Goal: Transaction & Acquisition: Purchase product/service

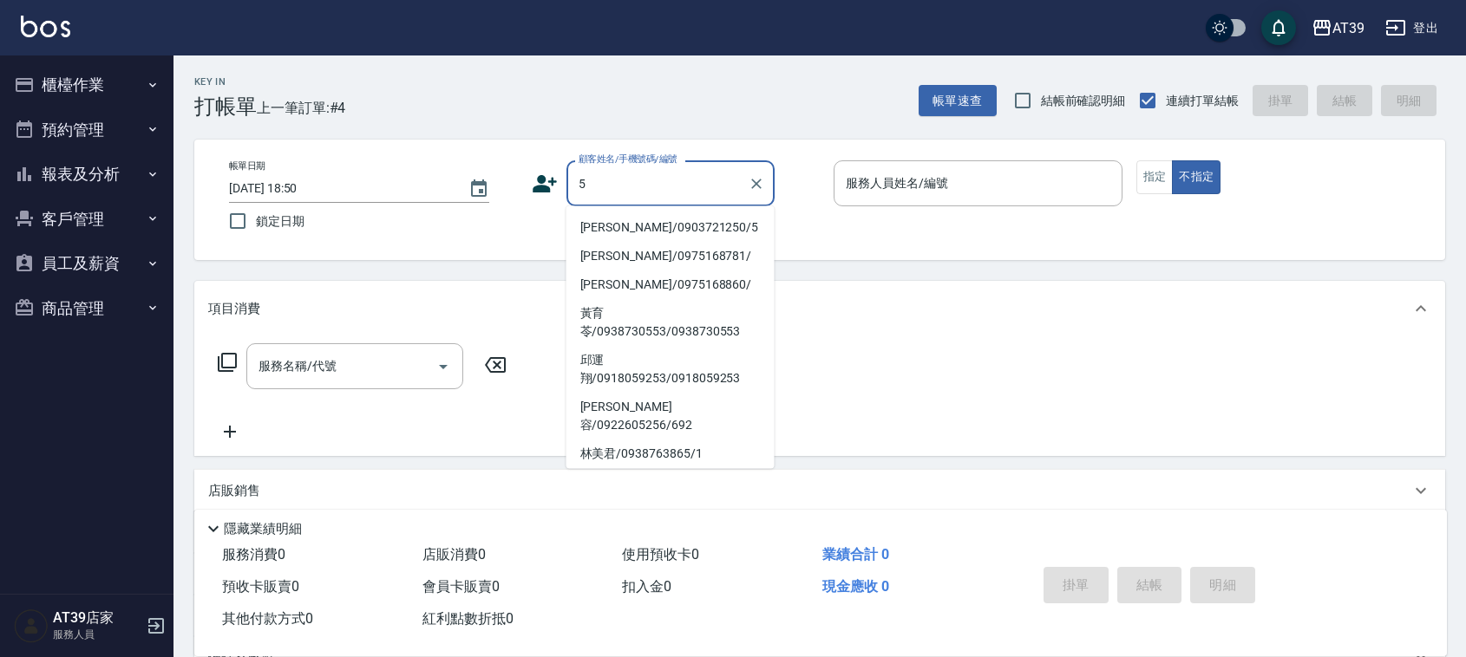
click at [677, 224] on li "[PERSON_NAME]/0903721250/5" at bounding box center [670, 227] width 208 height 29
type input "[PERSON_NAME]/0903721250/5"
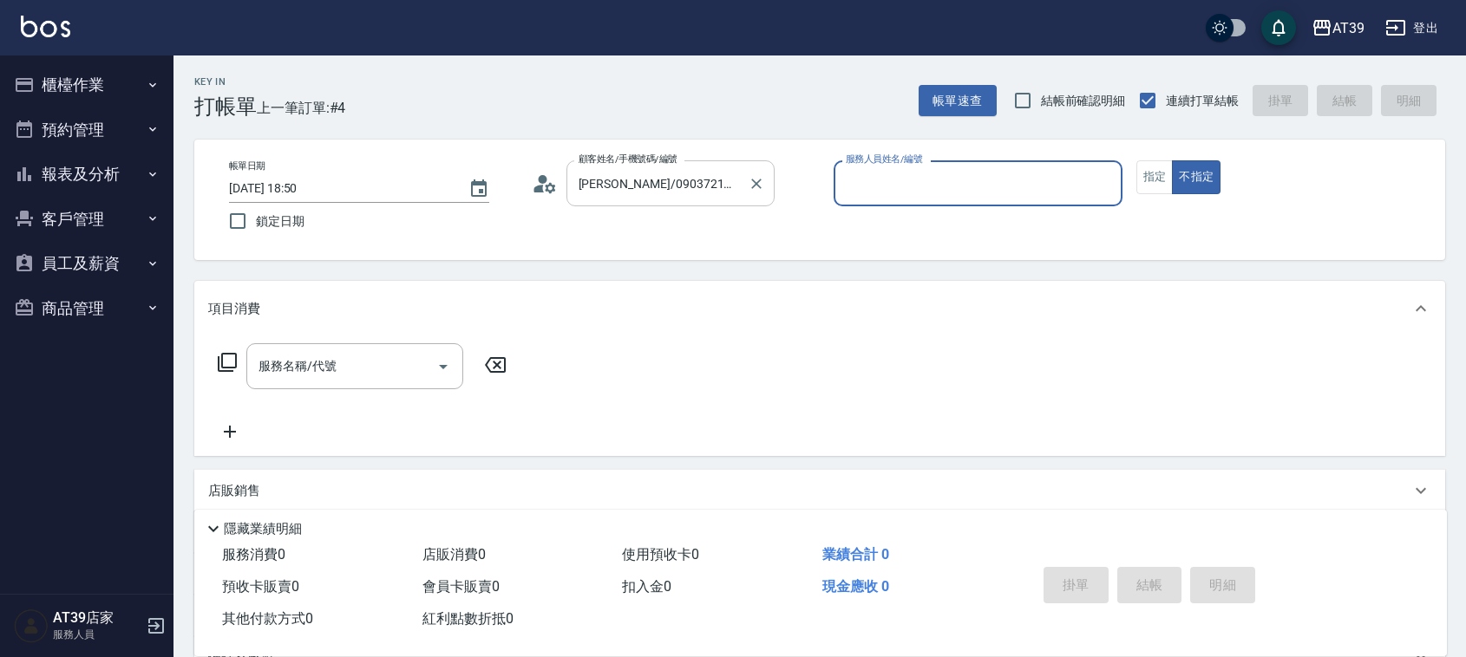
type input "愷爾-5"
click at [332, 366] on div "服務名稱/代號 服務名稱/代號" at bounding box center [354, 366] width 217 height 46
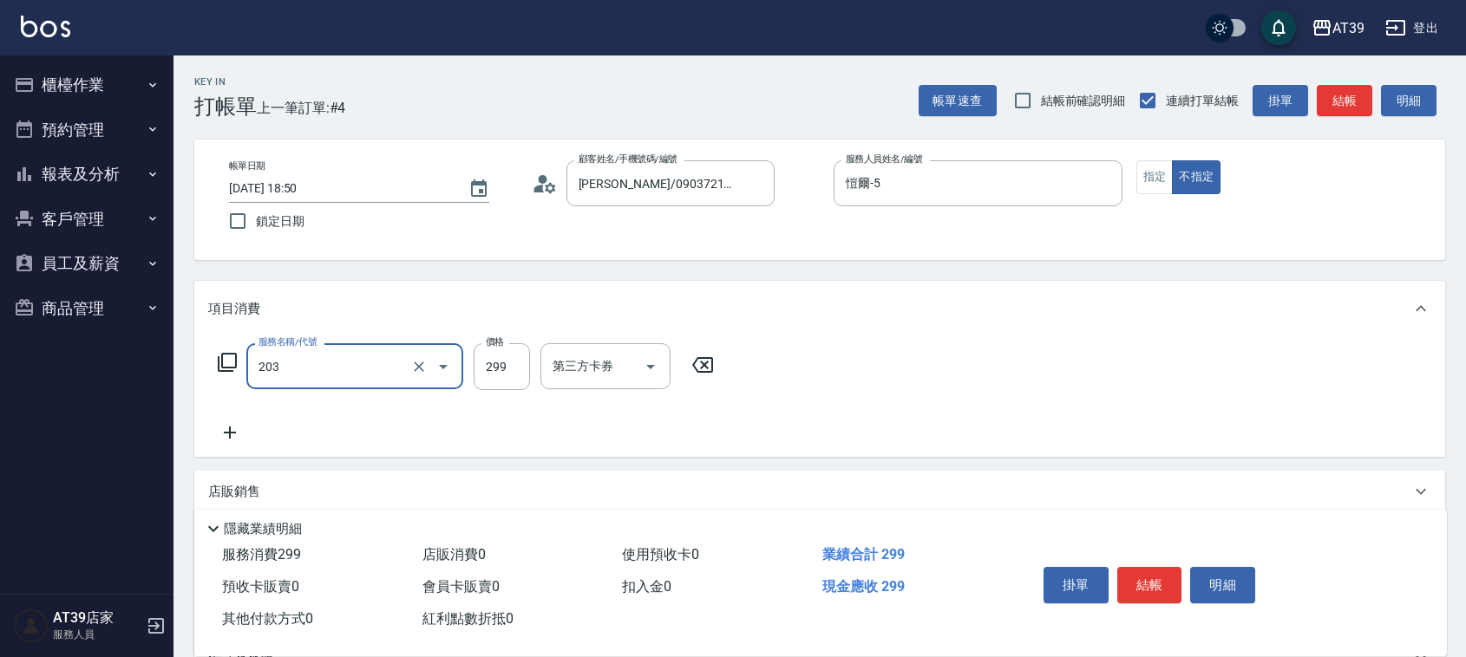
type input "B級洗+剪(203)"
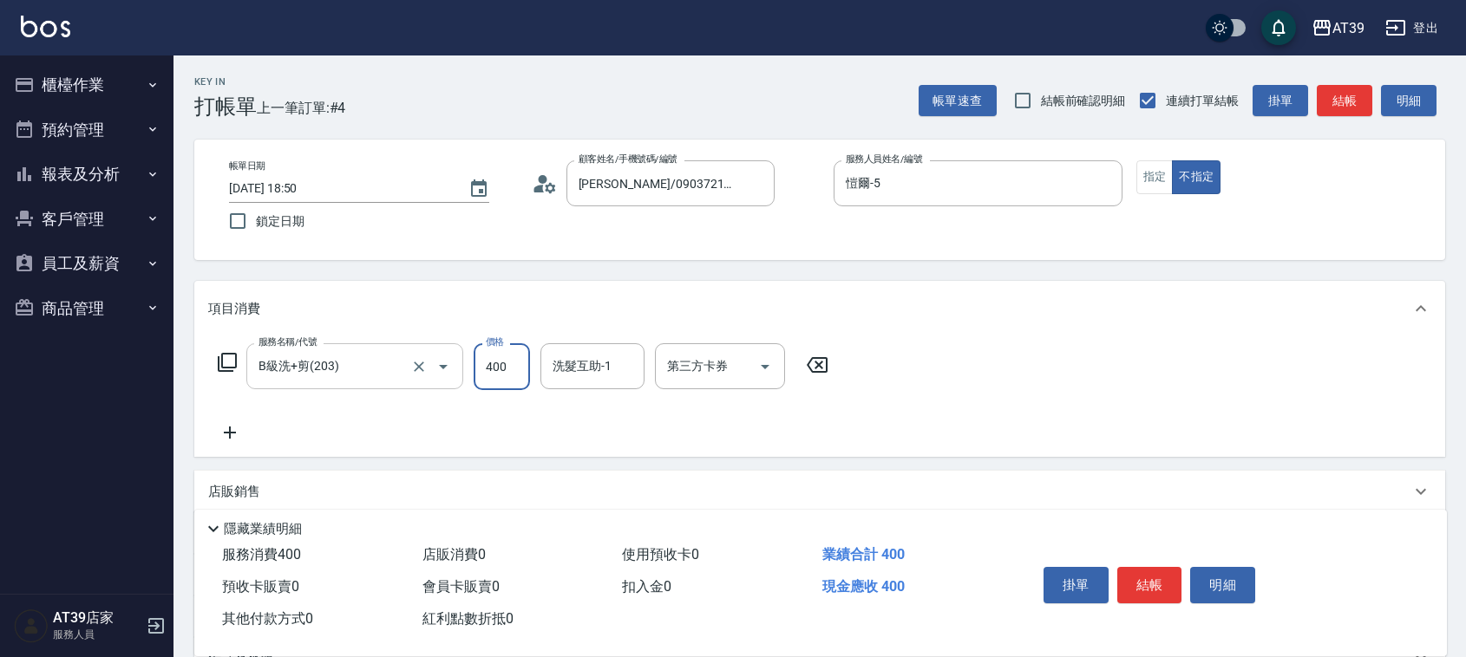
type input "400"
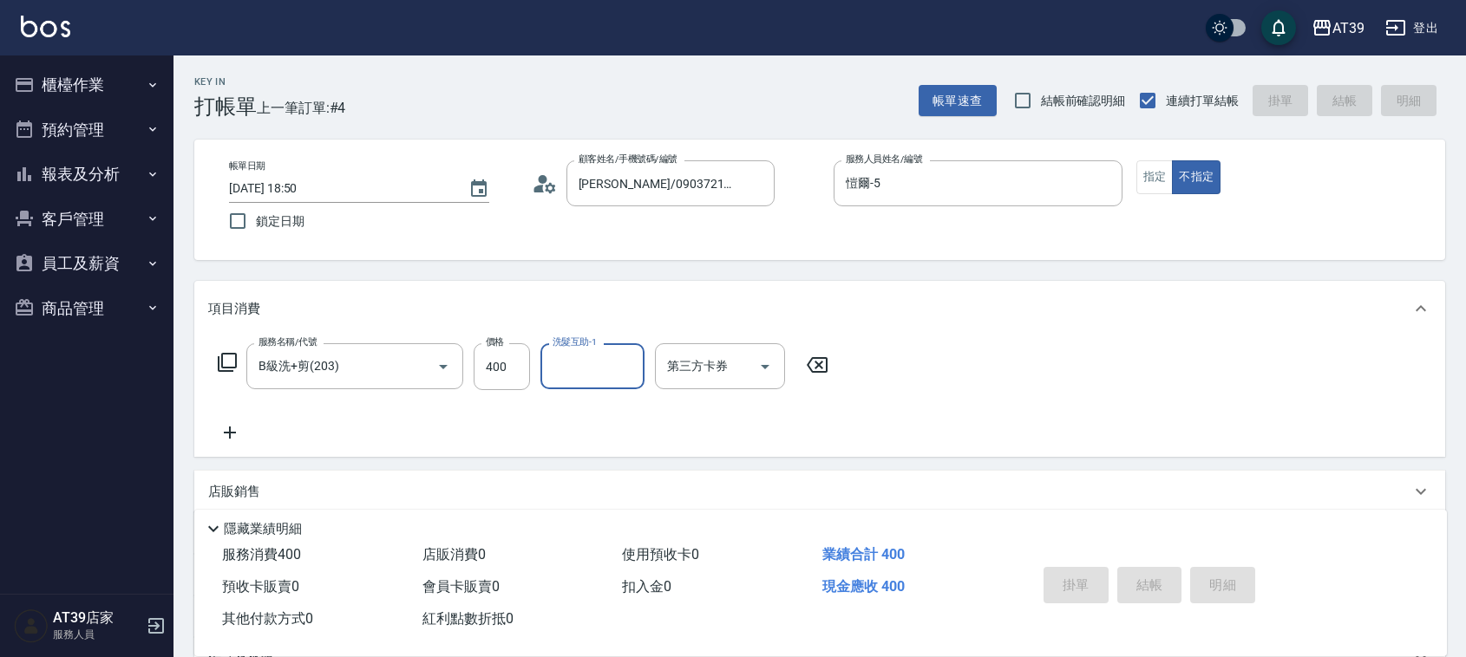
click at [104, 174] on button "報表及分析" at bounding box center [87, 174] width 160 height 45
type input "[DATE] 19:40"
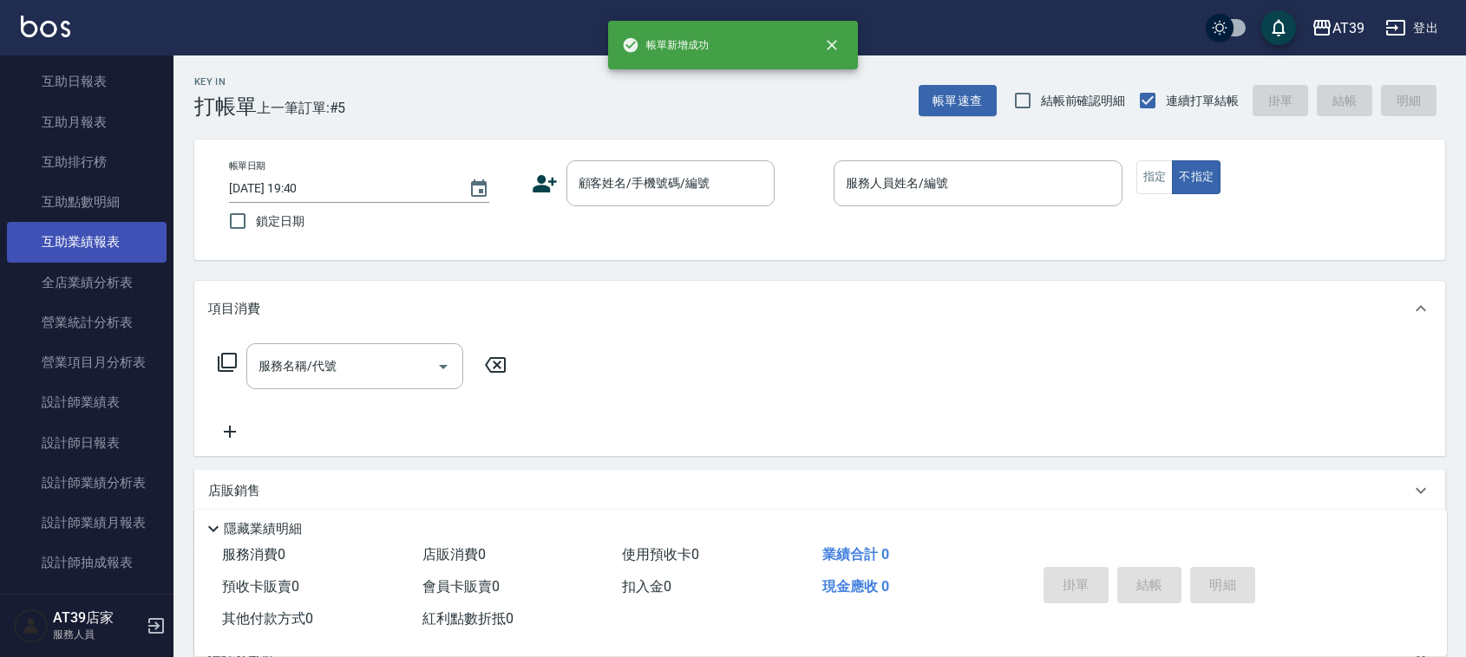
scroll to position [325, 0]
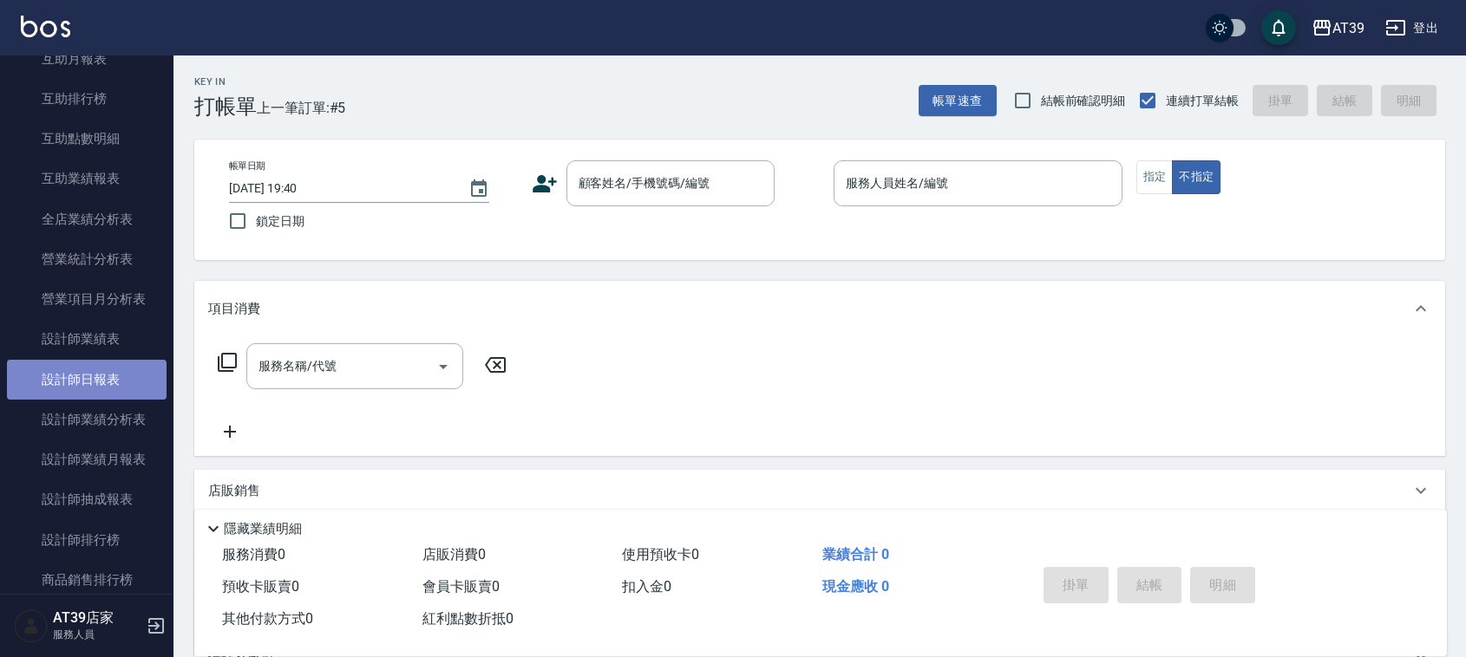
click at [149, 375] on link "設計師日報表" at bounding box center [87, 380] width 160 height 40
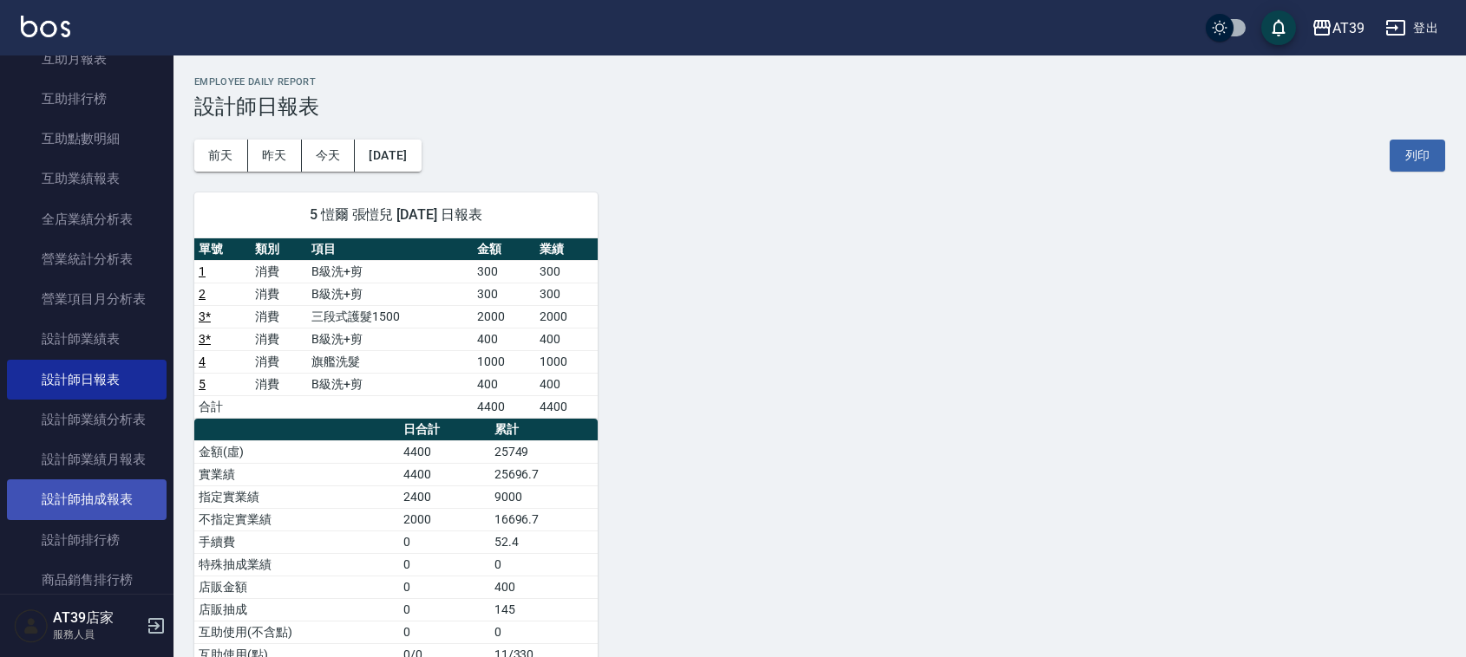
click at [69, 503] on link "設計師抽成報表" at bounding box center [87, 500] width 160 height 40
click at [421, 153] on button "[DATE]" at bounding box center [388, 156] width 66 height 32
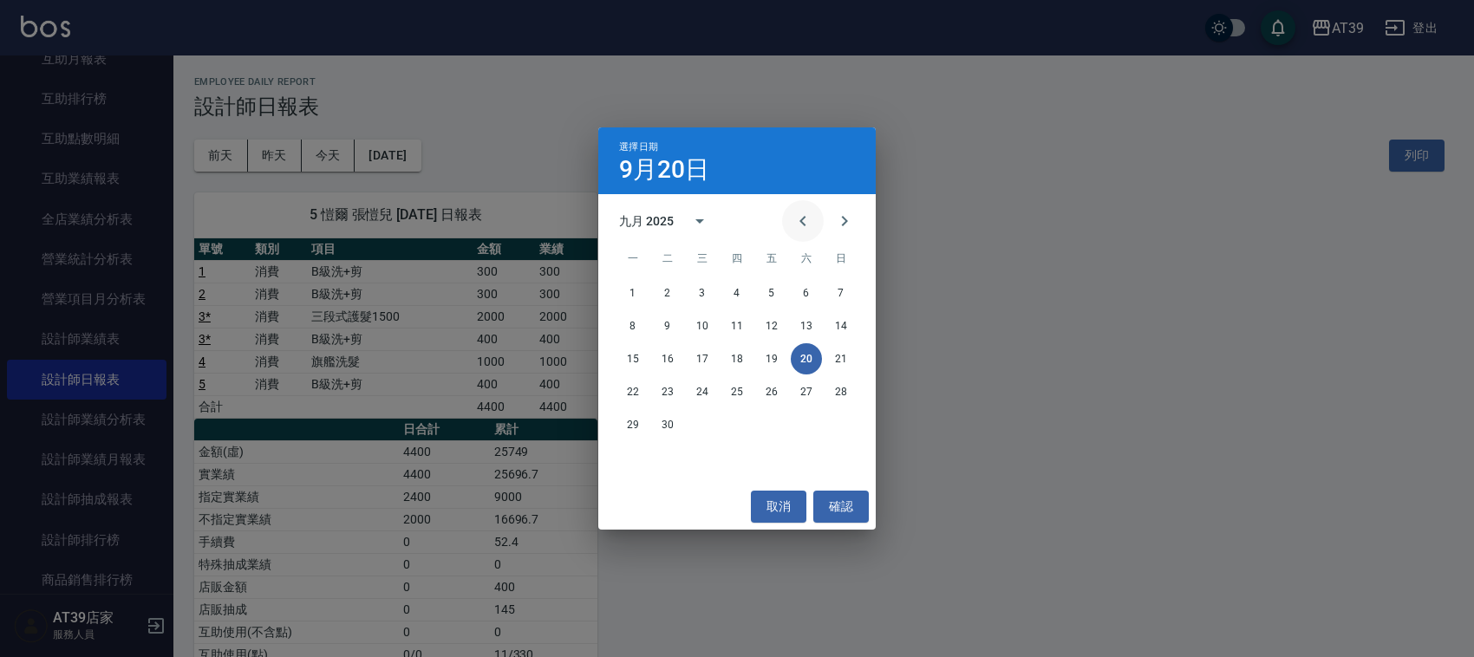
click at [804, 223] on icon "Previous month" at bounding box center [803, 221] width 21 height 21
click at [711, 391] on button "20" at bounding box center [702, 391] width 31 height 31
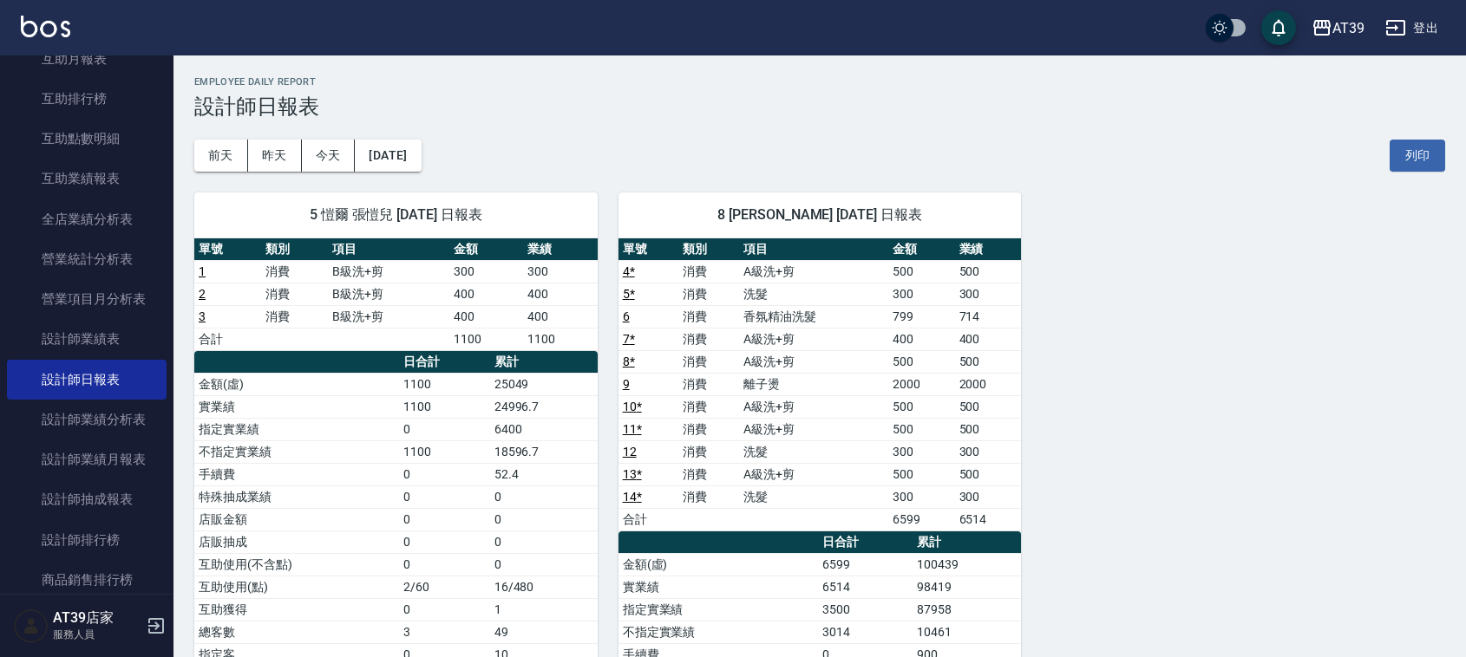
click at [53, 28] on img at bounding box center [45, 27] width 49 height 22
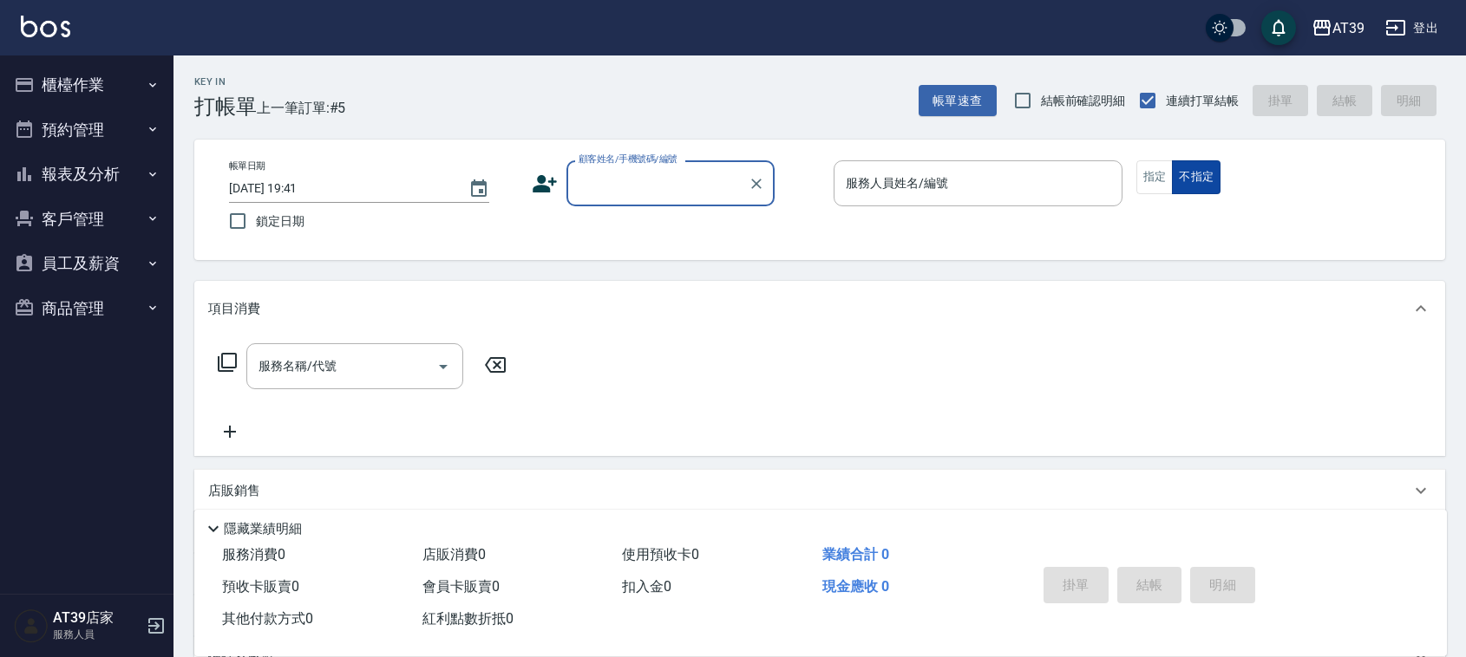
click at [1175, 175] on button "不指定" at bounding box center [1196, 177] width 49 height 34
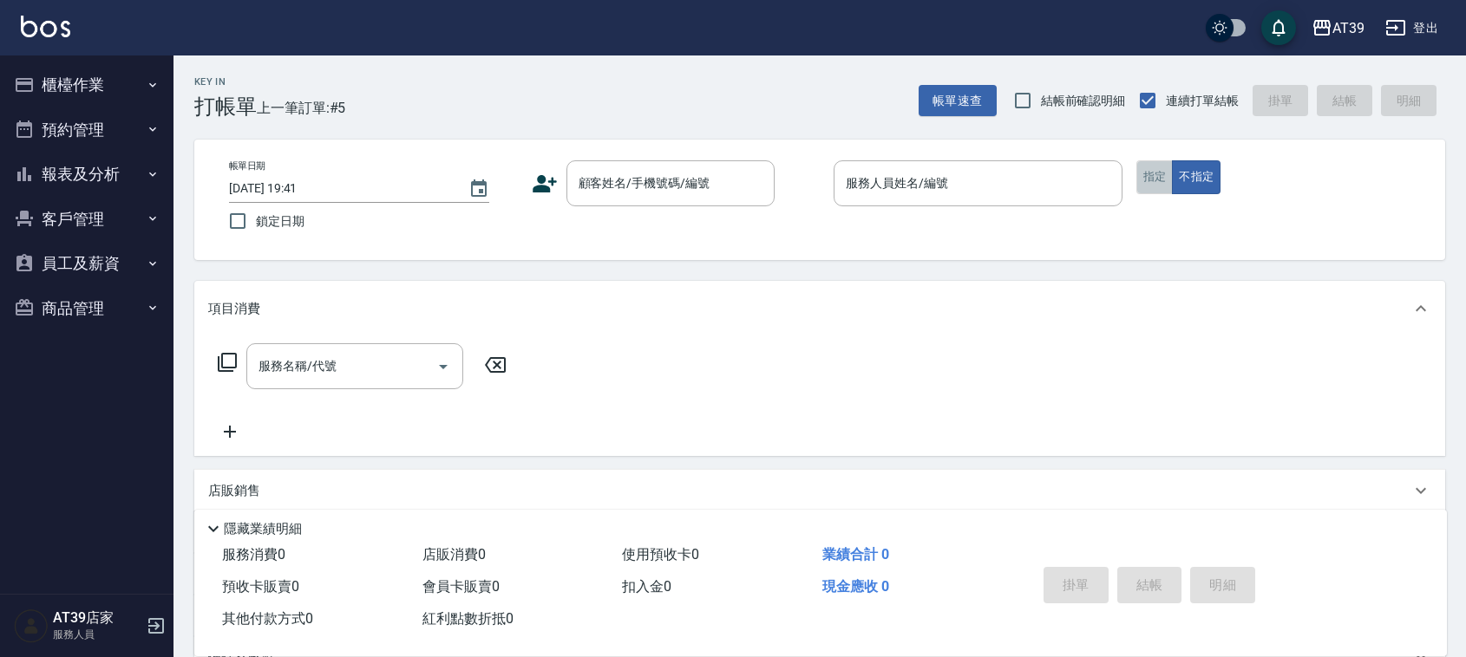
click at [1164, 174] on button "指定" at bounding box center [1154, 177] width 37 height 34
click at [903, 182] on div "服務人員姓名/編號 服務人員姓名/編號" at bounding box center [977, 183] width 289 height 46
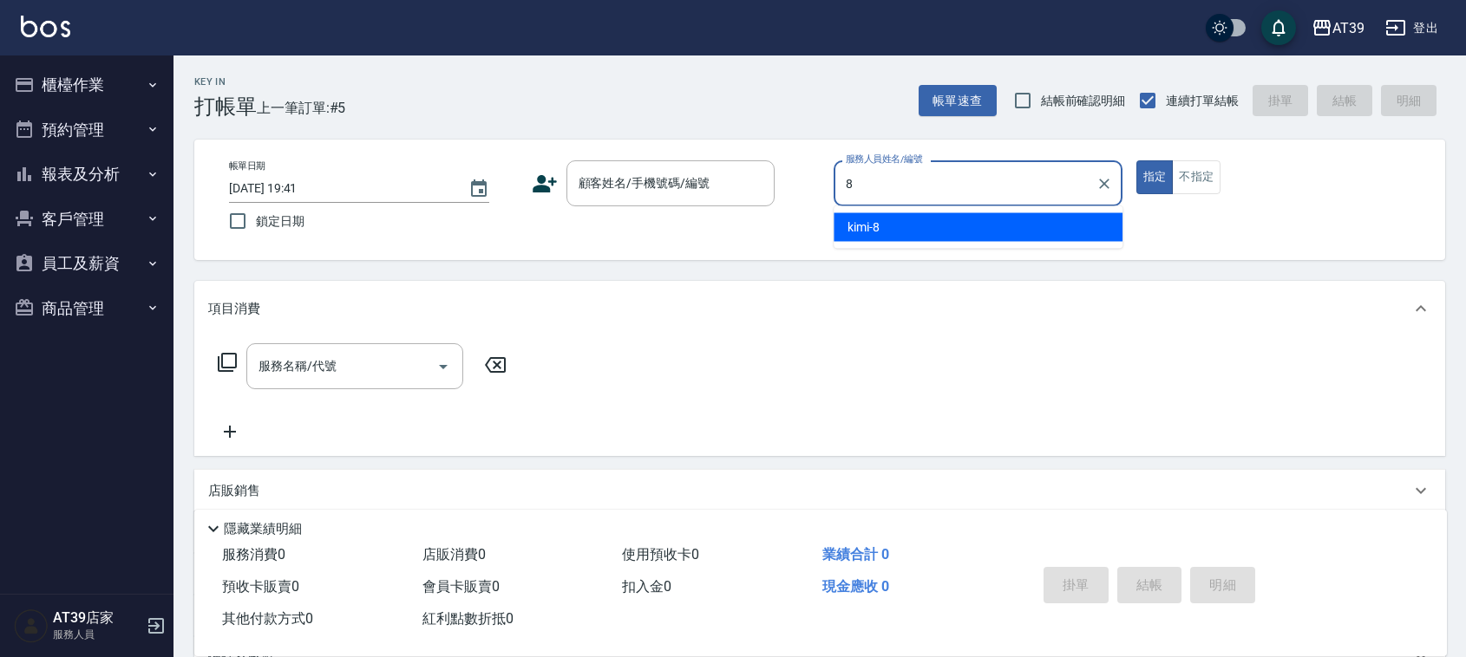
click at [885, 240] on div "kimi -8" at bounding box center [977, 227] width 289 height 29
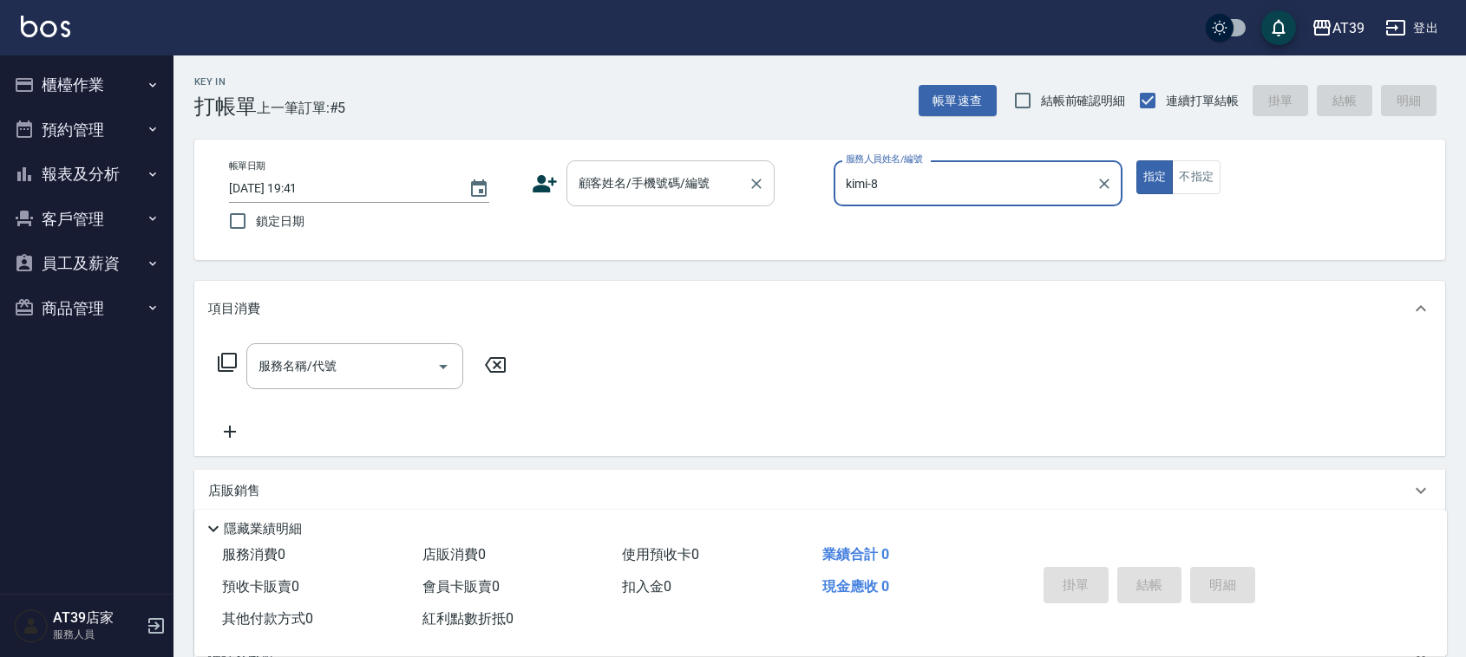
type input "kimi-8"
click at [612, 182] on div "顧客姓名/手機號碼/編號 顧客姓名/手機號碼/編號" at bounding box center [670, 183] width 208 height 46
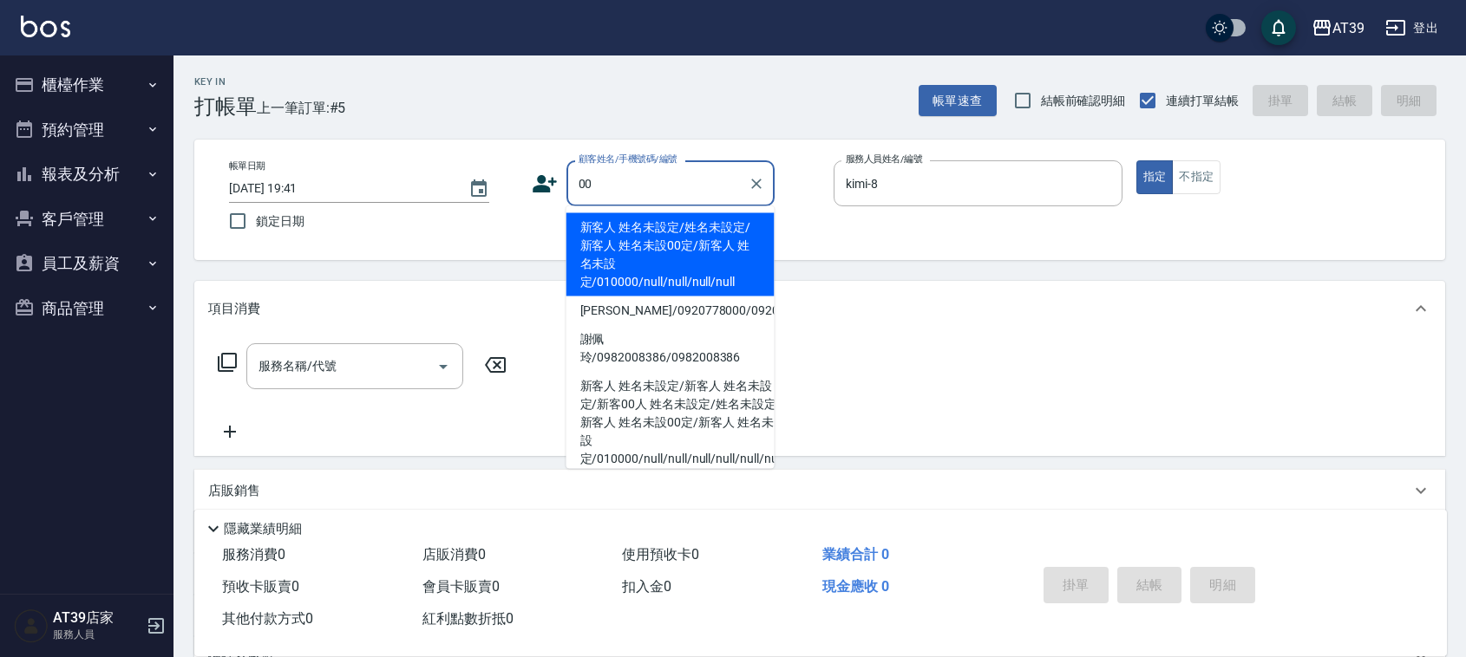
click at [638, 250] on li "新客人 姓名未設定/姓名未設定/新客人 姓名未設00定/新客人 姓名未設定/010000/null/null/null/null" at bounding box center [670, 254] width 208 height 83
type input "新客人 姓名未設定/姓名未設定/新客人 姓名未設00定/新客人 姓名未設定/010000/null/null/null/null"
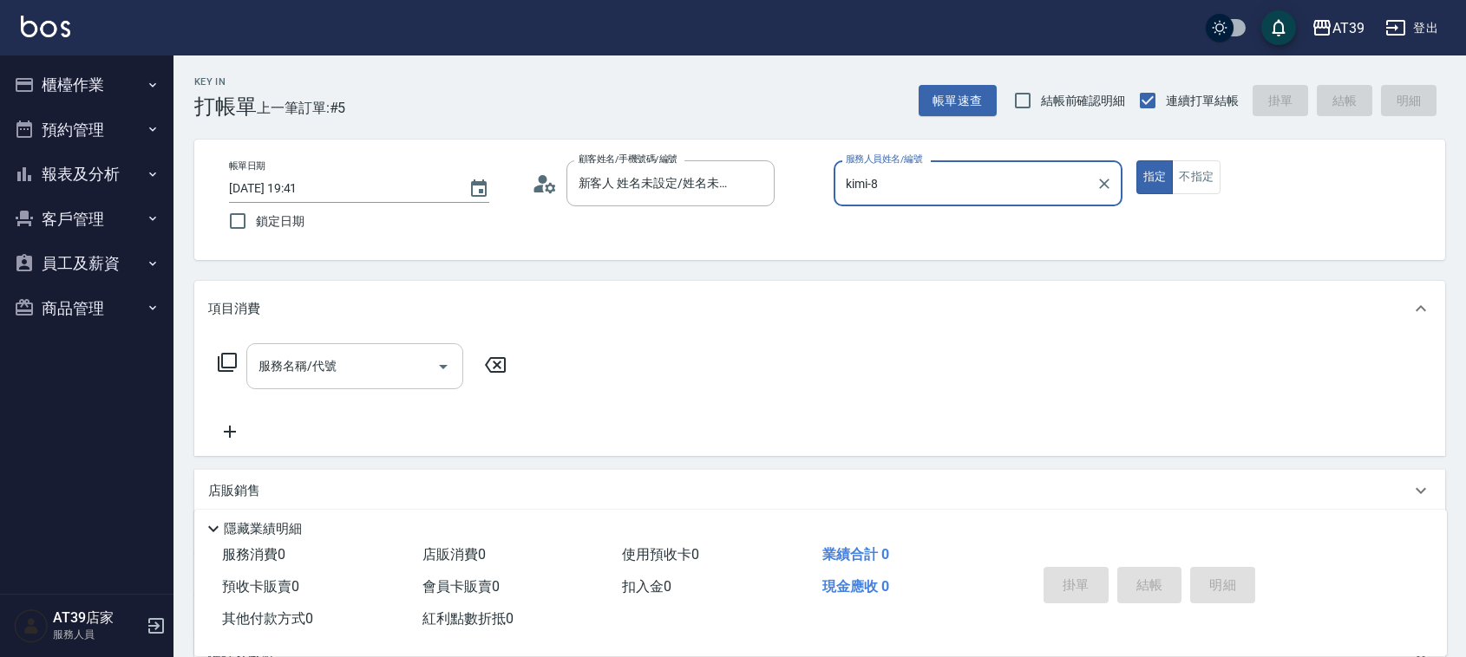
click at [308, 356] on div "服務名稱/代號 服務名稱/代號" at bounding box center [354, 366] width 217 height 46
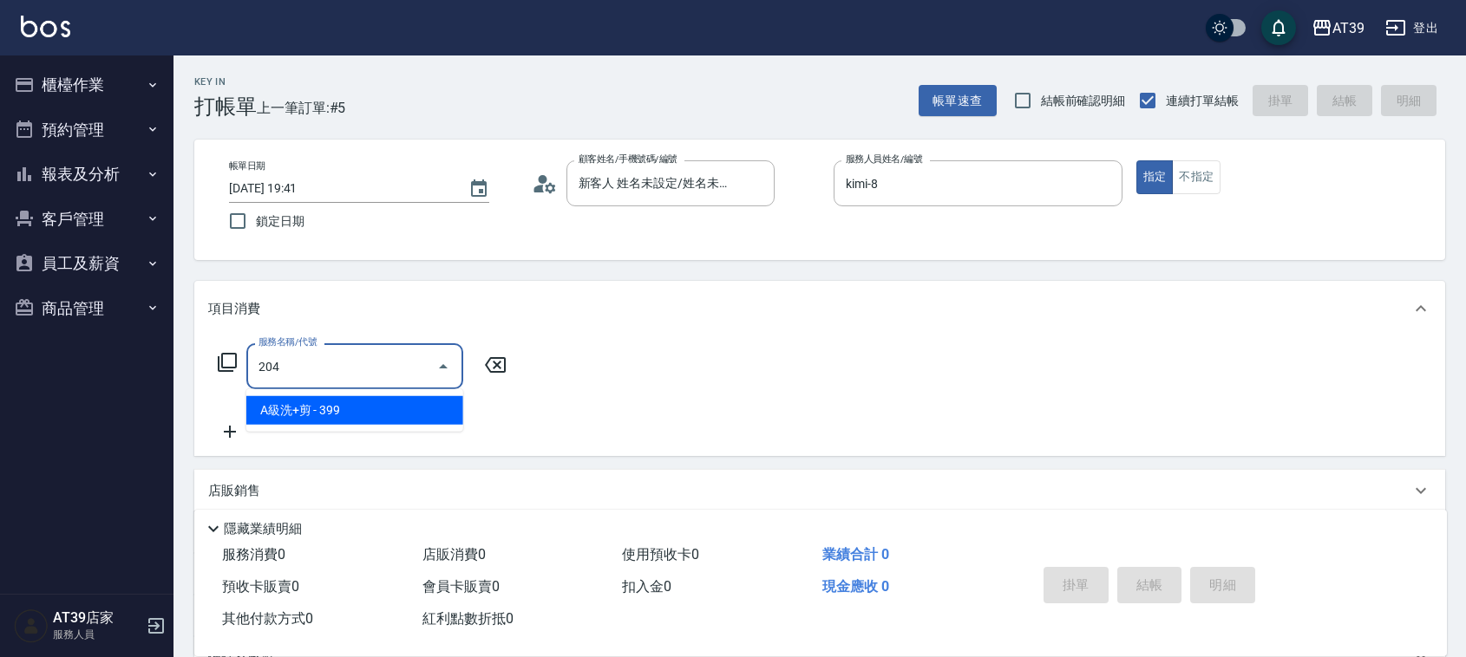
click at [367, 417] on span "A級洗+剪 - 399" at bounding box center [354, 410] width 217 height 29
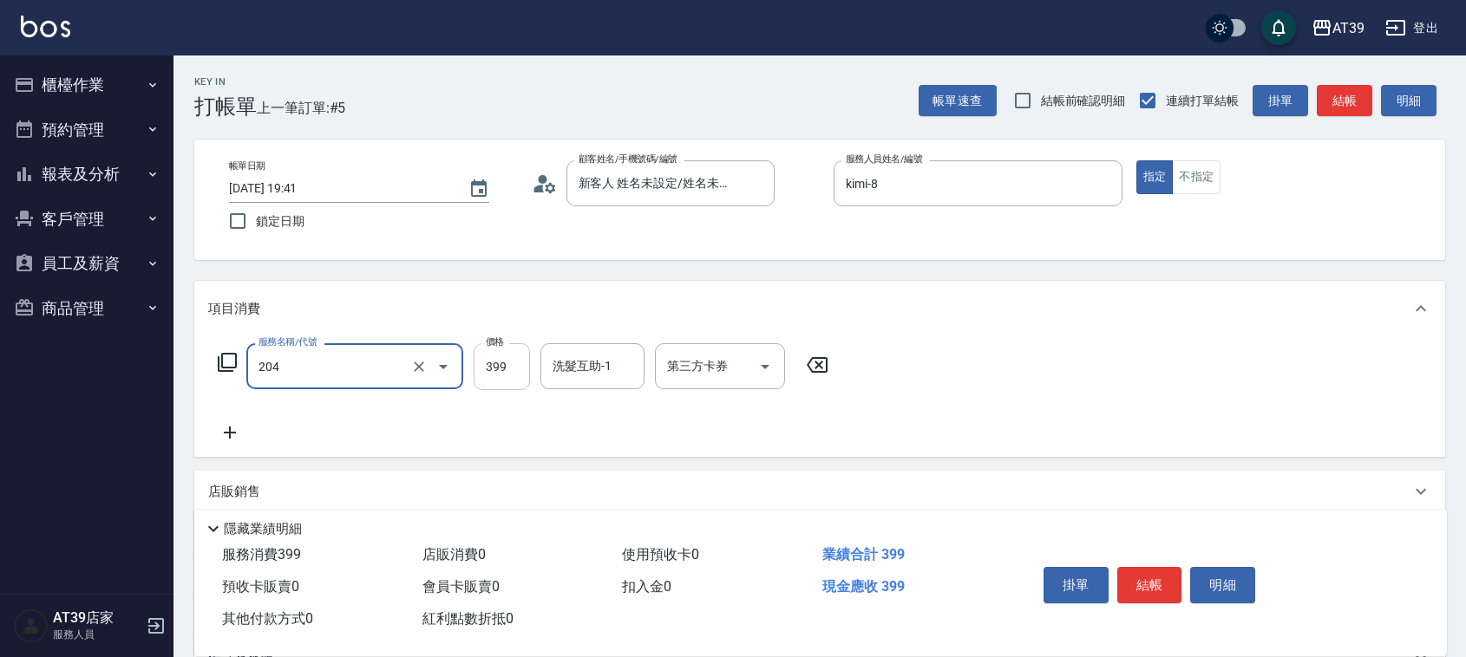
type input "A級洗+剪(204)"
click at [501, 353] on input "399" at bounding box center [501, 366] width 56 height 47
type input "500"
click at [1342, 108] on button "結帳" at bounding box center [1343, 101] width 55 height 32
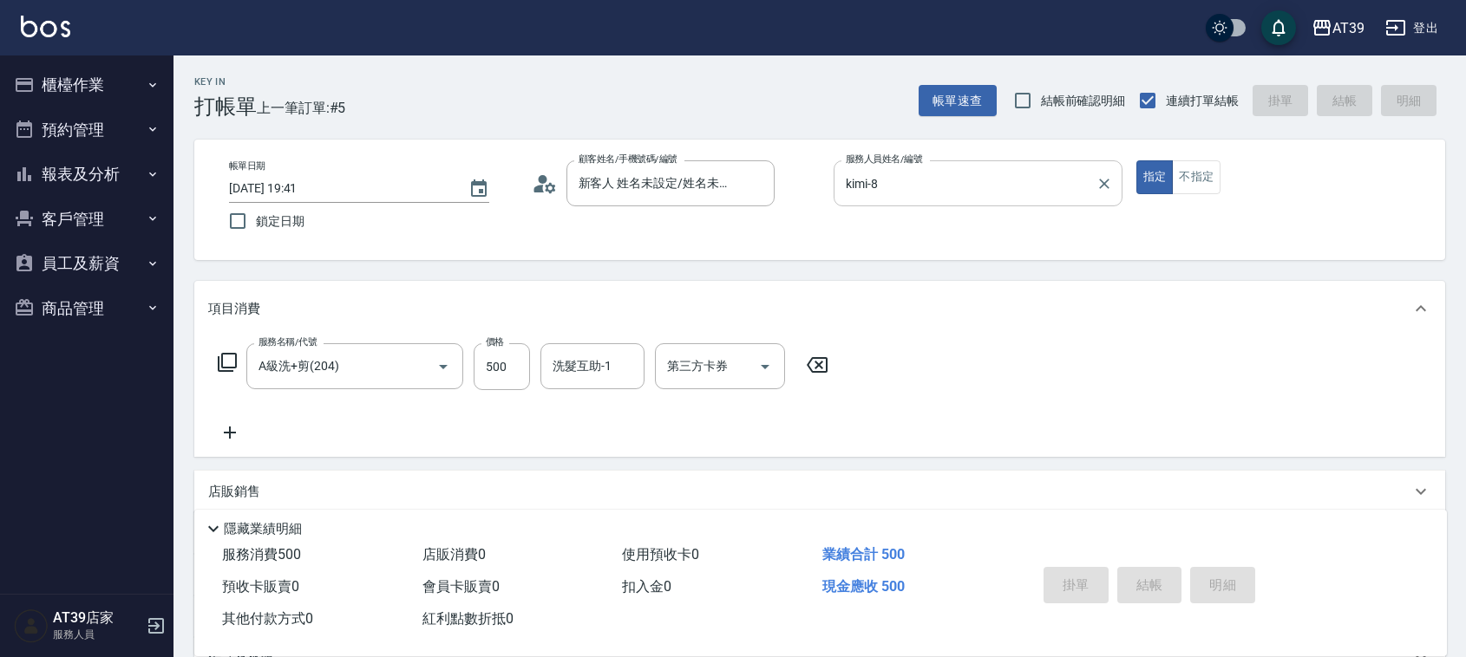
type input "[DATE] 19:42"
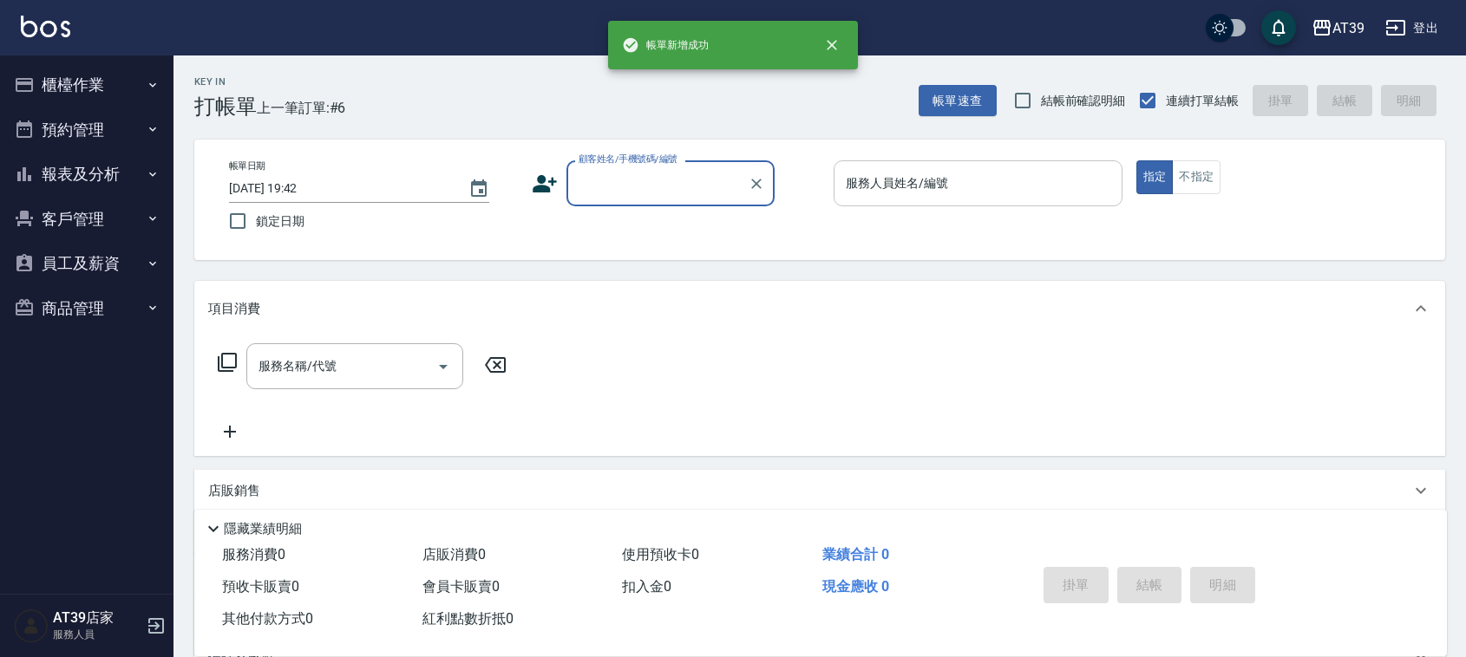
click at [960, 178] on input "服務人員姓名/編號" at bounding box center [977, 183] width 273 height 30
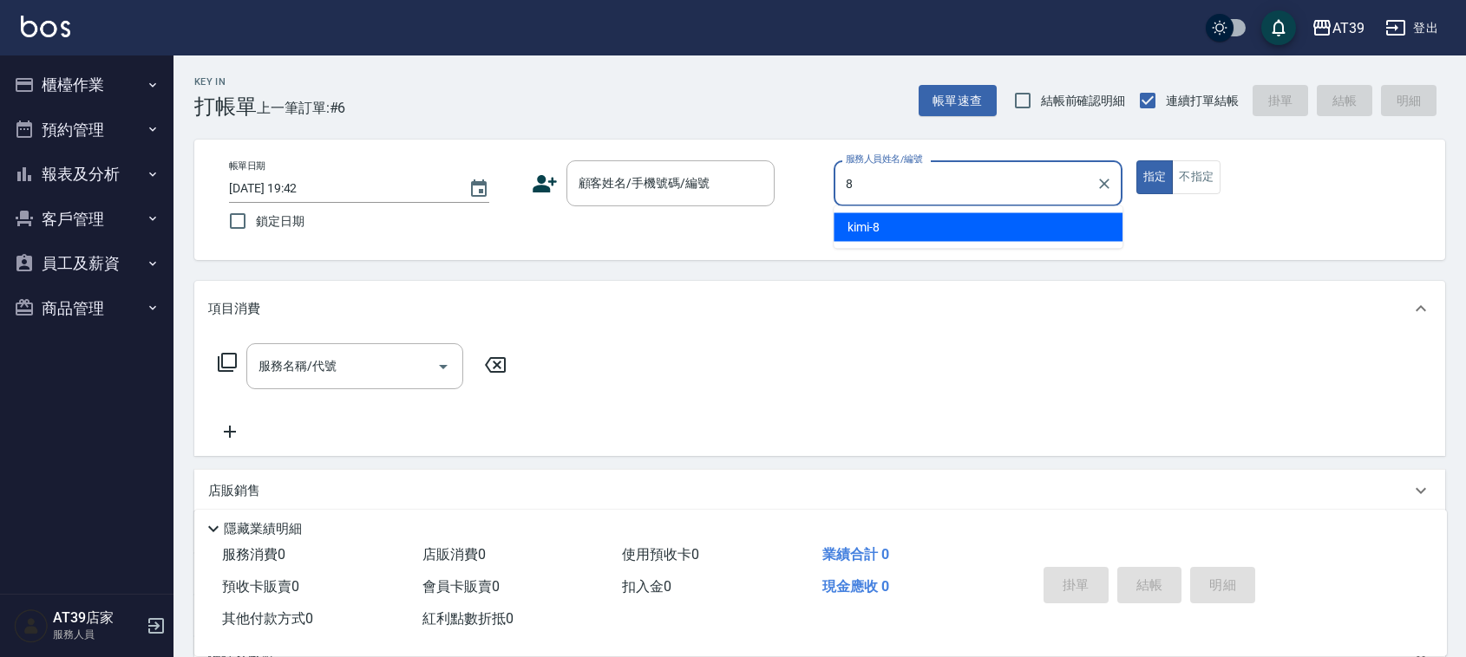
click at [961, 224] on div "kimi -8" at bounding box center [977, 227] width 289 height 29
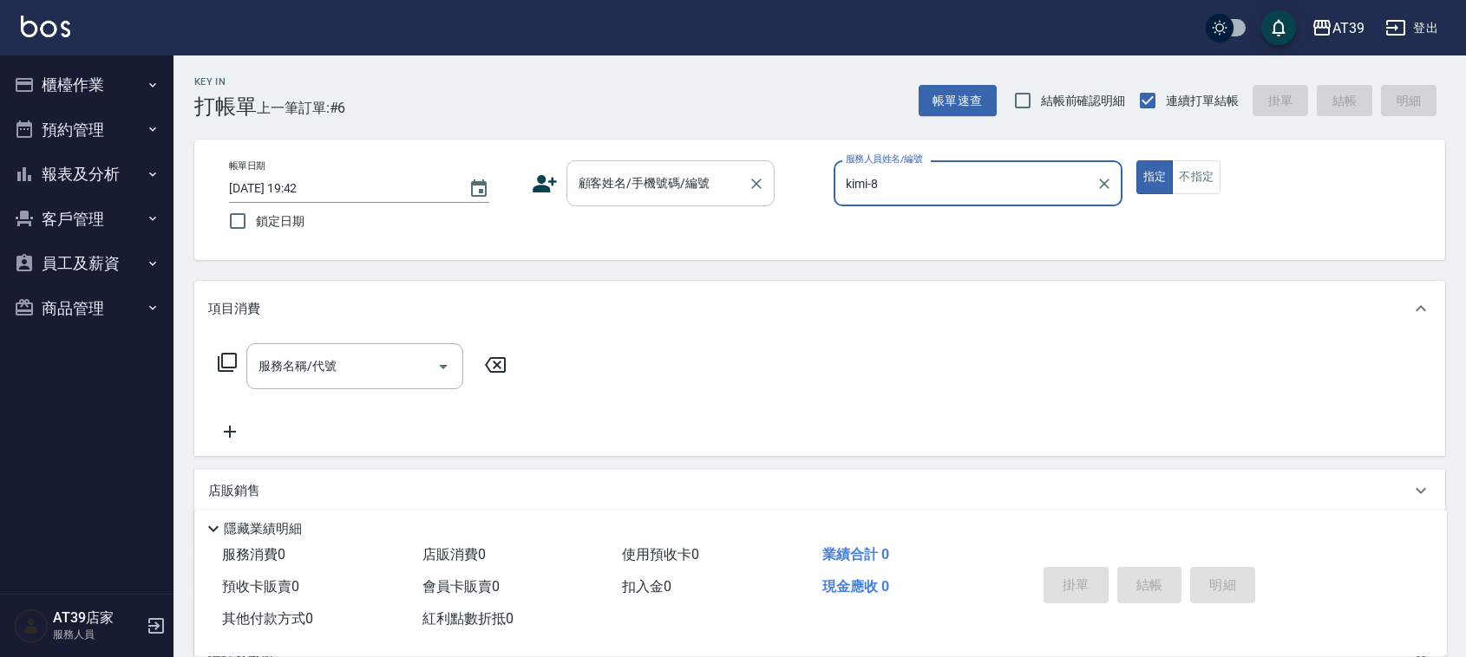
type input "kimi-8"
click at [656, 172] on div "顧客姓名/手機號碼/編號 顧客姓名/手機號碼/編號" at bounding box center [670, 183] width 208 height 46
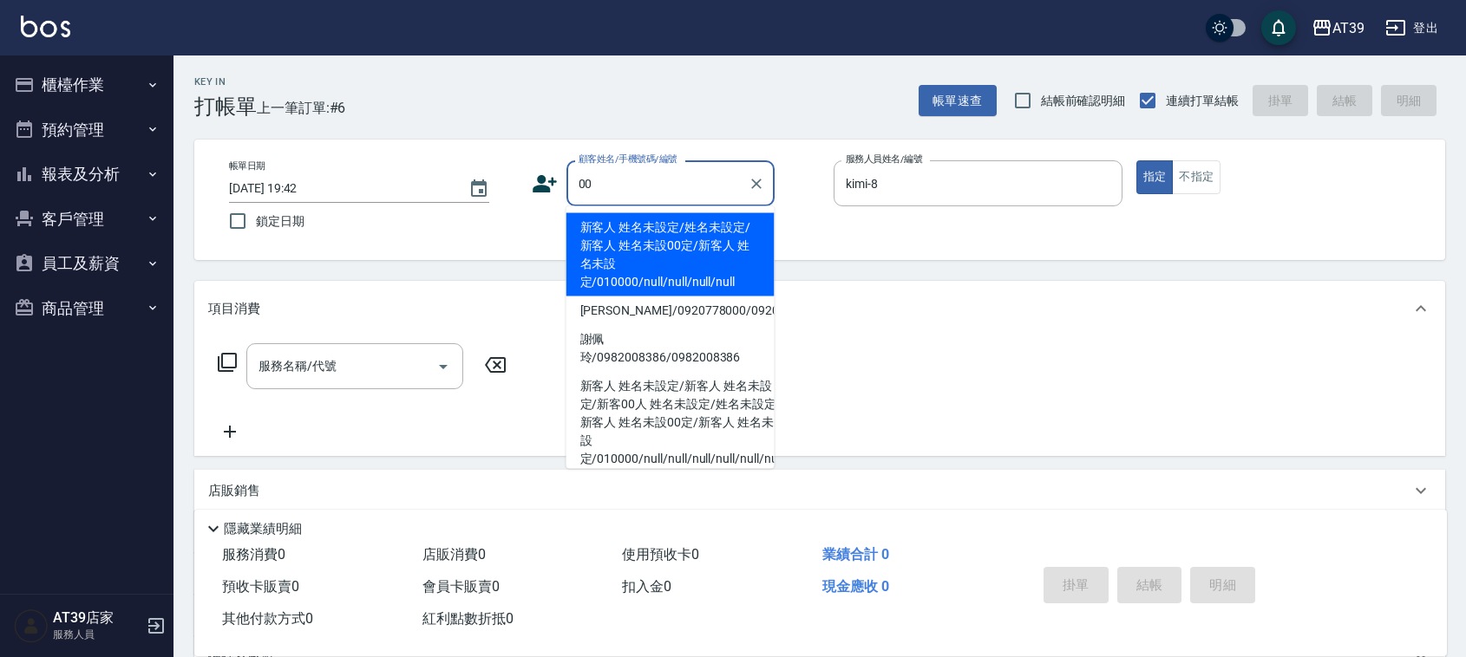
click at [649, 241] on li "新客人 姓名未設定/姓名未設定/新客人 姓名未設00定/新客人 姓名未設定/010000/null/null/null/null" at bounding box center [670, 254] width 208 height 83
type input "新客人 姓名未設定/姓名未設定/新客人 姓名未設00定/新客人 姓名未設定/010000/null/null/null/null"
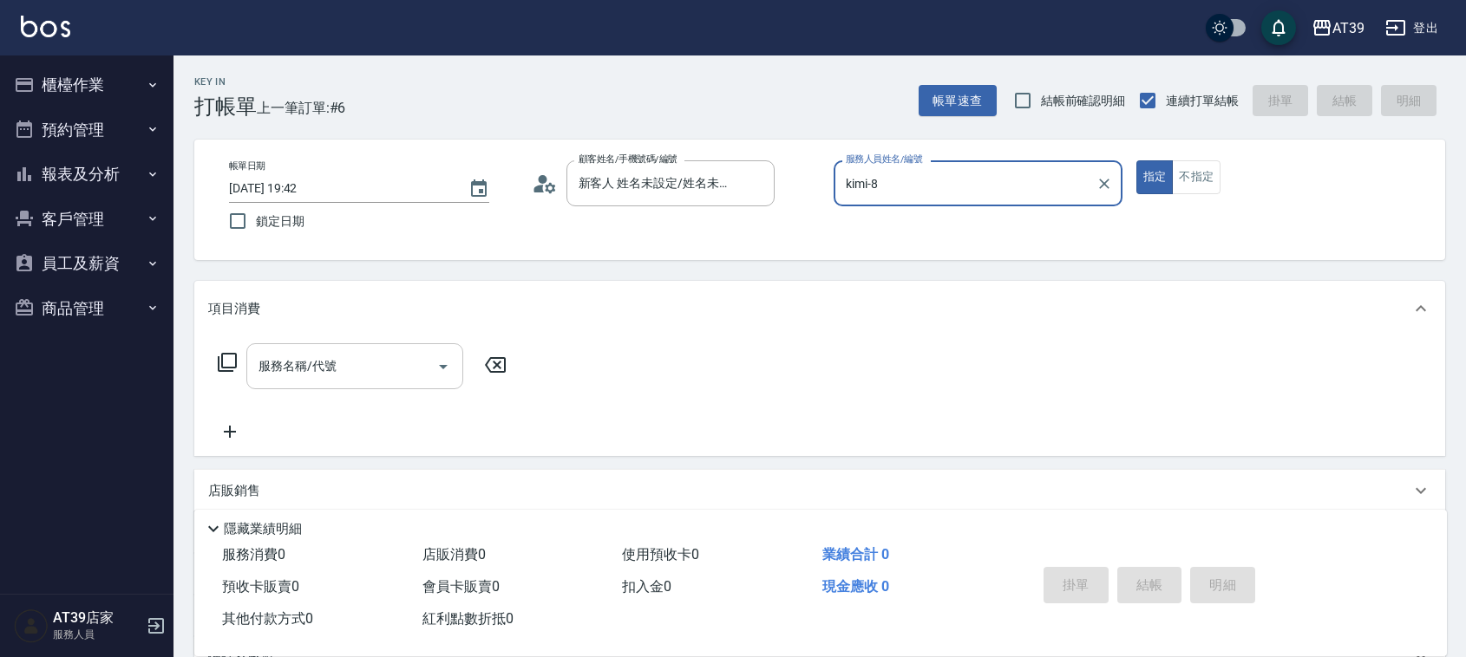
click at [366, 357] on input "服務名稱/代號" at bounding box center [341, 366] width 175 height 30
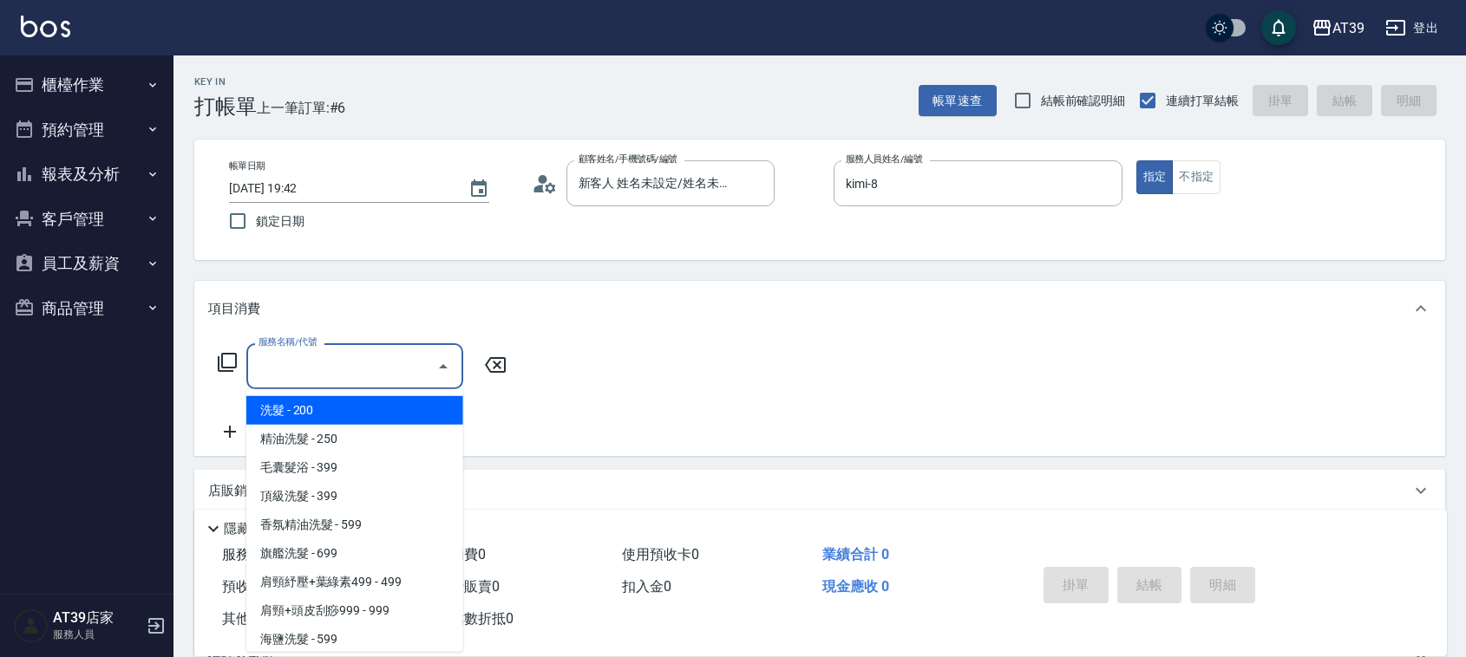
click at [366, 403] on span "洗髮 - 200" at bounding box center [354, 410] width 217 height 29
type input "洗髮(101)"
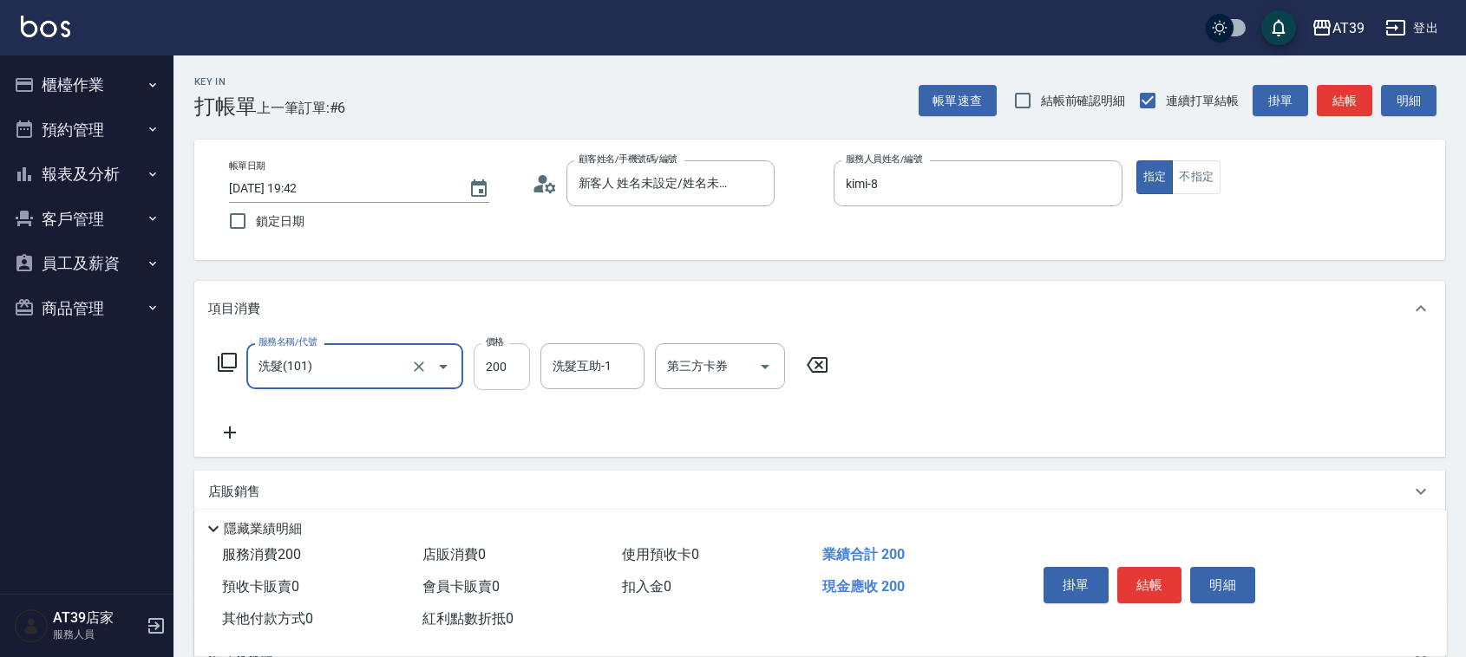
click at [518, 348] on input "200" at bounding box center [501, 366] width 56 height 47
type input "300"
click at [1354, 105] on button "結帳" at bounding box center [1343, 101] width 55 height 32
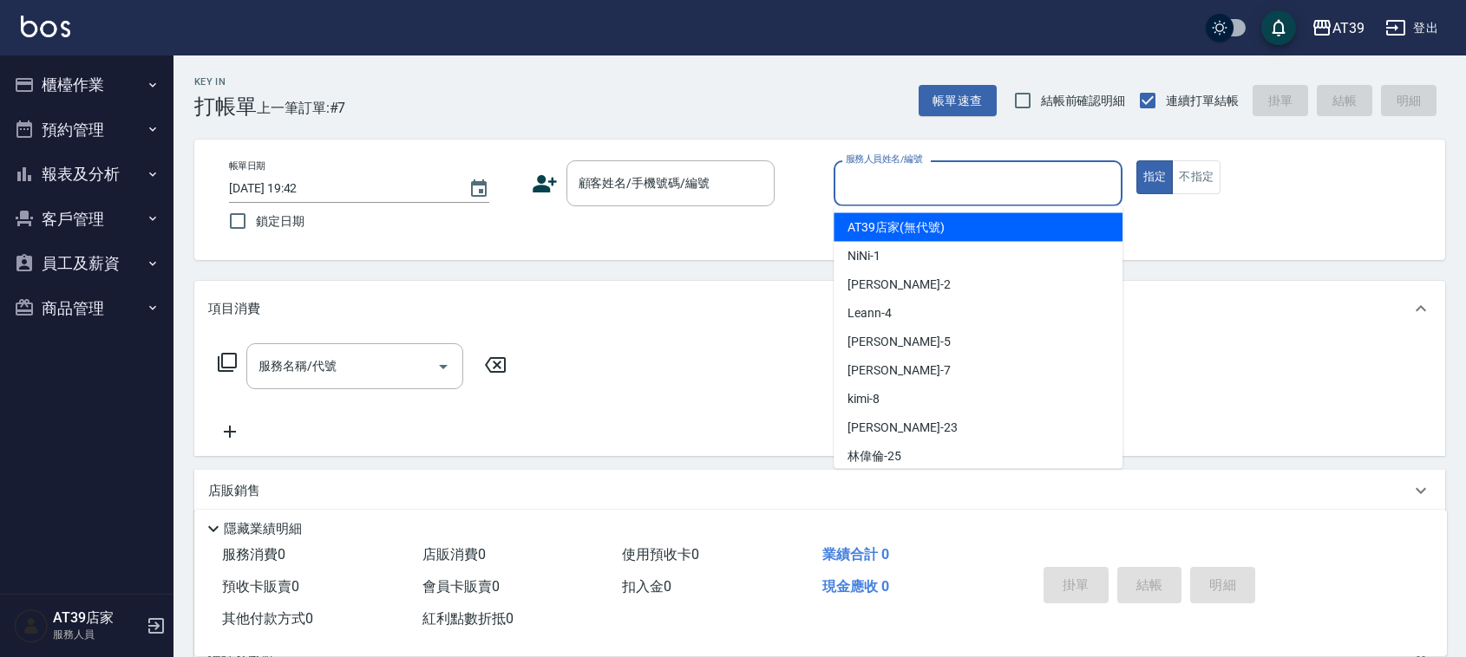
click at [951, 178] on input "服務人員姓名/編號" at bounding box center [977, 183] width 273 height 30
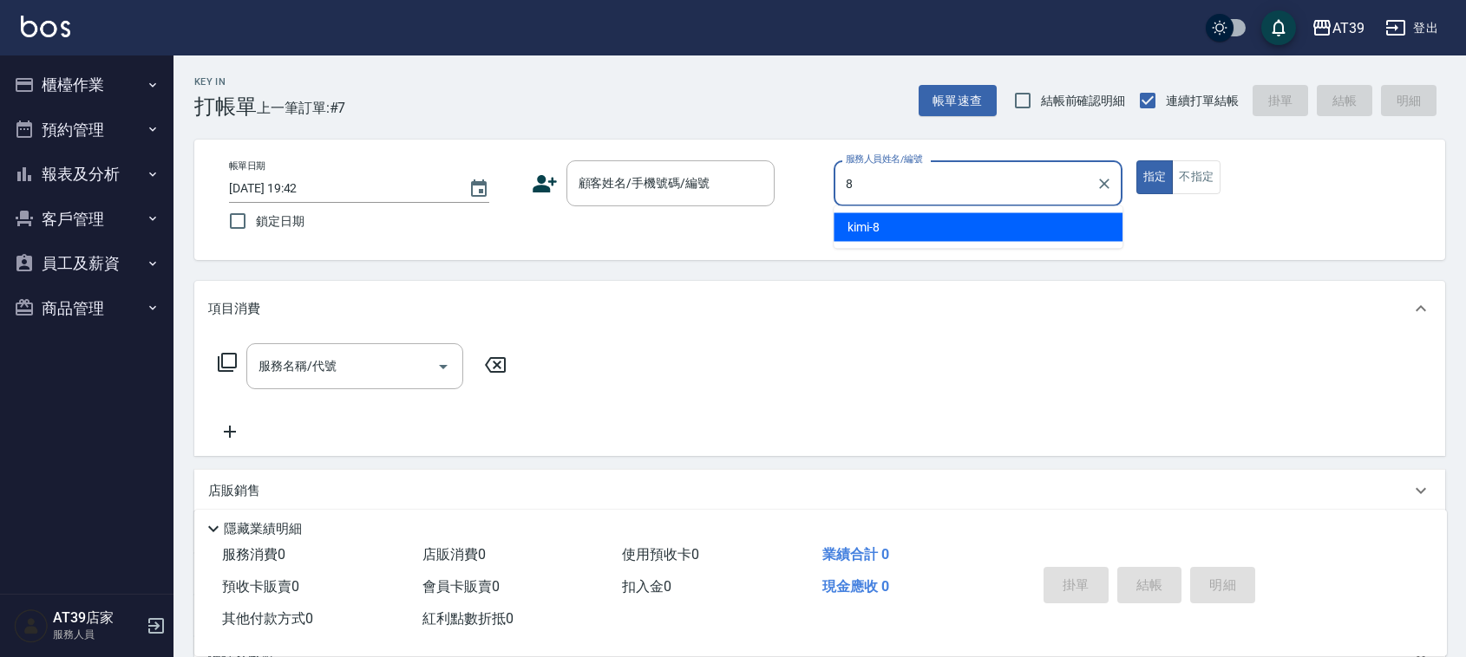
click at [971, 227] on div "kimi -8" at bounding box center [977, 227] width 289 height 29
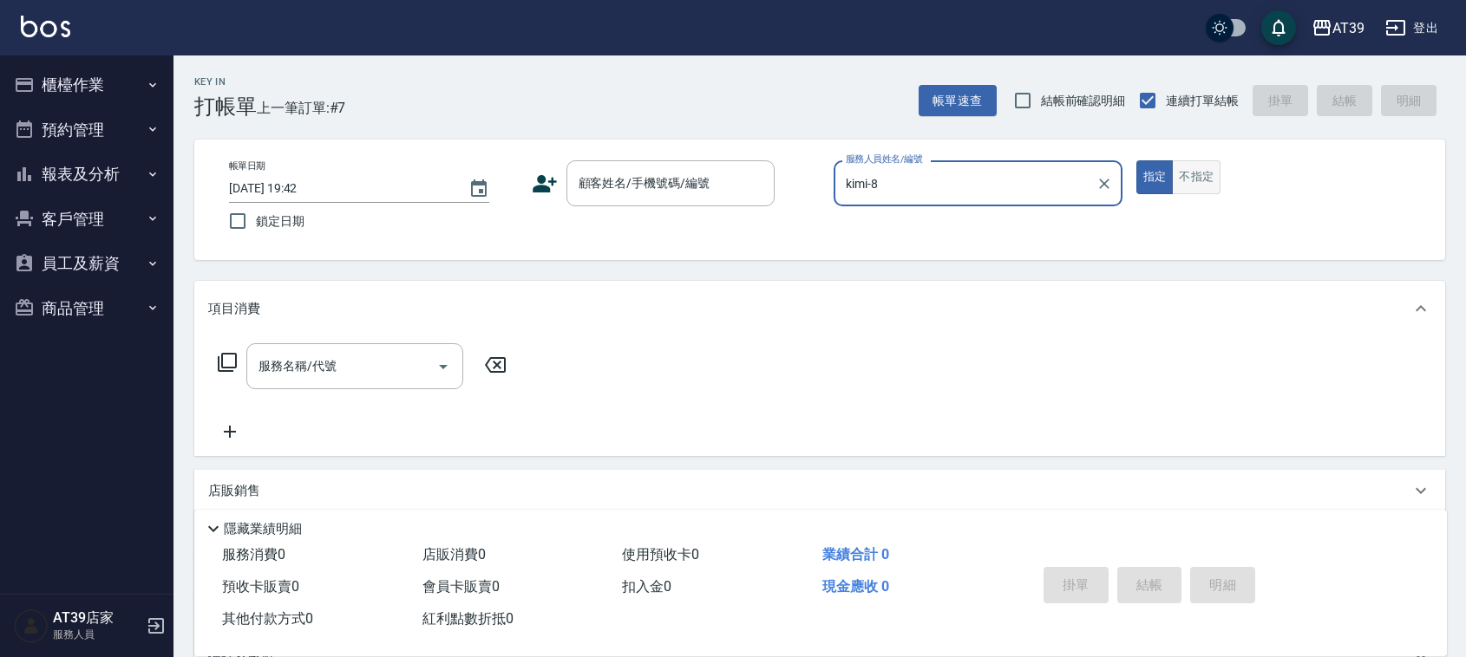
type input "kimi-8"
click at [1199, 185] on button "不指定" at bounding box center [1196, 177] width 49 height 34
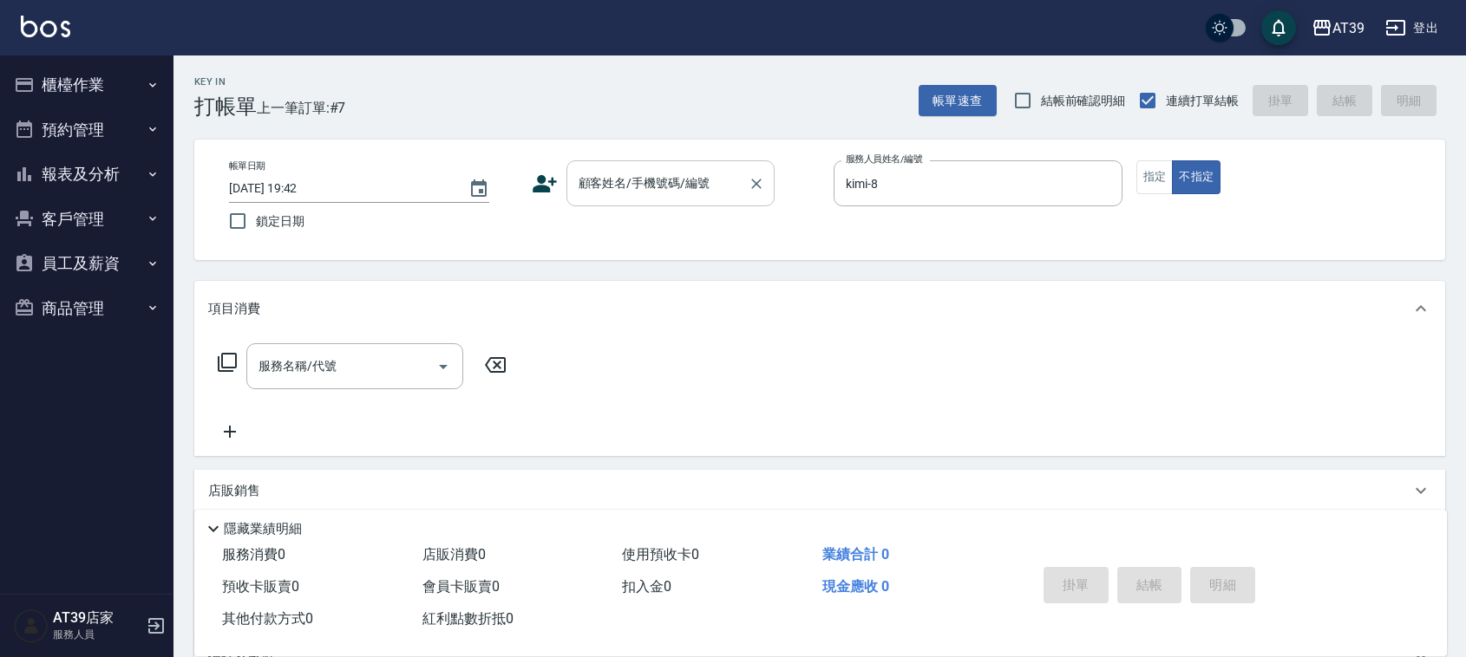
click at [695, 180] on input "顧客姓名/手機號碼/編號" at bounding box center [657, 183] width 166 height 30
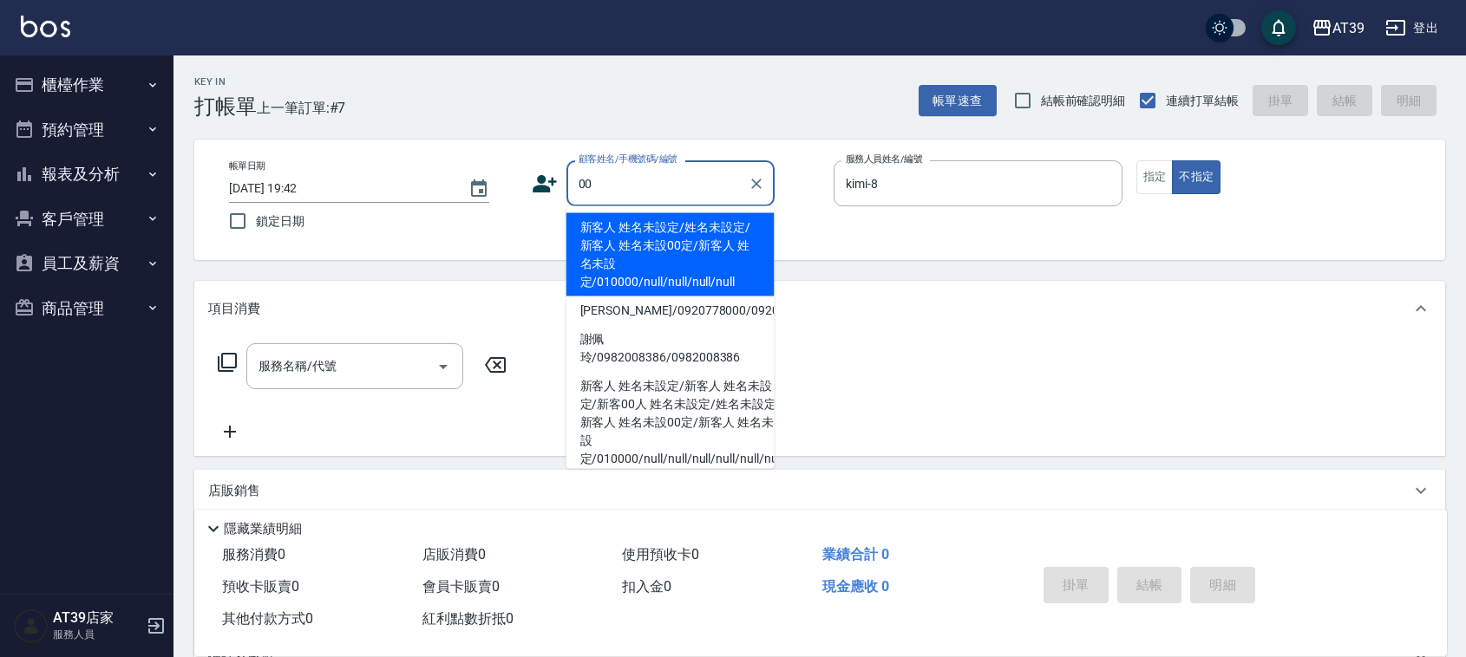
click at [670, 244] on li "新客人 姓名未設定/姓名未設定/新客人 姓名未設00定/新客人 姓名未設定/010000/null/null/null/null" at bounding box center [670, 254] width 208 height 83
type input "新客人 姓名未設定/姓名未設定/新客人 姓名未設00定/新客人 姓名未設定/010000/null/null/null/null"
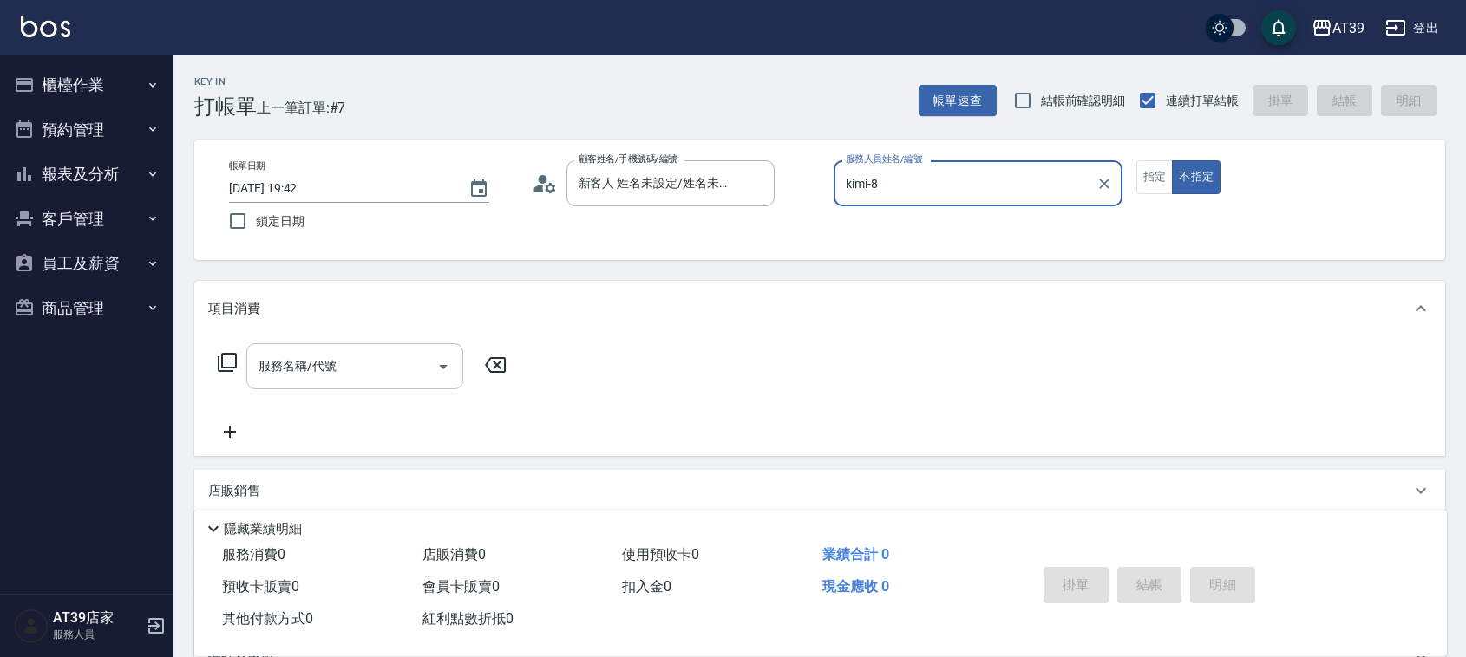
click at [399, 369] on input "服務名稱/代號" at bounding box center [341, 366] width 175 height 30
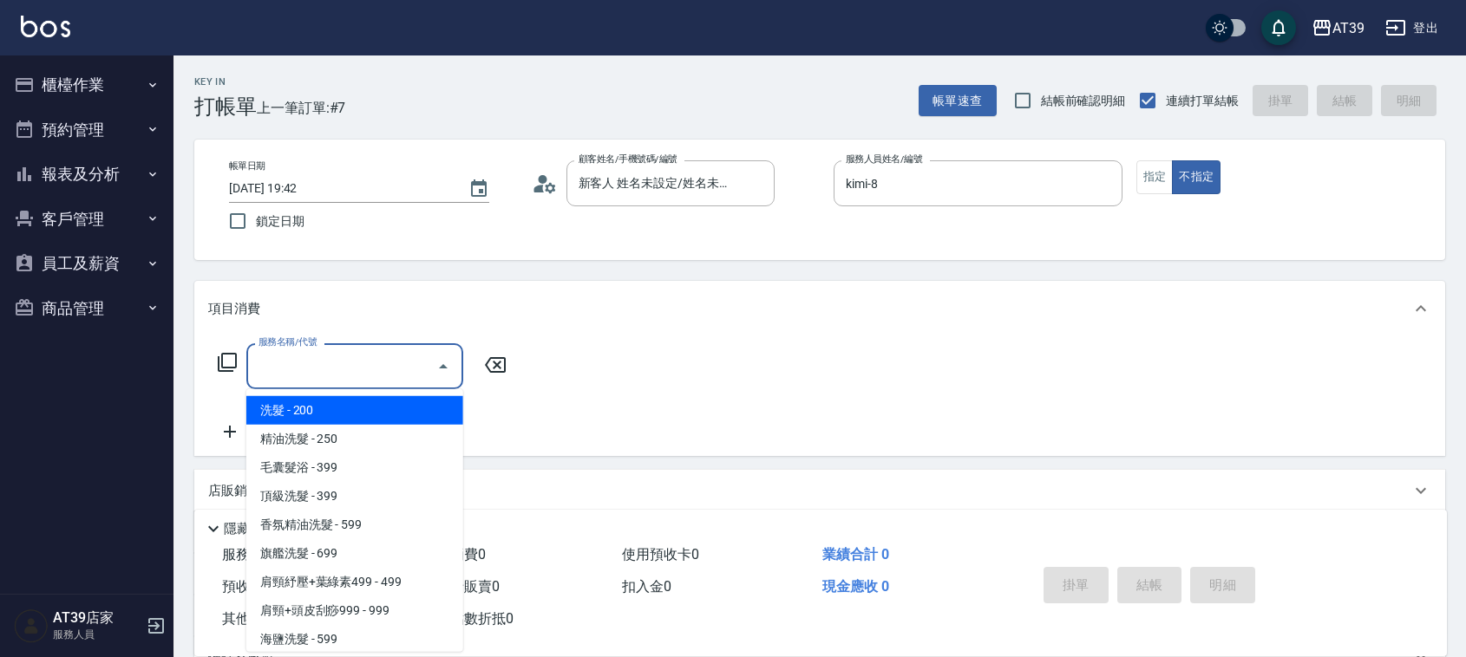
click at [390, 408] on span "洗髮 - 200" at bounding box center [354, 410] width 217 height 29
type input "洗髮(101)"
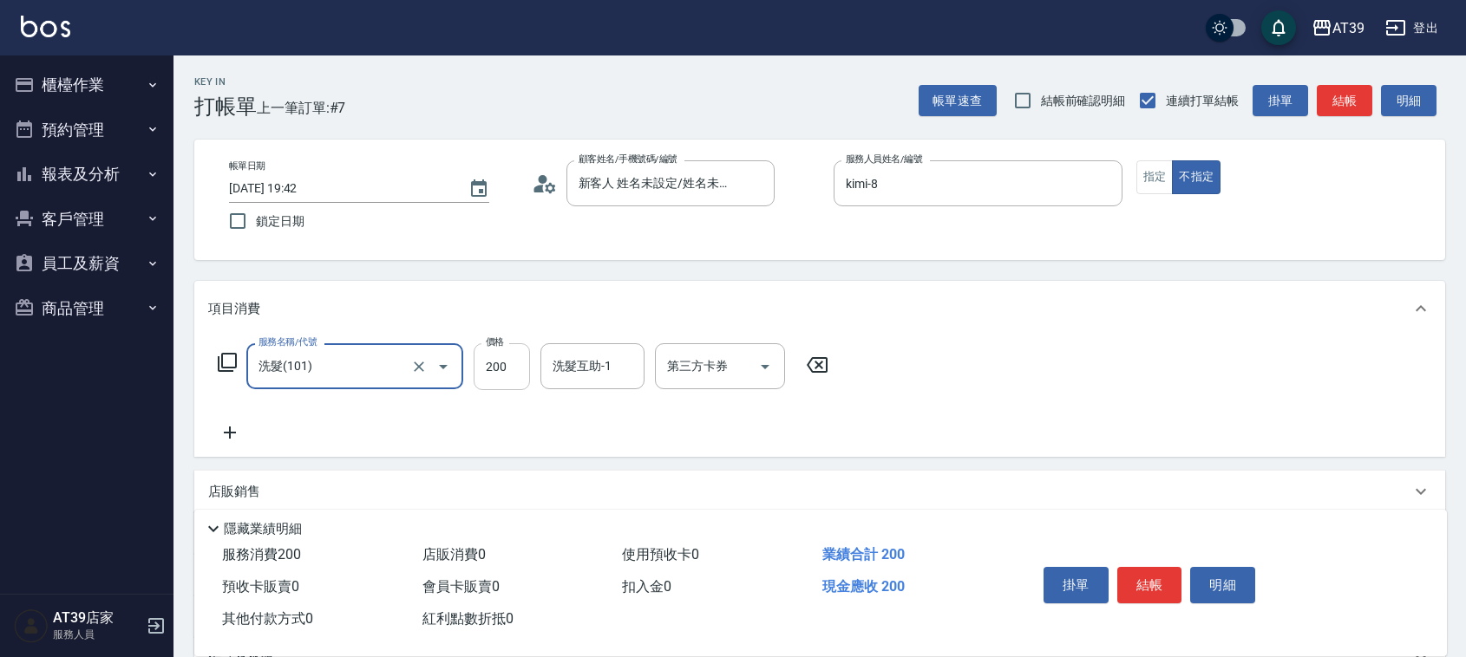
click at [486, 382] on input "200" at bounding box center [501, 366] width 56 height 47
type input "300"
click at [617, 367] on input "洗髮互助-1" at bounding box center [592, 366] width 88 height 30
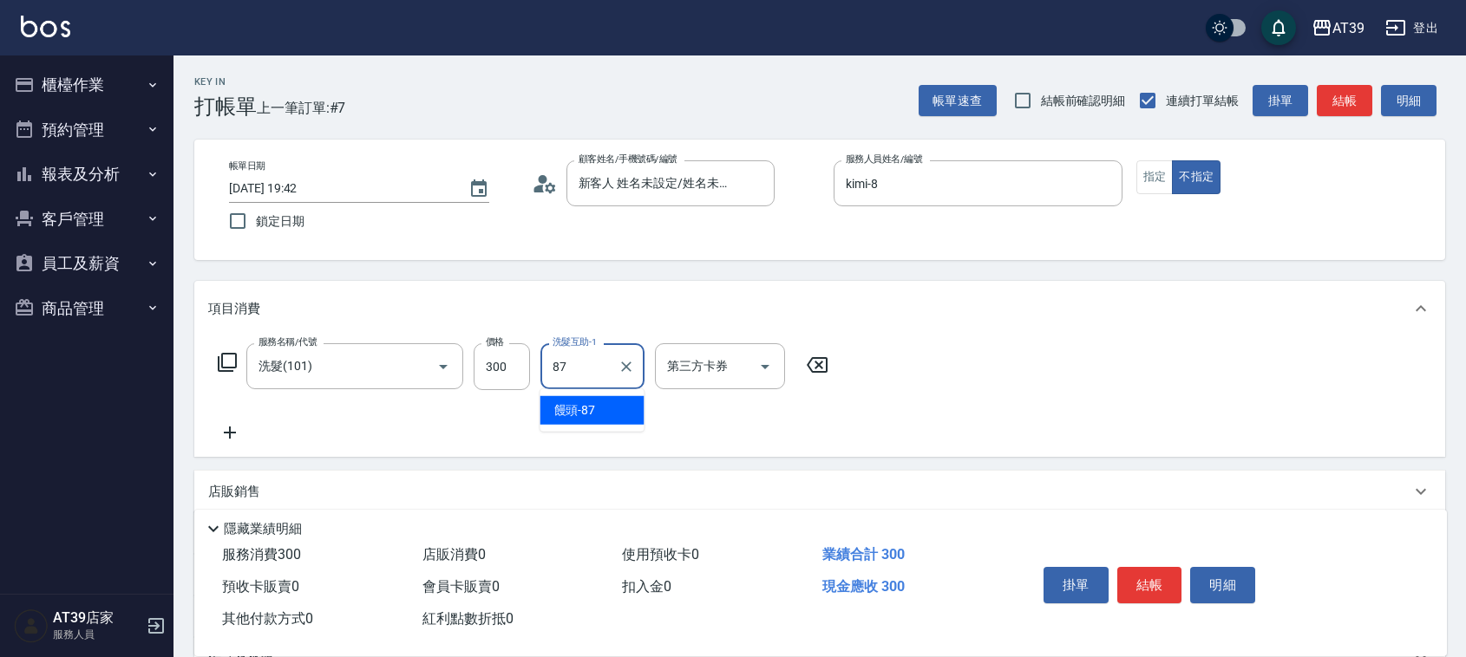
click at [622, 412] on div "饅頭 -87" at bounding box center [592, 410] width 104 height 29
type input "饅頭-87"
click at [1370, 105] on button "結帳" at bounding box center [1343, 101] width 55 height 32
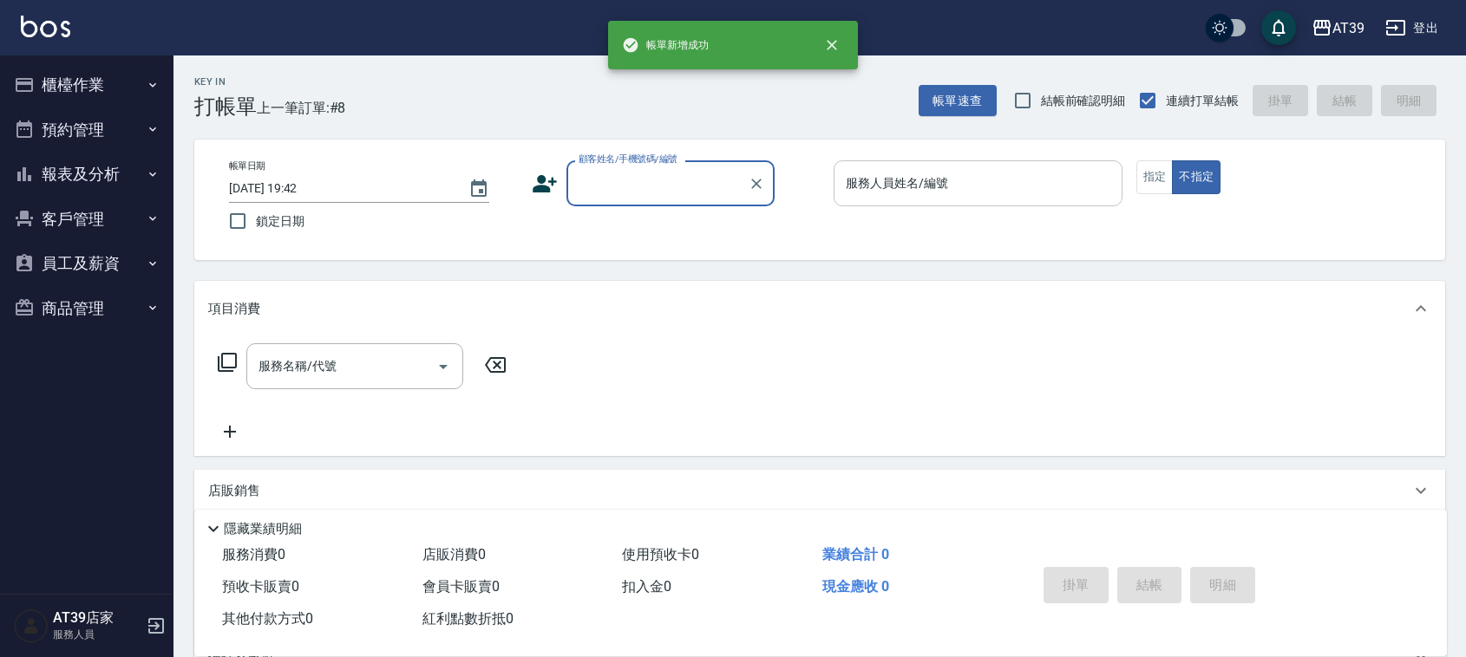
click at [886, 173] on div "服務人員姓名/編號 服務人員姓名/編號" at bounding box center [977, 183] width 289 height 46
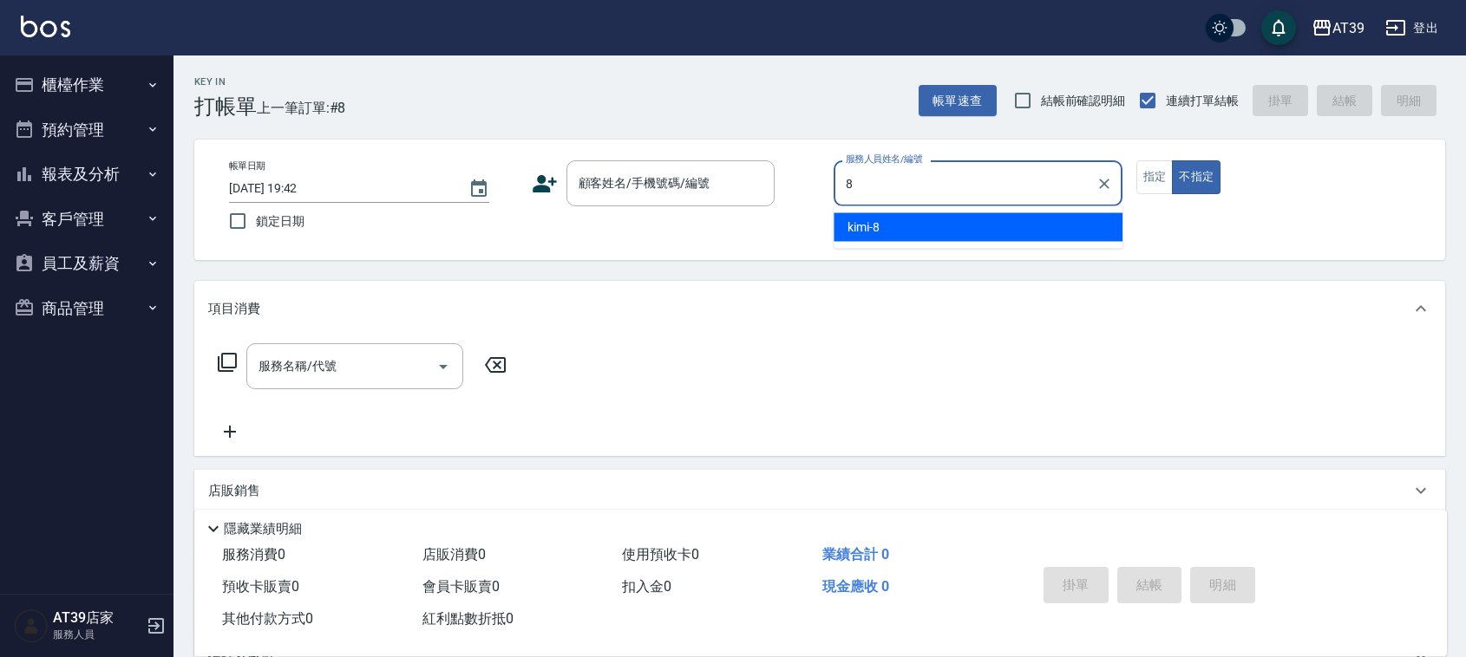
click at [991, 234] on div "kimi -8" at bounding box center [977, 227] width 289 height 29
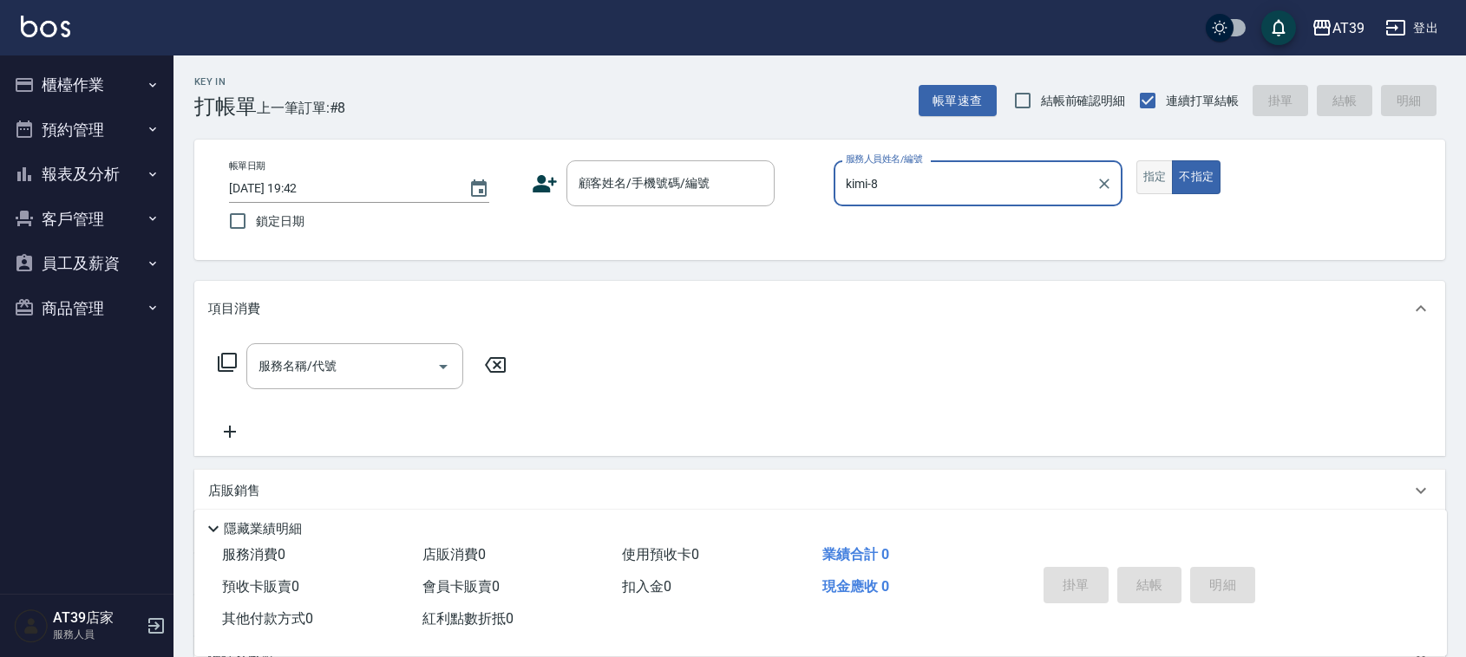
type input "kimi-8"
click at [1151, 166] on button "指定" at bounding box center [1154, 177] width 37 height 34
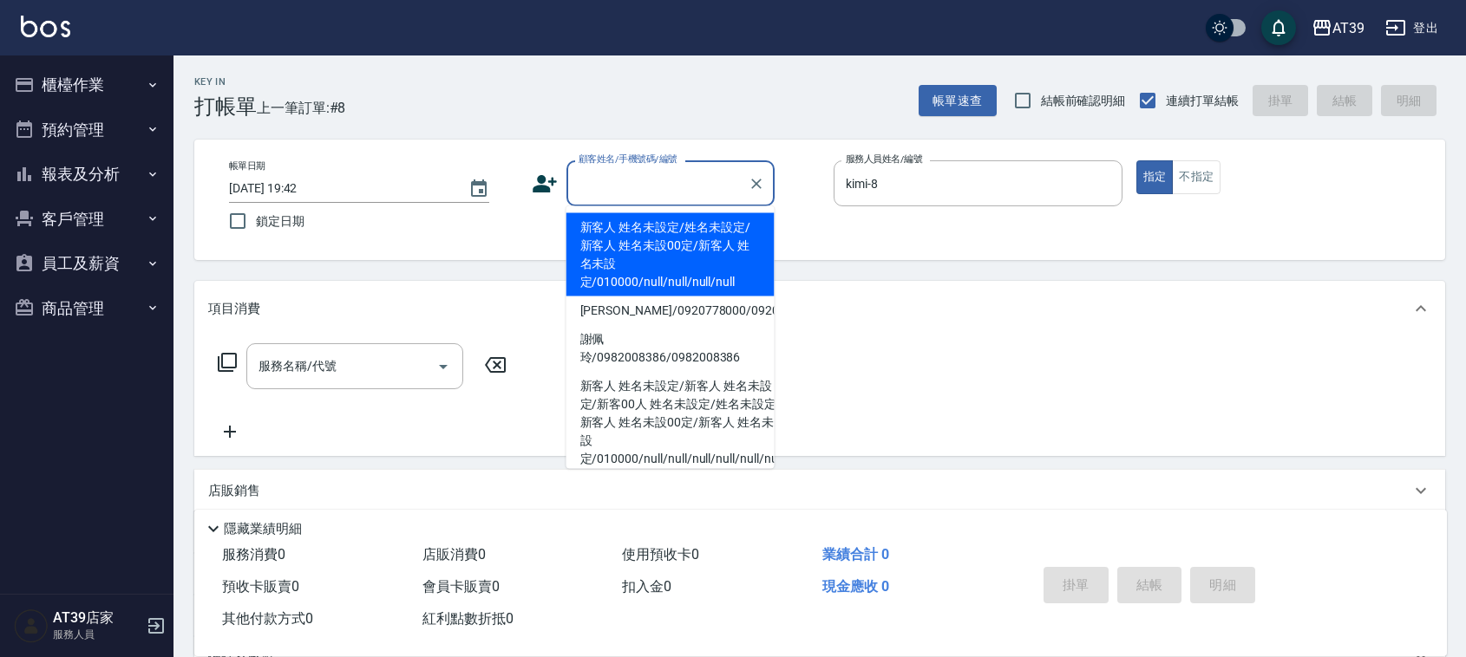
click at [585, 182] on input "顧客姓名/手機號碼/編號" at bounding box center [657, 183] width 166 height 30
click at [590, 235] on li "新客人 姓名未設定/姓名未設定/新客人 姓名未設00定/新客人 姓名未設定/010000/null/null/null/null" at bounding box center [670, 254] width 208 height 83
type input "新客人 姓名未設定/姓名未設定/新客人 姓名未設00定/新客人 姓名未設定/010000/null/null/null/null"
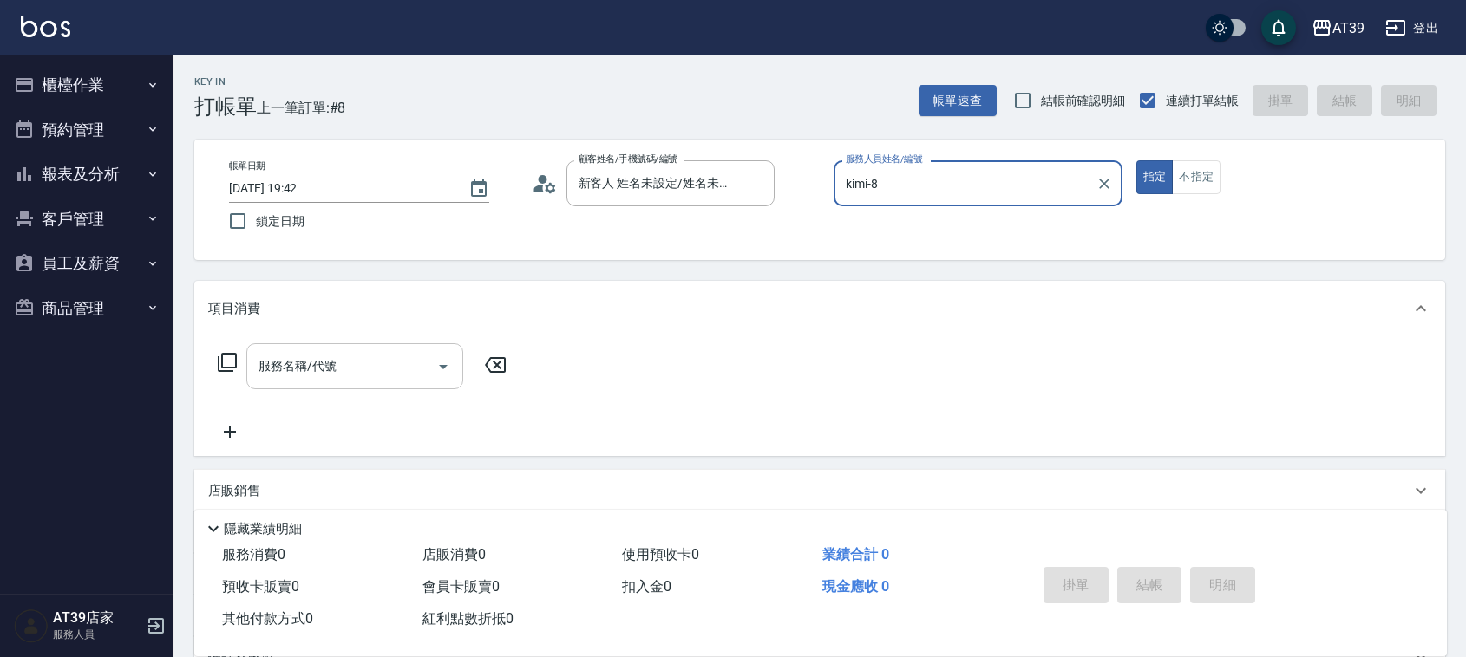
click at [375, 375] on input "服務名稱/代號" at bounding box center [341, 366] width 175 height 30
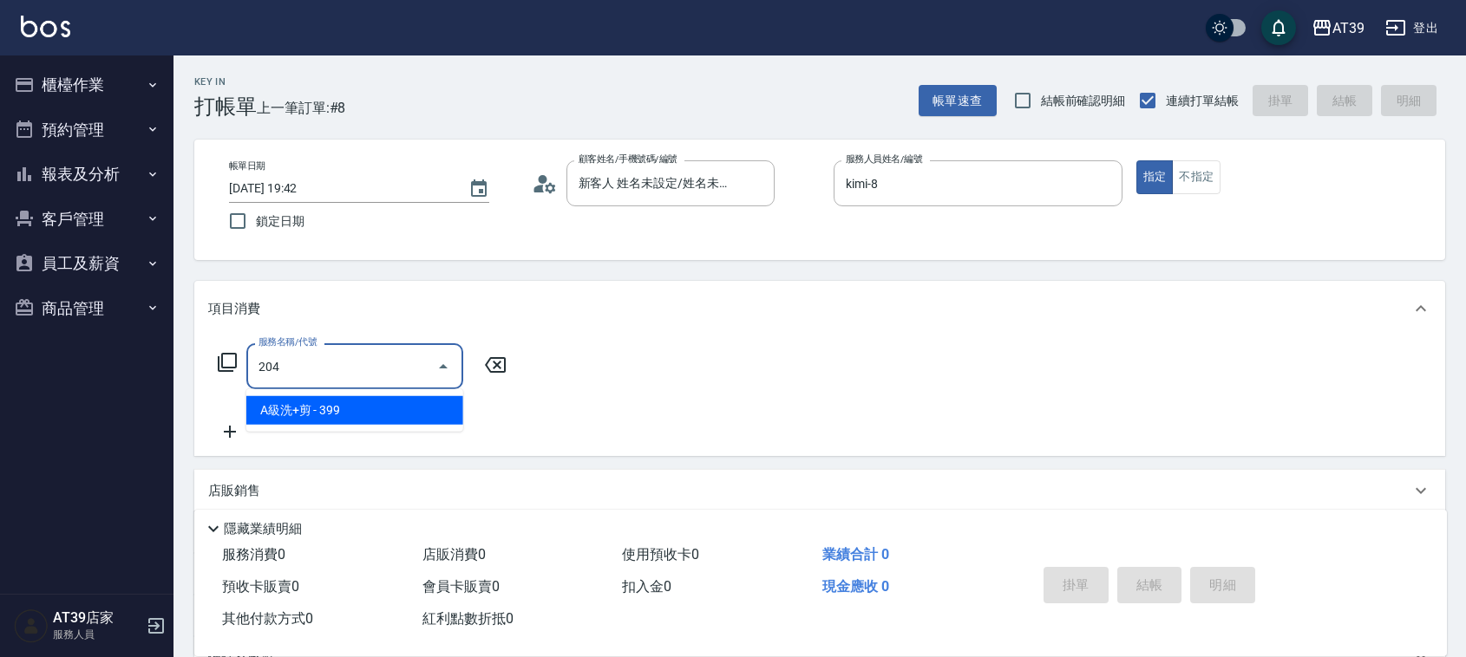
click at [382, 406] on span "A級洗+剪 - 399" at bounding box center [354, 410] width 217 height 29
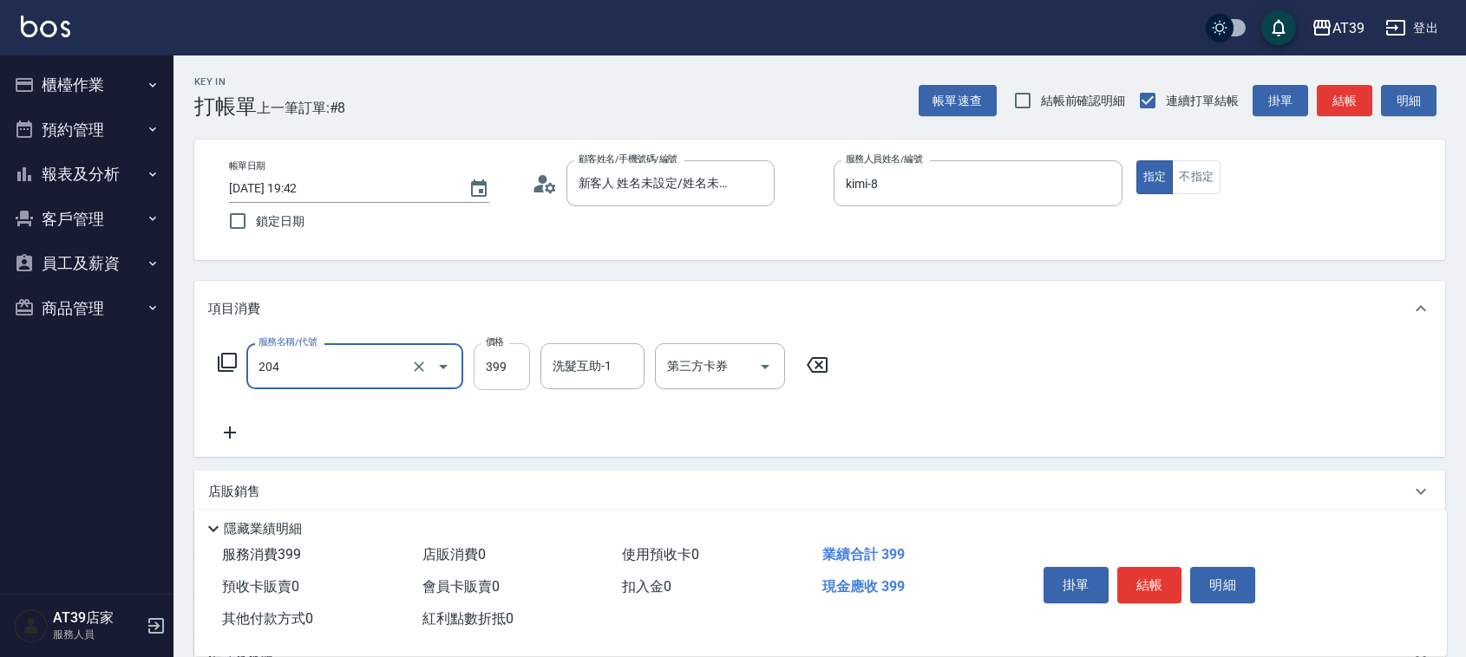
type input "A級洗+剪(204)"
click at [490, 357] on input "399" at bounding box center [501, 366] width 56 height 47
type input "500"
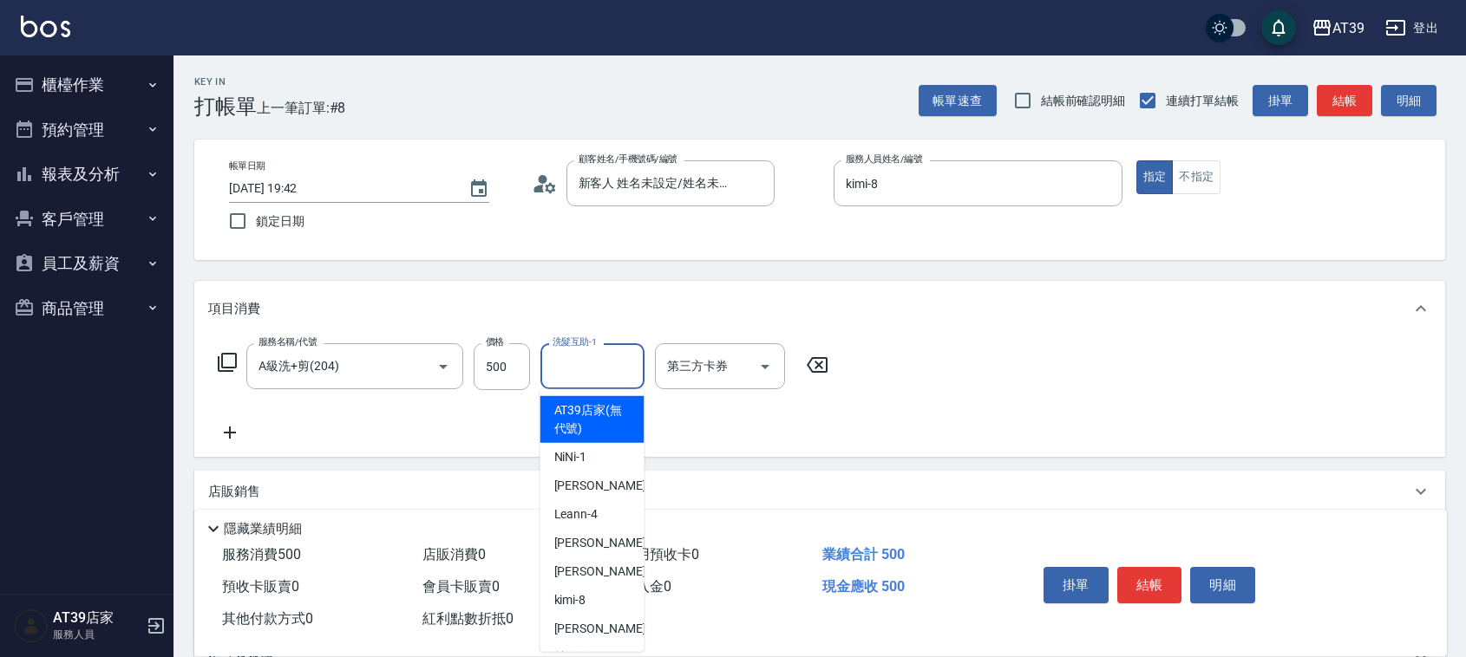
click at [605, 367] on div "洗髮互助-1 洗髮互助-1" at bounding box center [592, 366] width 104 height 46
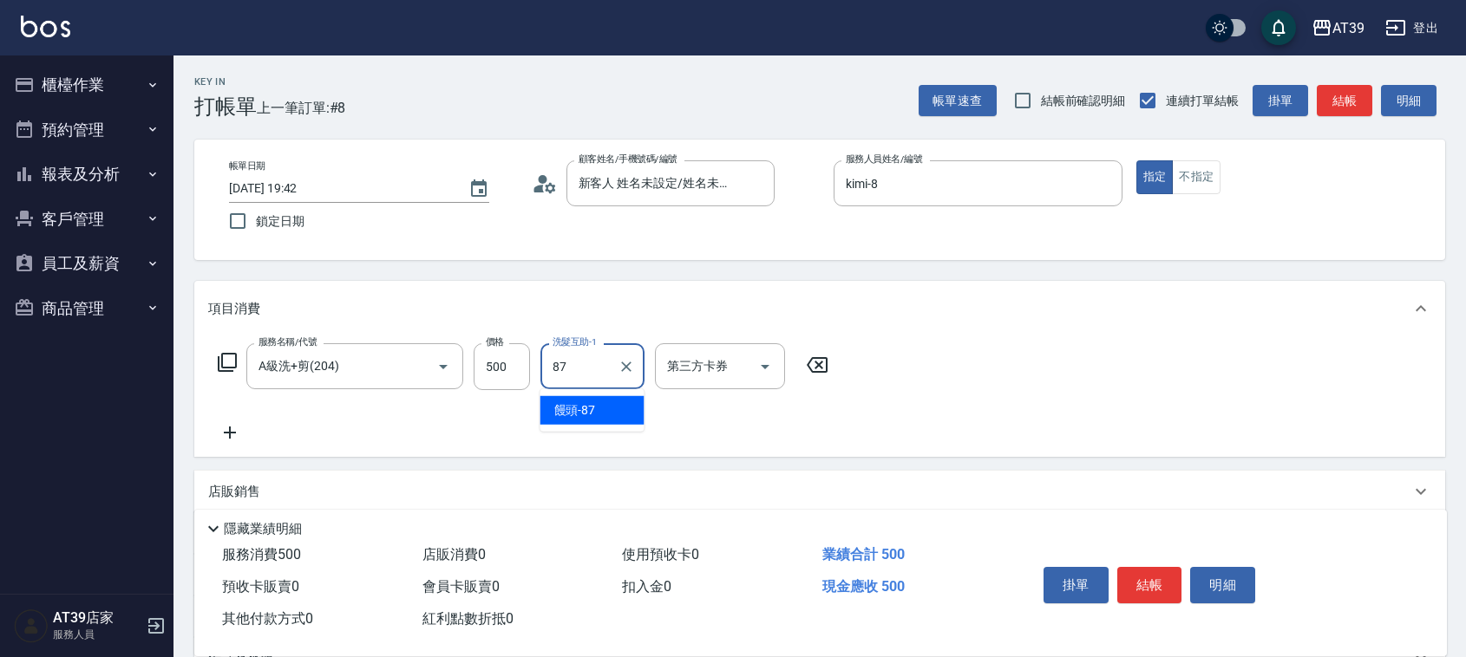
click at [605, 404] on div "饅頭 -87" at bounding box center [592, 410] width 104 height 29
type input "饅頭-87"
click at [1344, 97] on button "結帳" at bounding box center [1343, 101] width 55 height 32
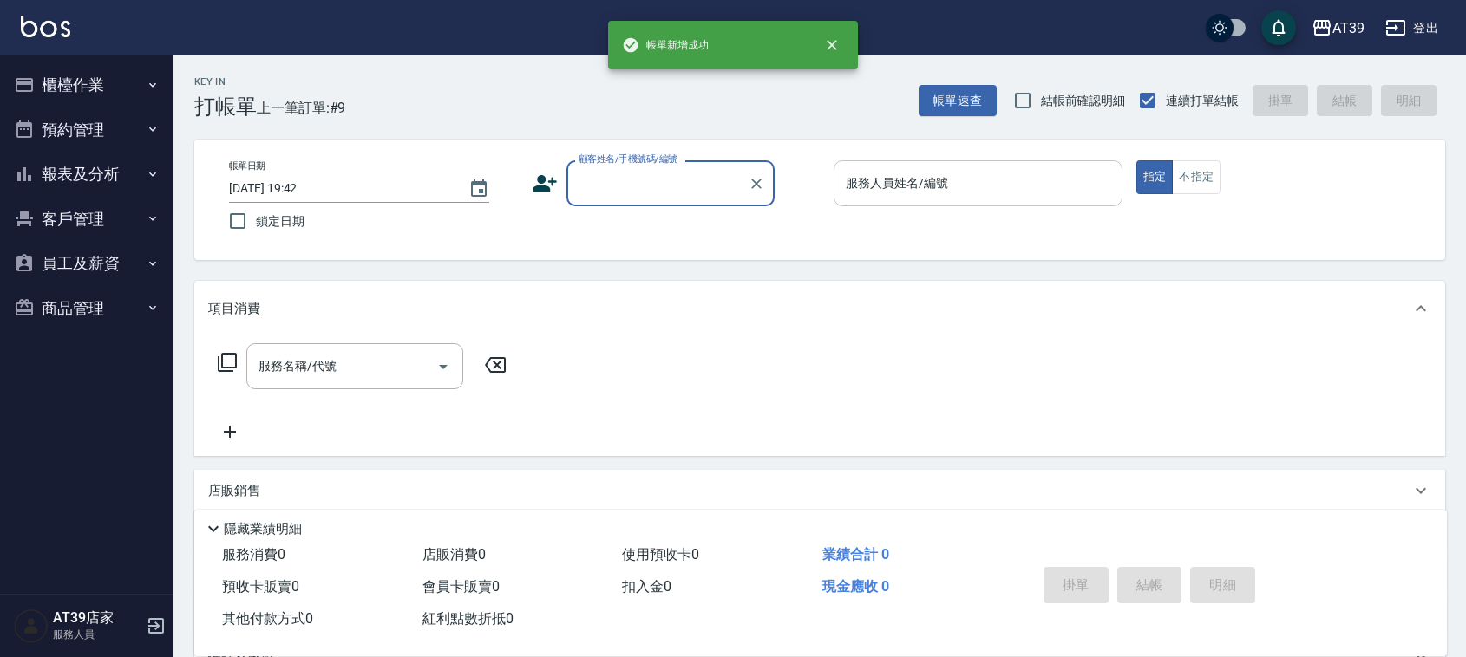
click at [1048, 189] on input "服務人員姓名/編號" at bounding box center [977, 183] width 273 height 30
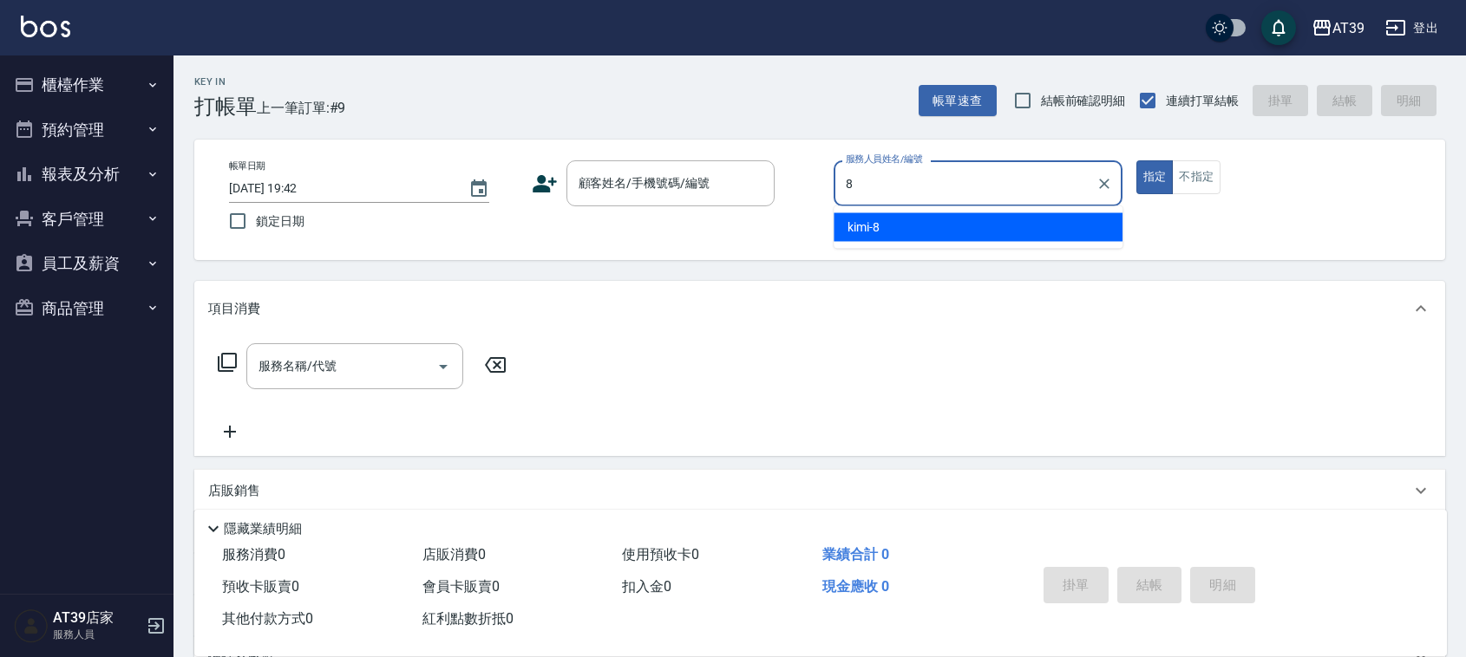
click at [1022, 218] on div "kimi -8" at bounding box center [977, 227] width 289 height 29
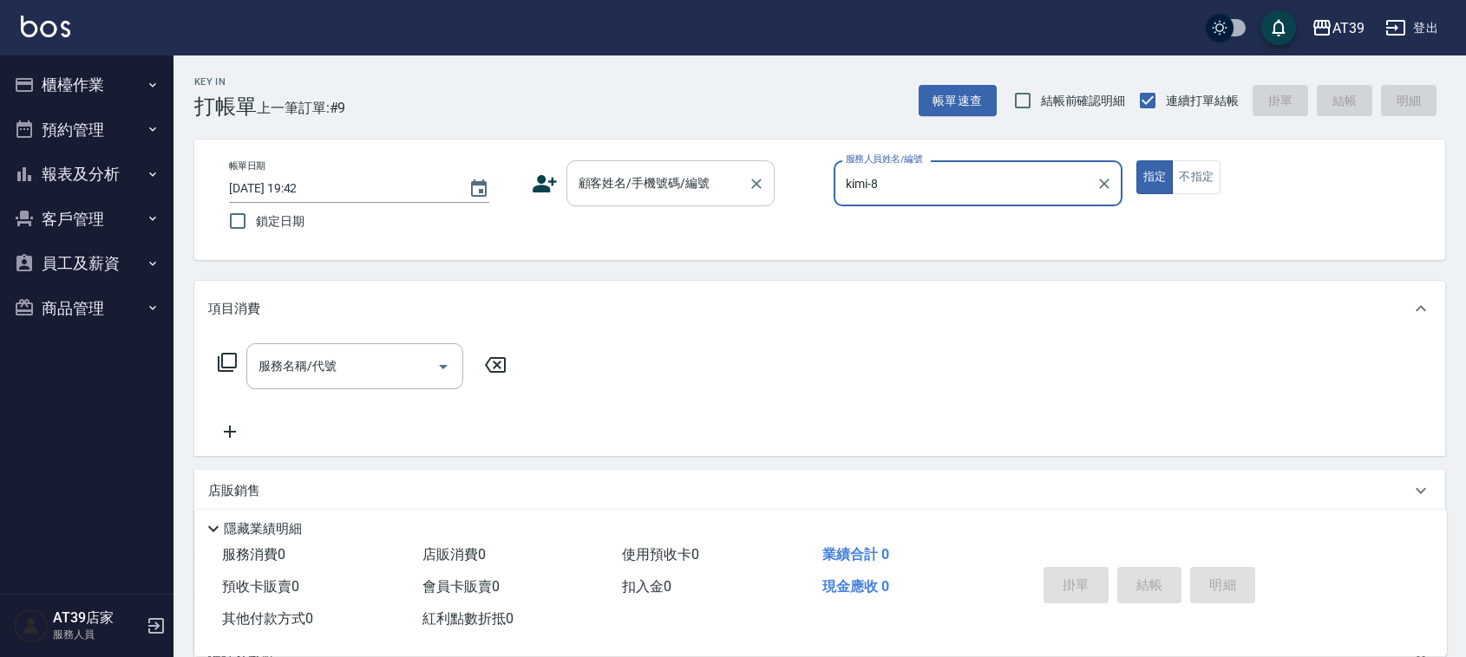
type input "kimi-8"
click at [643, 185] on input "顧客姓名/手機號碼/編號" at bounding box center [657, 183] width 166 height 30
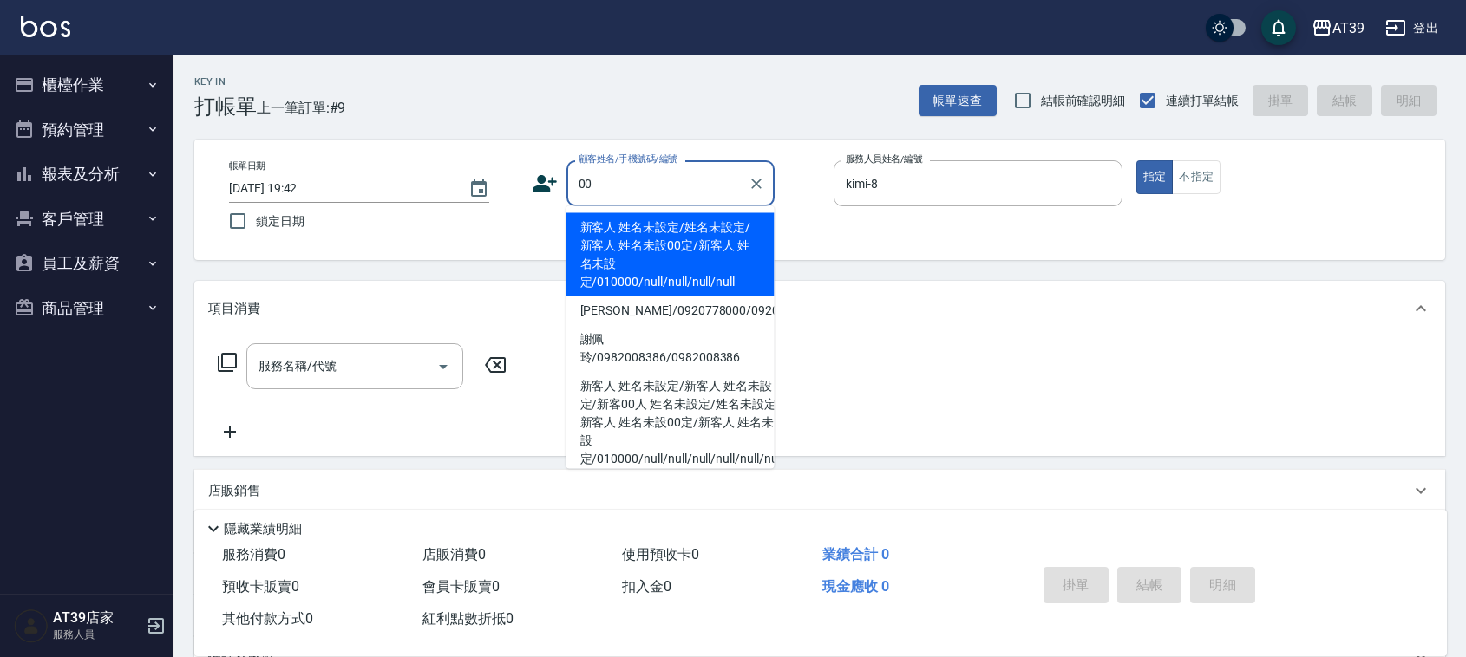
click at [601, 248] on li "新客人 姓名未設定/姓名未設定/新客人 姓名未設00定/新客人 姓名未設定/010000/null/null/null/null" at bounding box center [670, 254] width 208 height 83
type input "新客人 姓名未設定/姓名未設定/新客人 姓名未設00定/新客人 姓名未設定/010000/null/null/null/null"
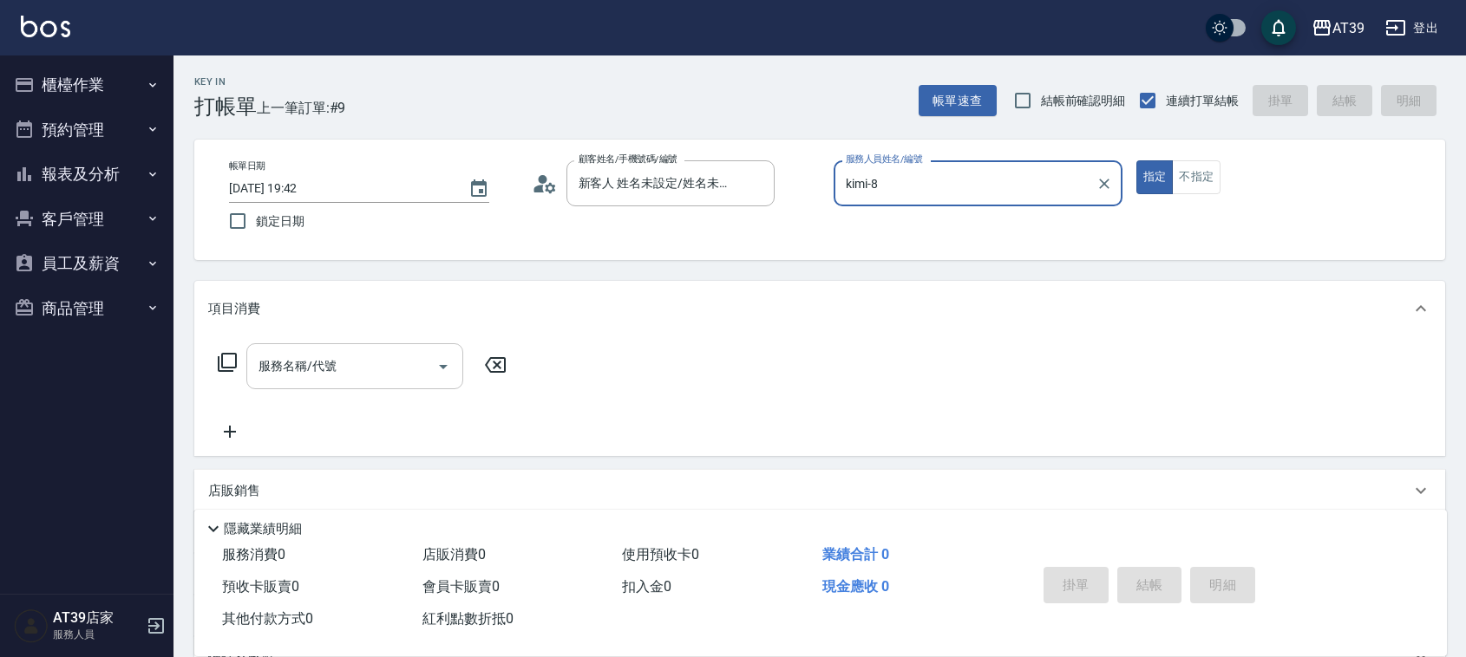
click at [390, 345] on div "服務名稱/代號" at bounding box center [354, 366] width 217 height 46
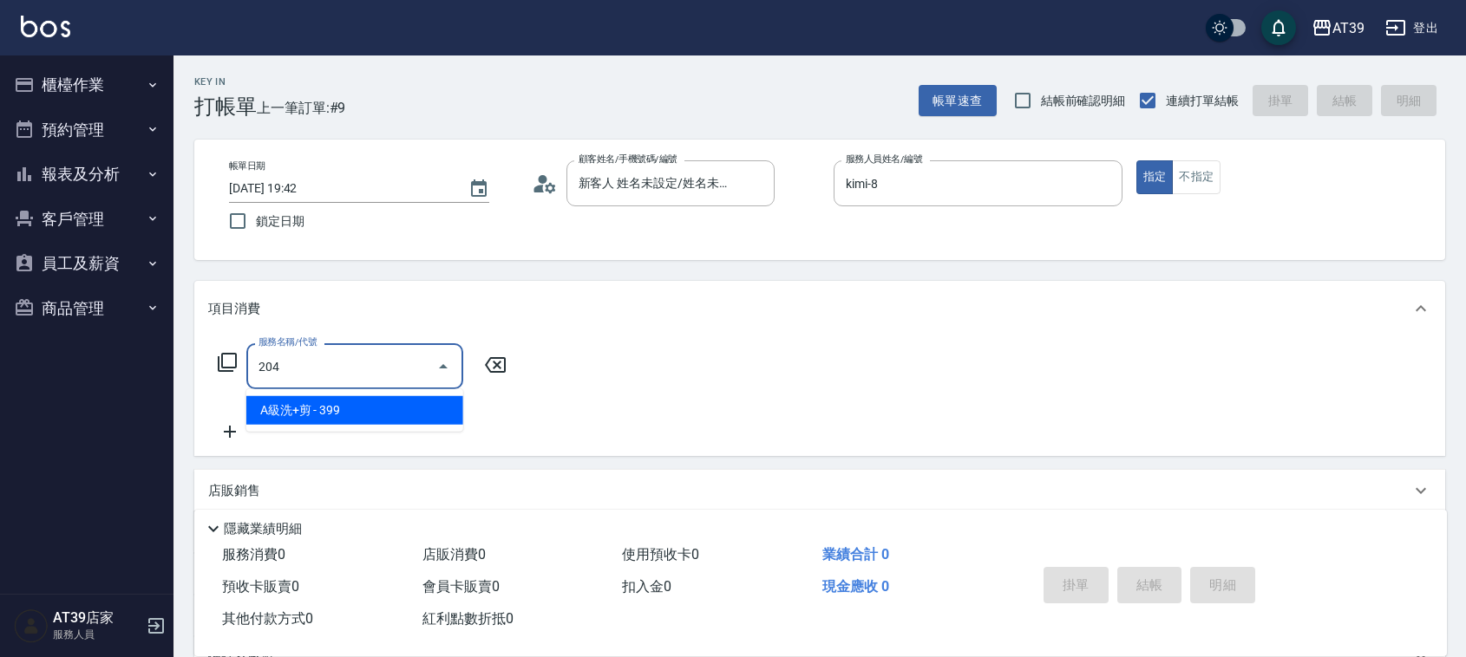
click at [387, 421] on span "A級洗+剪 - 399" at bounding box center [354, 410] width 217 height 29
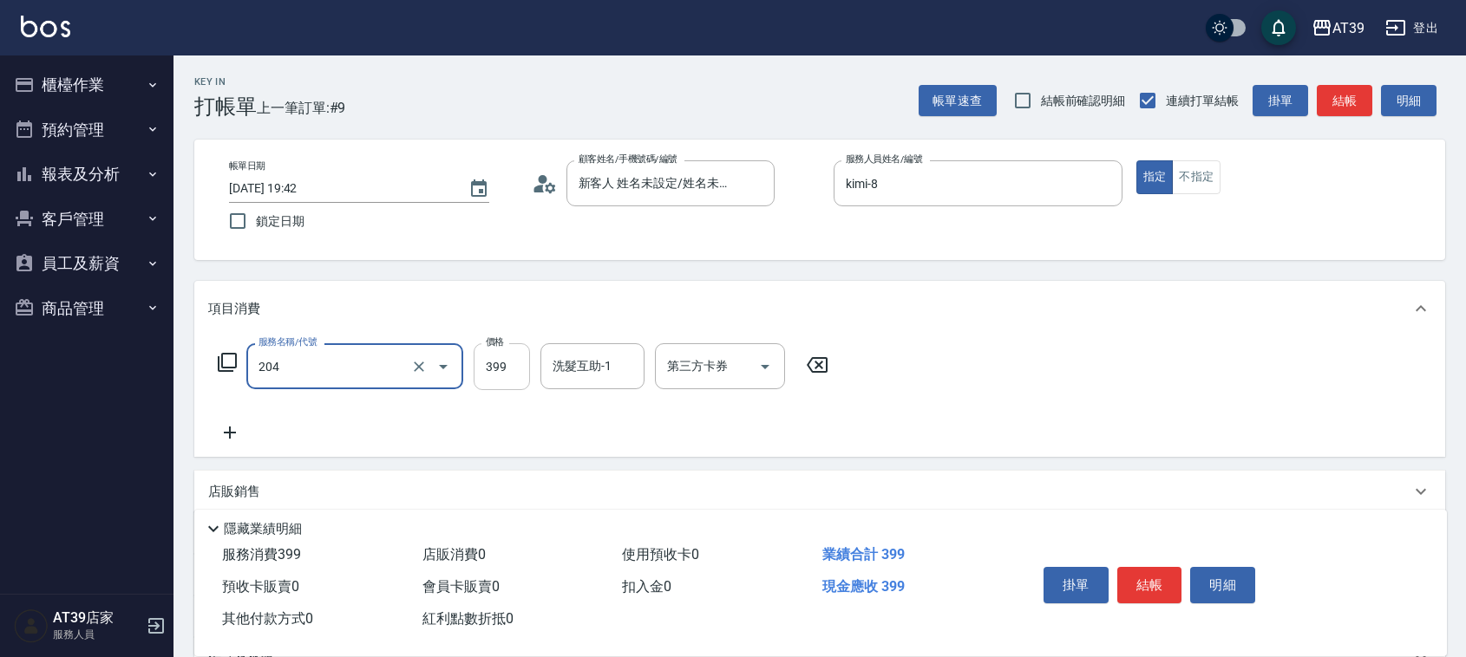
click at [495, 362] on input "399" at bounding box center [501, 366] width 56 height 47
type input "A級洗+剪(204)"
type input "500"
click at [1367, 92] on button "結帳" at bounding box center [1343, 101] width 55 height 32
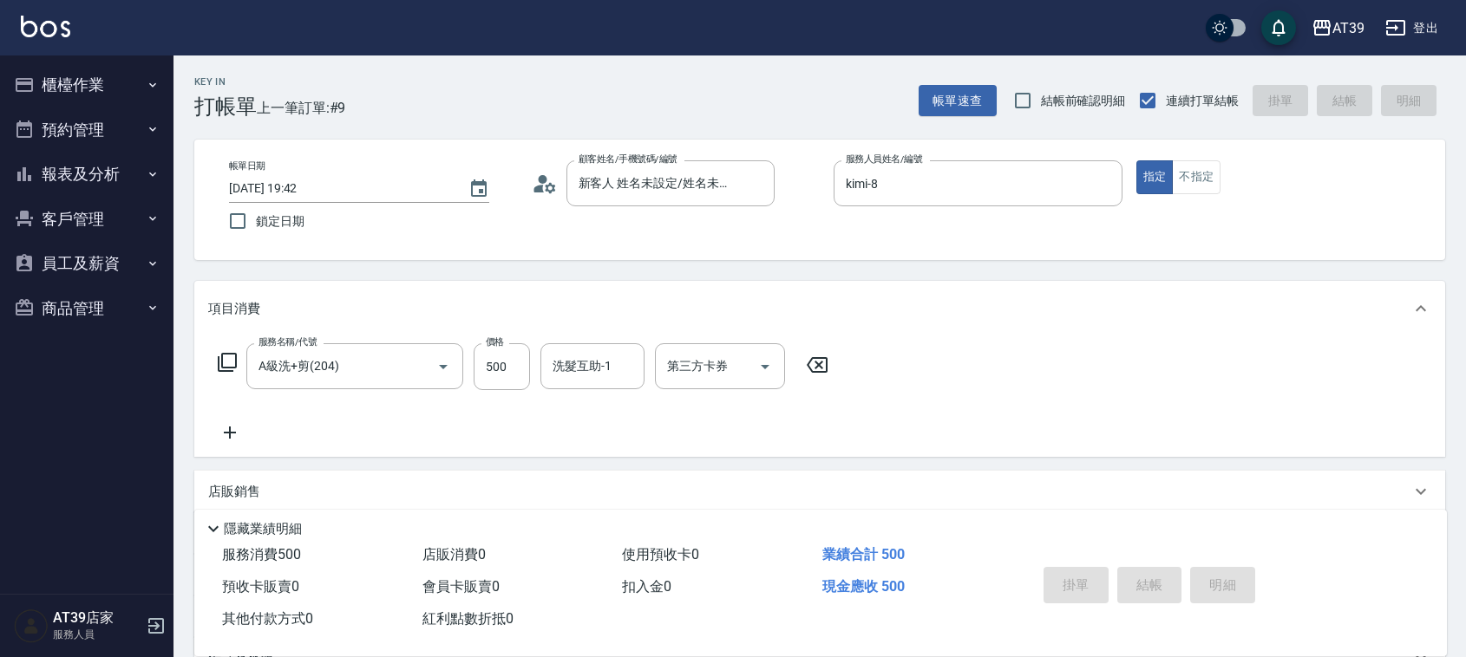
type input "[DATE] 19:43"
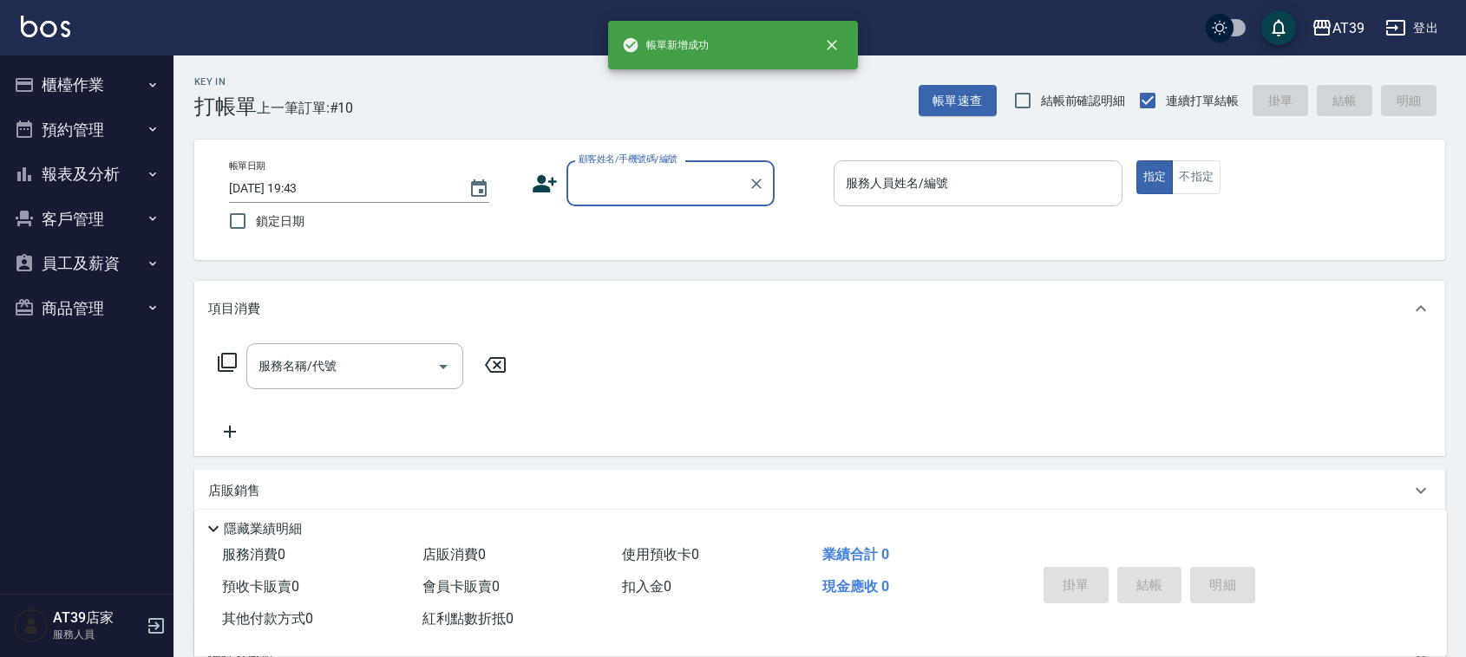
click at [968, 168] on input "服務人員姓名/編號" at bounding box center [977, 183] width 273 height 30
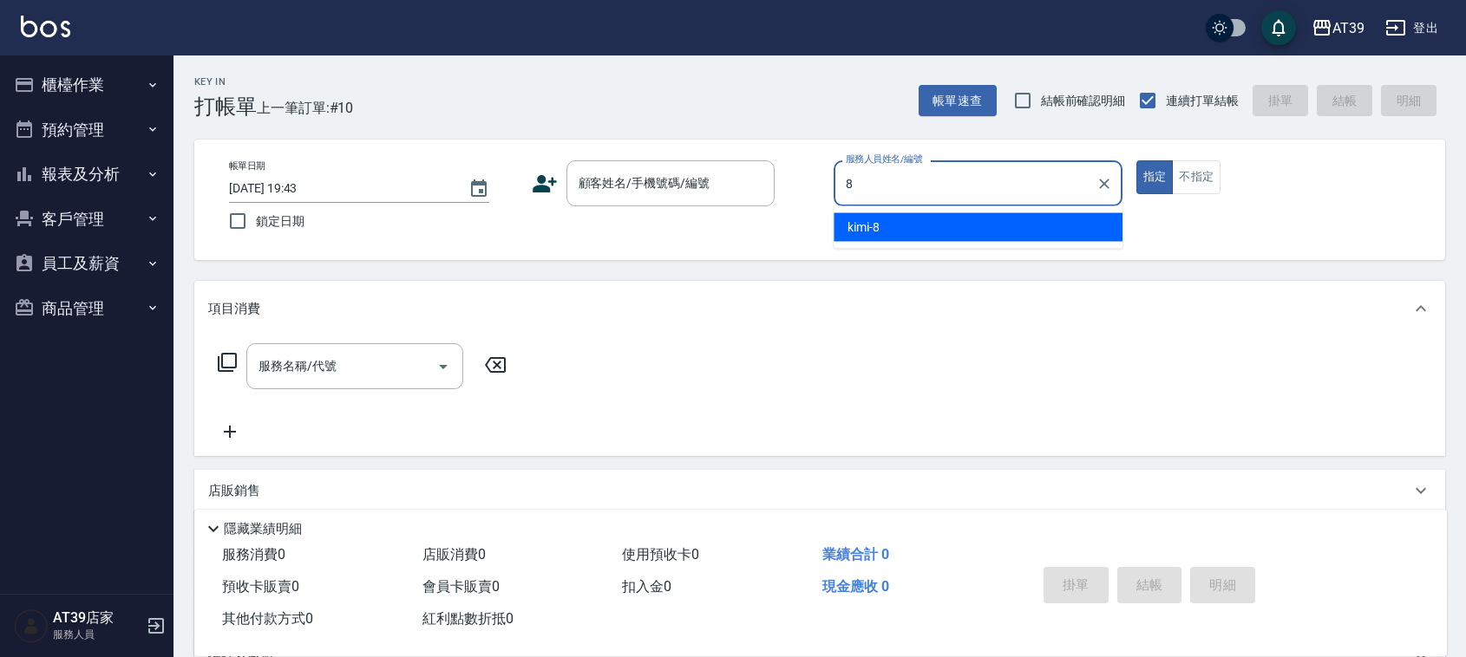
click at [952, 208] on ul "kimi -8" at bounding box center [977, 227] width 289 height 42
click at [948, 219] on div "kimi -8" at bounding box center [977, 227] width 289 height 29
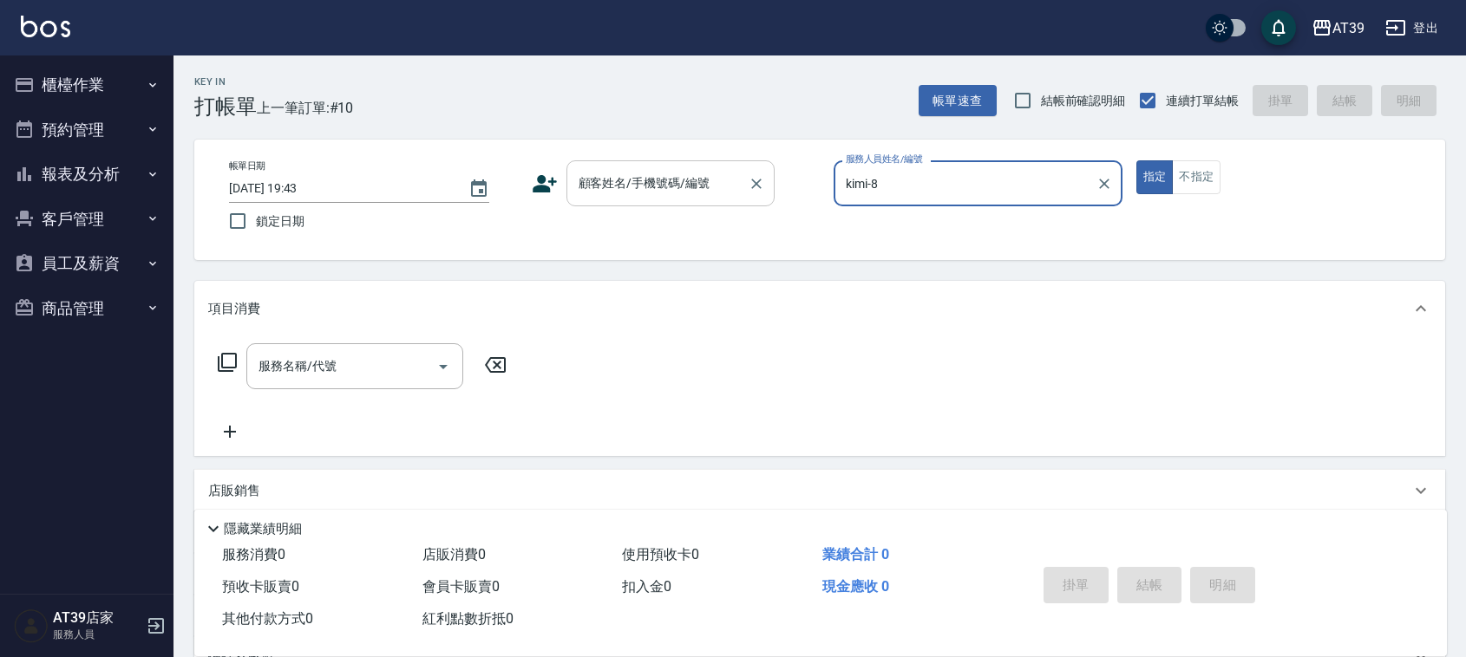
type input "kimi-8"
click at [595, 175] on div "顧客姓名/手機號碼/編號 顧客姓名/手機號碼/編號" at bounding box center [670, 183] width 208 height 46
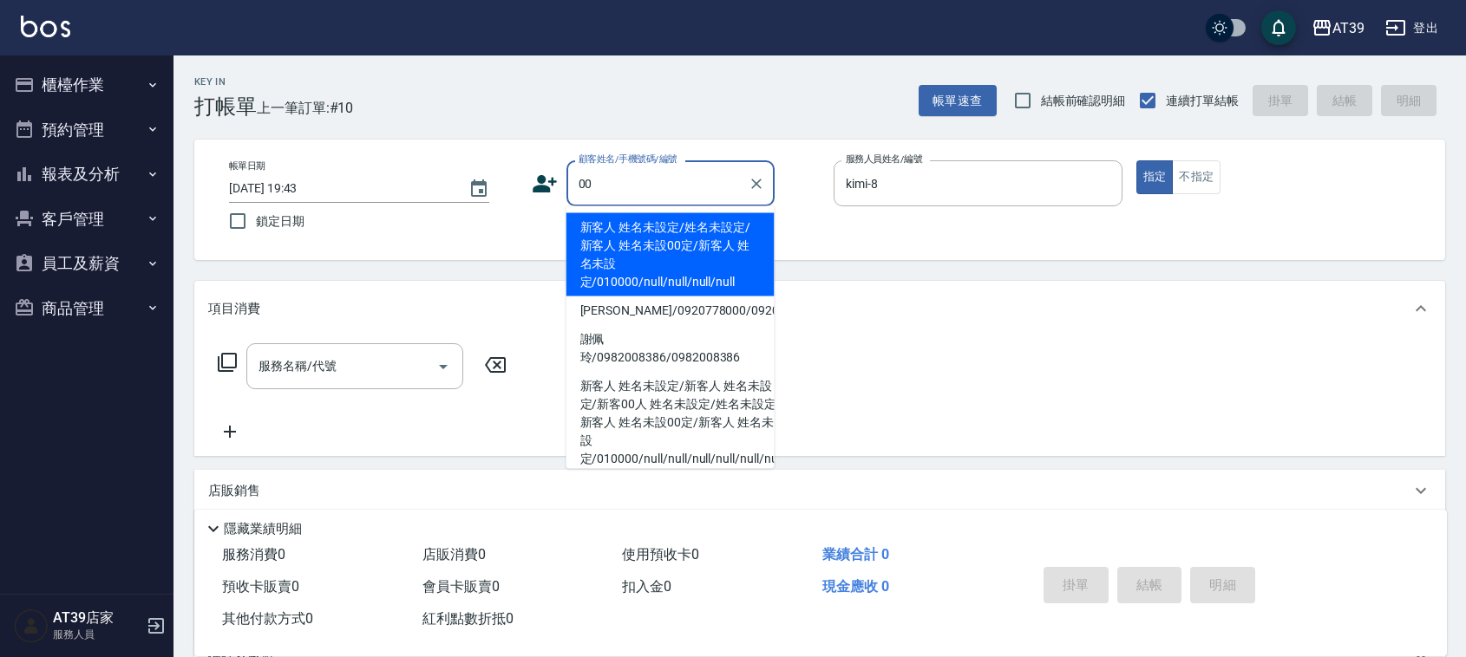
click at [591, 232] on li "新客人 姓名未設定/姓名未設定/新客人 姓名未設00定/新客人 姓名未設定/010000/null/null/null/null" at bounding box center [670, 254] width 208 height 83
type input "新客人 姓名未設定/姓名未設定/新客人 姓名未設00定/新客人 姓名未設定/010000/null/null/null/null"
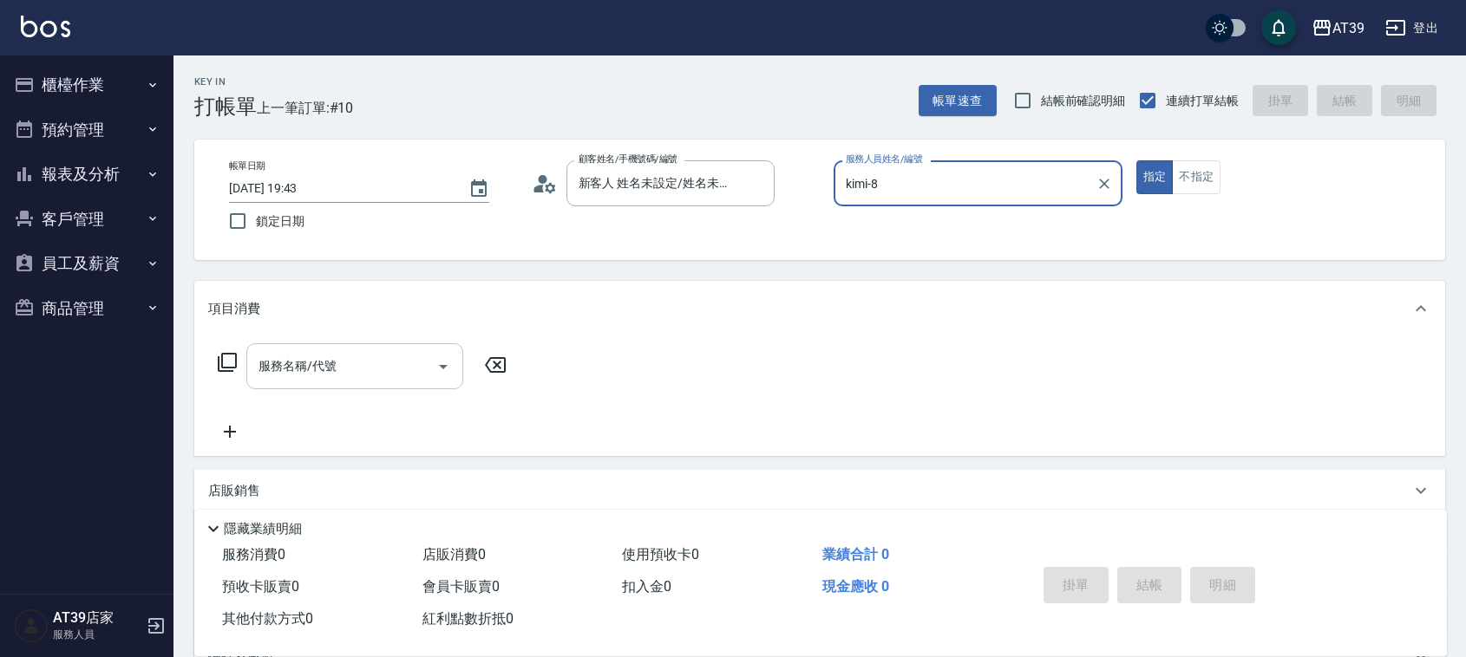
click at [366, 361] on input "服務名稱/代號" at bounding box center [341, 366] width 175 height 30
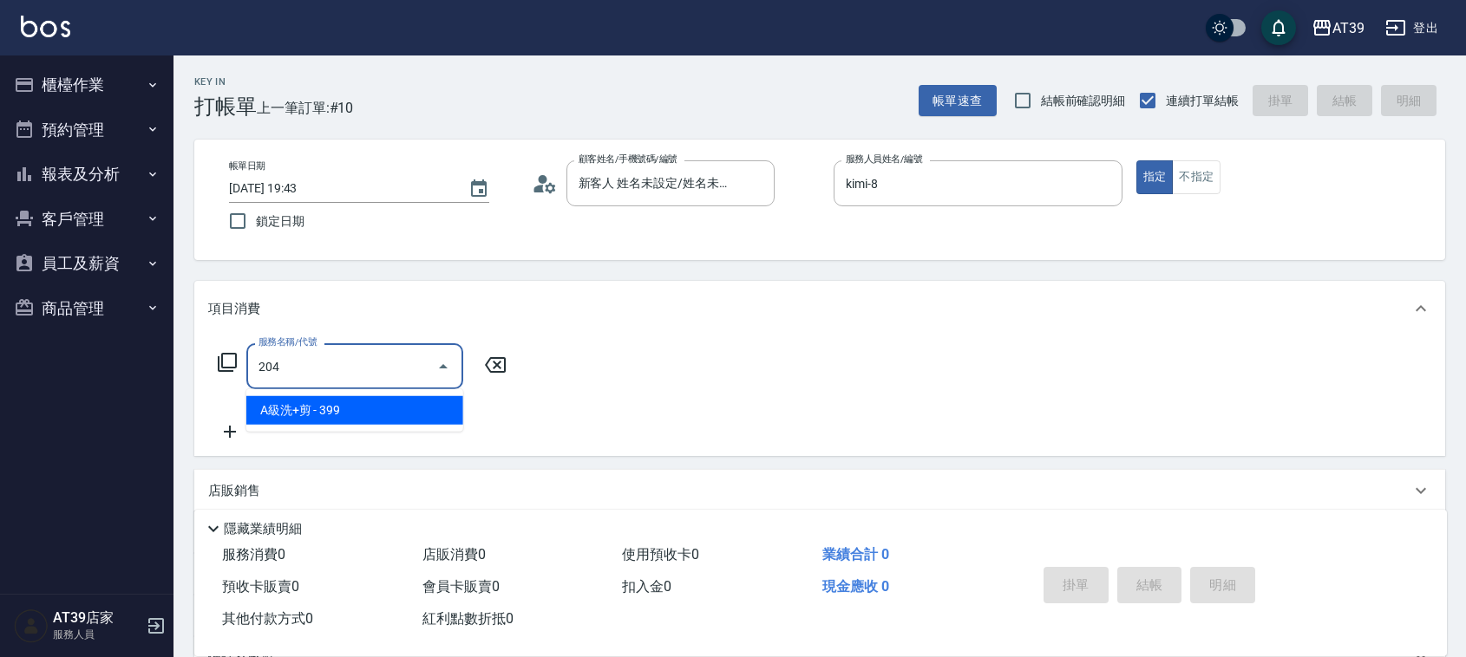
click at [388, 413] on span "A級洗+剪 - 399" at bounding box center [354, 410] width 217 height 29
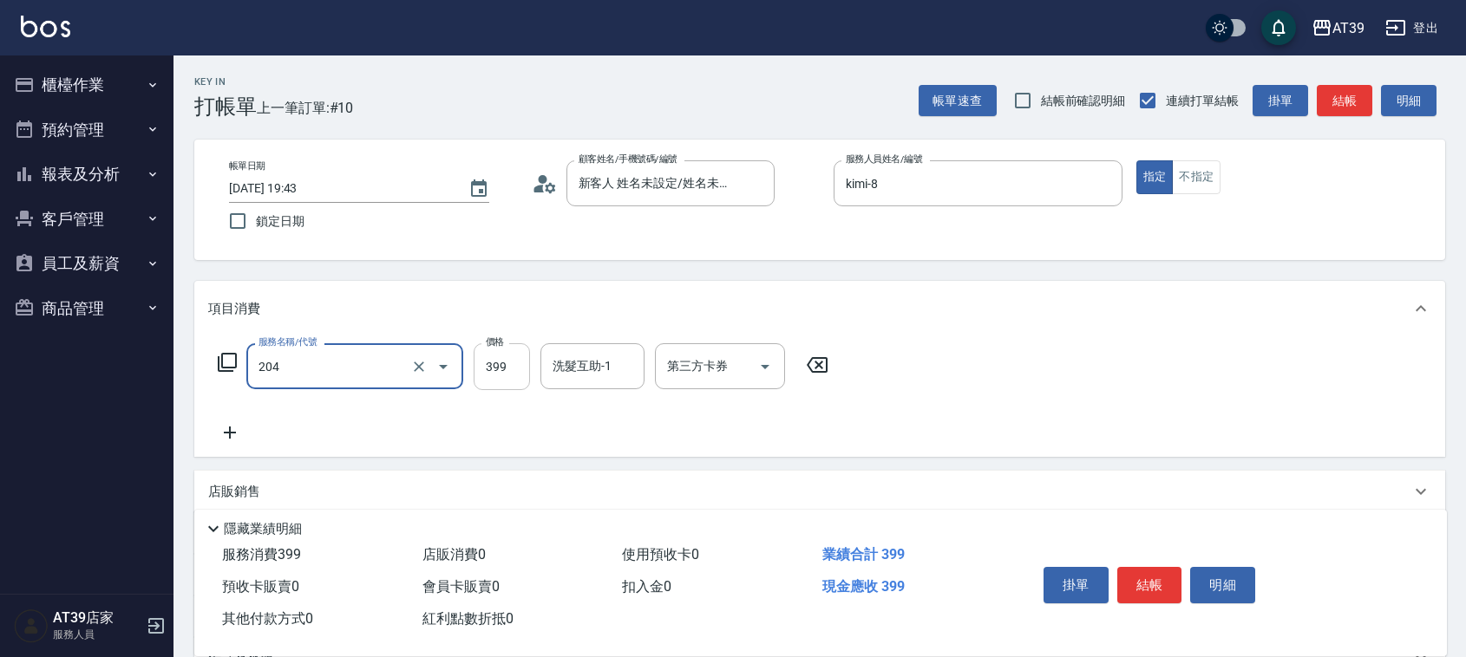
type input "A級洗+剪(204)"
type input "500"
click at [579, 367] on div "洗髮互助-1 洗髮互助-1" at bounding box center [592, 366] width 104 height 46
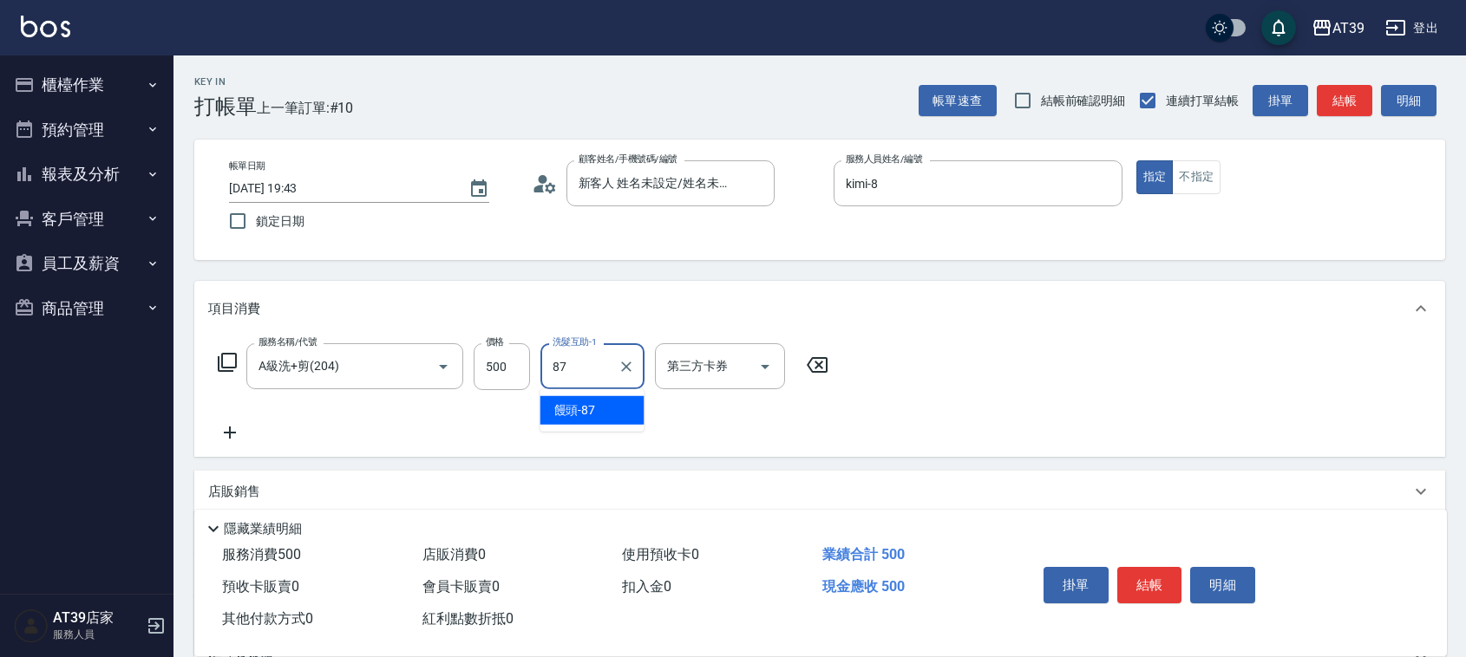
click at [581, 427] on ul "饅頭 -87" at bounding box center [592, 410] width 104 height 42
click at [594, 408] on span "饅頭 -87" at bounding box center [575, 410] width 42 height 18
type input "饅頭-87"
click at [1325, 100] on button "結帳" at bounding box center [1343, 101] width 55 height 32
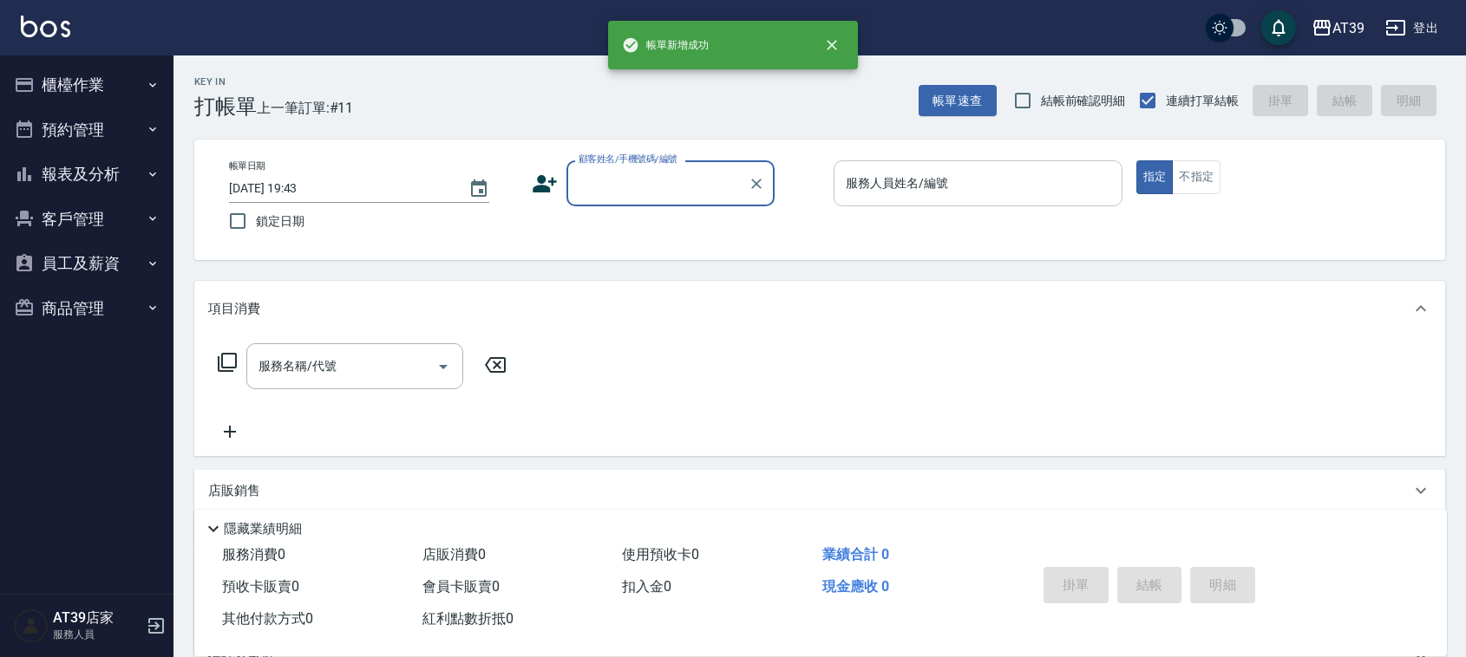
click at [1074, 182] on input "服務人員姓名/編號" at bounding box center [977, 183] width 273 height 30
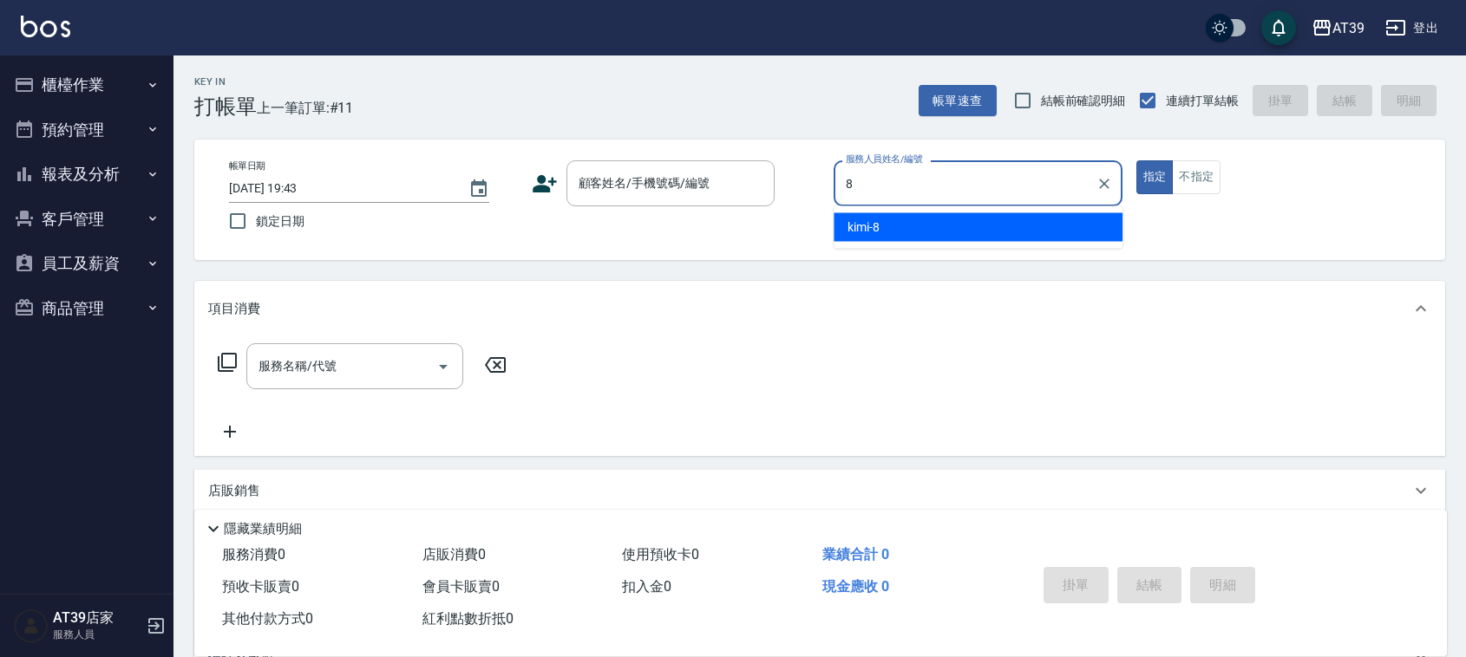
click at [1035, 217] on div "kimi -8" at bounding box center [977, 227] width 289 height 29
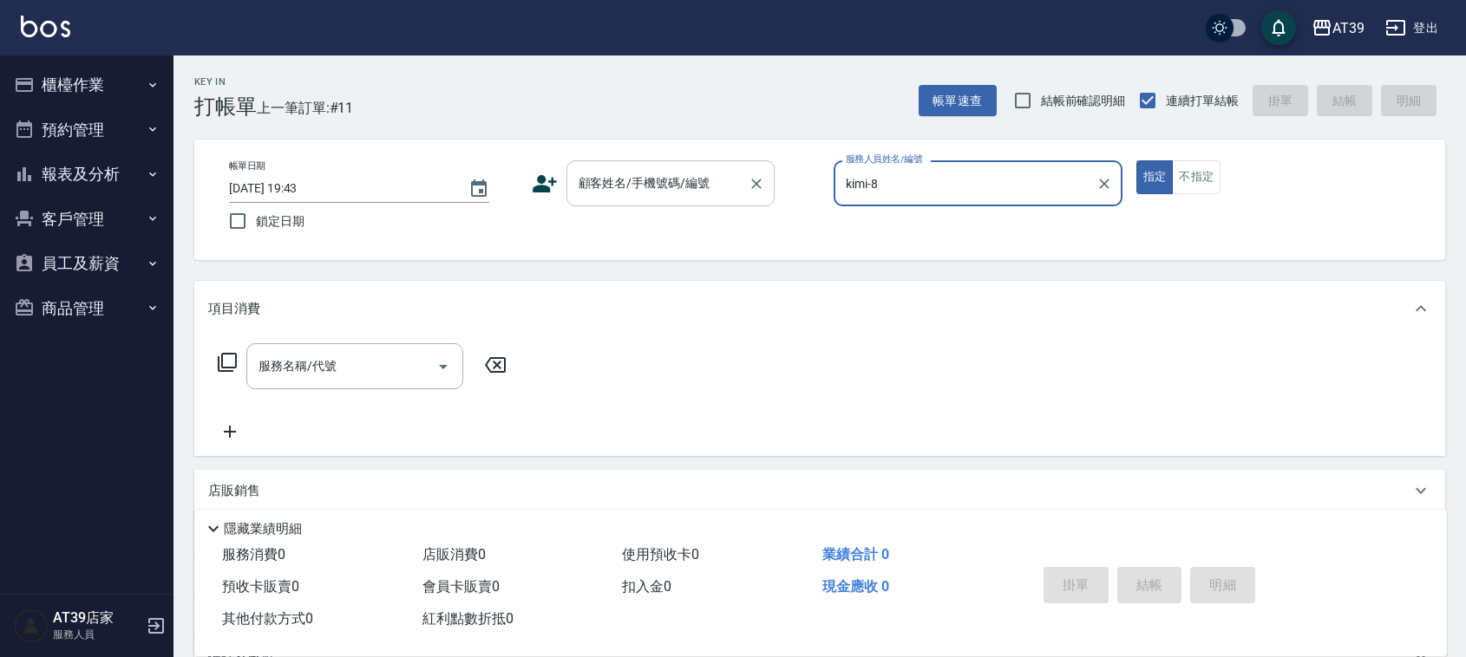
type input "kimi-8"
click at [699, 185] on input "顧客姓名/手機號碼/編號" at bounding box center [657, 183] width 166 height 30
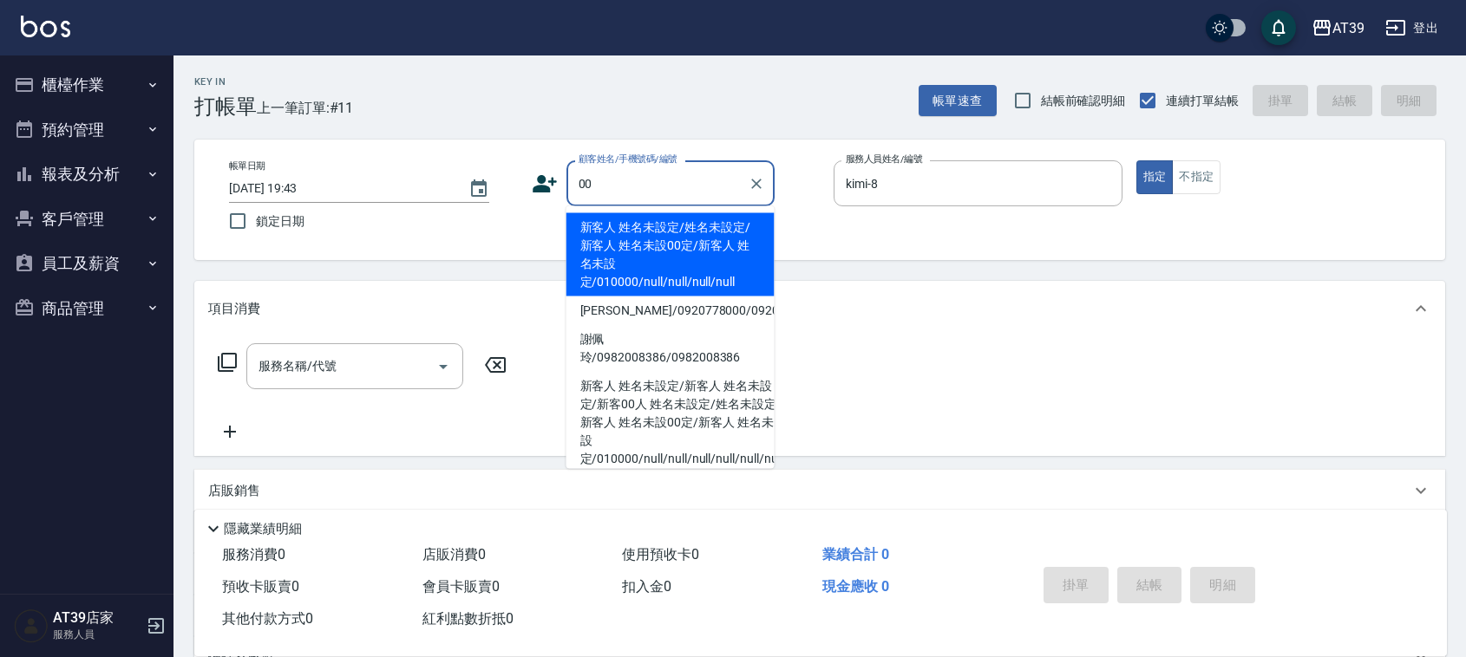
click at [678, 211] on ul "新客人 姓名未設定/姓名未設定/新客人 姓名未設00定/新客人 姓名未設定/010000/null/null/null/null [PERSON_NAME]/…" at bounding box center [670, 337] width 208 height 263
click at [663, 251] on li "新客人 姓名未設定/姓名未設定/新客人 姓名未設00定/新客人 姓名未設定/010000/null/null/null/null" at bounding box center [670, 254] width 208 height 83
type input "新客人 姓名未設定/姓名未設定/新客人 姓名未設00定/新客人 姓名未設定/010000/null/null/null/null"
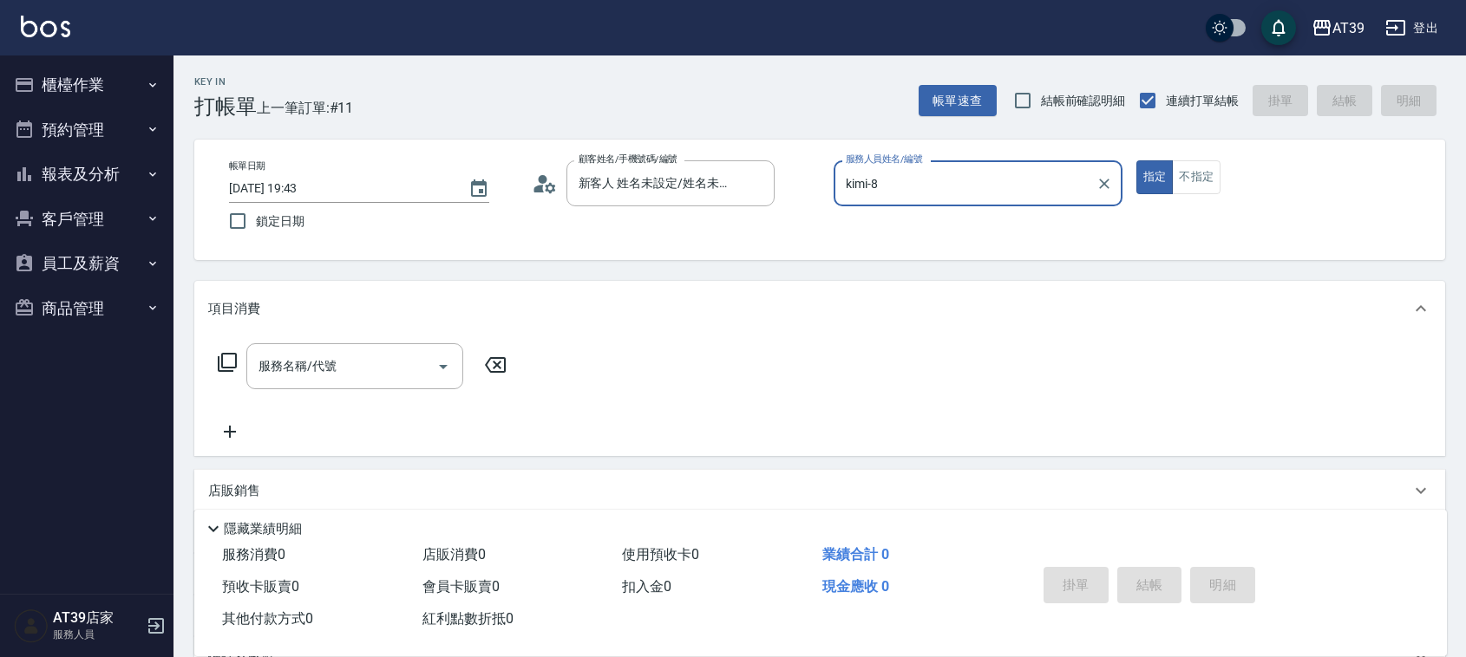
click at [232, 362] on icon at bounding box center [227, 362] width 21 height 21
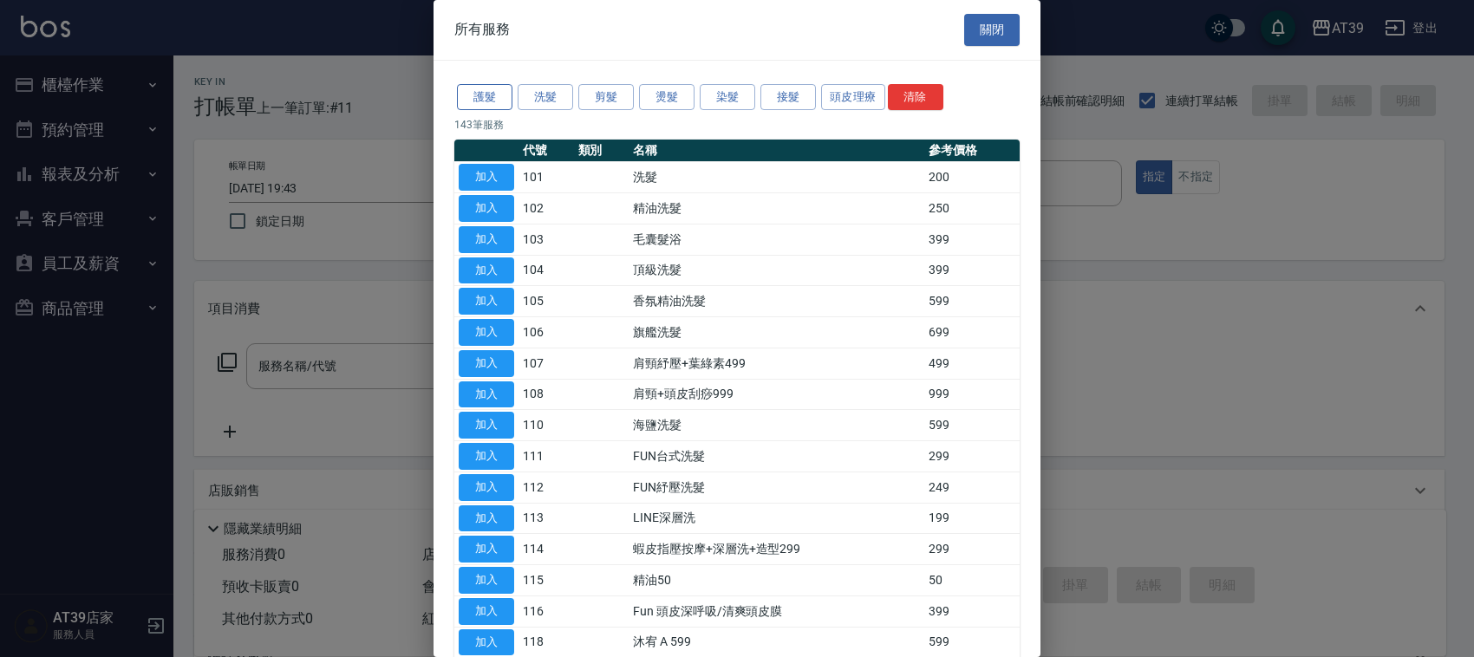
click at [505, 100] on button "護髮" at bounding box center [484, 97] width 55 height 27
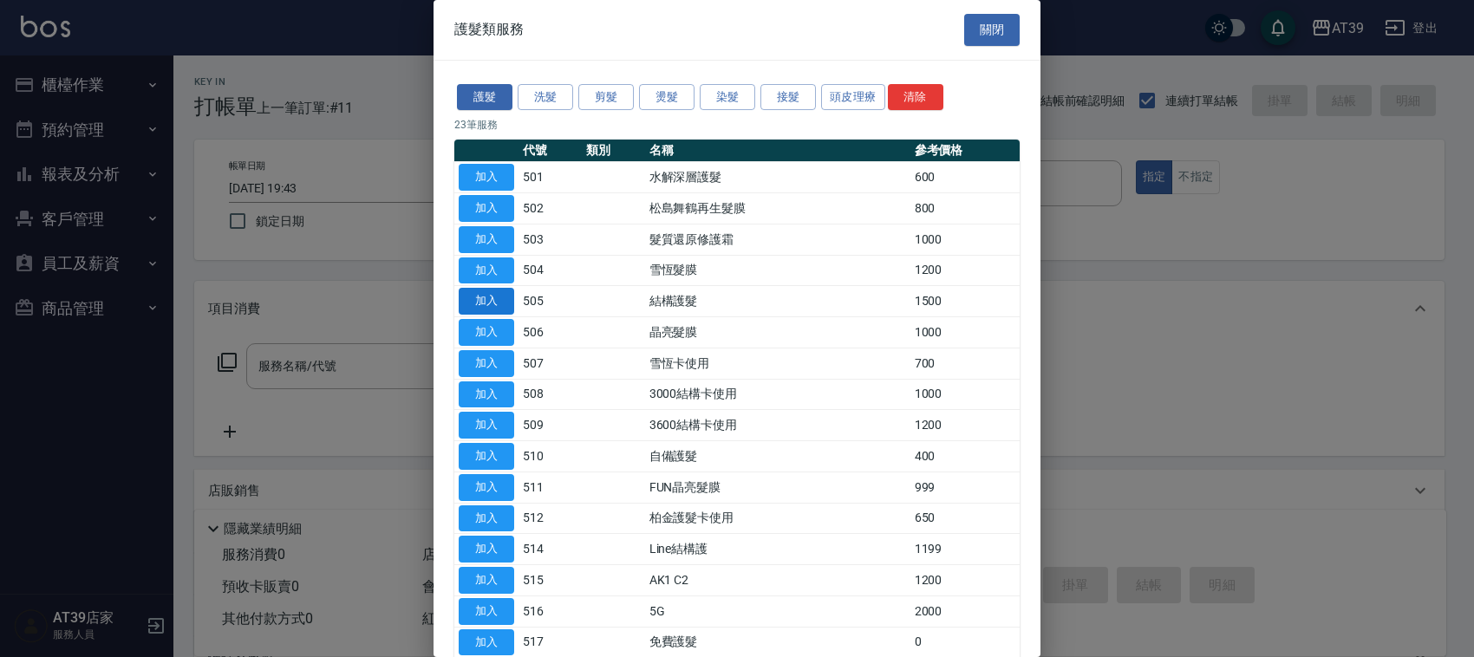
click at [500, 310] on button "加入" at bounding box center [486, 301] width 55 height 27
type input "結構護髮(505)"
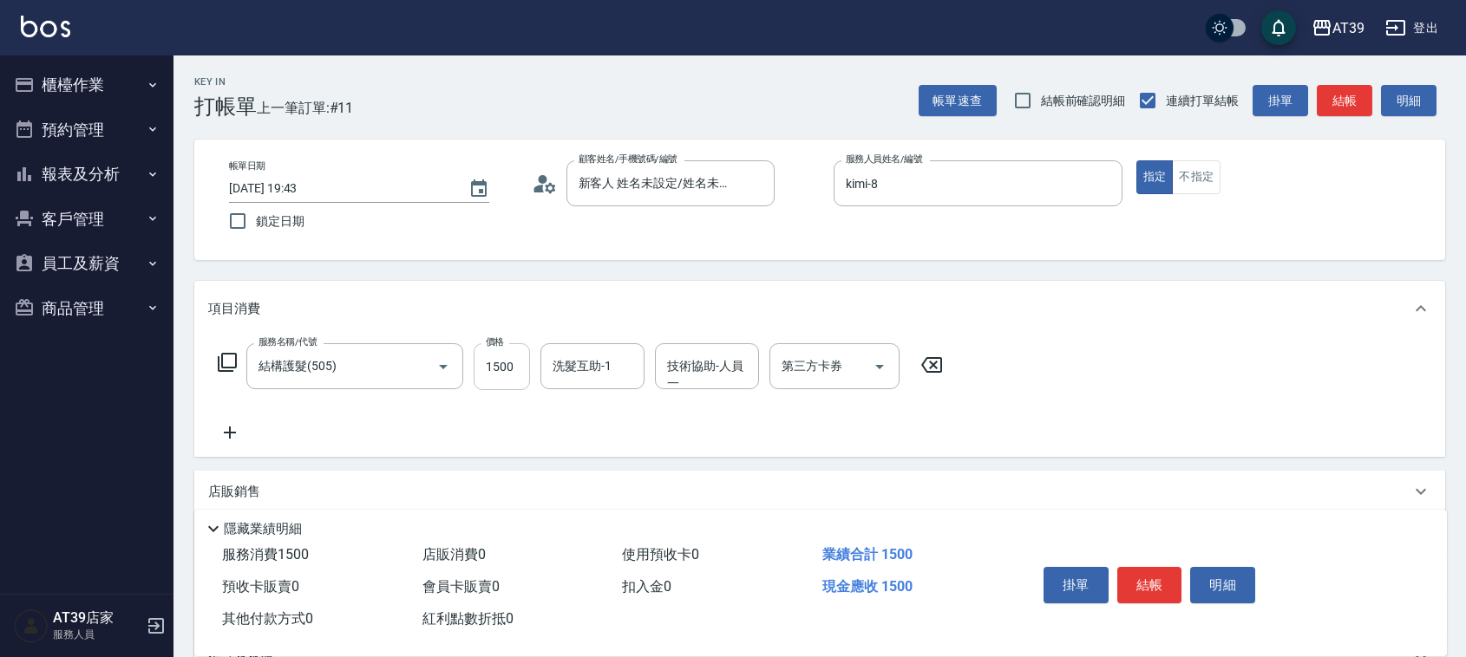
click at [514, 362] on input "1500" at bounding box center [501, 366] width 56 height 47
type input "999"
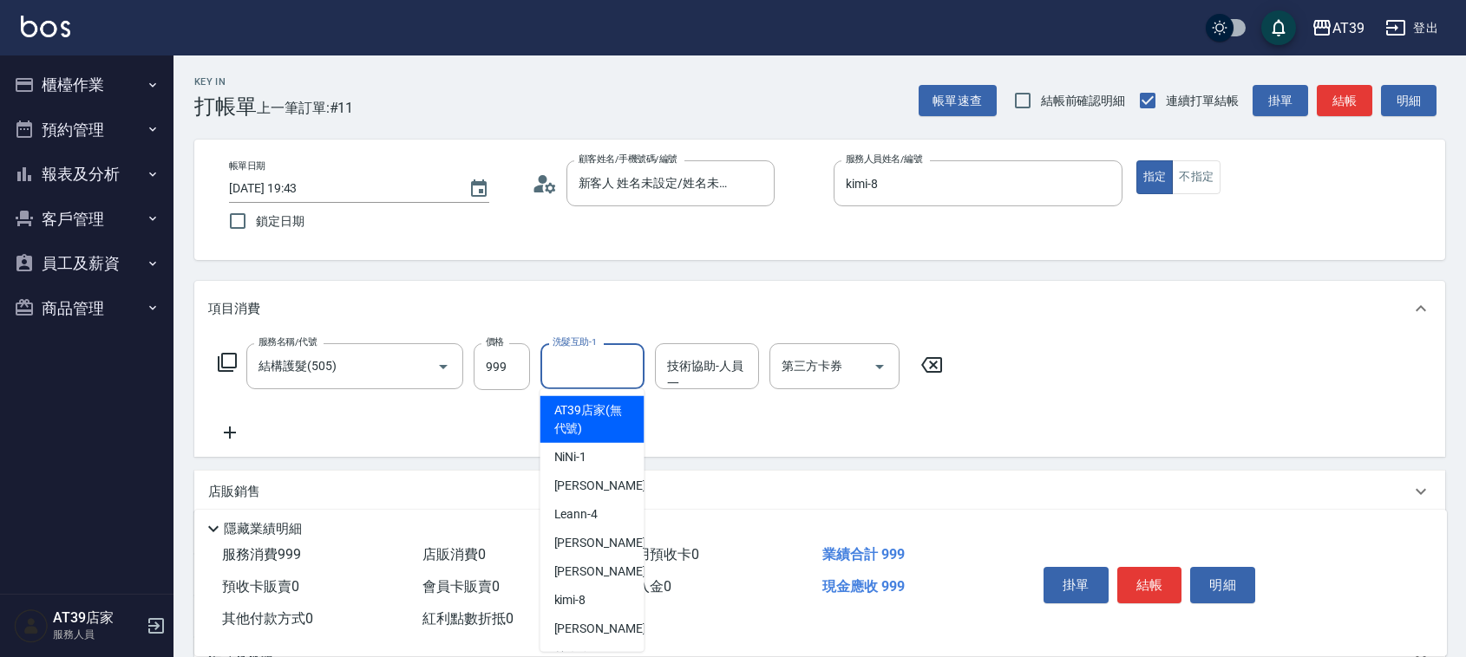
click at [595, 353] on div "洗髮互助-1 洗髮互助-1" at bounding box center [592, 366] width 104 height 46
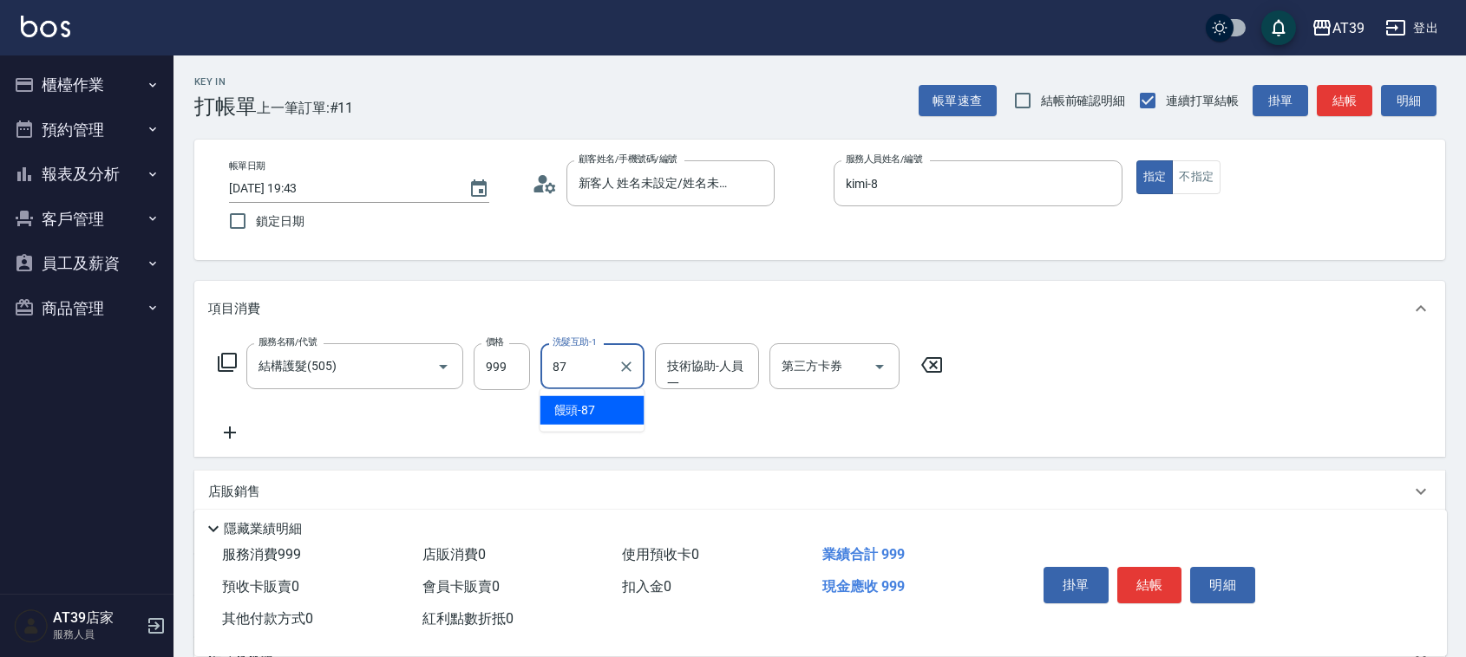
click at [591, 393] on ul "饅頭 -87" at bounding box center [592, 410] width 104 height 42
click at [594, 414] on span "饅頭 -87" at bounding box center [575, 410] width 42 height 18
type input "饅頭-87"
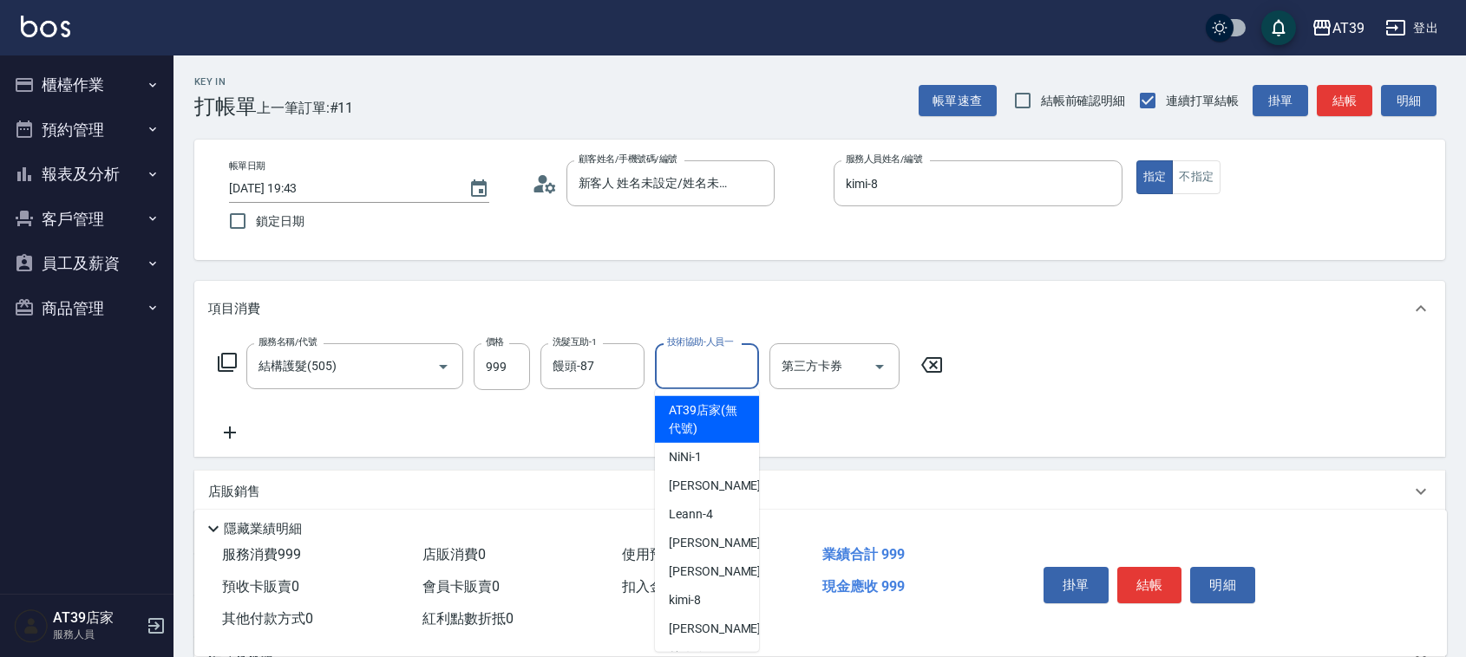
click at [694, 375] on input "技術協助-人員一" at bounding box center [707, 366] width 88 height 30
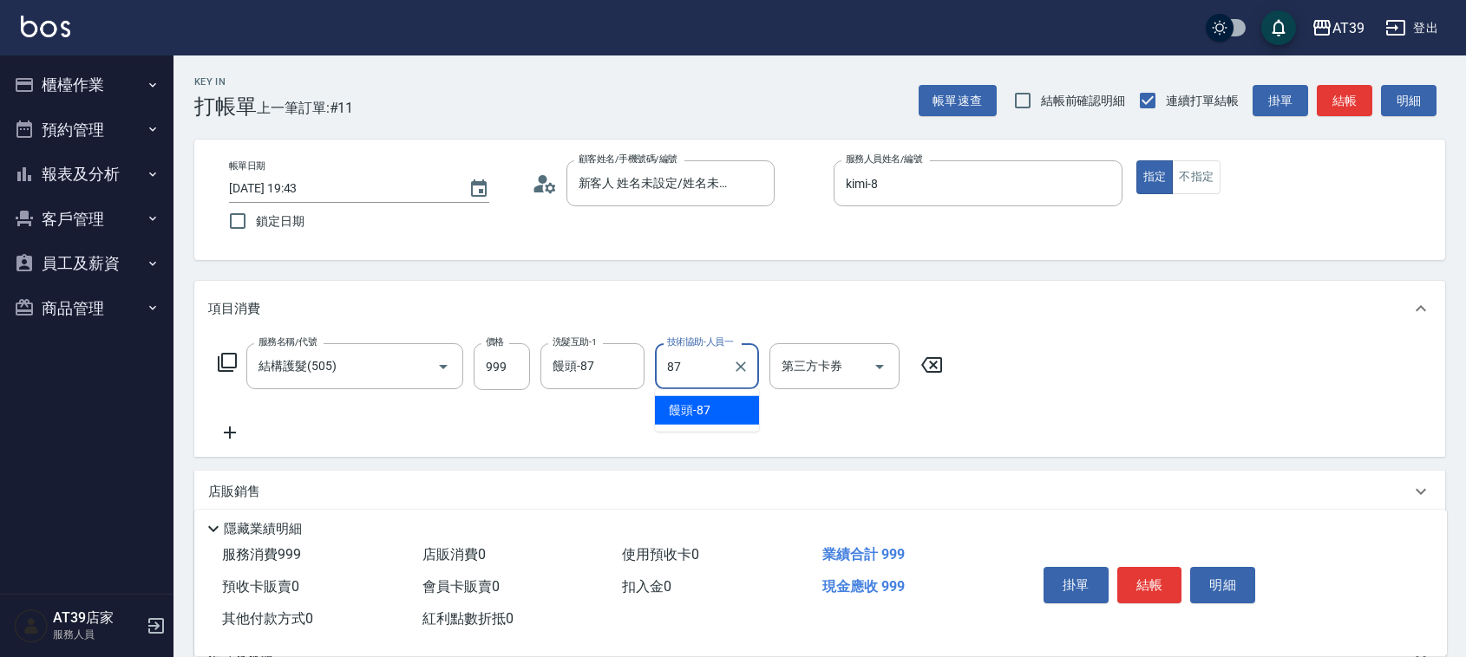
click at [695, 415] on span "饅頭 -87" at bounding box center [690, 410] width 42 height 18
type input "饅頭-87"
click at [1214, 185] on button "不指定" at bounding box center [1196, 177] width 49 height 34
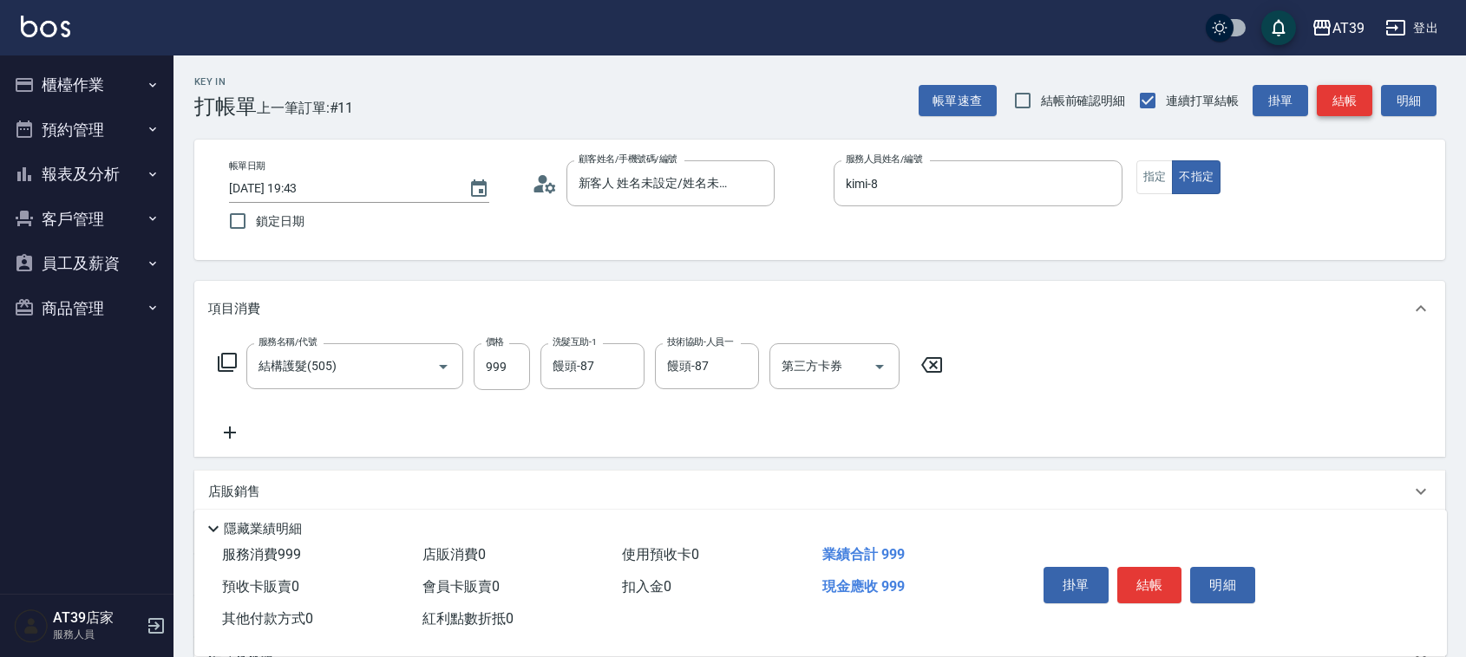
click at [1348, 106] on button "結帳" at bounding box center [1343, 101] width 55 height 32
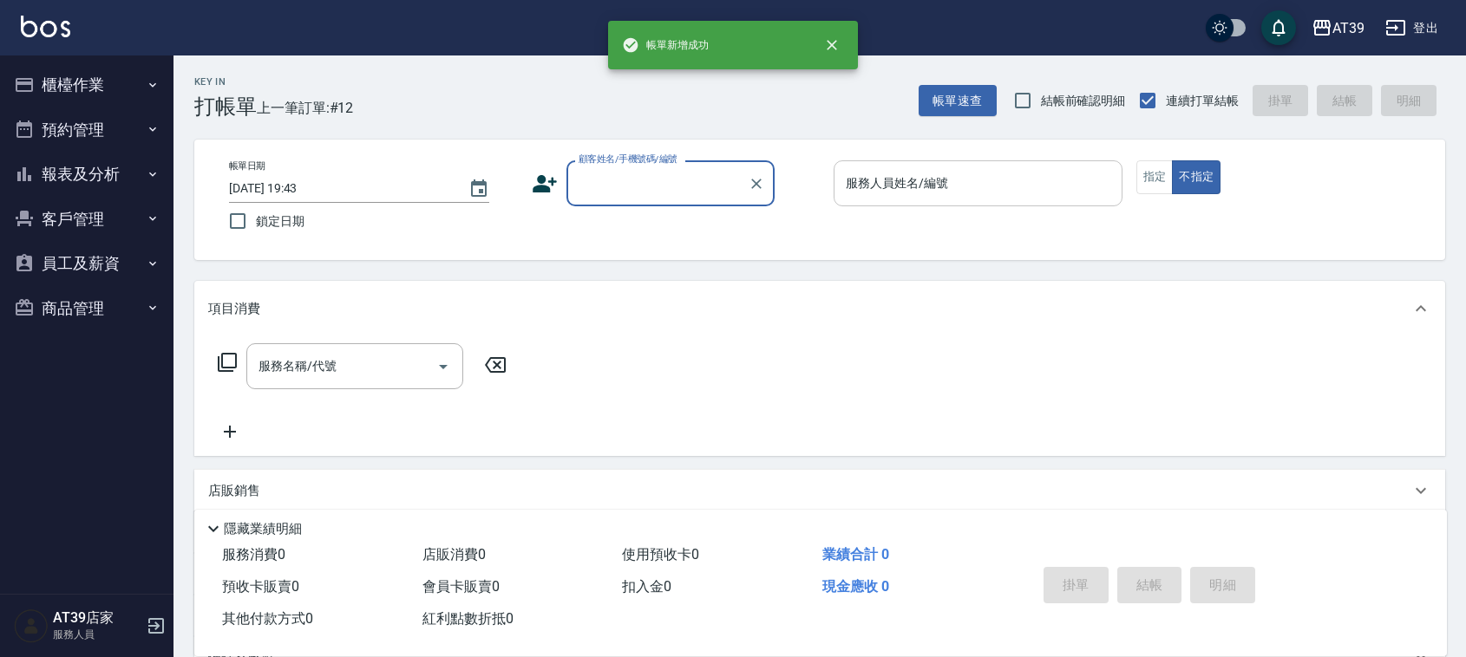
click at [1004, 193] on input "服務人員姓名/編號" at bounding box center [977, 183] width 273 height 30
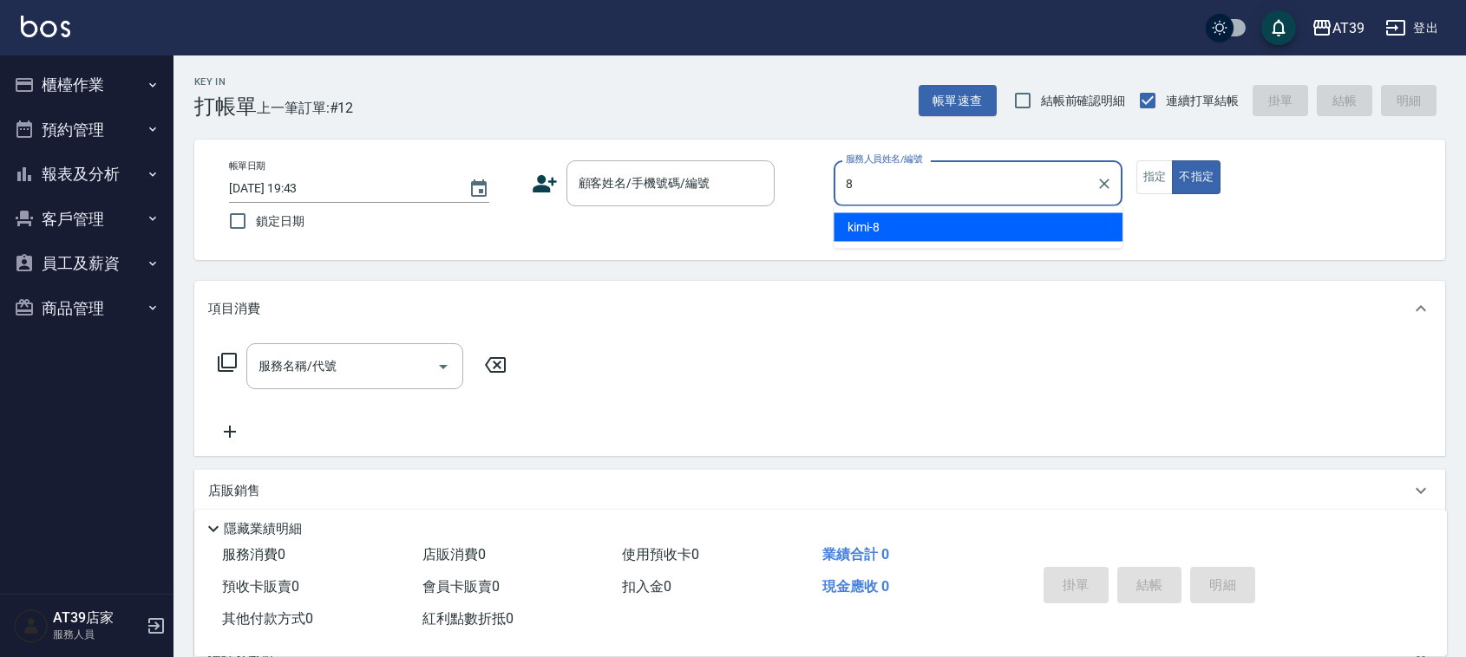
click at [1010, 235] on div "kimi -8" at bounding box center [977, 227] width 289 height 29
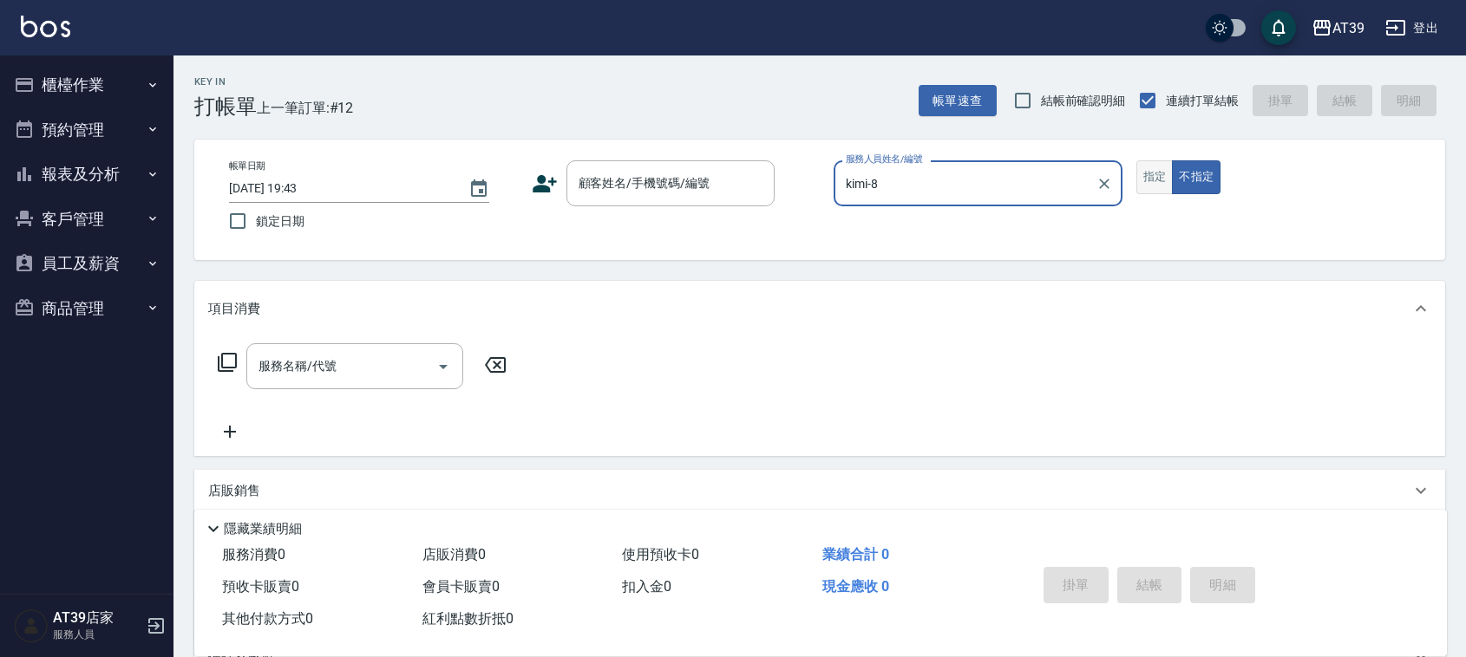
type input "kimi-8"
click at [1149, 183] on button "指定" at bounding box center [1154, 177] width 37 height 34
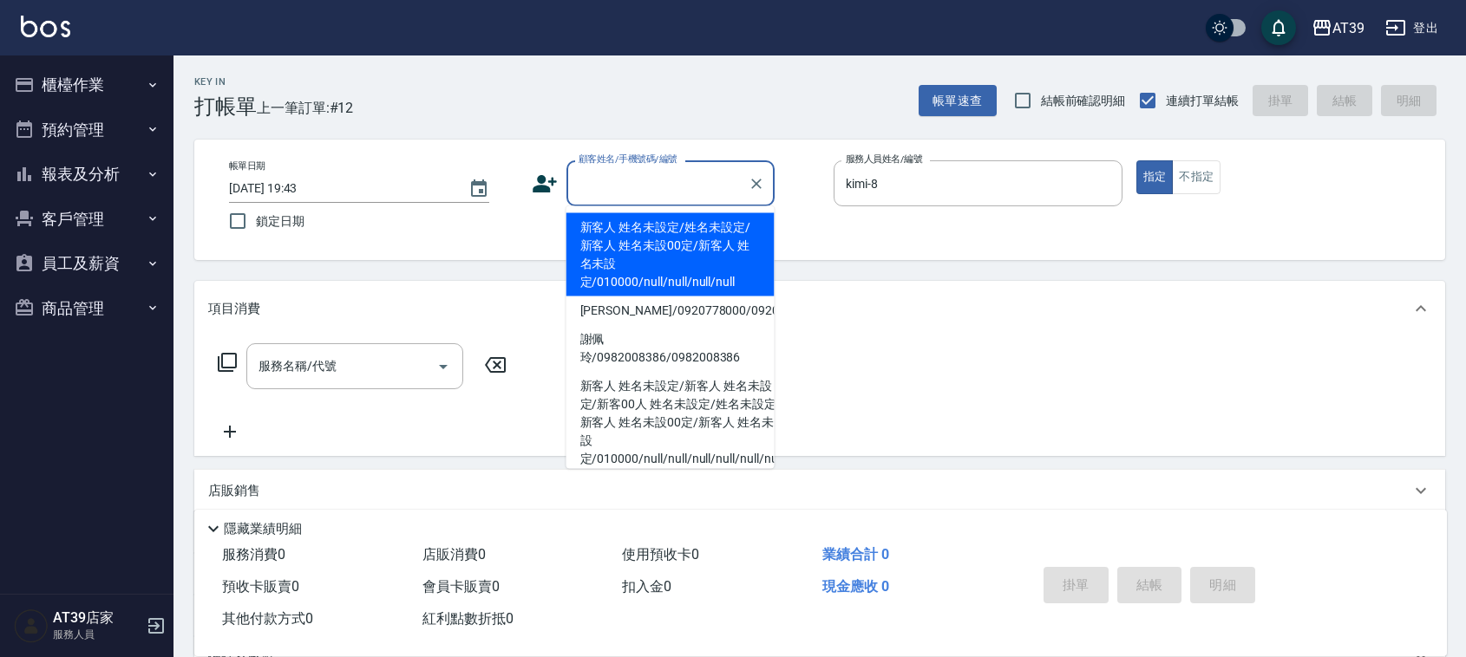
click at [662, 184] on input "顧客姓名/手機號碼/編號" at bounding box center [657, 183] width 166 height 30
click at [626, 279] on li "新客人 姓名未設定/姓名未設定/新客人 姓名未設00定/新客人 姓名未設定/010000/null/null/null/null" at bounding box center [670, 254] width 208 height 83
type input "新客人 姓名未設定/姓名未設定/新客人 姓名未設00定/新客人 姓名未設定/010000/null/null/null/null"
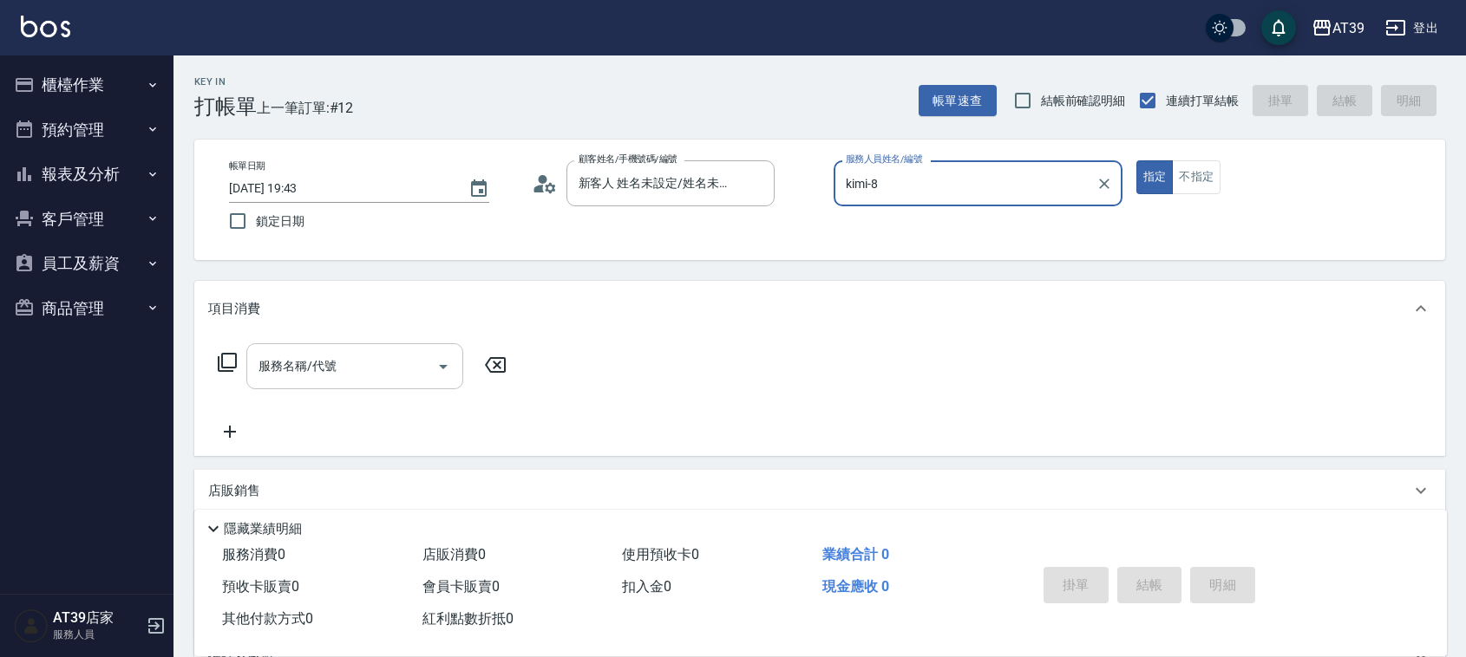
click at [375, 351] on input "服務名稱/代號" at bounding box center [341, 366] width 175 height 30
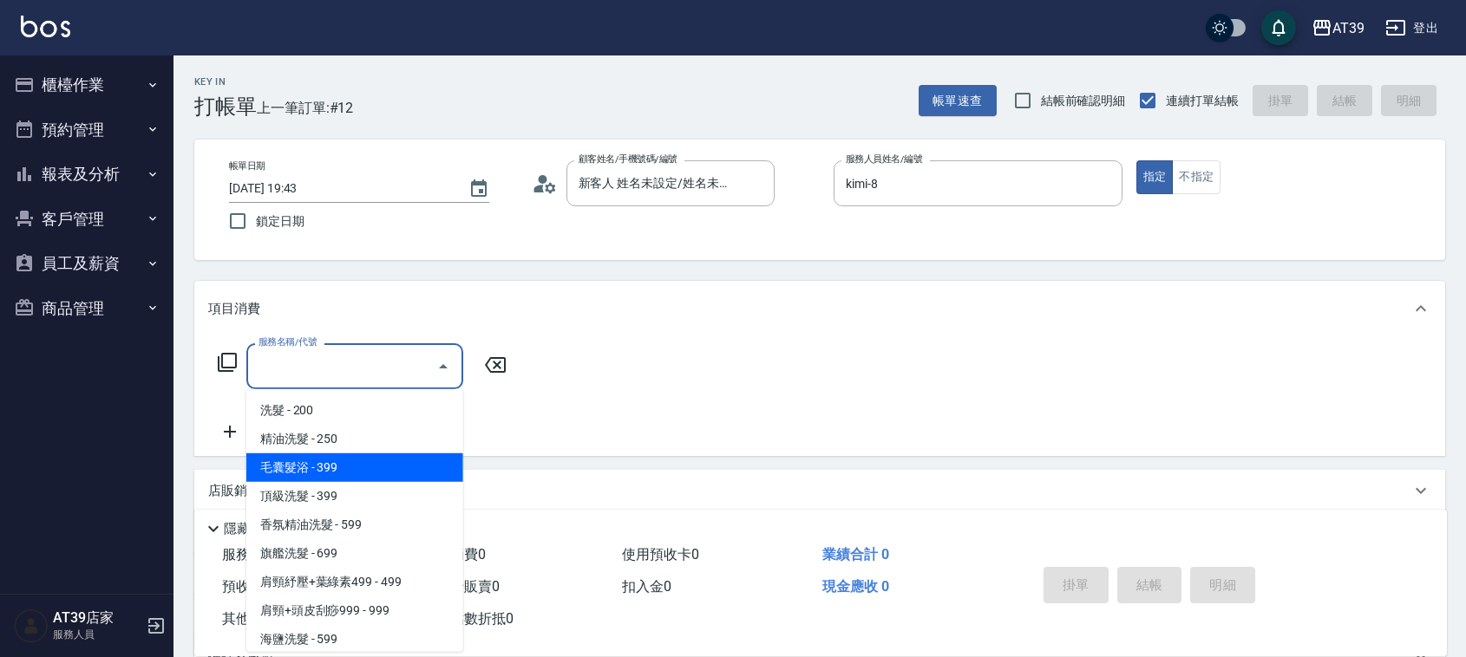
drag, startPoint x: 349, startPoint y: 468, endPoint x: 432, endPoint y: 457, distance: 84.0
click at [348, 468] on span "毛囊髮浴 - 399" at bounding box center [354, 468] width 217 height 29
type input "毛囊髮浴(103)"
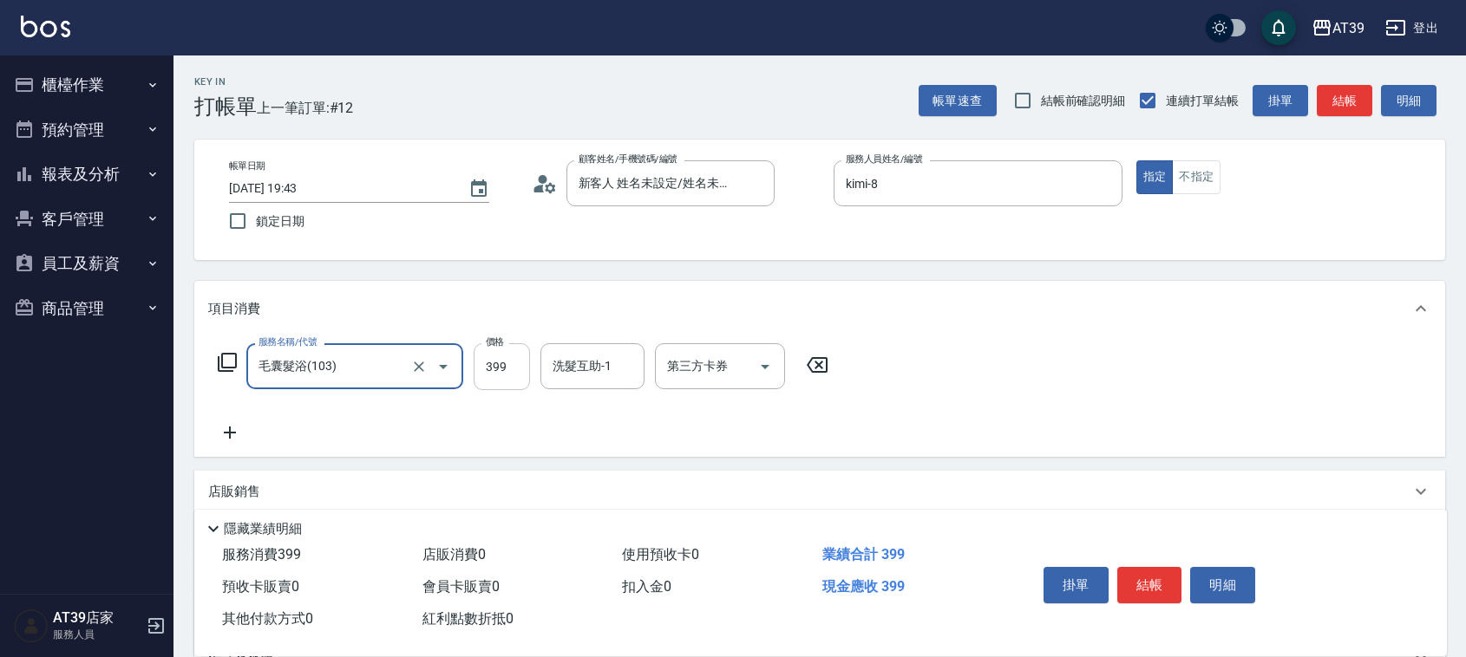
click at [510, 353] on input "399" at bounding box center [501, 366] width 56 height 47
type input "499"
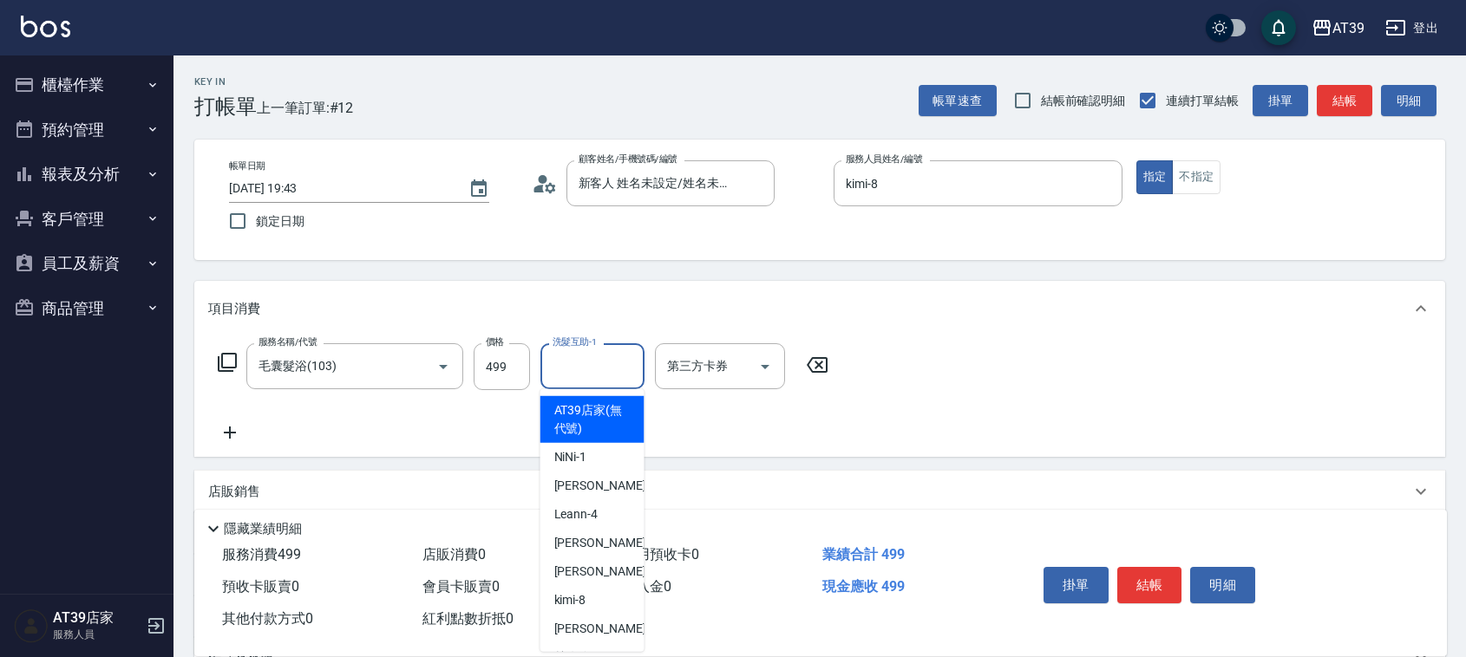
click at [604, 361] on div "洗髮互助-1 洗髮互助-1" at bounding box center [592, 366] width 104 height 46
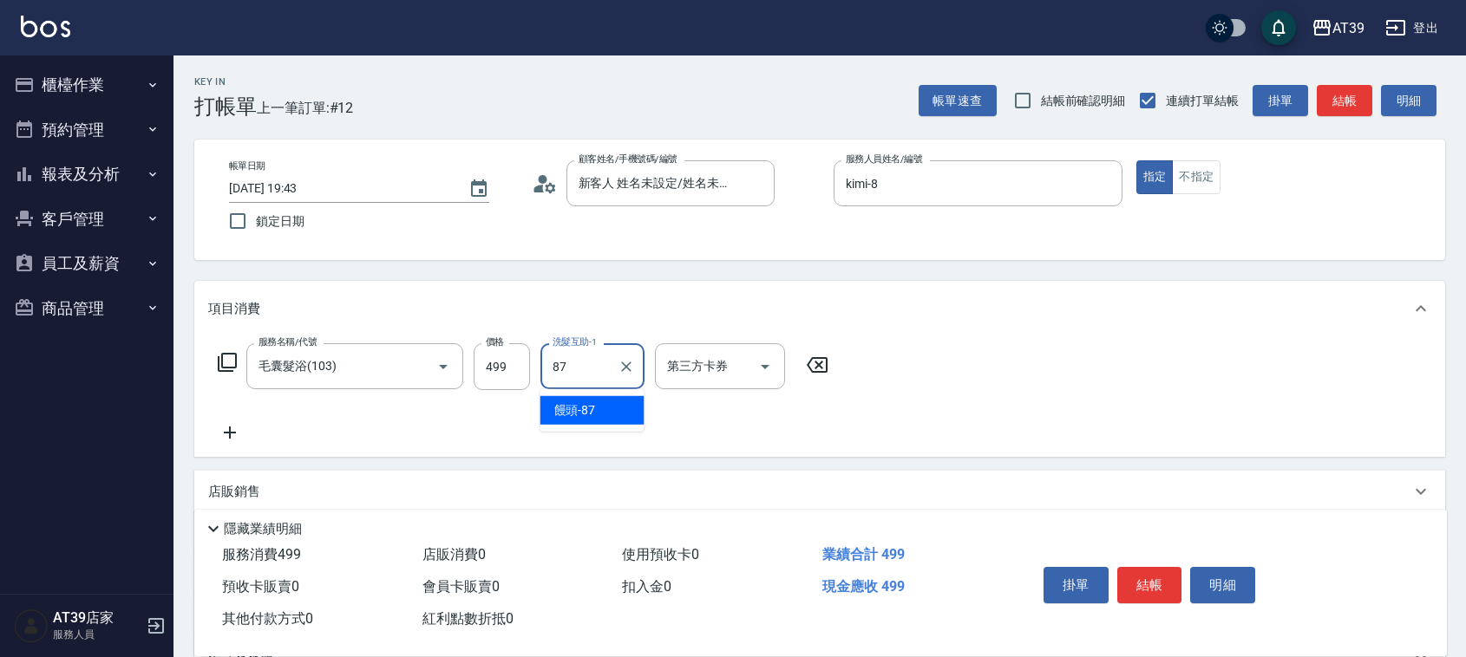
click at [604, 408] on div "饅頭 -87" at bounding box center [592, 410] width 104 height 29
type input "饅頭-87"
click at [1344, 89] on button "結帳" at bounding box center [1343, 101] width 55 height 32
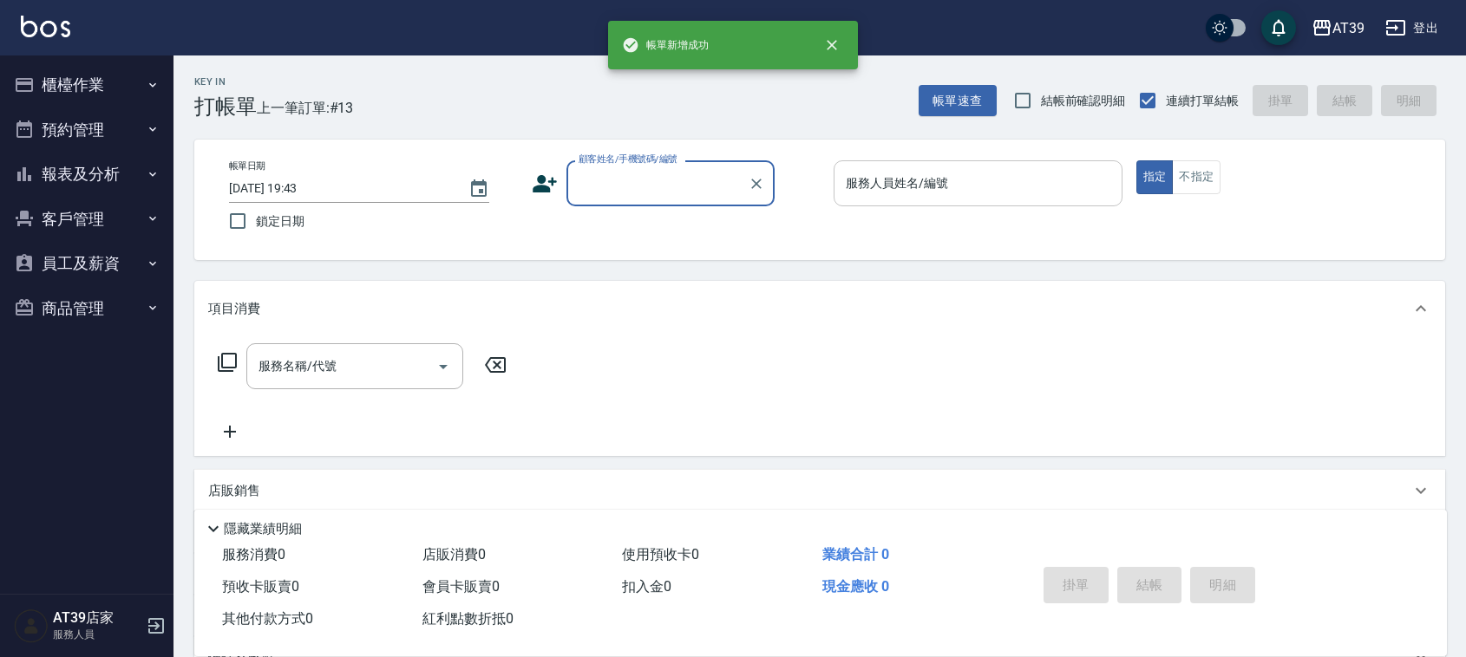
click at [1061, 183] on input "服務人員姓名/編號" at bounding box center [977, 183] width 273 height 30
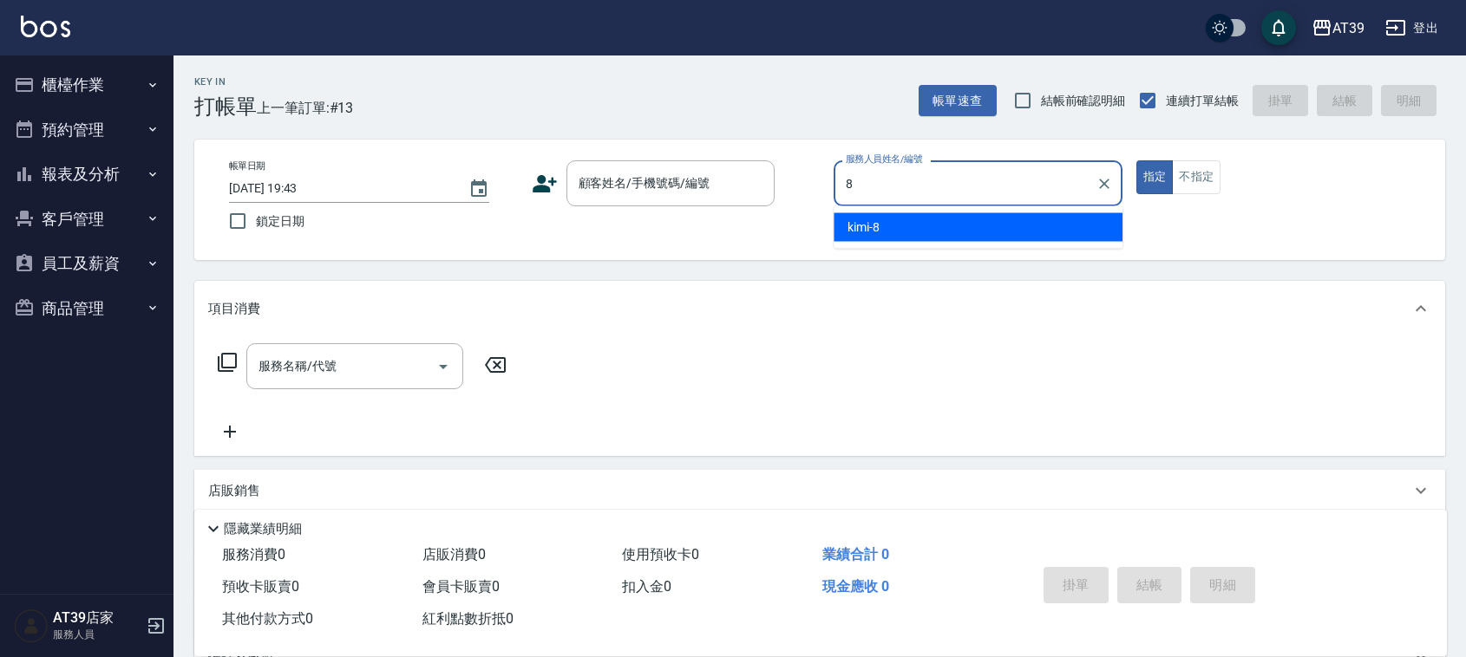
click at [1002, 247] on ul "kimi -8" at bounding box center [977, 227] width 289 height 42
click at [857, 227] on span "kimi -8" at bounding box center [863, 228] width 32 height 18
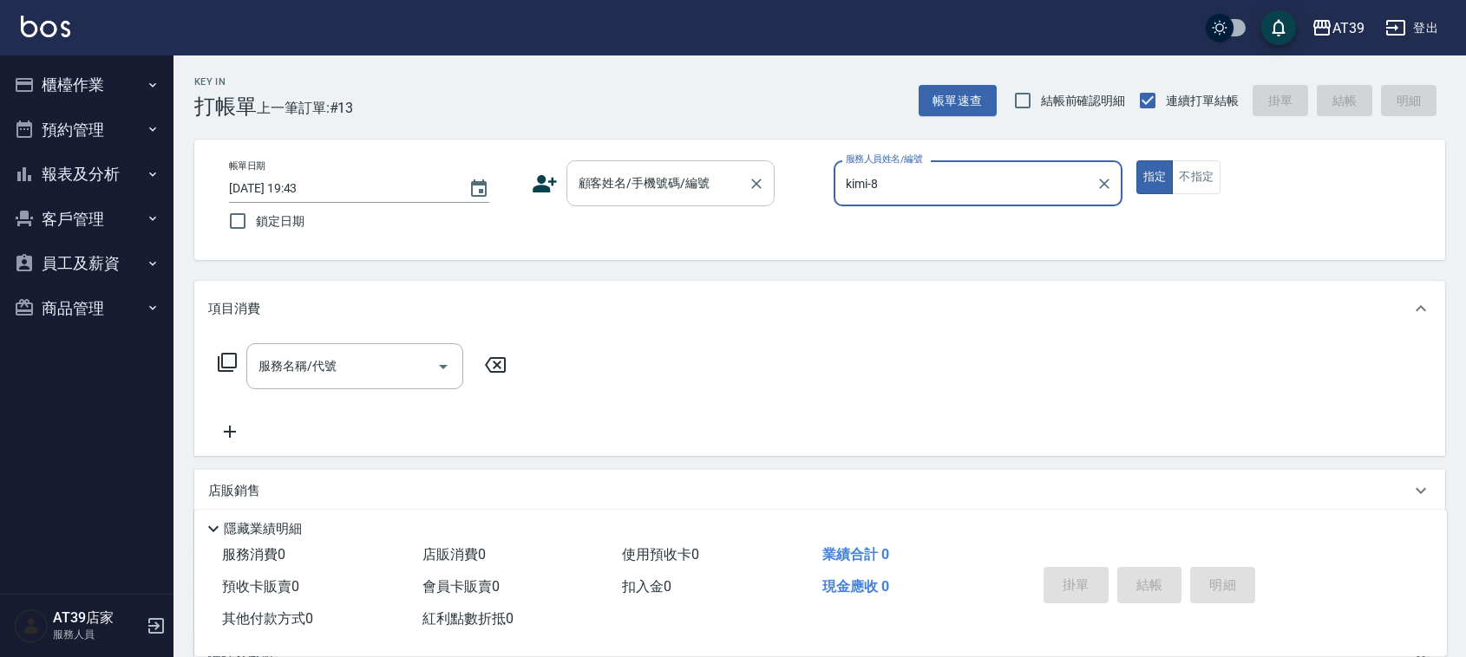
type input "kimi-8"
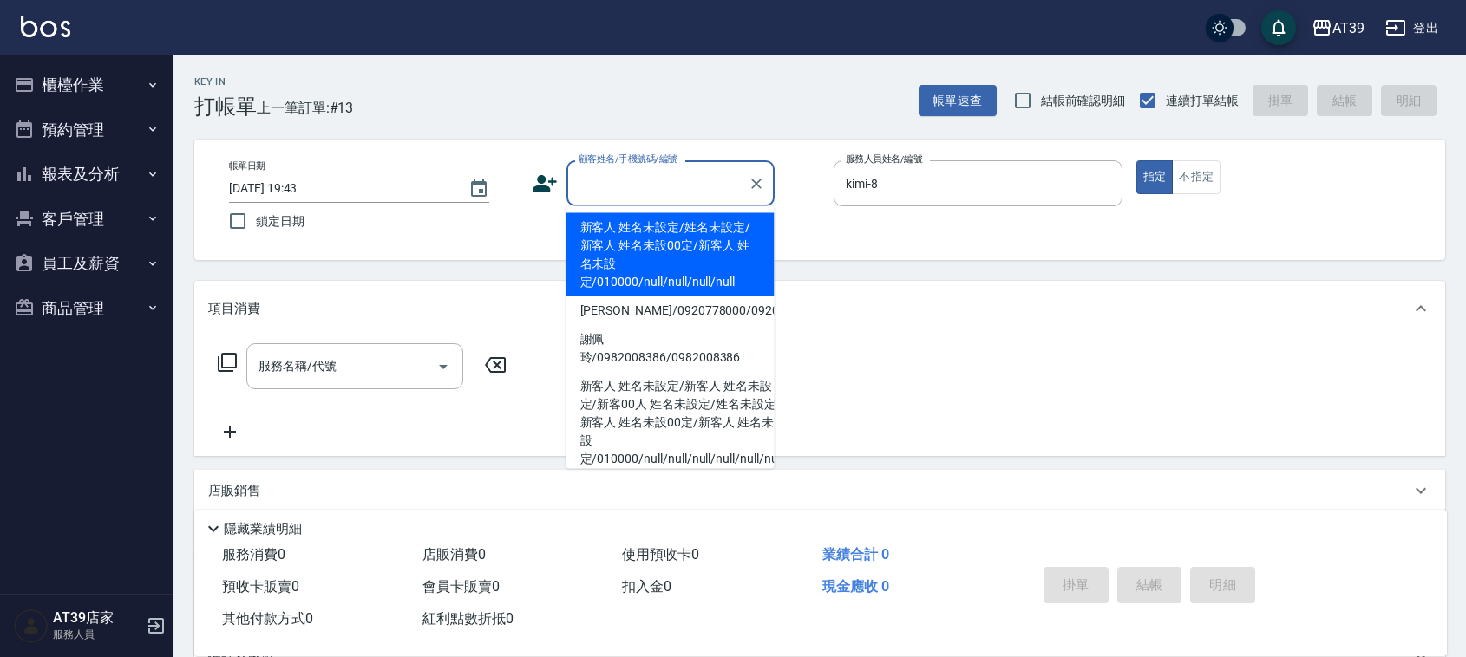
click at [708, 185] on input "顧客姓名/手機號碼/編號" at bounding box center [657, 183] width 166 height 30
click at [663, 234] on li "新客人 姓名未設定/姓名未設定/新客人 姓名未設00定/新客人 姓名未設定/010000/null/null/null/null" at bounding box center [670, 254] width 208 height 83
type input "新客人 姓名未設定/姓名未設定/新客人 姓名未設00定/新客人 姓名未設定/010000/null/null/null/null"
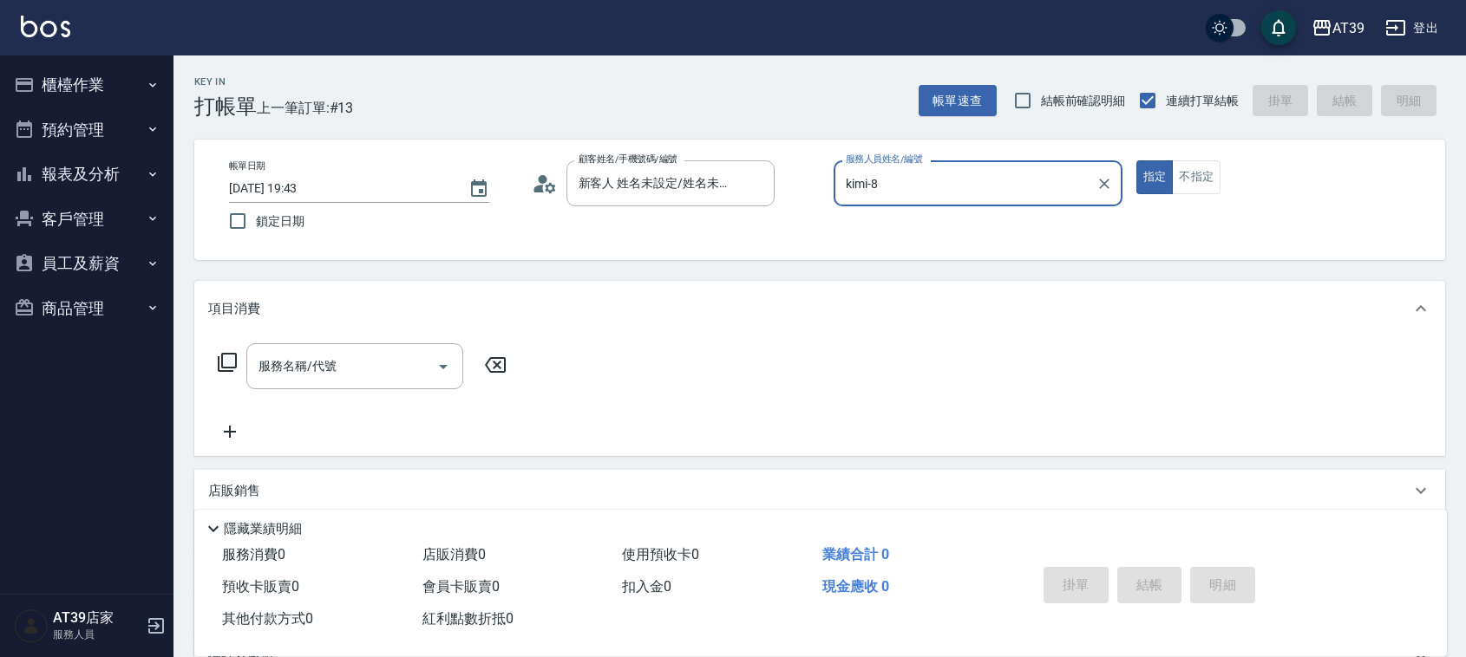
click at [223, 352] on icon at bounding box center [227, 362] width 21 height 21
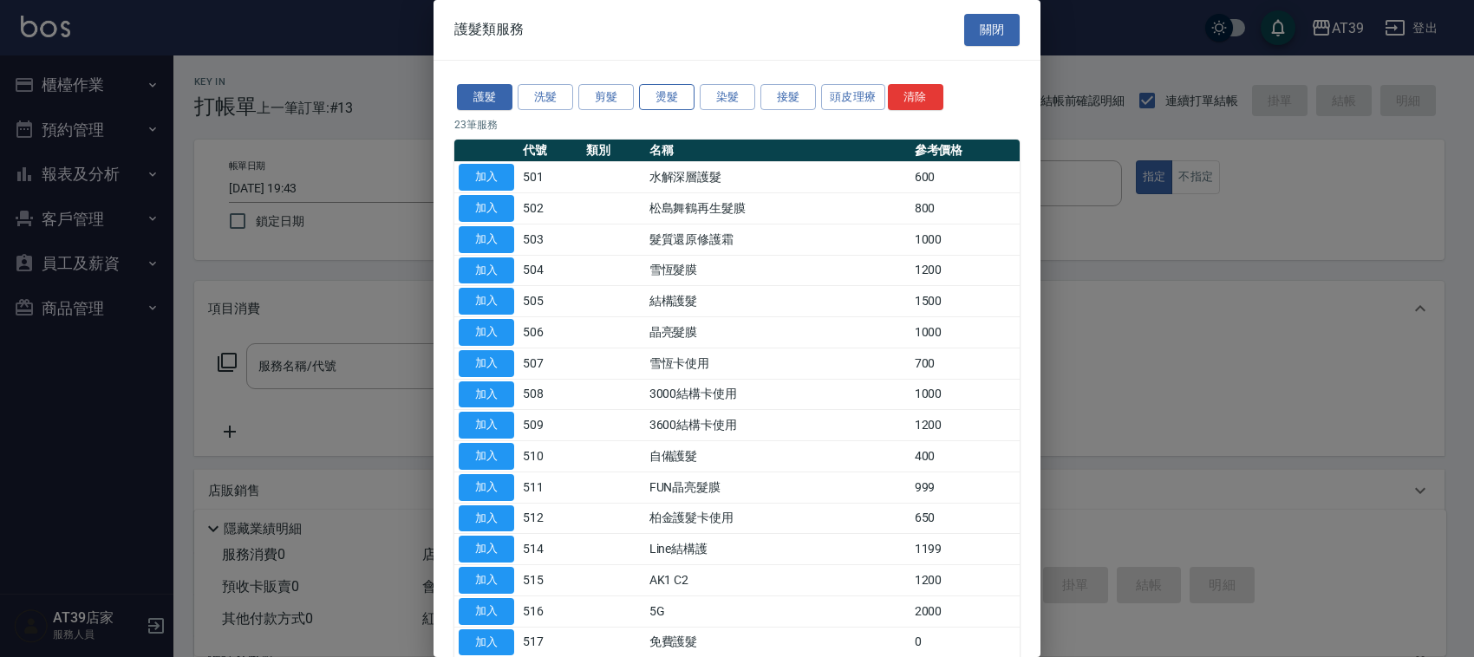
click at [669, 98] on button "燙髮" at bounding box center [666, 97] width 55 height 27
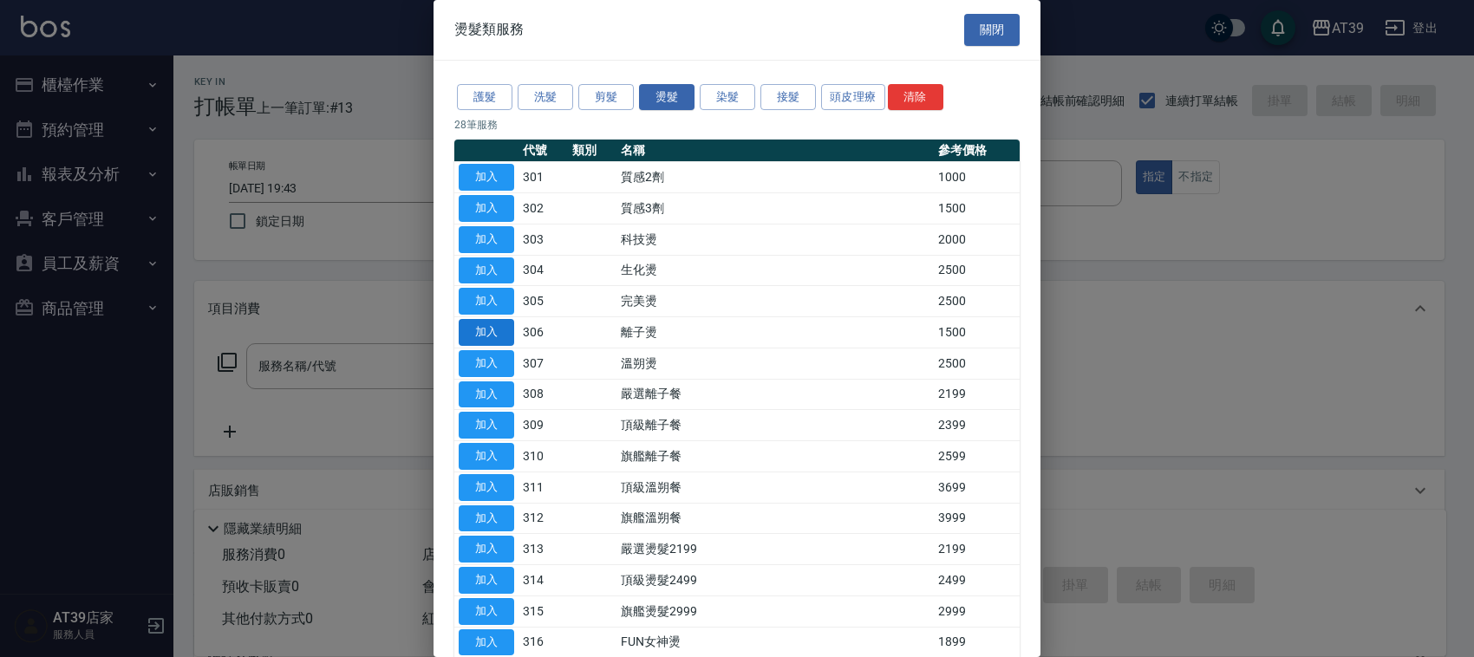
click at [481, 332] on button "加入" at bounding box center [486, 332] width 55 height 27
type input "離子燙(306)"
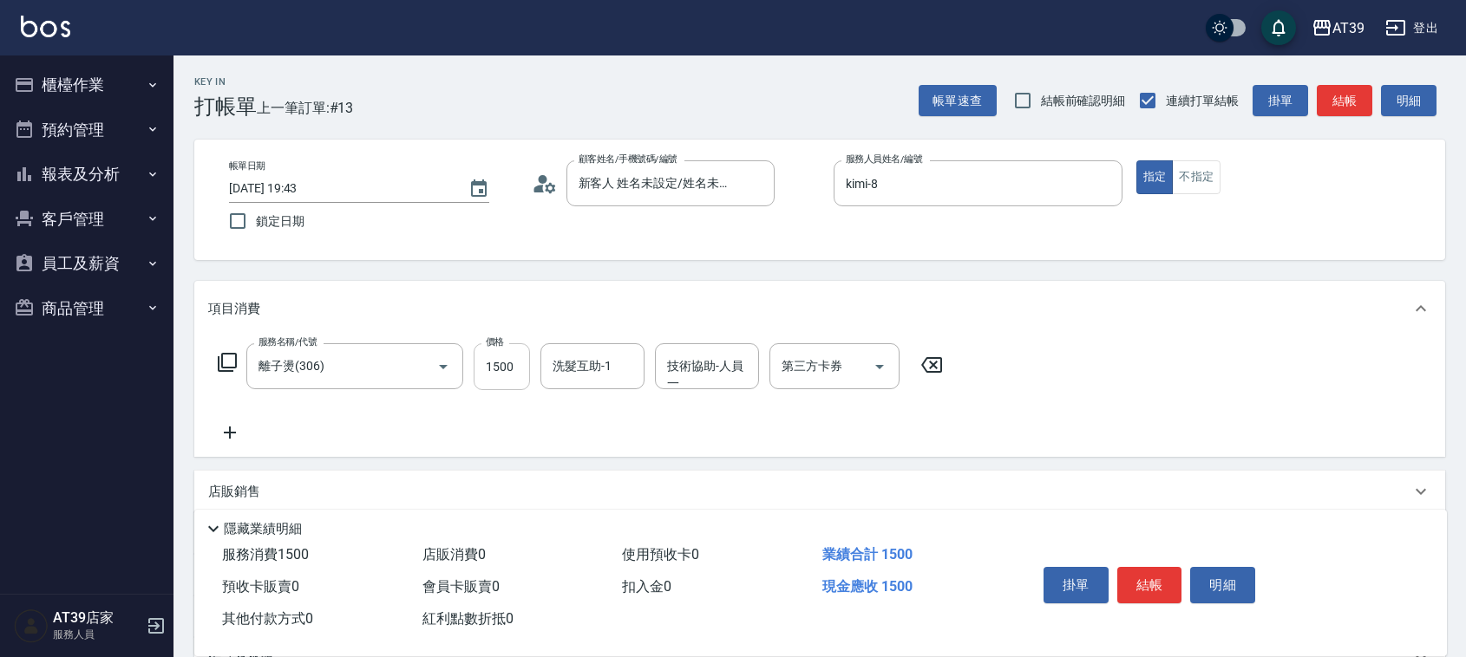
click at [474, 367] on input "1500" at bounding box center [501, 366] width 56 height 47
click at [756, 182] on icon "Clear" at bounding box center [756, 184] width 10 height 10
type input "2000"
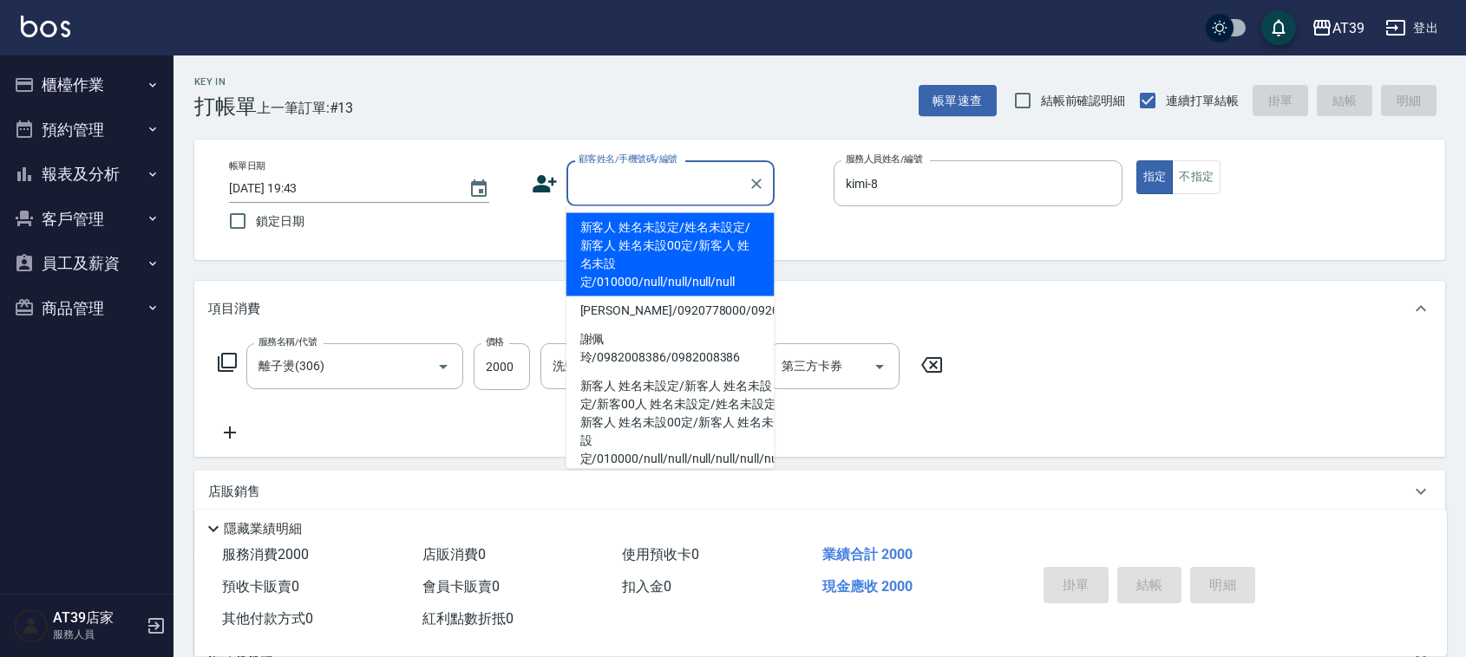
click at [727, 180] on input "顧客姓名/手機號碼/編號" at bounding box center [657, 183] width 166 height 30
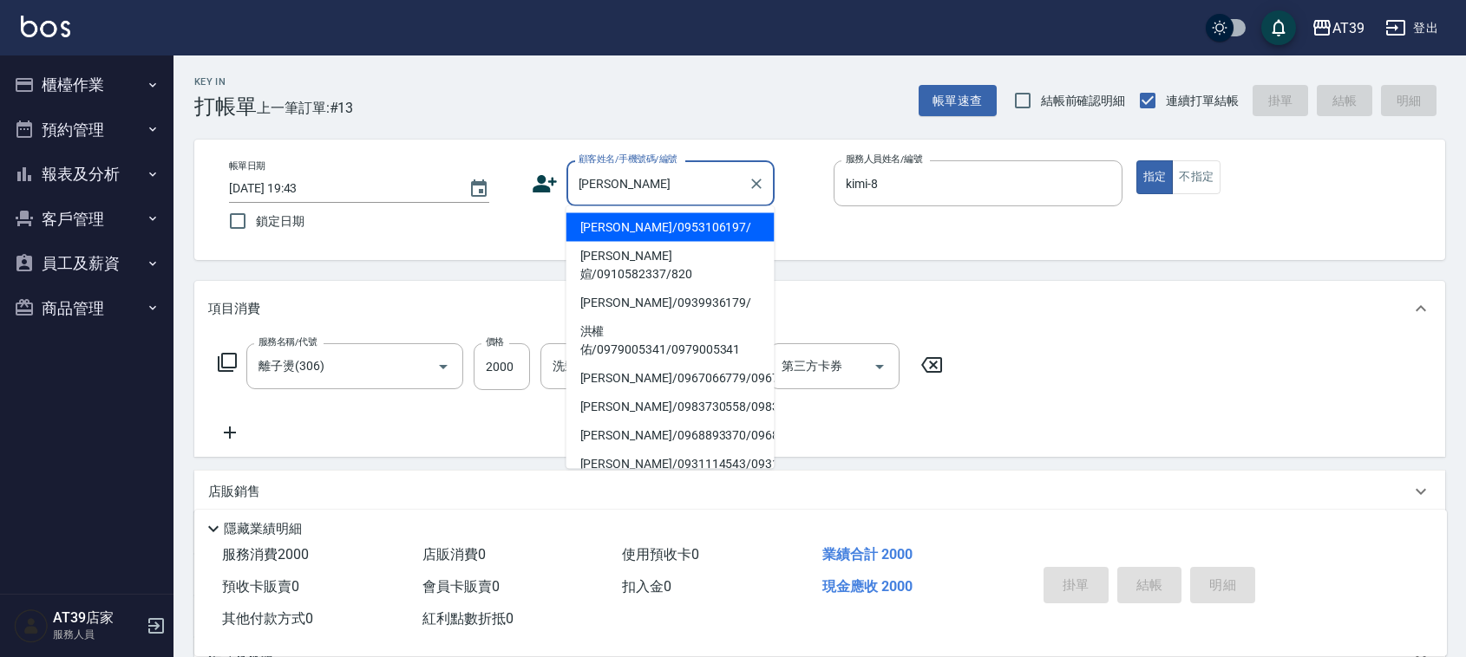
click at [720, 227] on li "[PERSON_NAME]/0953106197/" at bounding box center [670, 227] width 208 height 29
type input "[PERSON_NAME]/0953106197/"
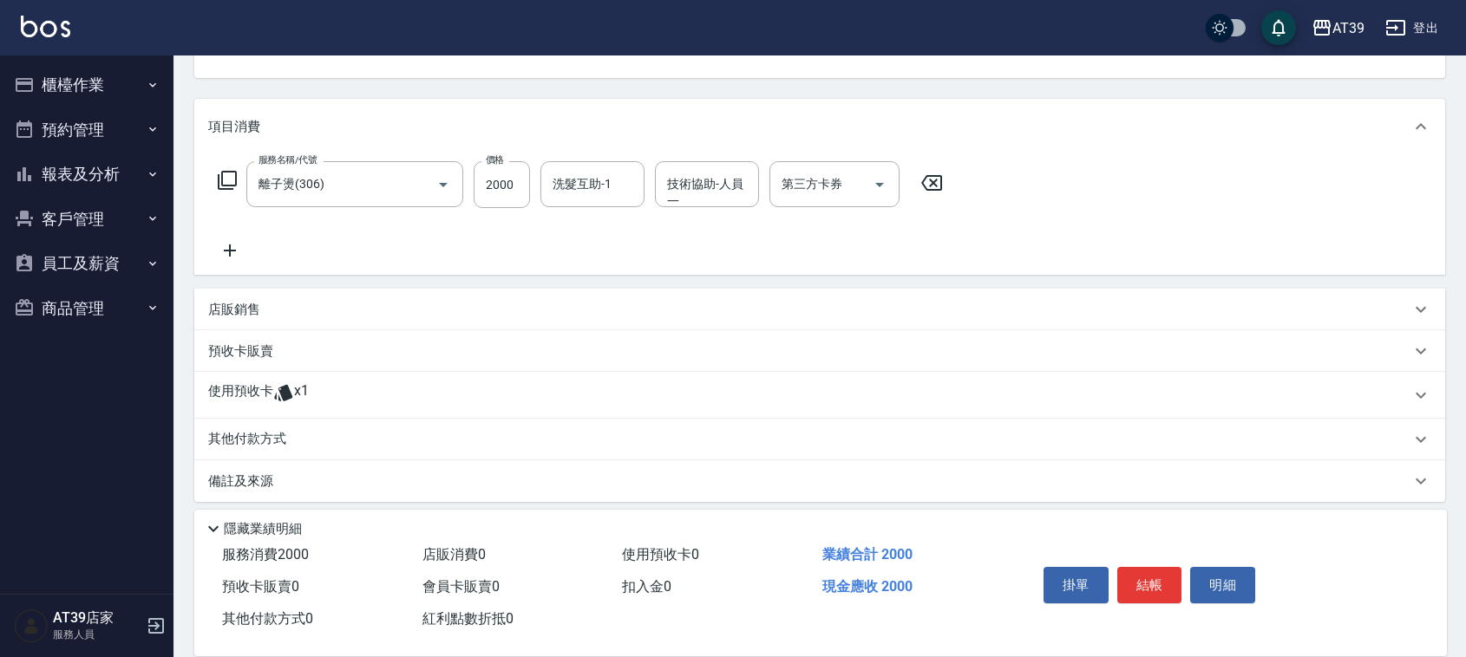
scroll to position [192, 0]
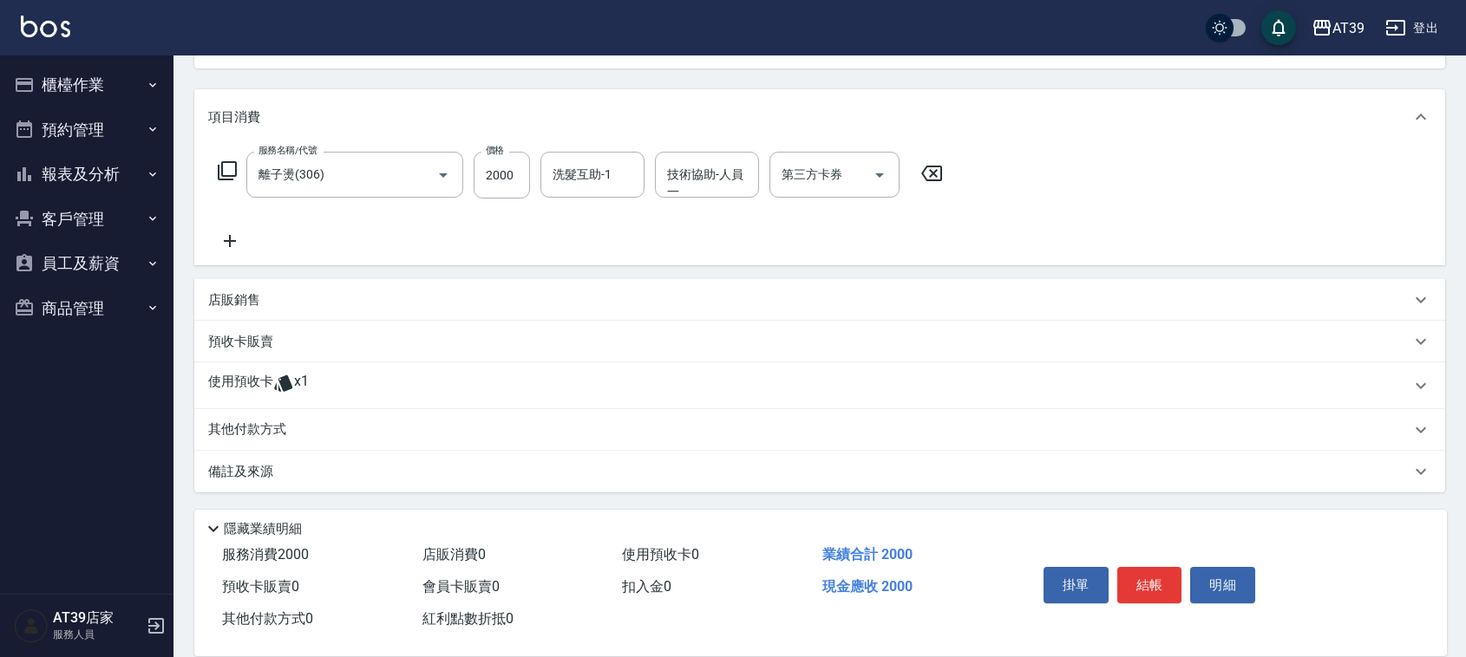
click at [286, 395] on p at bounding box center [283, 386] width 21 height 26
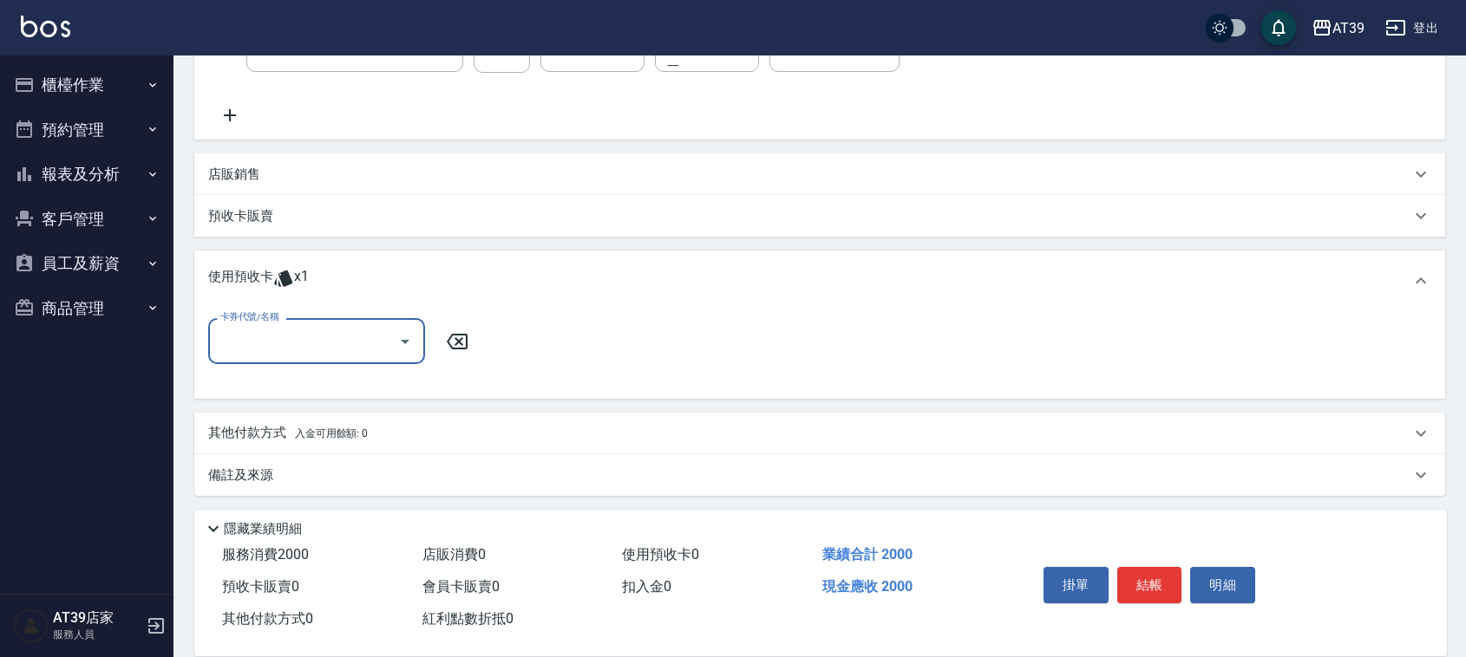
scroll to position [321, 0]
click at [328, 323] on input "卡券代號/名稱" at bounding box center [303, 338] width 175 height 30
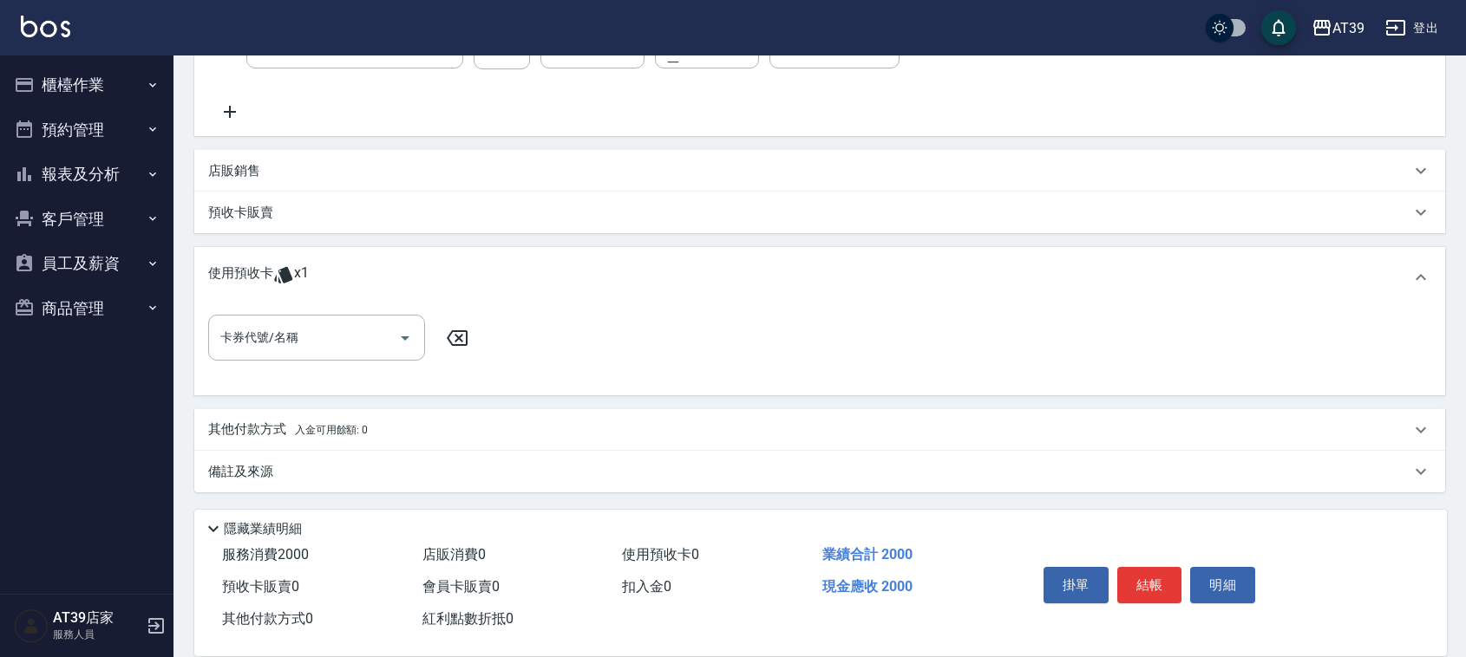
click at [323, 406] on div "項目消費 服務名稱/代號 離子燙(306) 服務名稱/代號 價格 2000 價格 洗髮互助-1 洗髮互助-1 技術協助-人員一 技術協助-人員一 第三方卡券 …" at bounding box center [819, 226] width 1250 height 532
click at [349, 338] on input "卡券代號/名稱" at bounding box center [303, 338] width 175 height 30
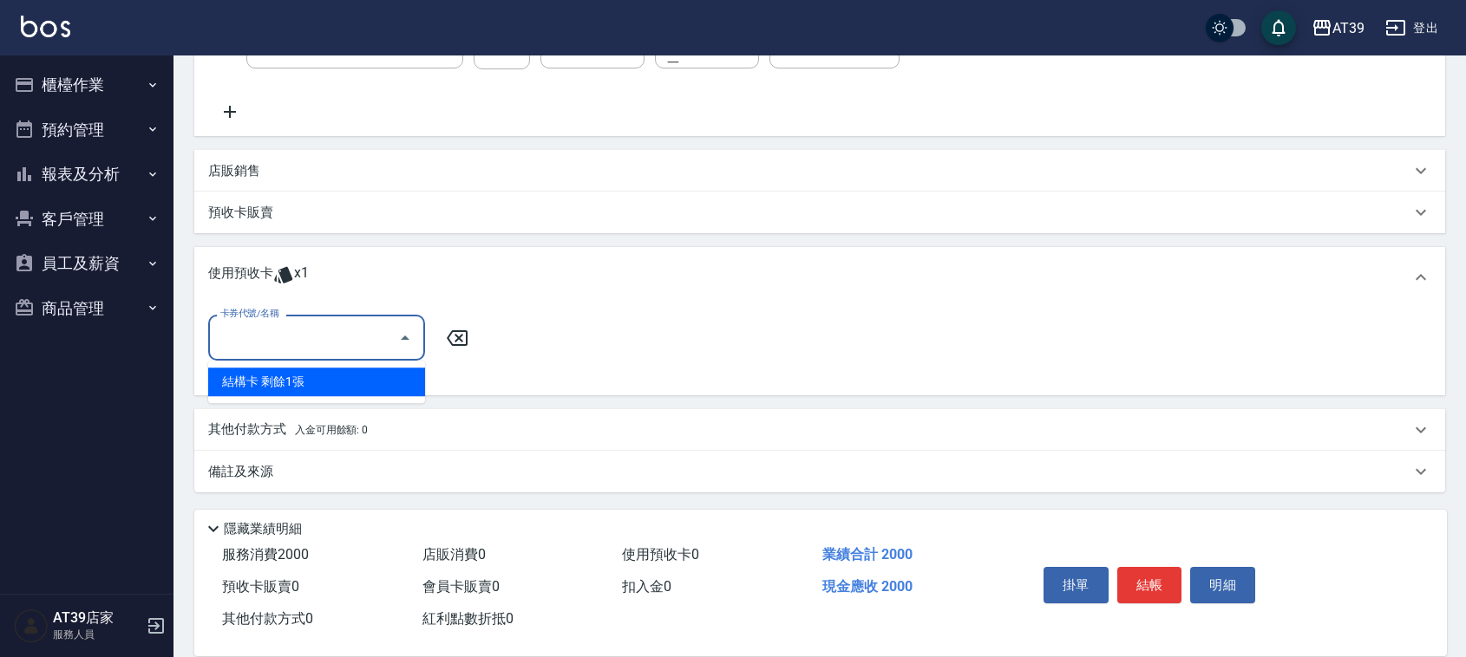
click at [351, 375] on div "結構卡 剩餘1張" at bounding box center [316, 382] width 217 height 29
type input "結構卡"
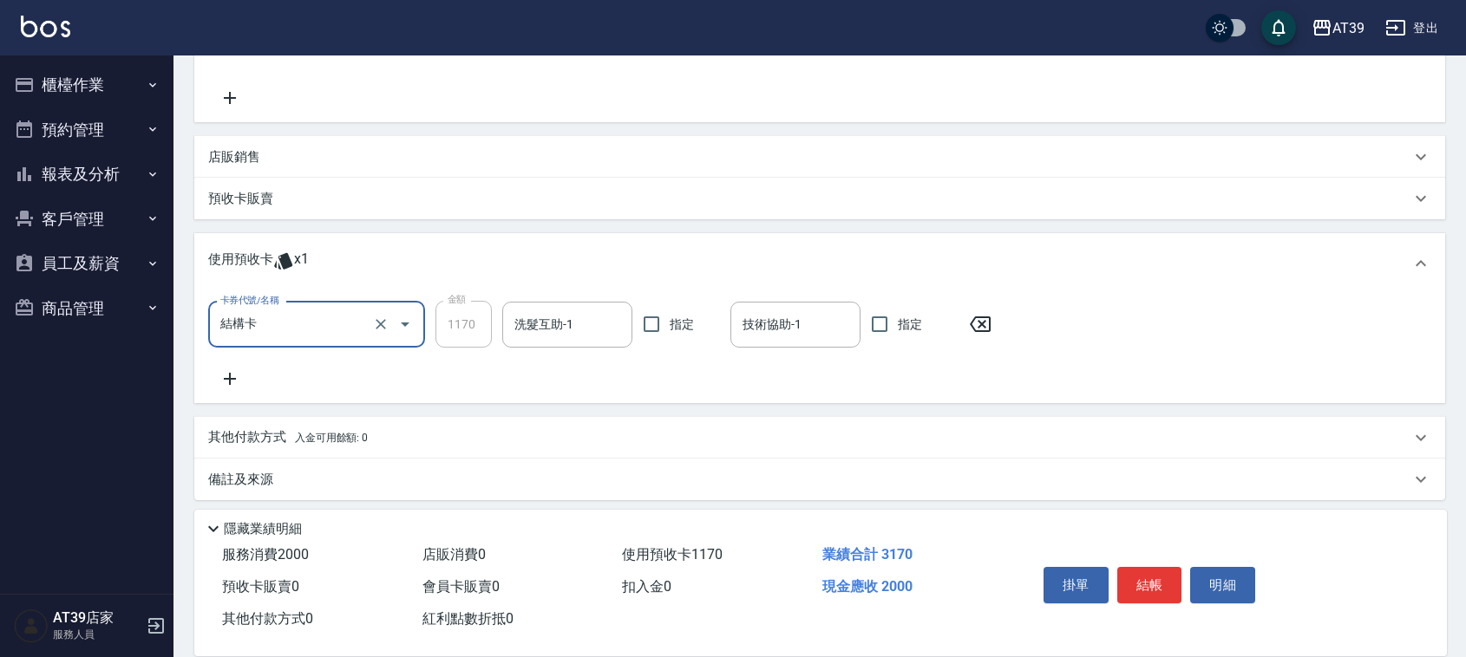
scroll to position [343, 0]
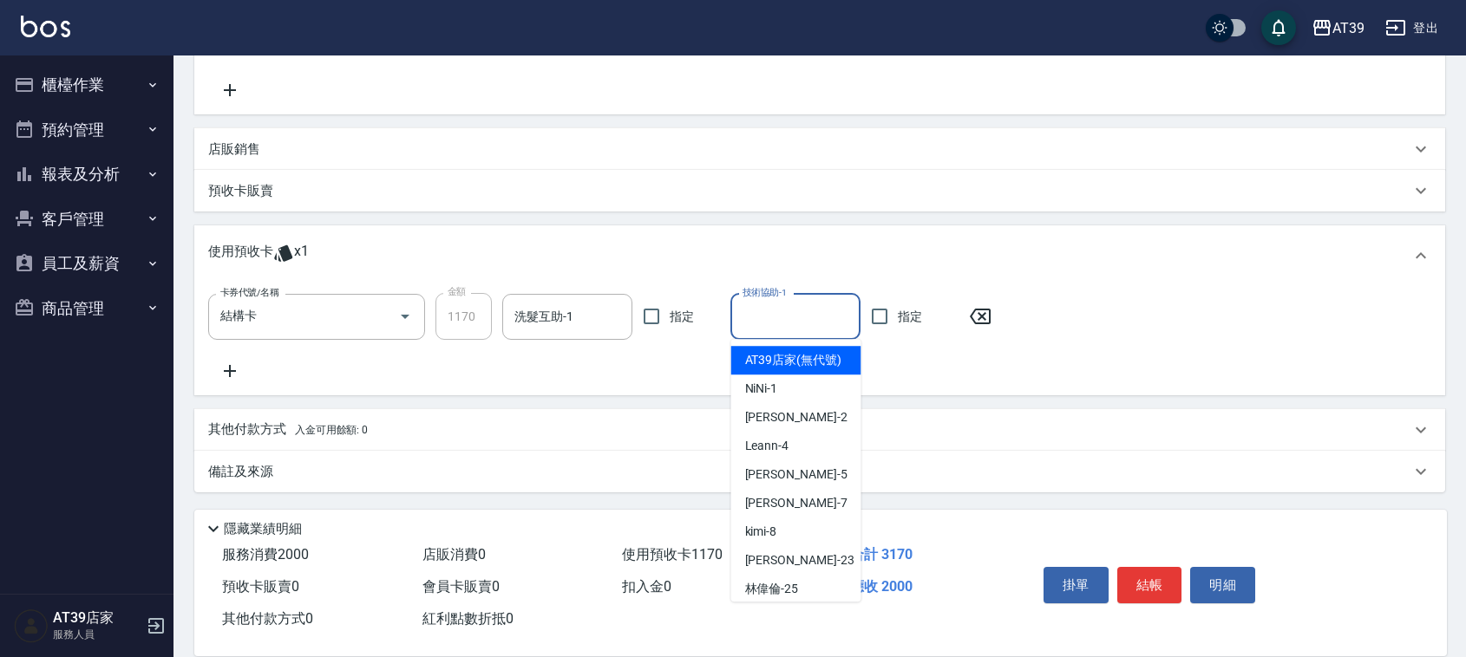
click at [781, 310] on div "技術協助-1 技術協助-1" at bounding box center [795, 317] width 130 height 46
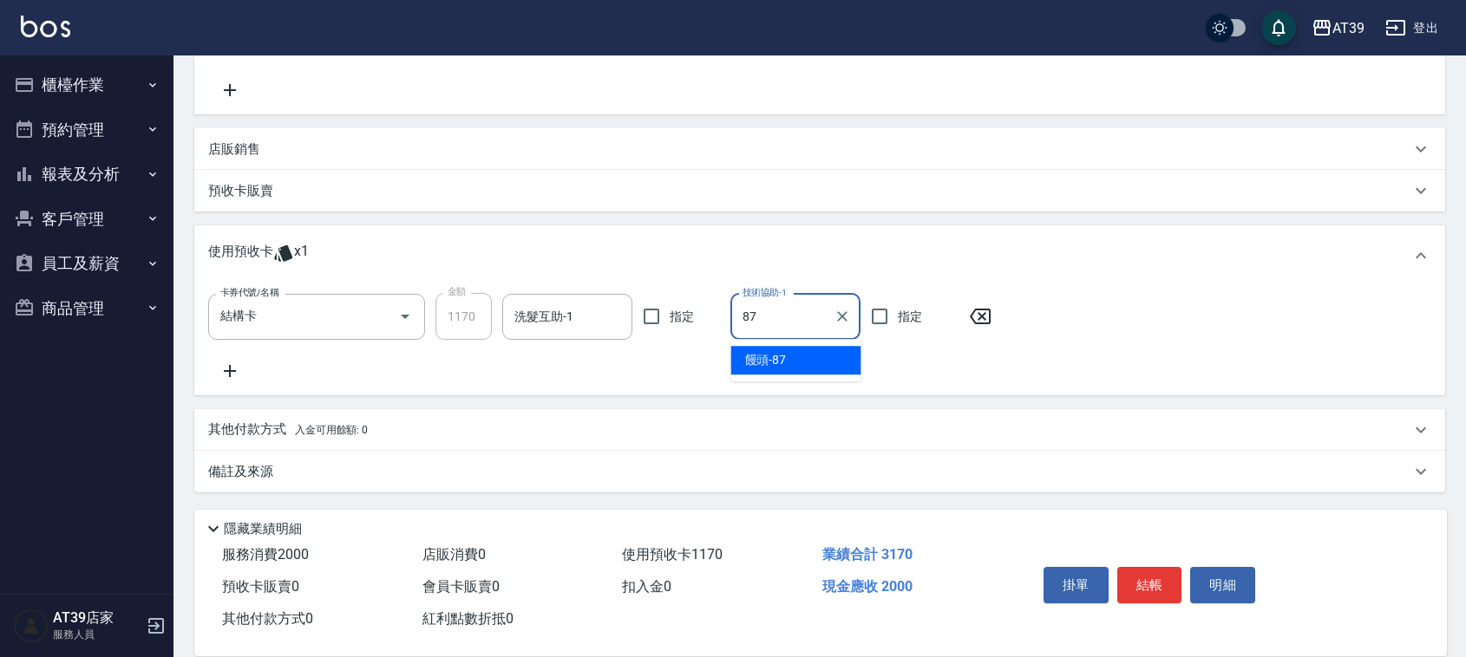
click at [764, 357] on span "饅頭 -87" at bounding box center [766, 360] width 42 height 18
type input "饅頭-87"
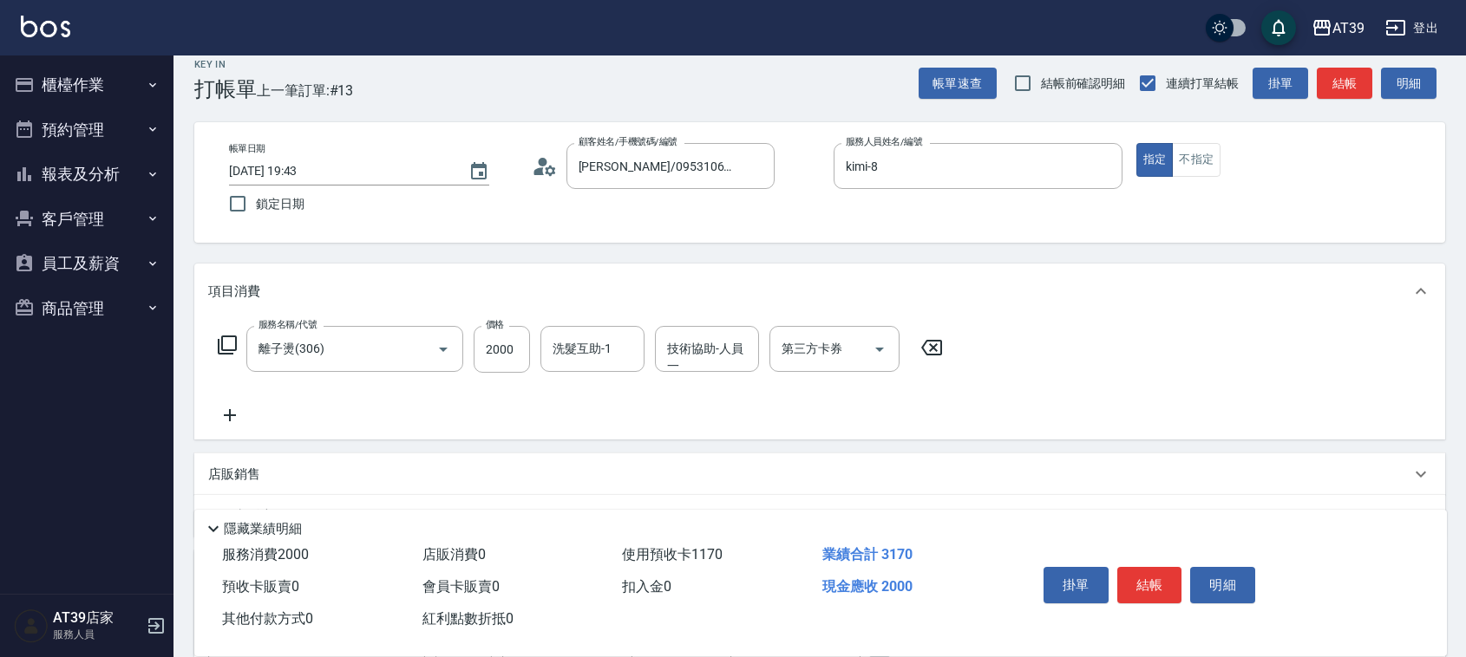
scroll to position [0, 0]
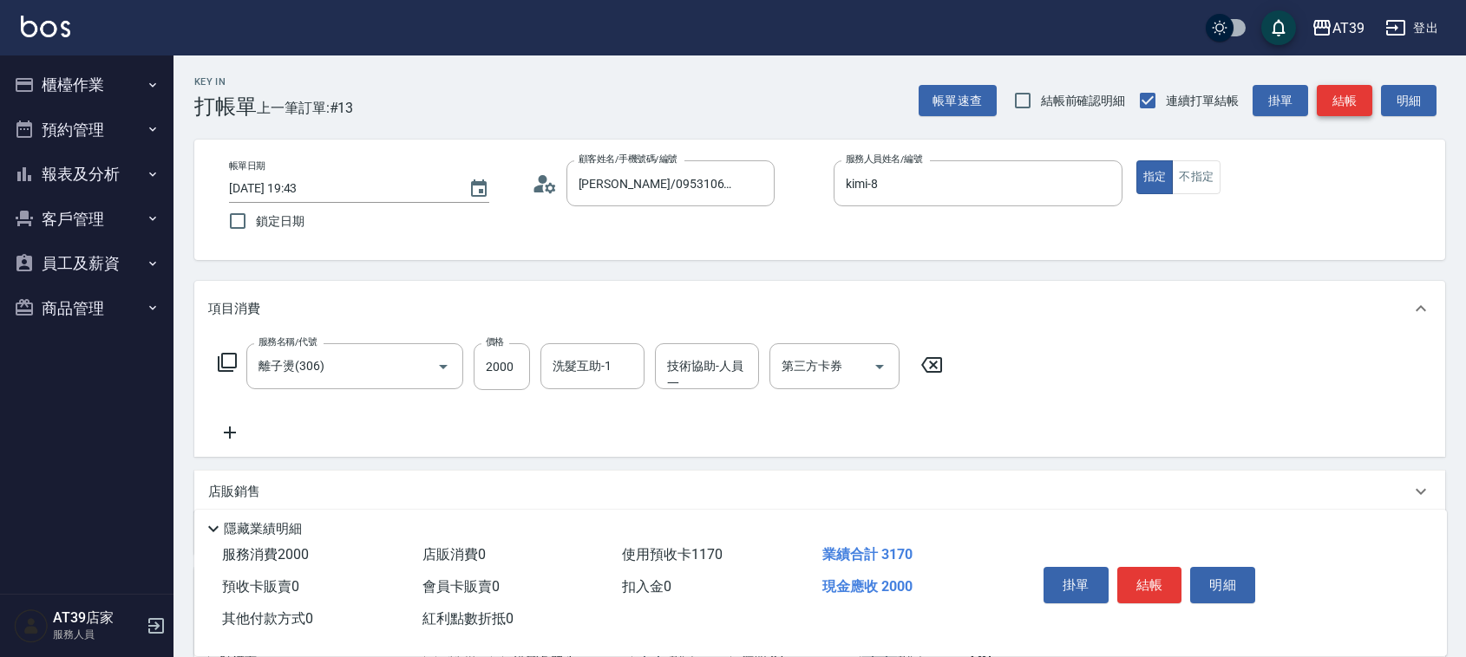
click at [1353, 94] on button "結帳" at bounding box center [1343, 101] width 55 height 32
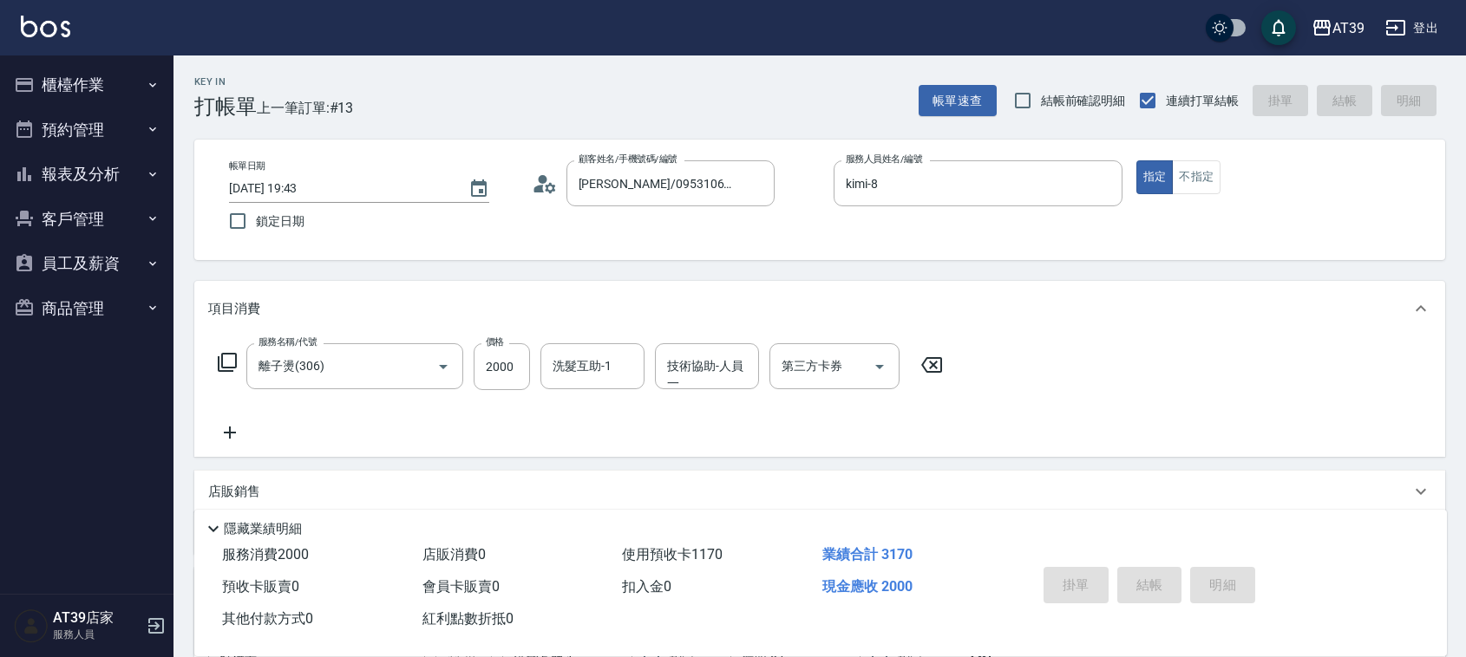
type input "[DATE] 19:44"
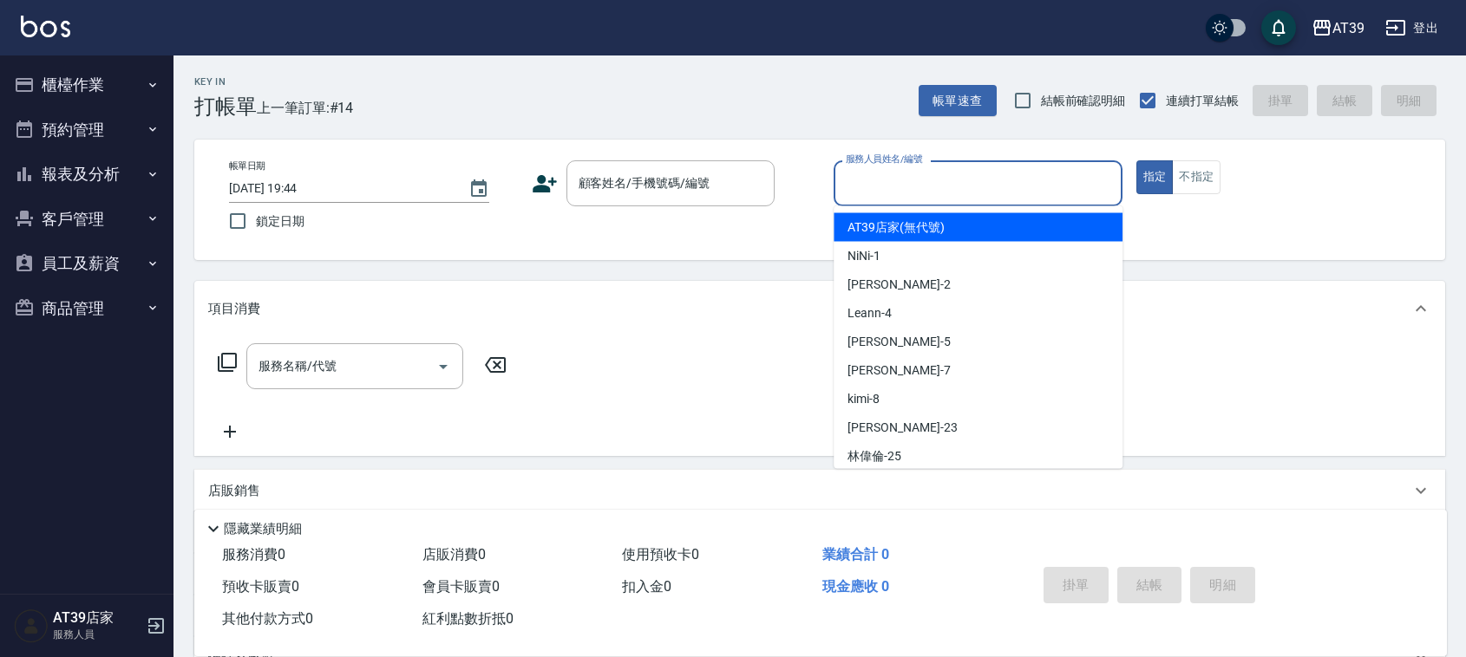
click at [1021, 182] on input "服務人員姓名/編號" at bounding box center [977, 183] width 273 height 30
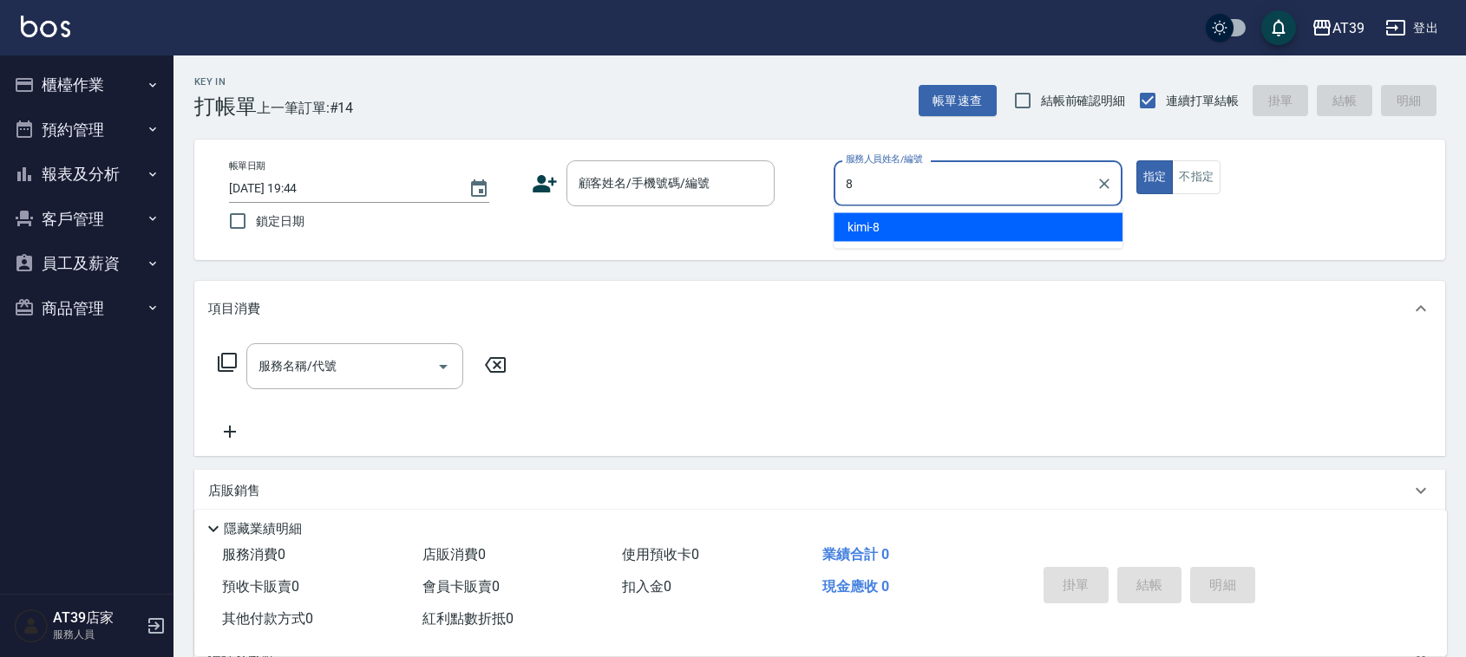
click at [968, 219] on div "kimi -8" at bounding box center [977, 227] width 289 height 29
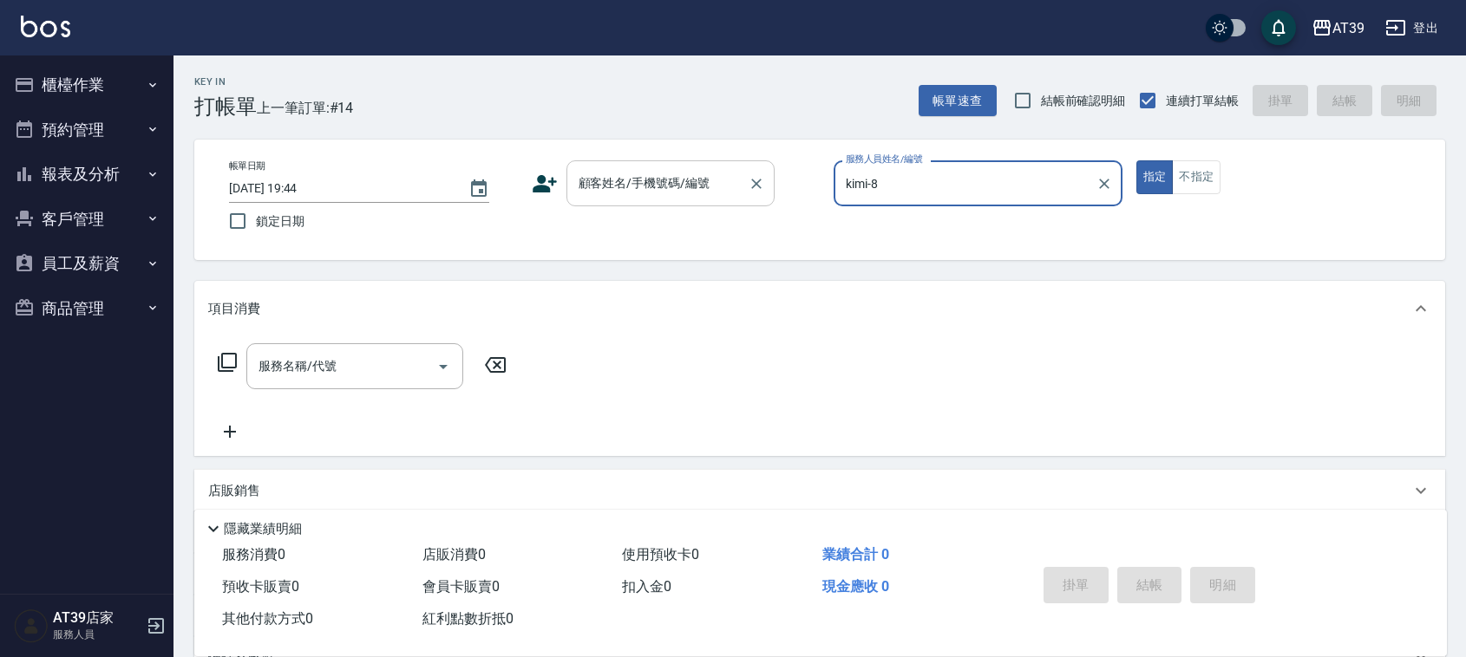
type input "kimi-8"
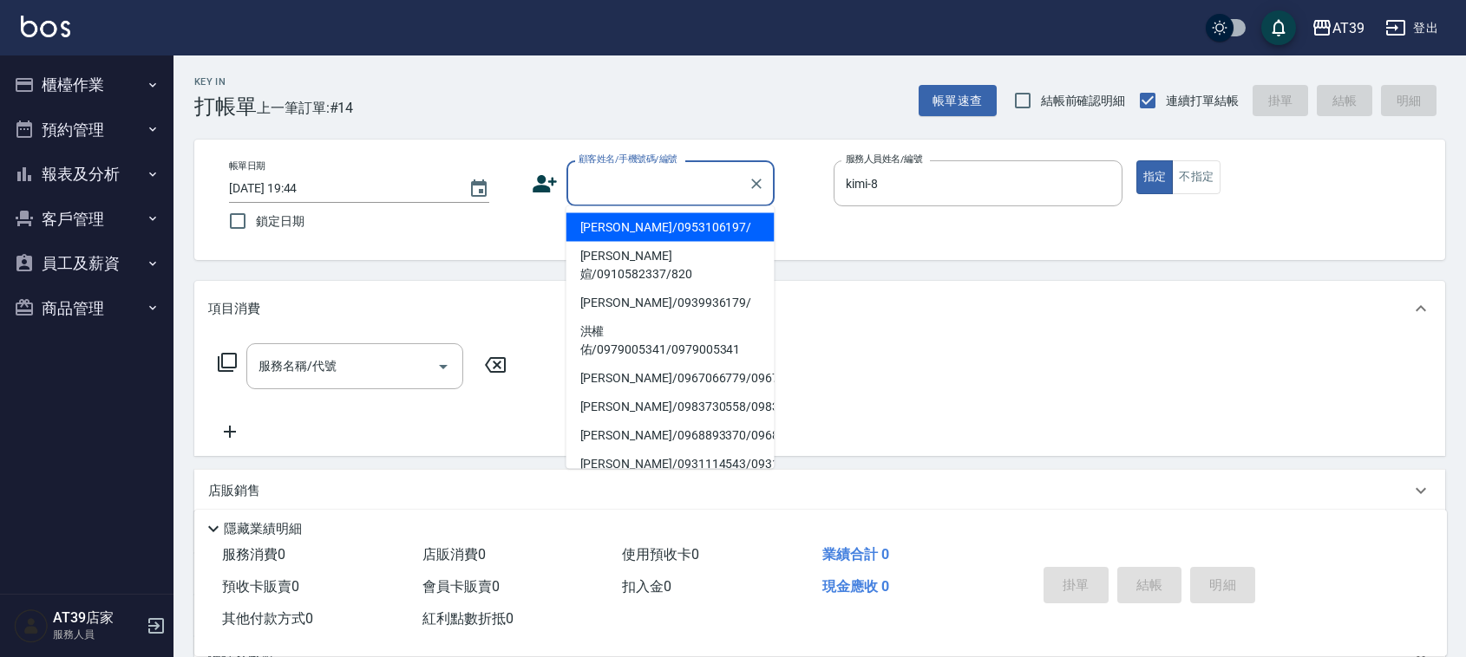
click at [635, 187] on input "顧客姓名/手機號碼/編號" at bounding box center [657, 183] width 166 height 30
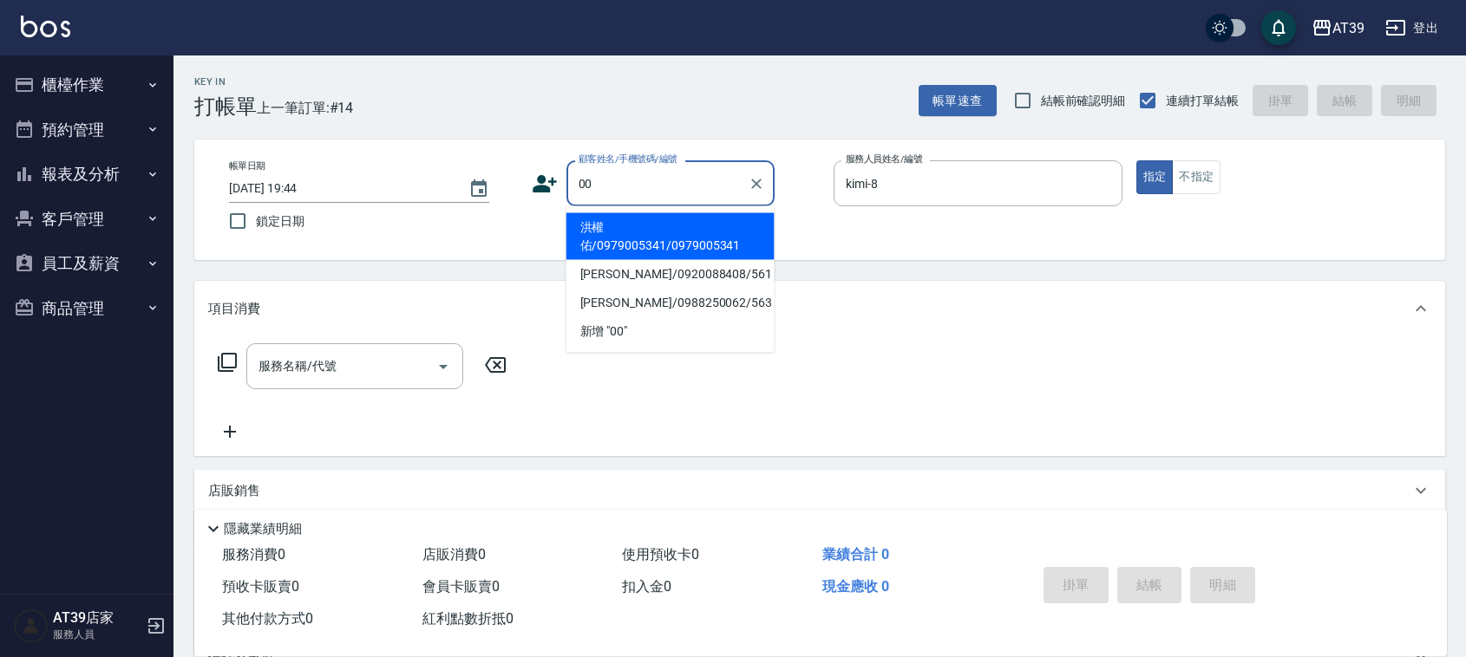
click at [621, 231] on li "洪權佑/0979005341/0979005341" at bounding box center [670, 236] width 208 height 47
type input "洪權佑/0979005341/0979005341"
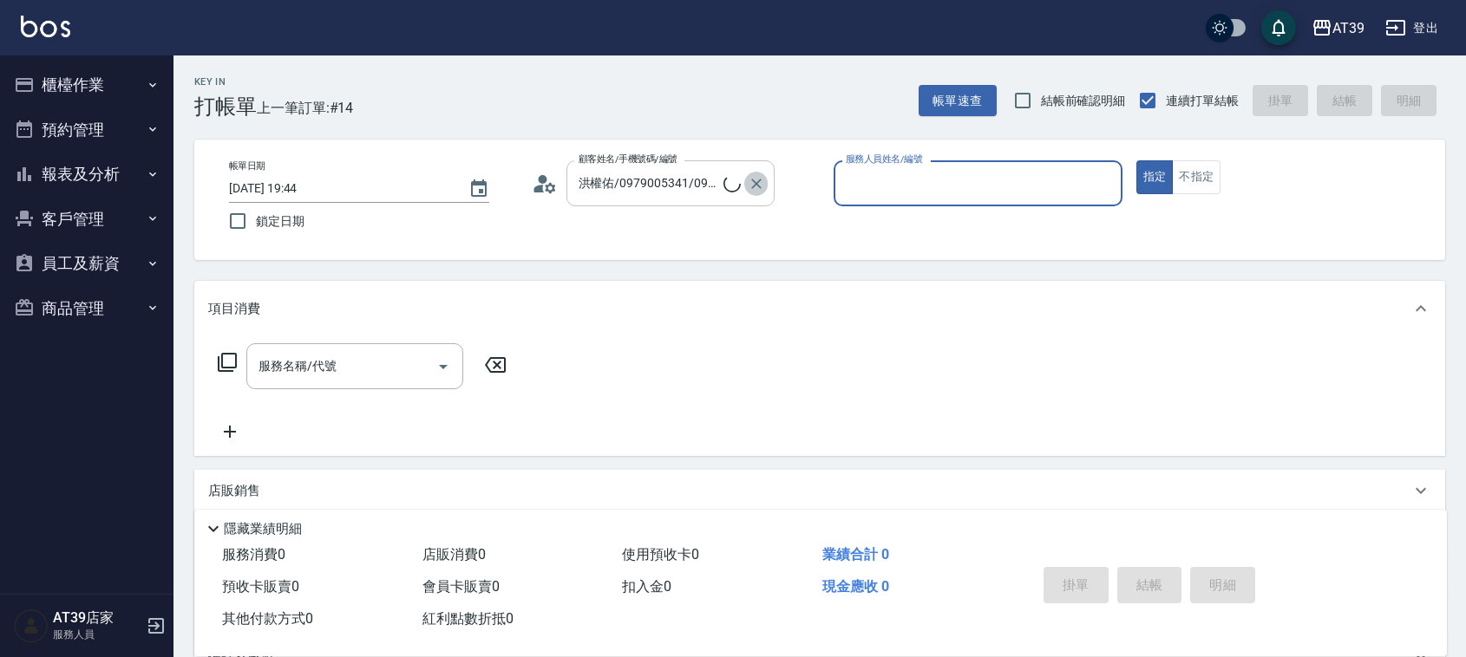
click at [754, 185] on icon "Clear" at bounding box center [756, 184] width 10 height 10
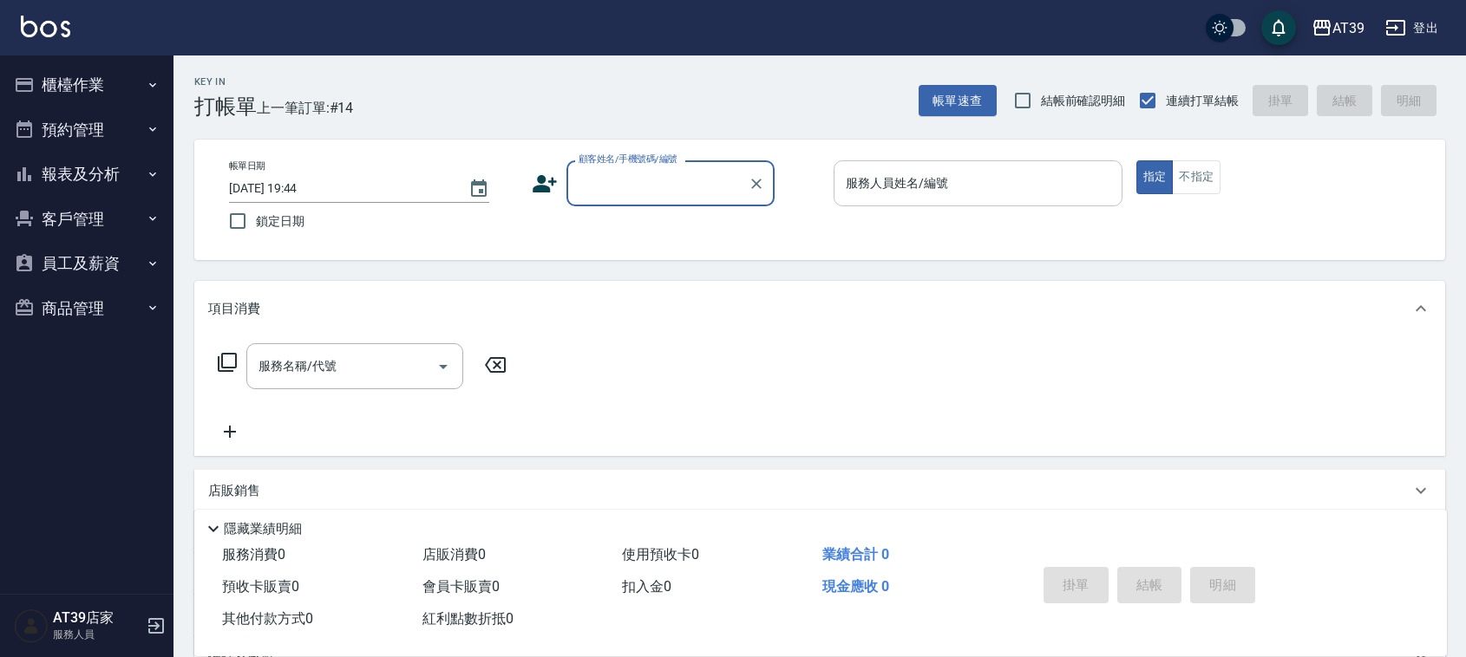
click at [891, 160] on div "服務人員姓名/編號" at bounding box center [977, 183] width 289 height 46
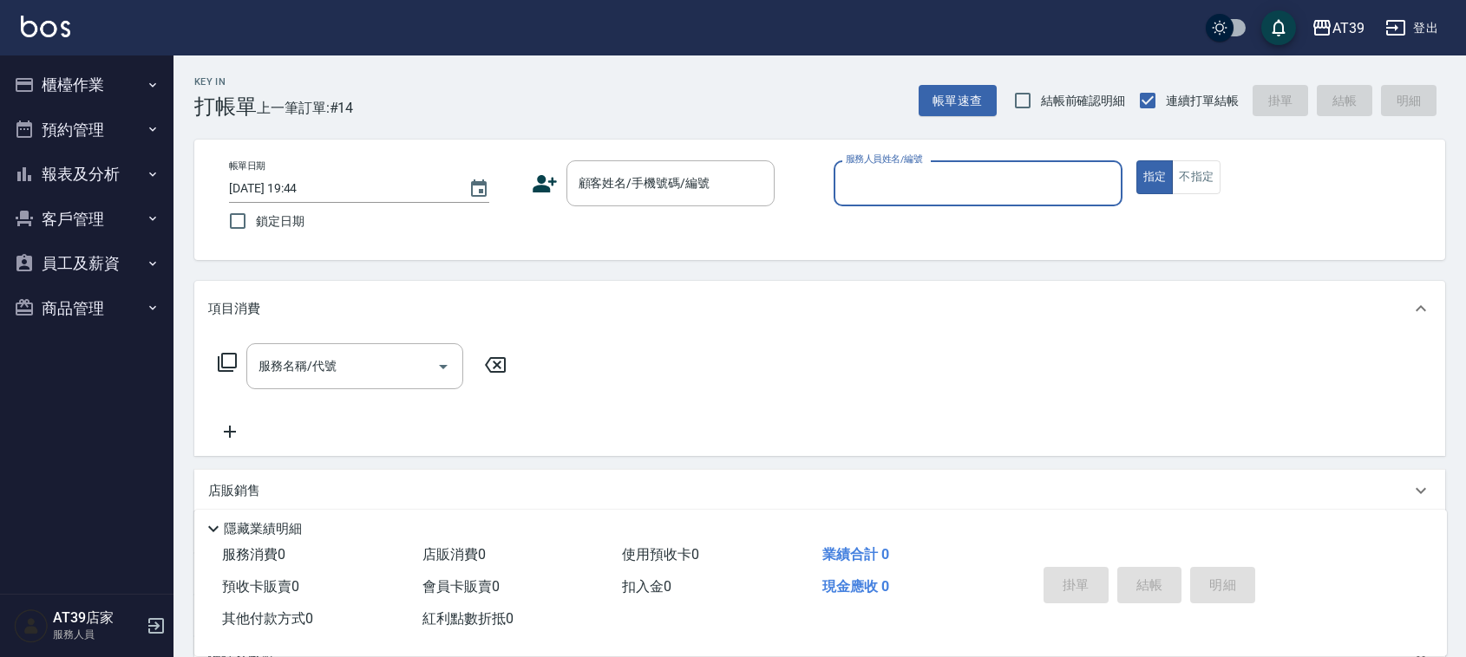
click at [893, 172] on input "服務人員姓名/編號" at bounding box center [977, 183] width 273 height 30
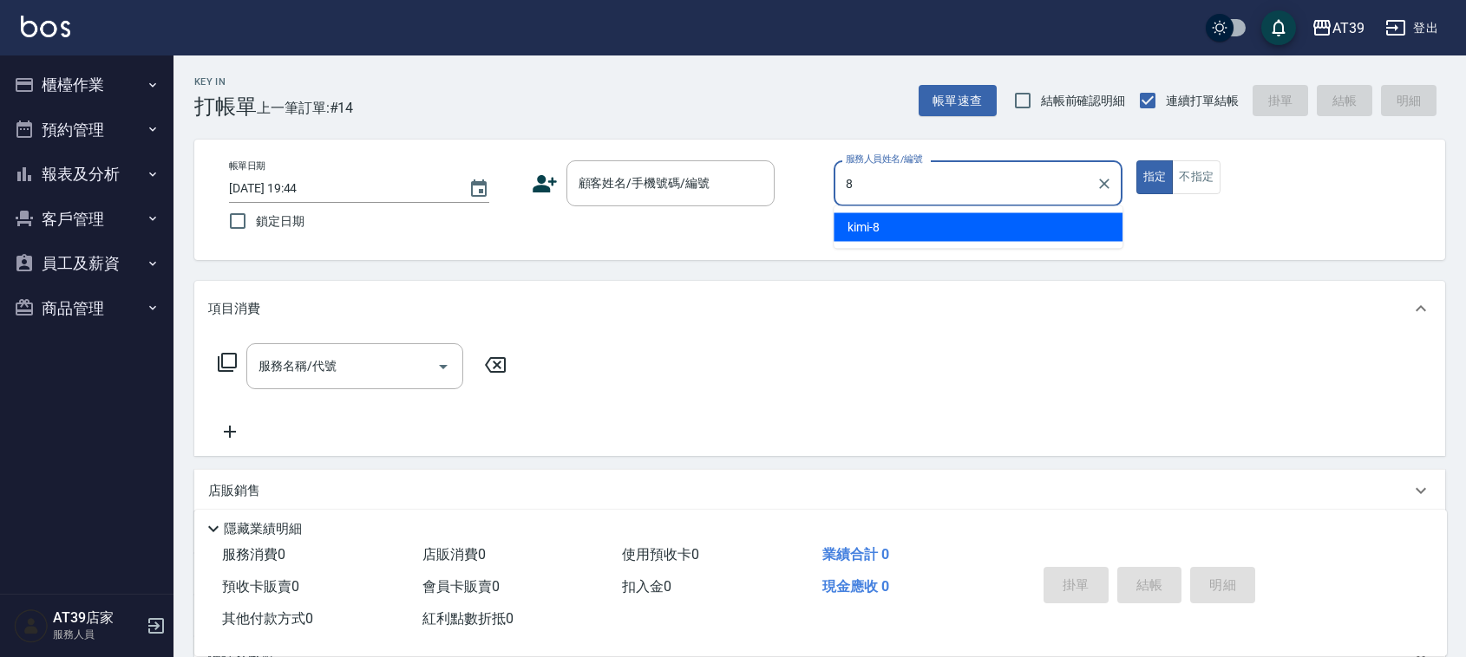
click at [889, 204] on div "8 服務人員姓名/編號" at bounding box center [977, 183] width 289 height 46
click at [878, 222] on span "kimi -8" at bounding box center [863, 228] width 32 height 18
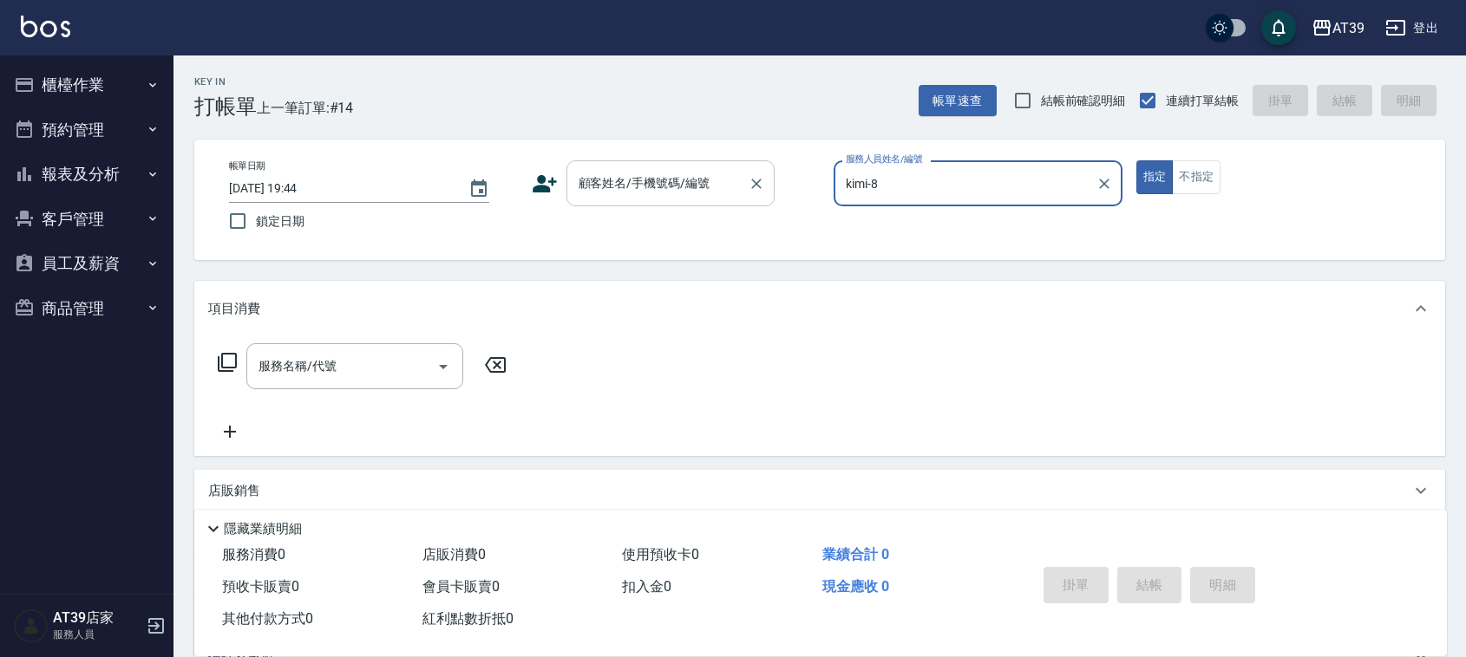
type input "kimi-8"
click at [709, 187] on input "顧客姓名/手機號碼/編號" at bounding box center [657, 183] width 166 height 30
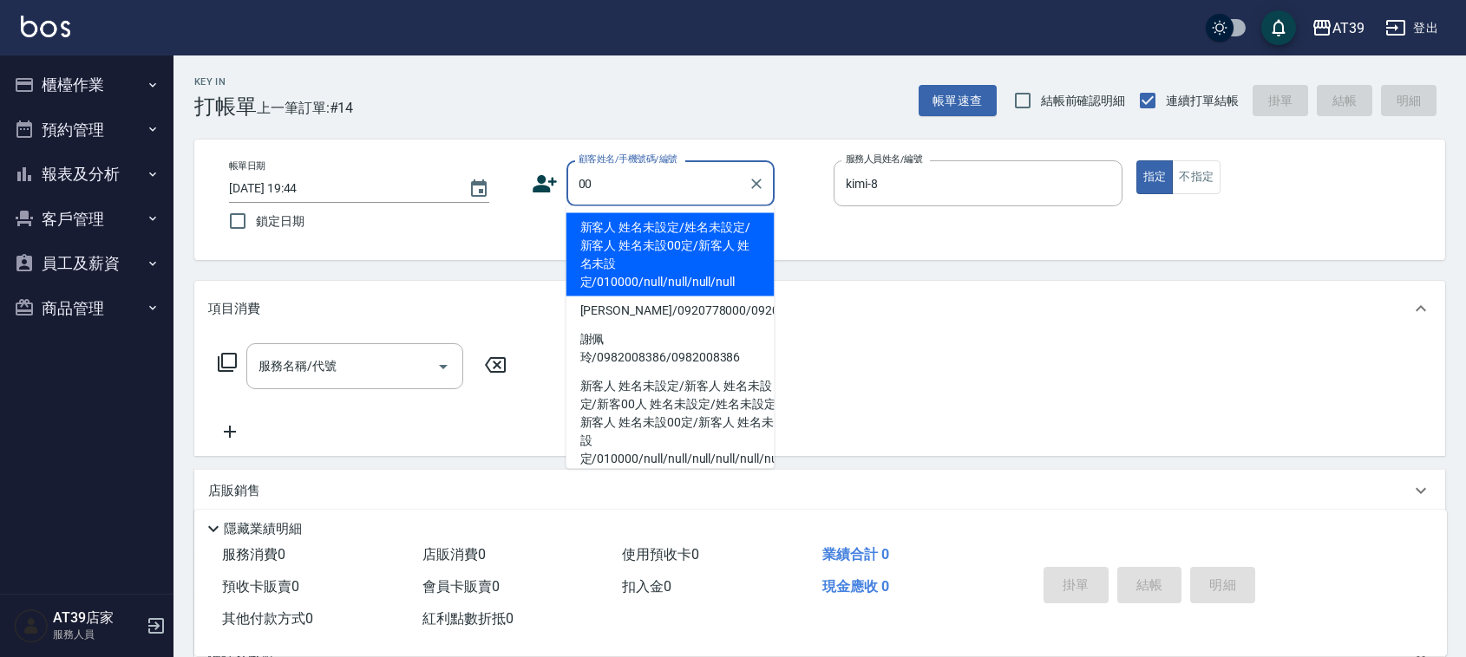
click at [679, 234] on li "新客人 姓名未設定/姓名未設定/新客人 姓名未設00定/新客人 姓名未設定/010000/null/null/null/null" at bounding box center [670, 254] width 208 height 83
type input "新客人 姓名未設定/姓名未設定/新客人 姓名未設00定/新客人 姓名未設定/010000/null/null/null/null"
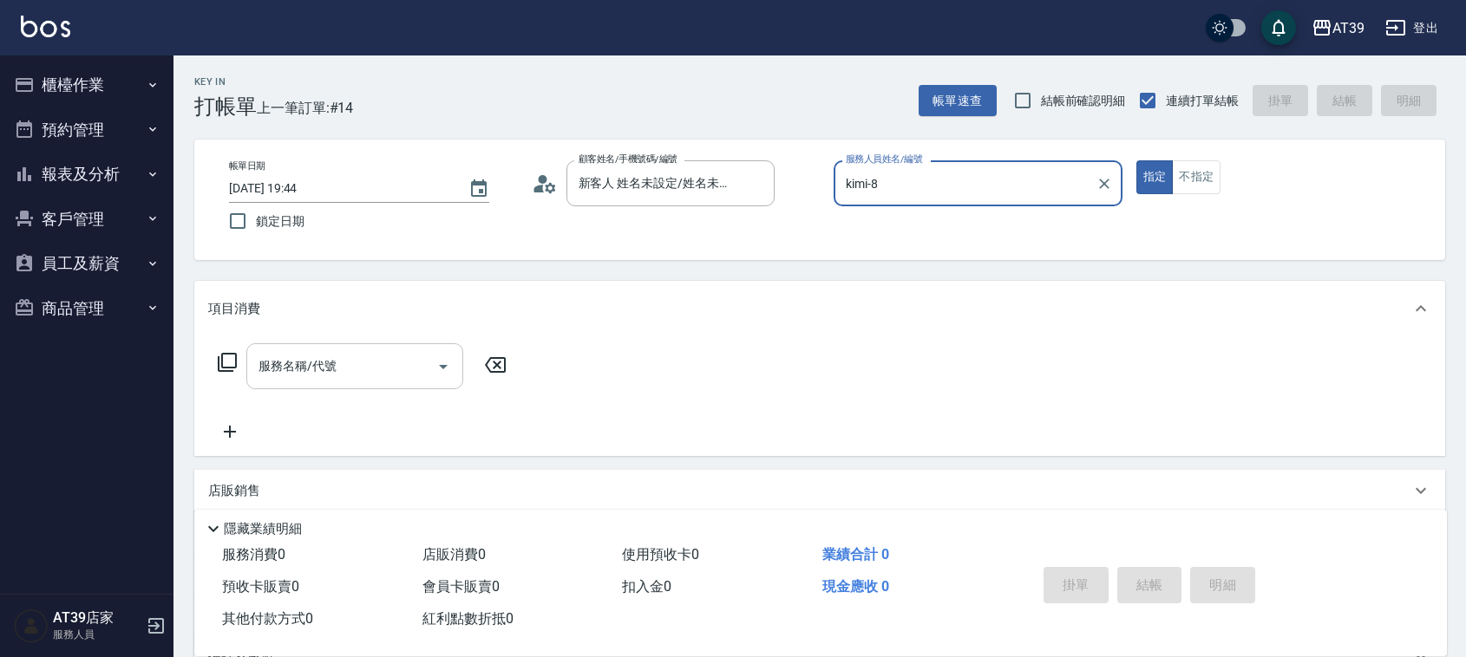
click at [374, 371] on input "服務名稱/代號" at bounding box center [341, 366] width 175 height 30
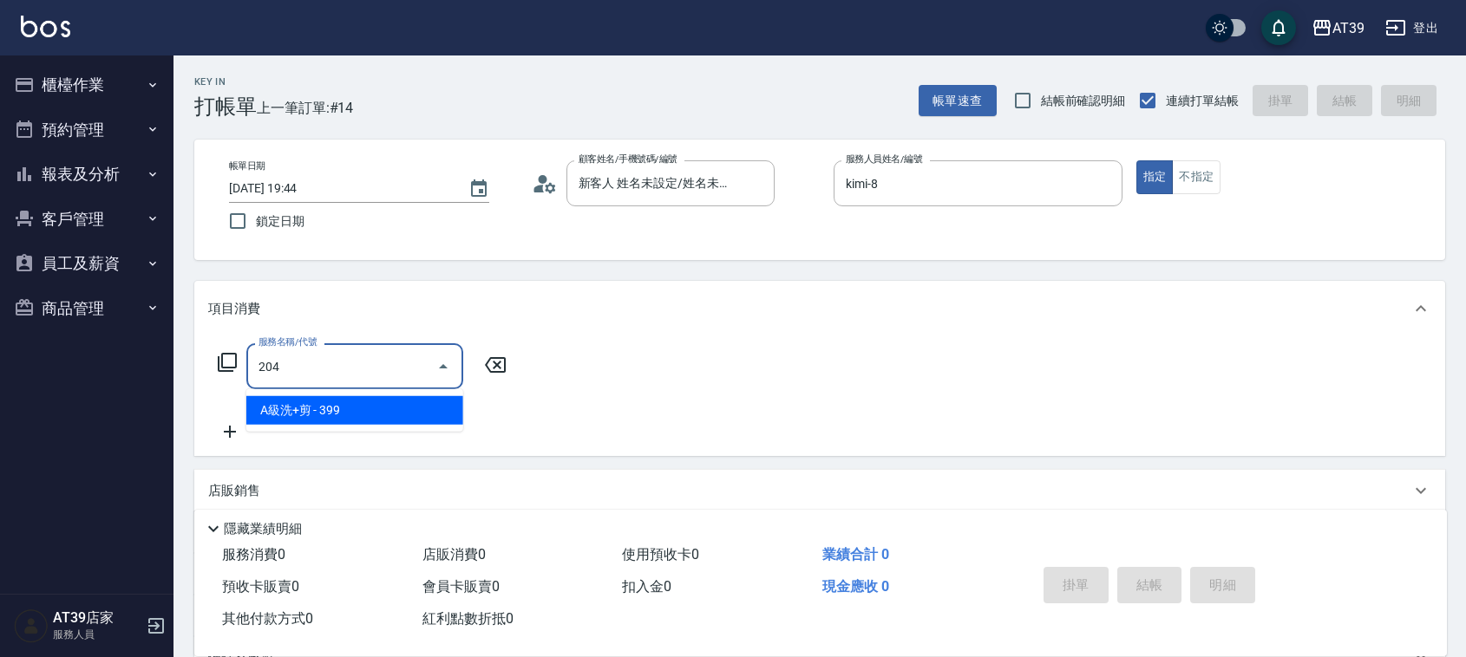
click at [399, 414] on span "A級洗+剪 - 399" at bounding box center [354, 410] width 217 height 29
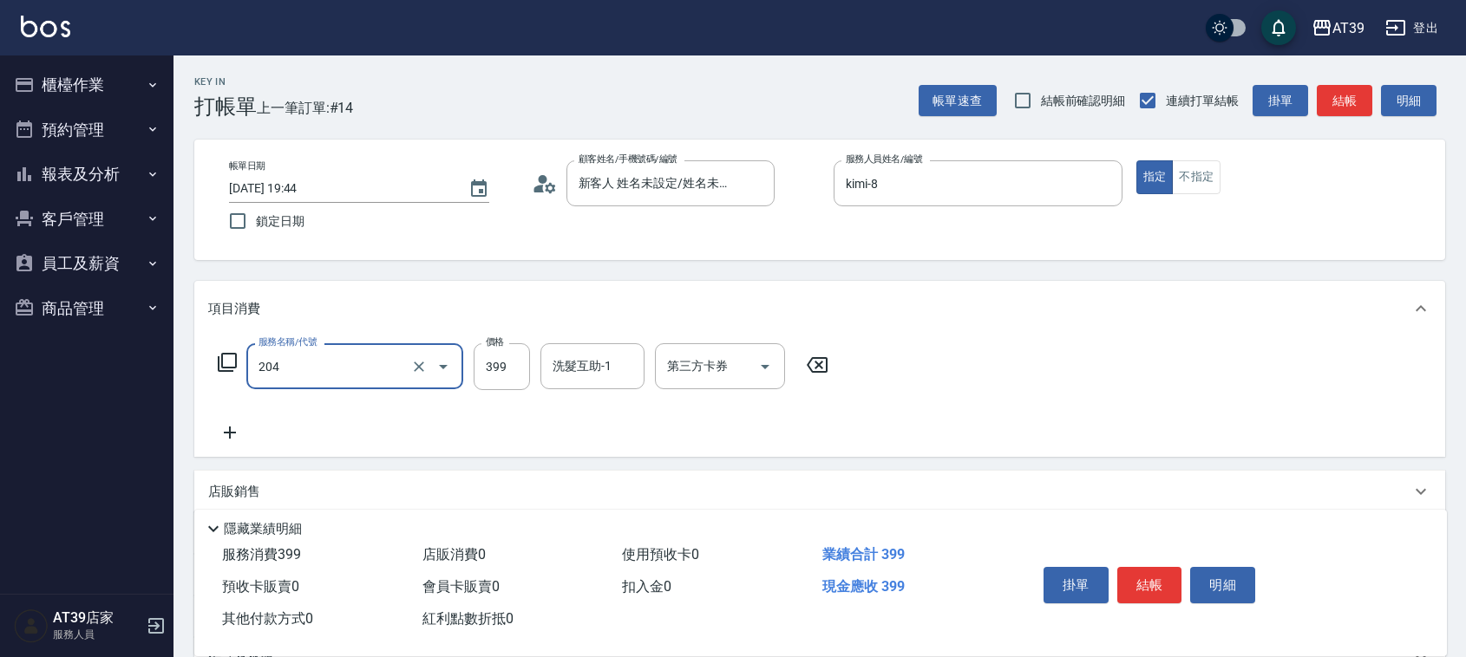
type input "A級洗+剪(204)"
click at [531, 367] on div "服務名稱/代號 A級洗+剪(204) 服務名稱/代號 價格 399 價格 洗髮互助-1 洗髮互助-1 第三方卡券 第三方卡券" at bounding box center [523, 366] width 630 height 47
click at [495, 370] on input "399" at bounding box center [501, 366] width 56 height 47
type input "500"
click at [599, 362] on input "洗髮互助-1" at bounding box center [592, 366] width 88 height 30
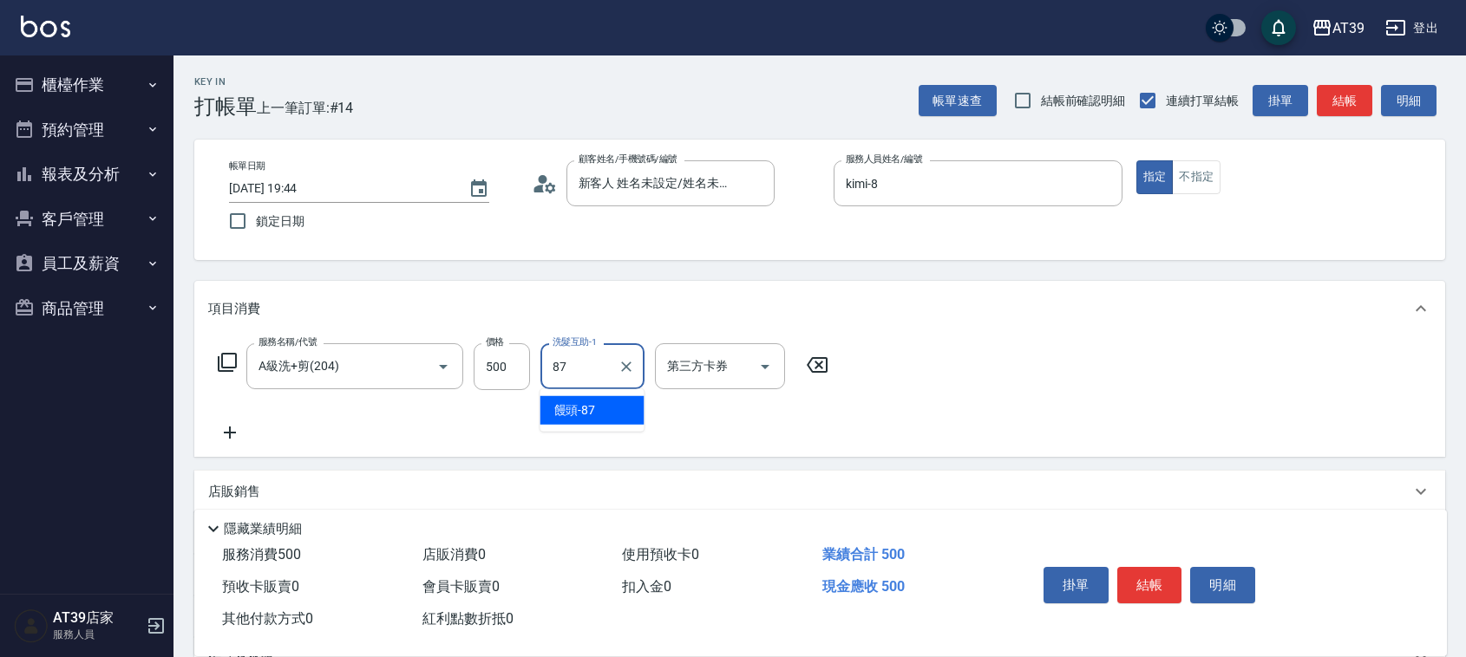
click at [603, 393] on ul "饅頭 -87" at bounding box center [592, 410] width 104 height 42
click at [605, 401] on div "饅頭 -87" at bounding box center [592, 410] width 104 height 29
type input "饅頭-87"
click at [1338, 89] on button "結帳" at bounding box center [1343, 101] width 55 height 32
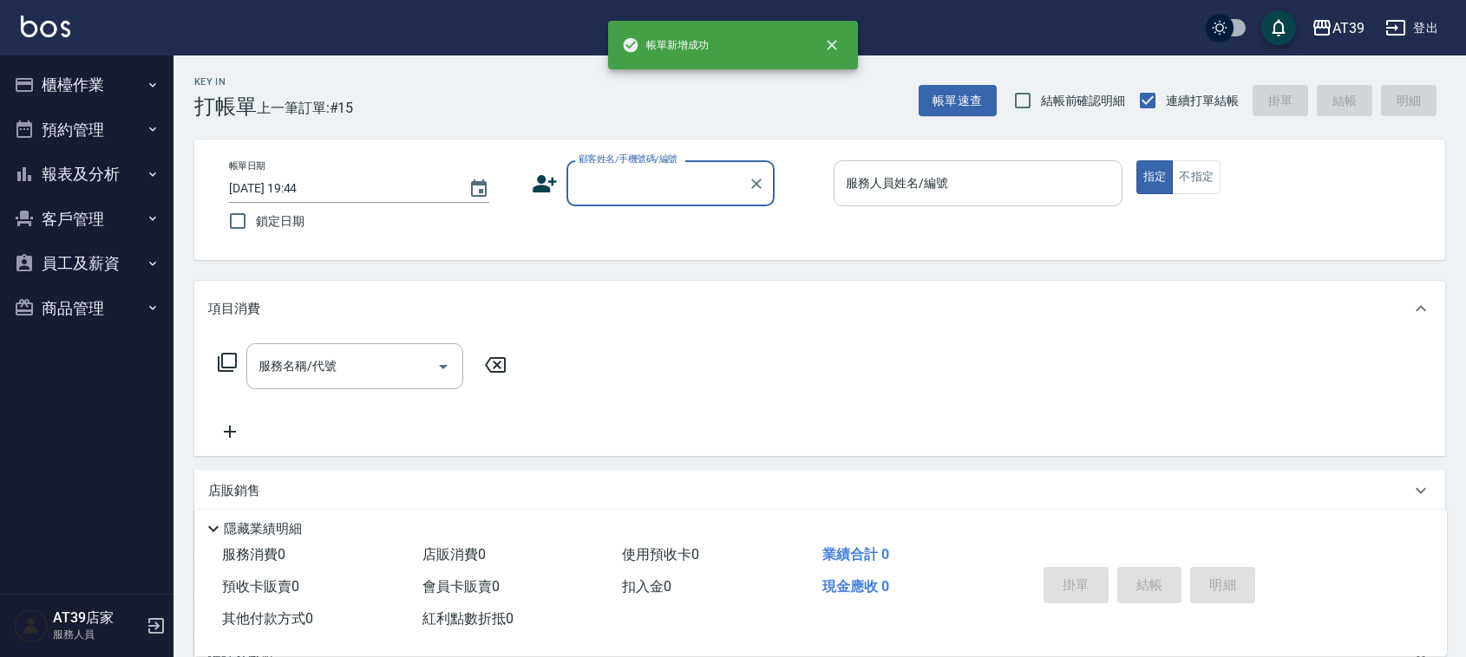
click at [878, 185] on div "服務人員姓名/編號 服務人員姓名/編號" at bounding box center [977, 183] width 289 height 46
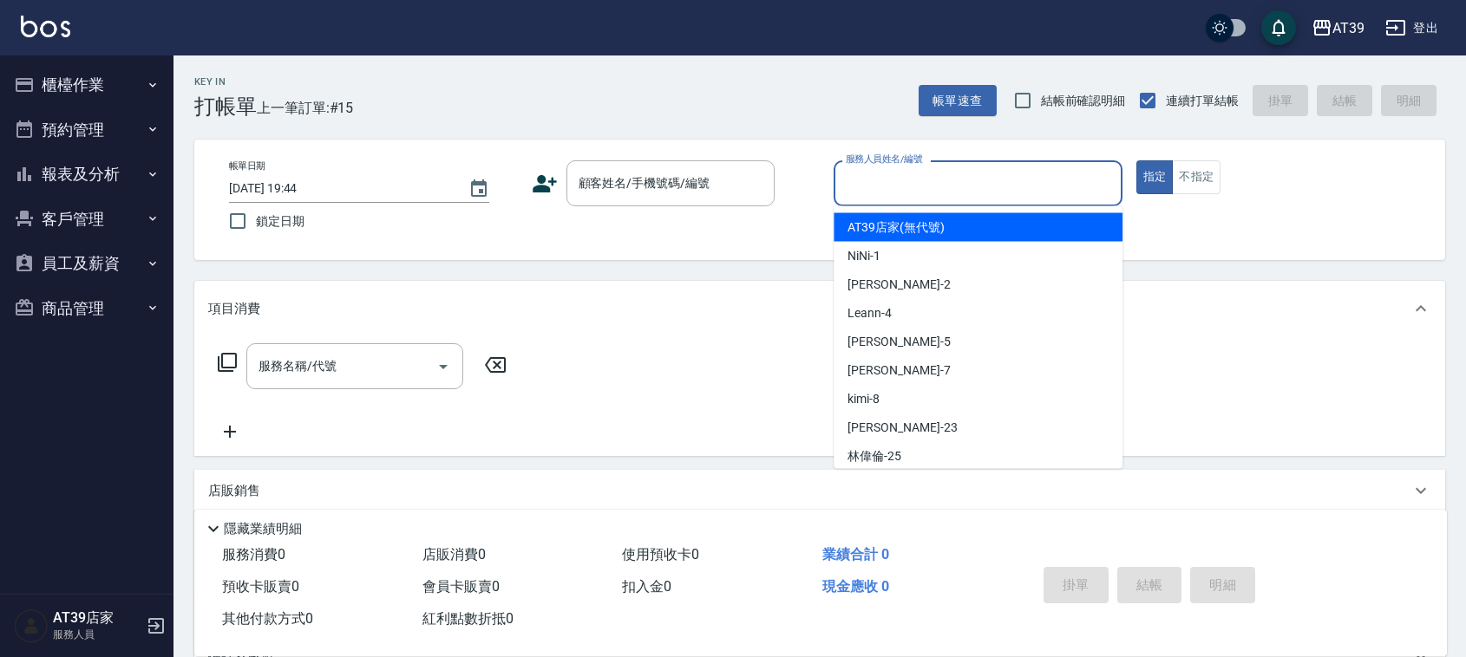
click at [67, 185] on button "報表及分析" at bounding box center [87, 174] width 160 height 45
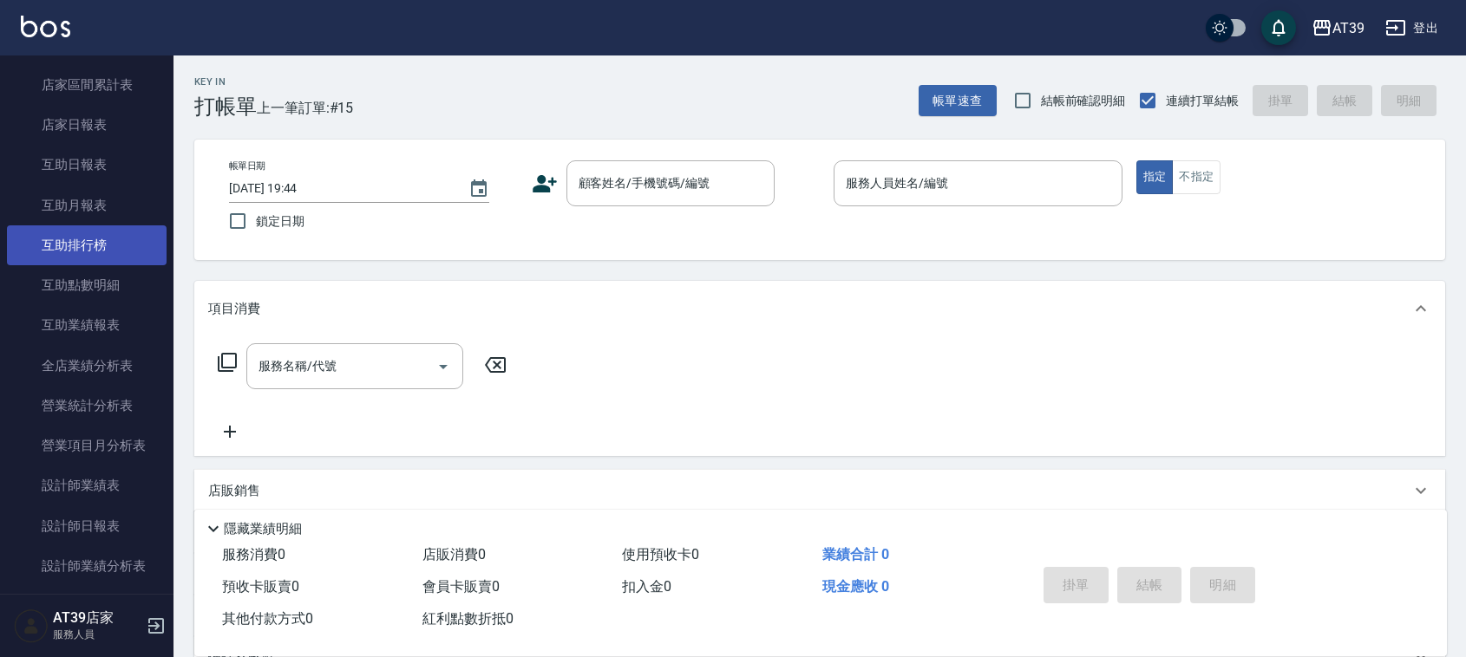
scroll to position [217, 0]
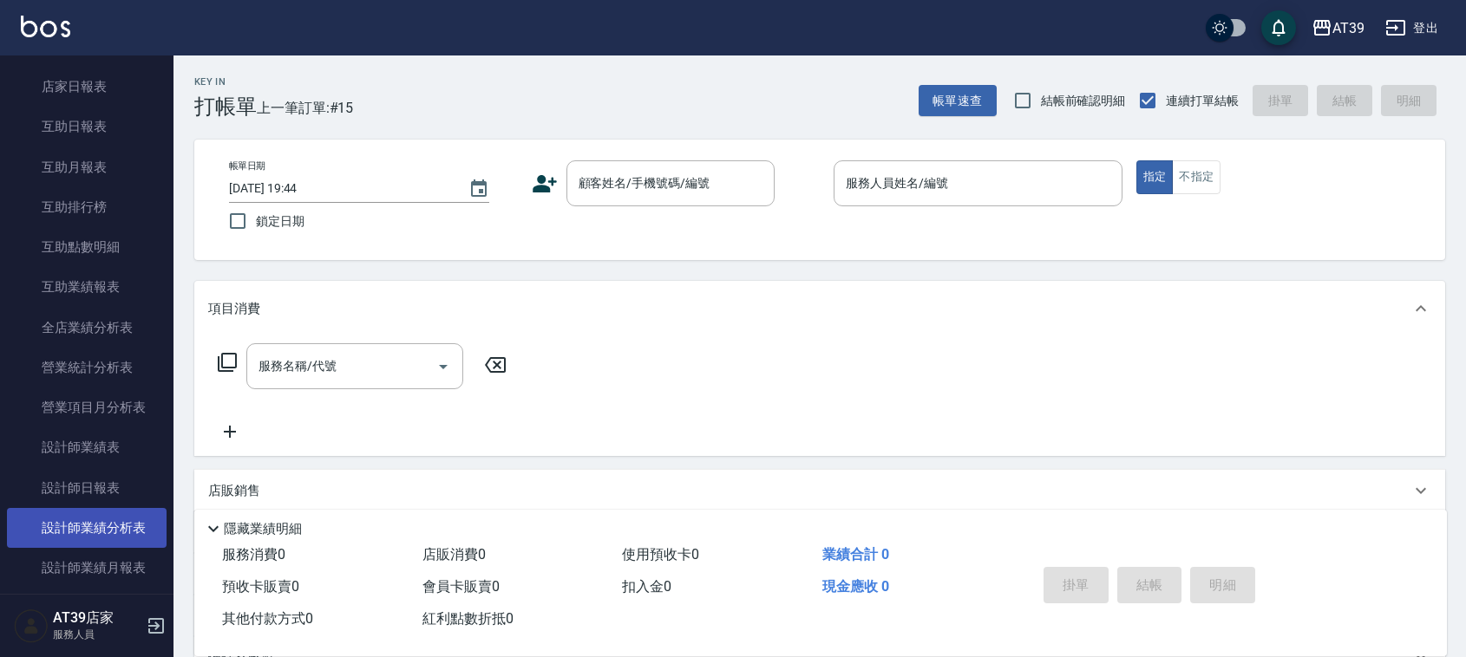
click at [84, 510] on link "設計師業績分析表" at bounding box center [87, 528] width 160 height 40
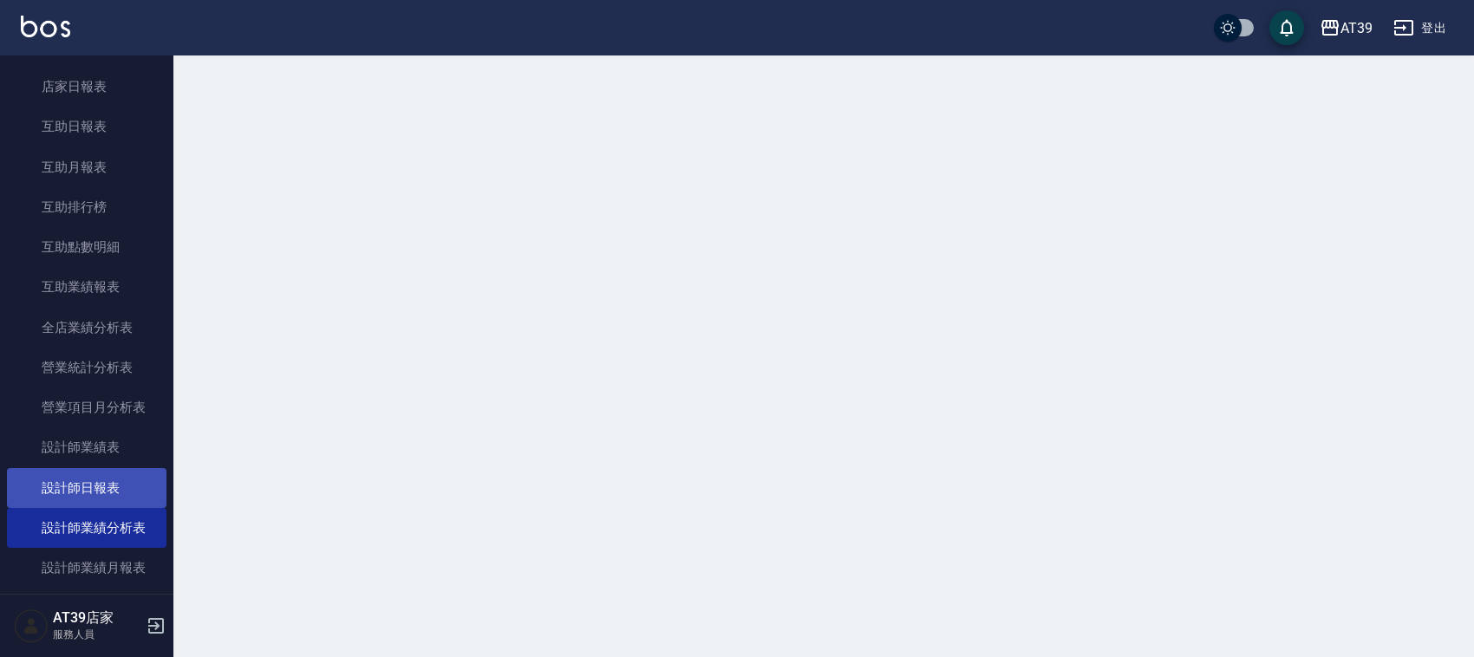
click at [108, 481] on link "設計師日報表" at bounding box center [87, 488] width 160 height 40
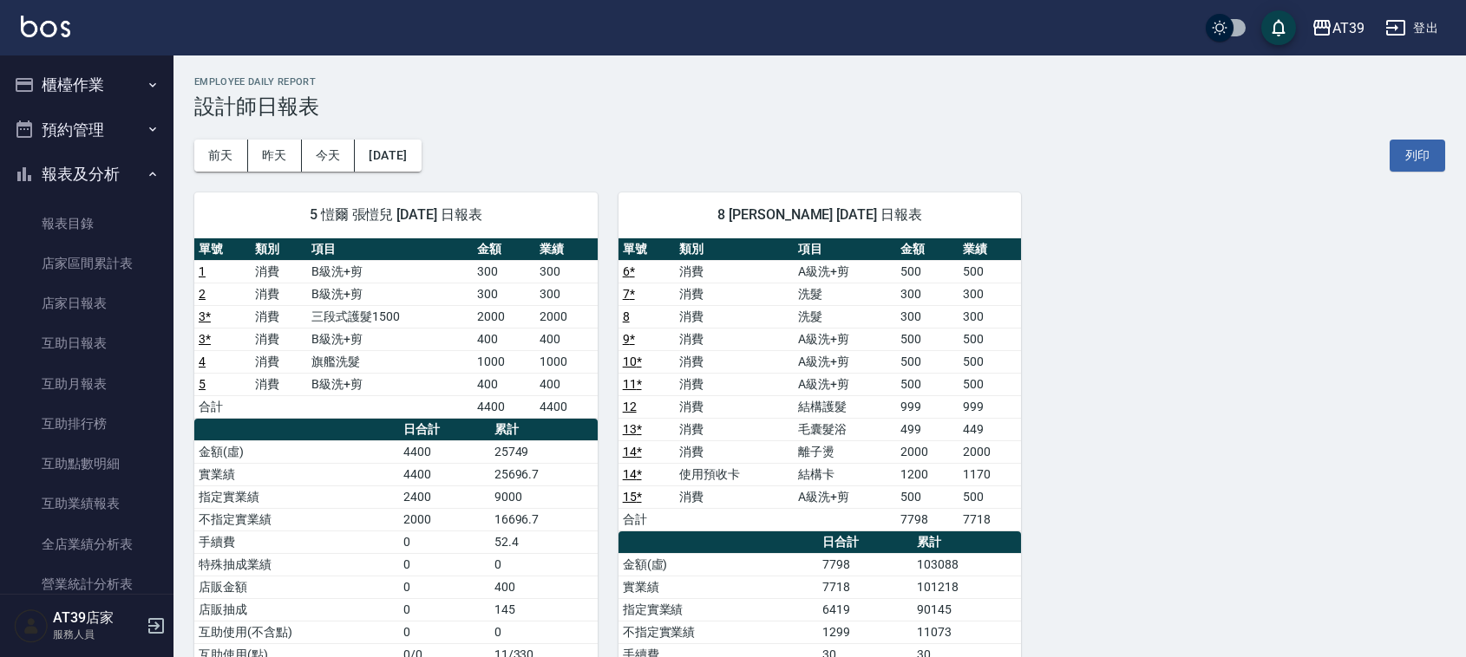
click at [89, 75] on button "櫃檯作業" at bounding box center [87, 84] width 160 height 45
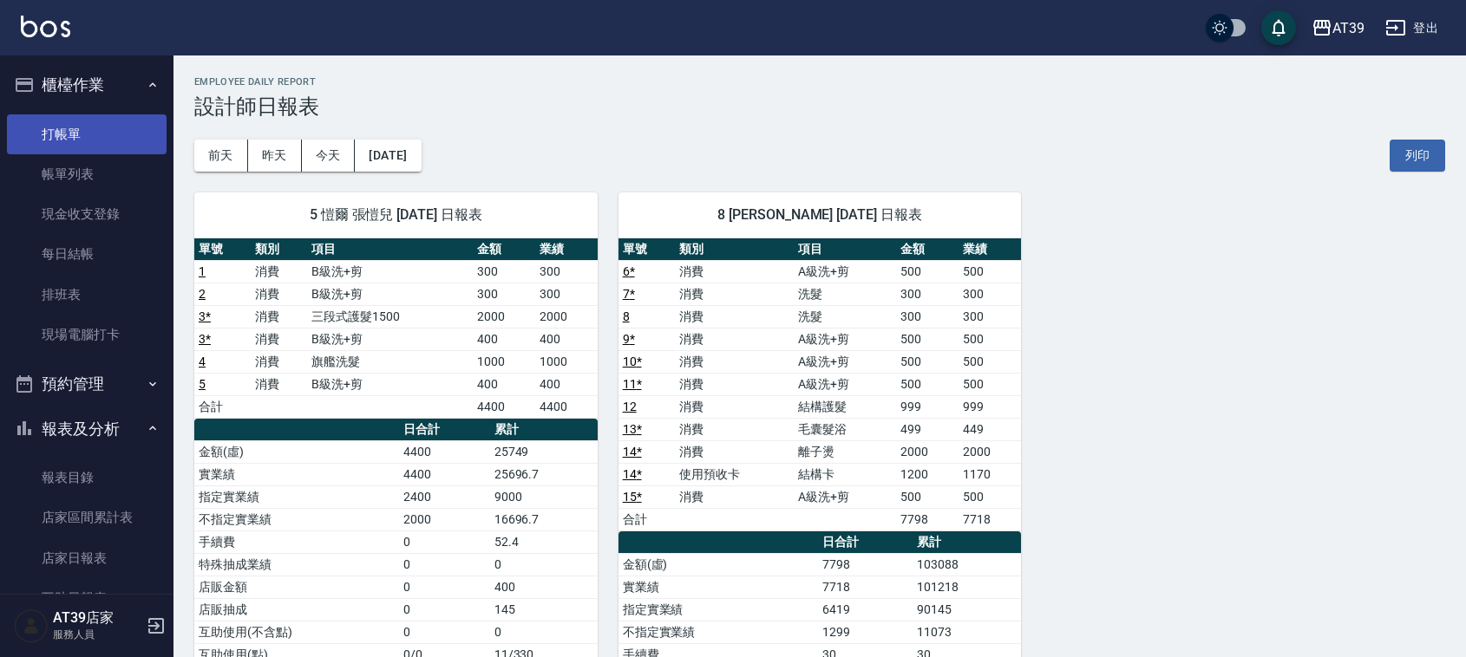
click at [85, 130] on link "打帳單" at bounding box center [87, 134] width 160 height 40
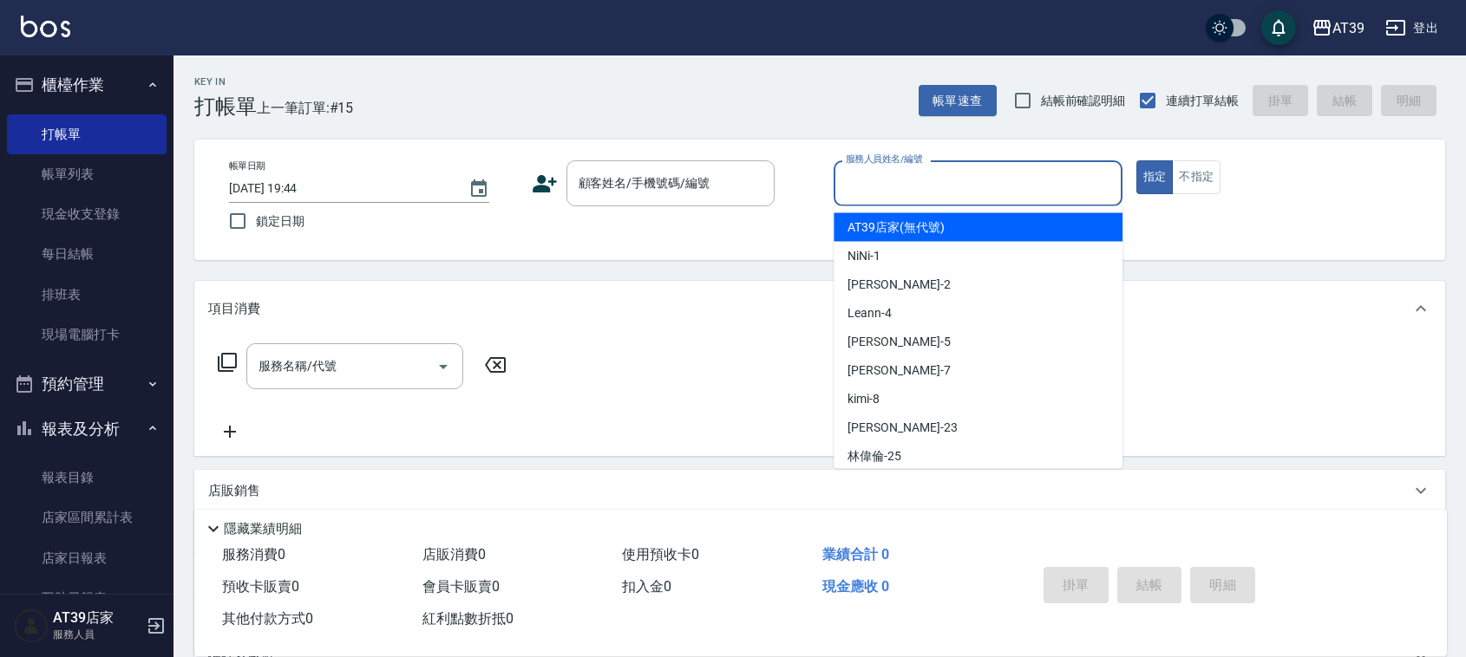
click at [885, 171] on div "服務人員姓名/編號 服務人員姓名/編號" at bounding box center [977, 183] width 289 height 46
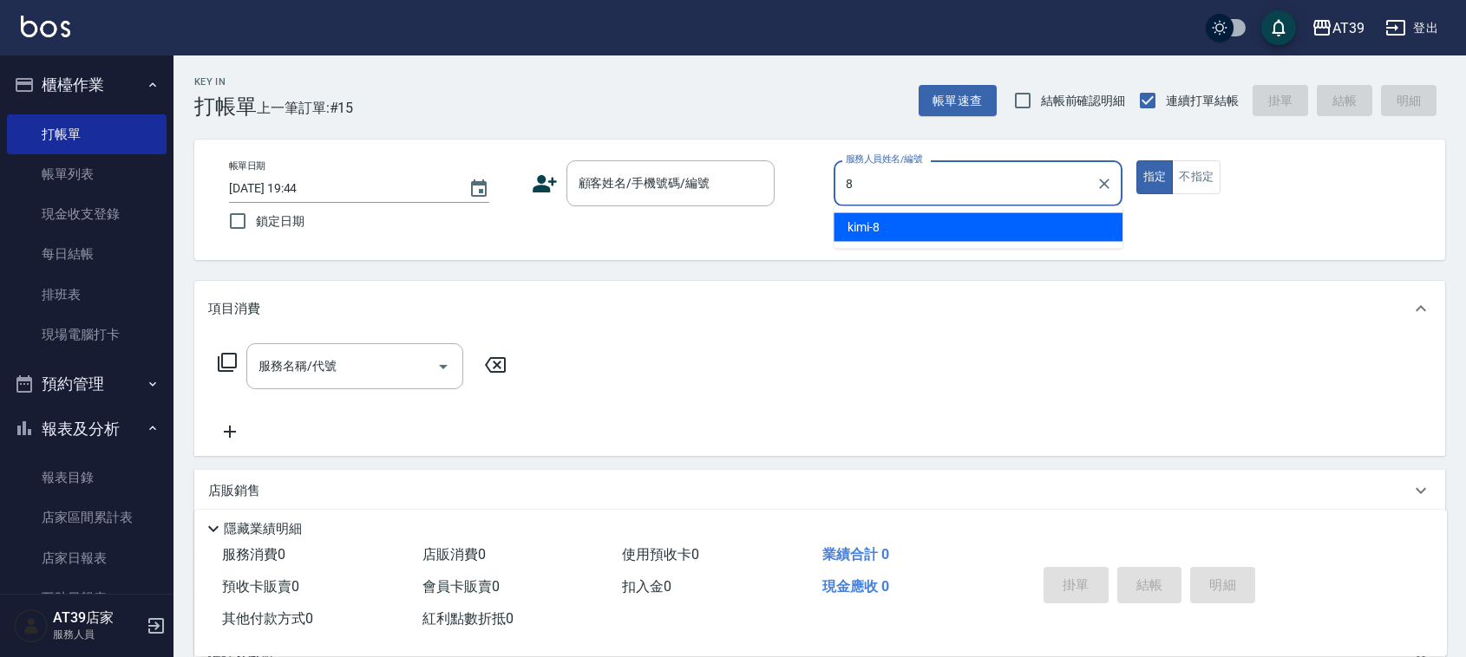
click at [887, 221] on div "kimi -8" at bounding box center [977, 227] width 289 height 29
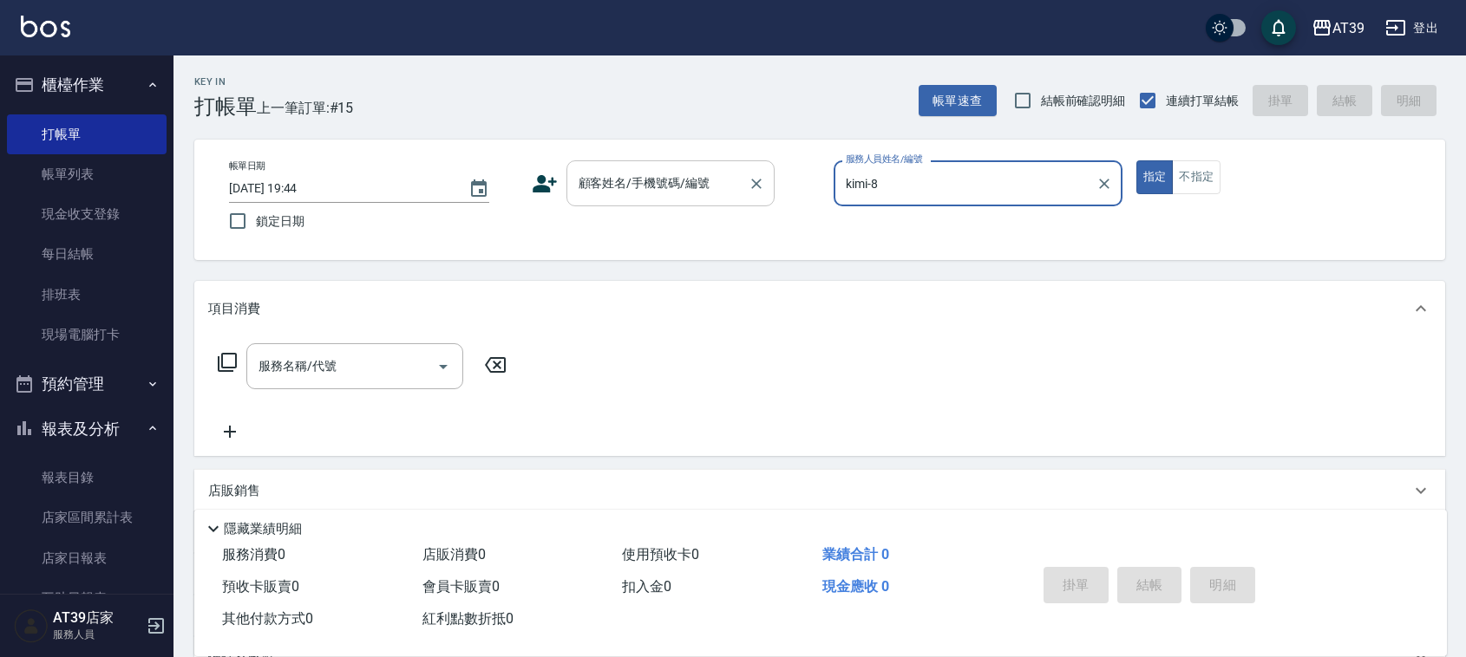
type input "kimi-8"
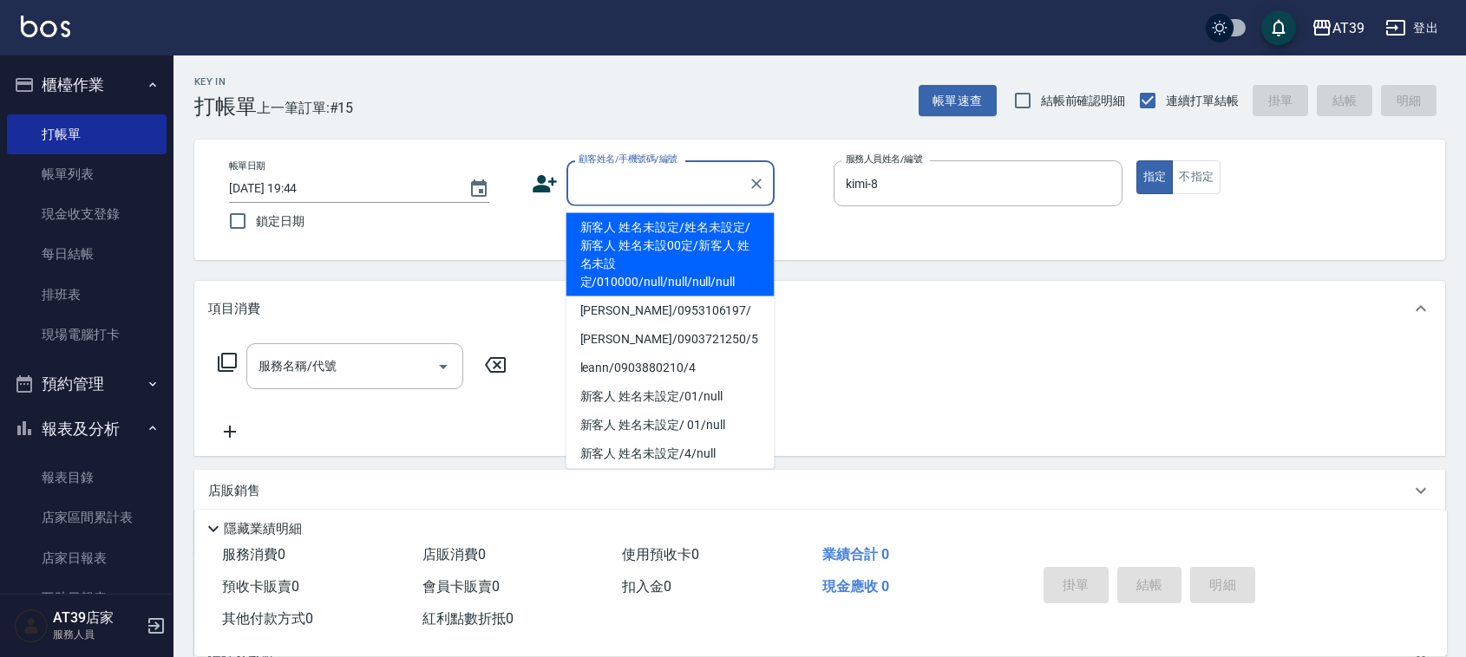
click at [666, 170] on div "顧客姓名/手機號碼/編號 顧客姓名/手機號碼/編號" at bounding box center [670, 183] width 208 height 46
click at [651, 239] on li "新客人 姓名未設定/姓名未設定/新客人 姓名未設00定/新客人 姓名未設定/010000/null/null/null/null" at bounding box center [670, 254] width 208 height 83
type input "新客人 姓名未設定/姓名未設定/新客人 姓名未設00定/新客人 姓名未設定/010000/null/null/null/null"
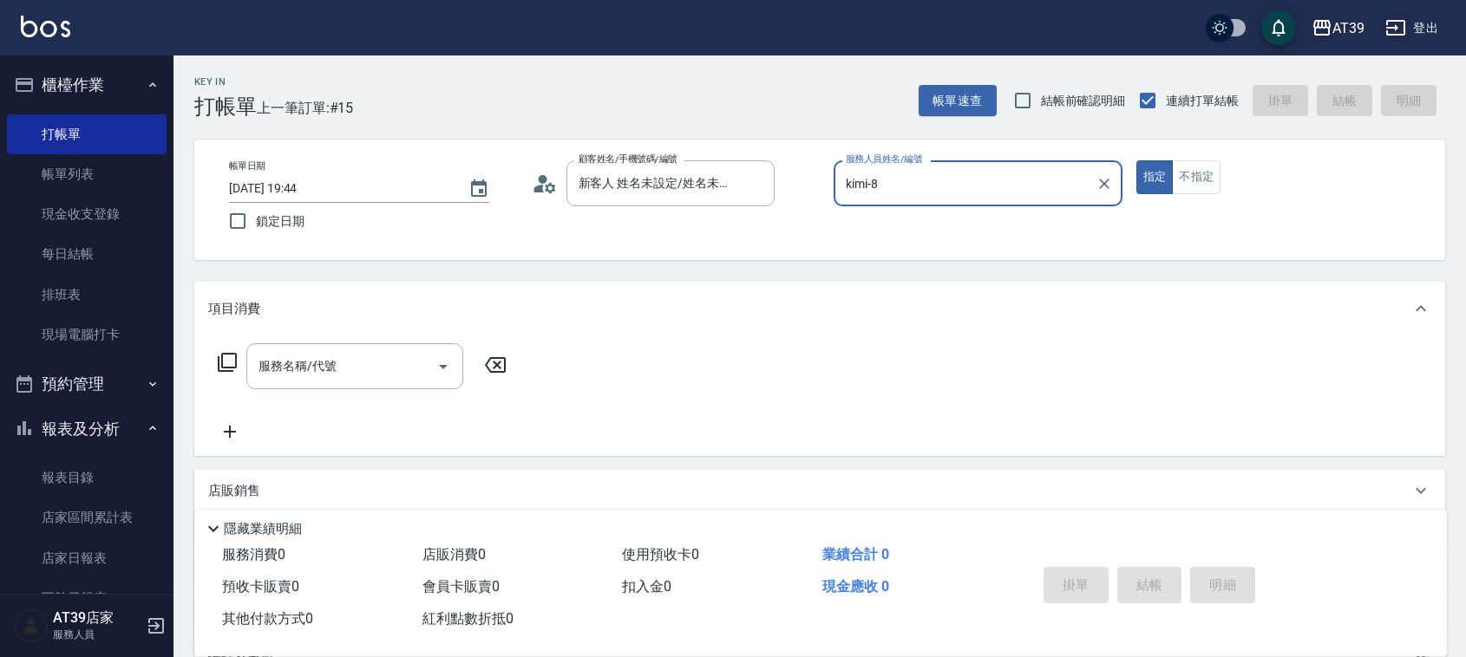
click at [236, 364] on icon at bounding box center [227, 362] width 19 height 19
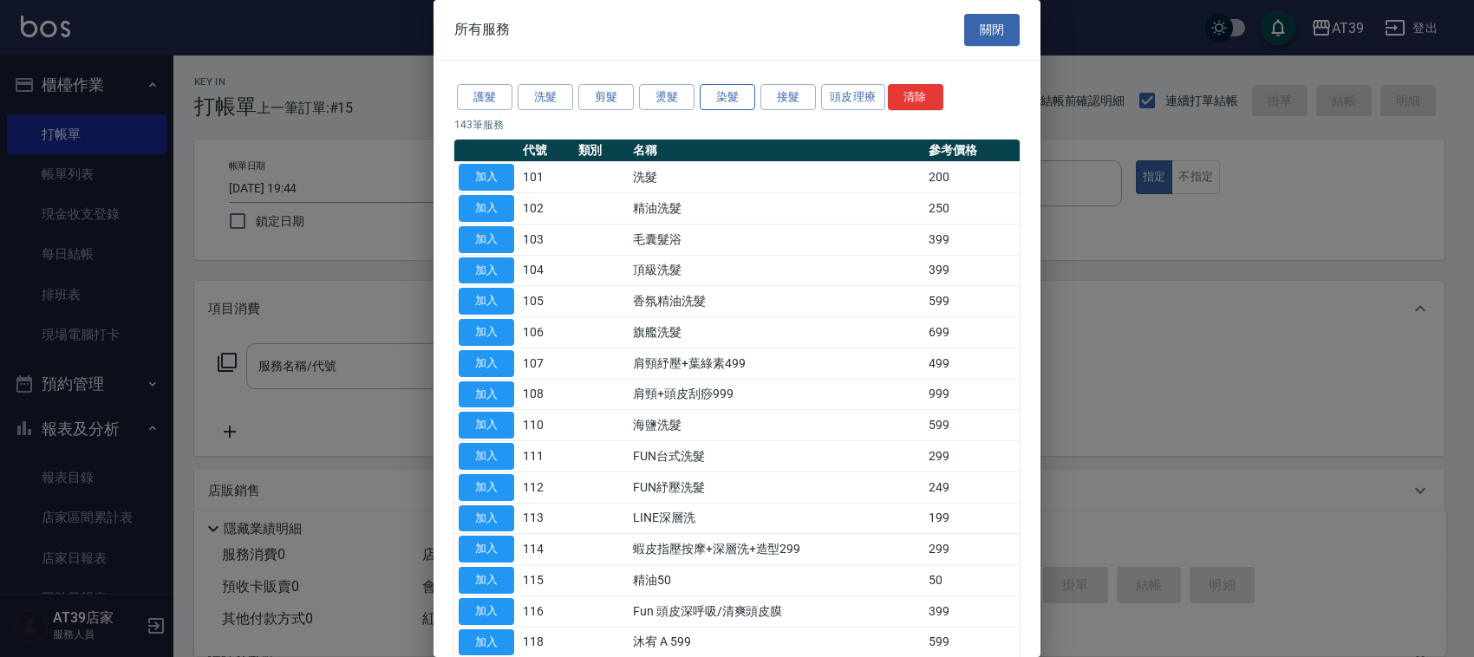
click at [740, 102] on button "染髮" at bounding box center [727, 97] width 55 height 27
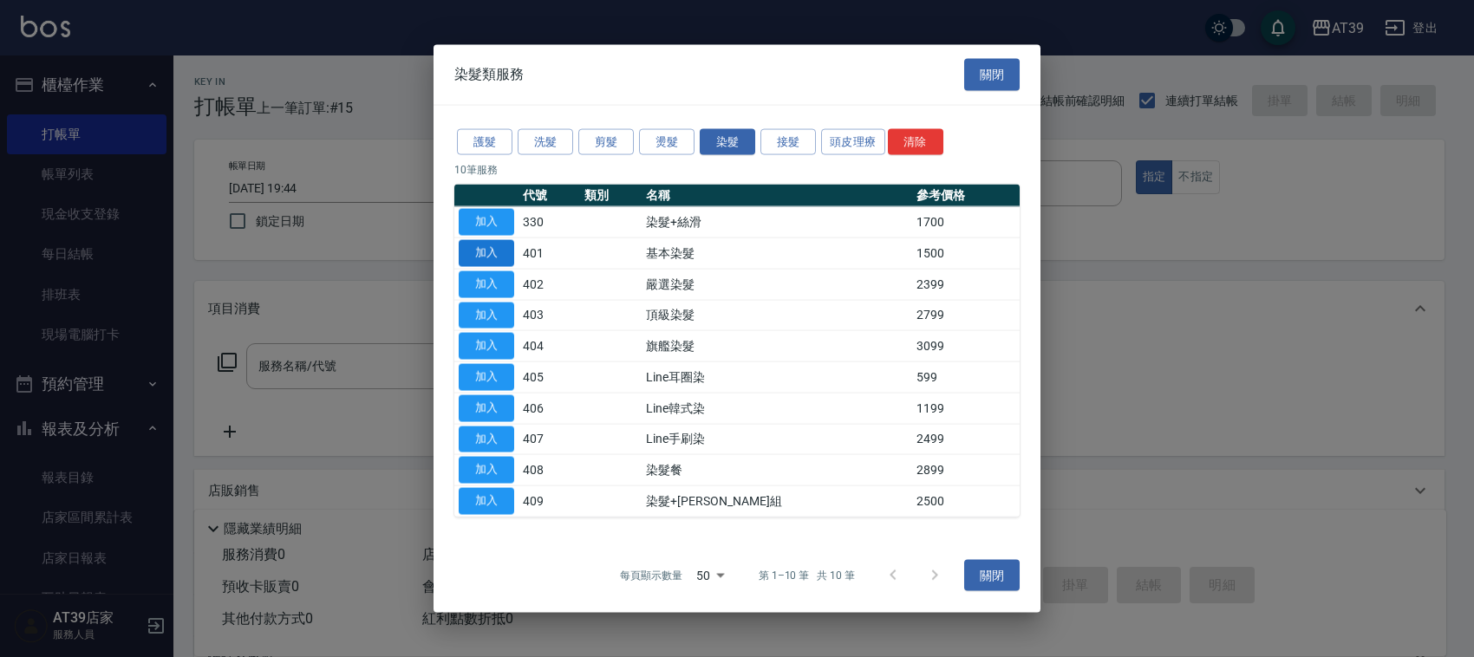
click at [464, 254] on button "加入" at bounding box center [486, 253] width 55 height 27
type input "基本染髮(401)"
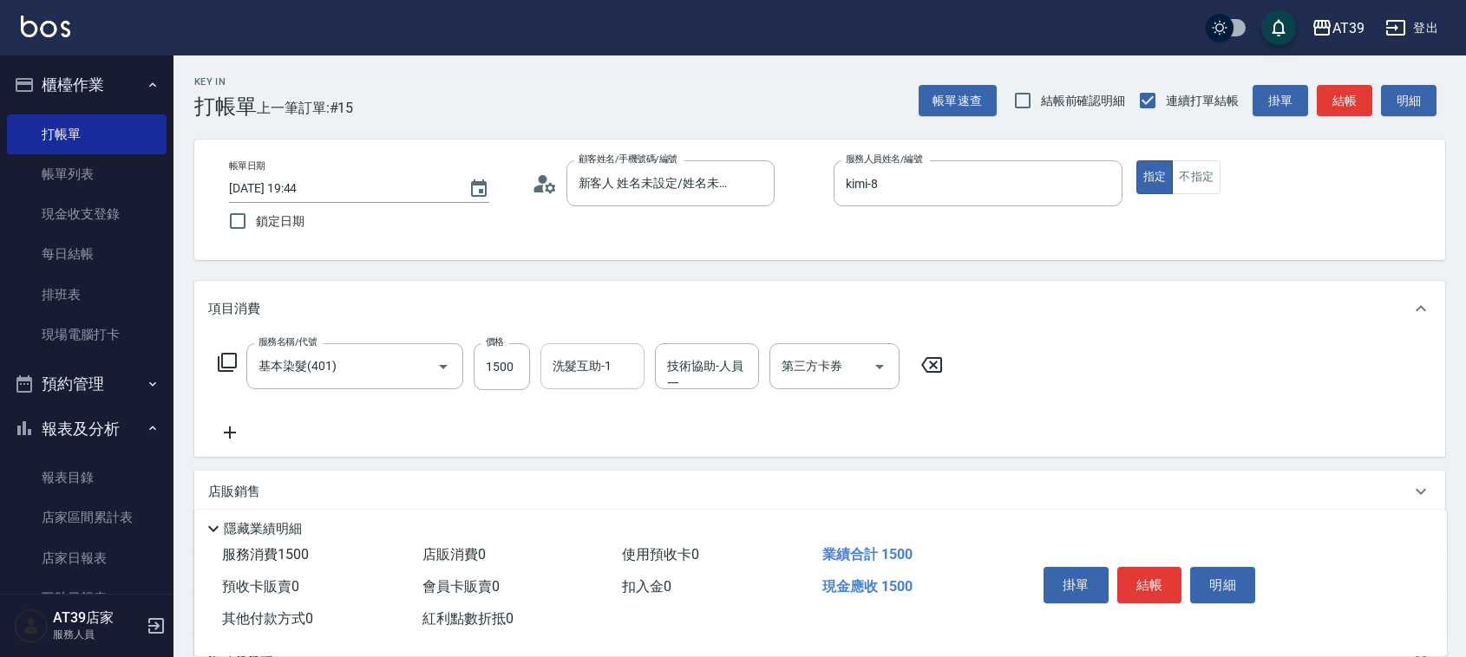
click at [561, 370] on div "洗髮互助-1 洗髮互助-1" at bounding box center [592, 366] width 104 height 46
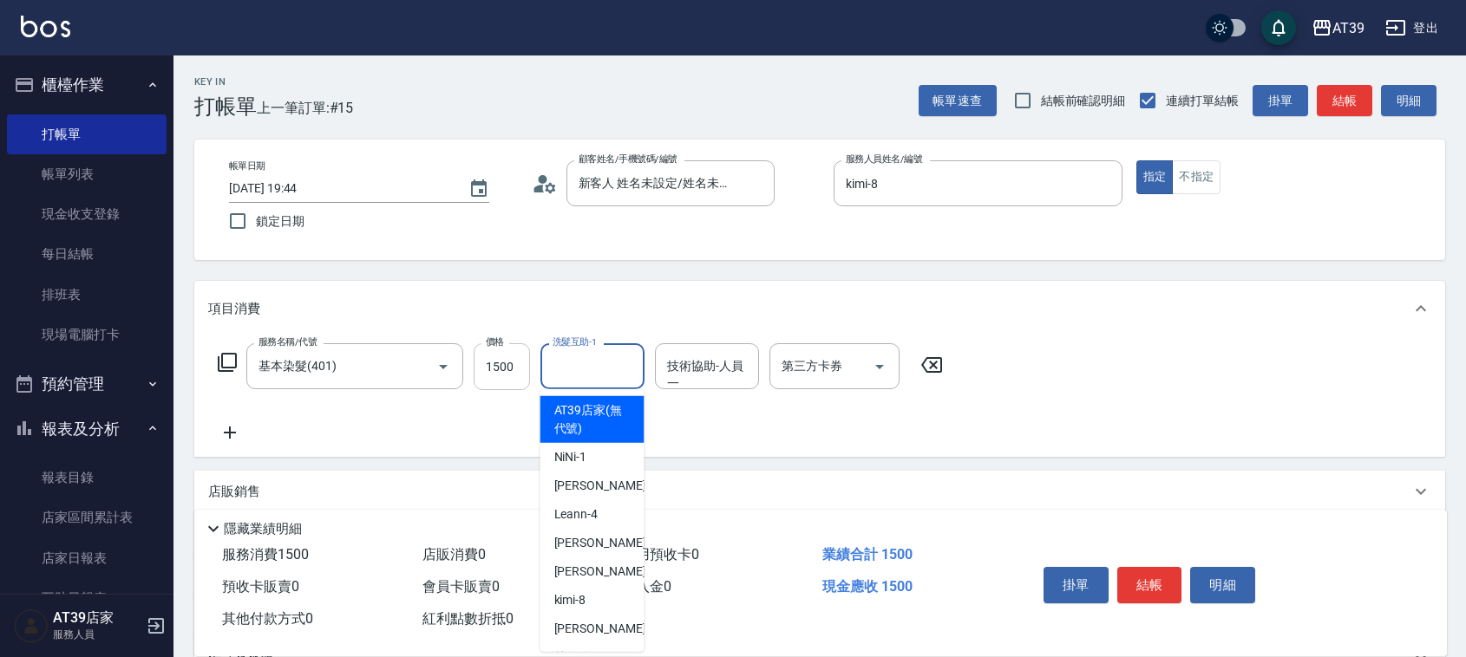
click at [507, 374] on input "1500" at bounding box center [501, 366] width 56 height 47
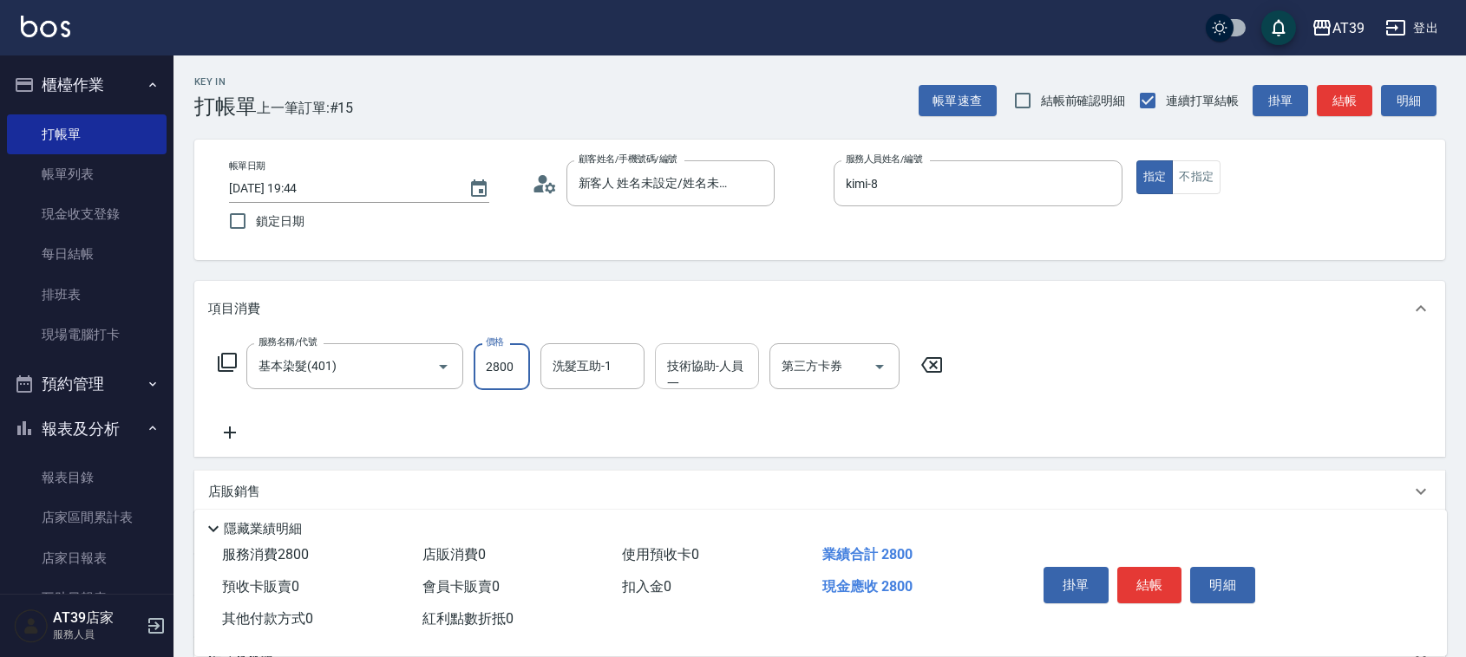
type input "2800"
click at [699, 361] on div "技術協助-人員一 技術協助-人員[PERSON_NAME]" at bounding box center [707, 366] width 104 height 46
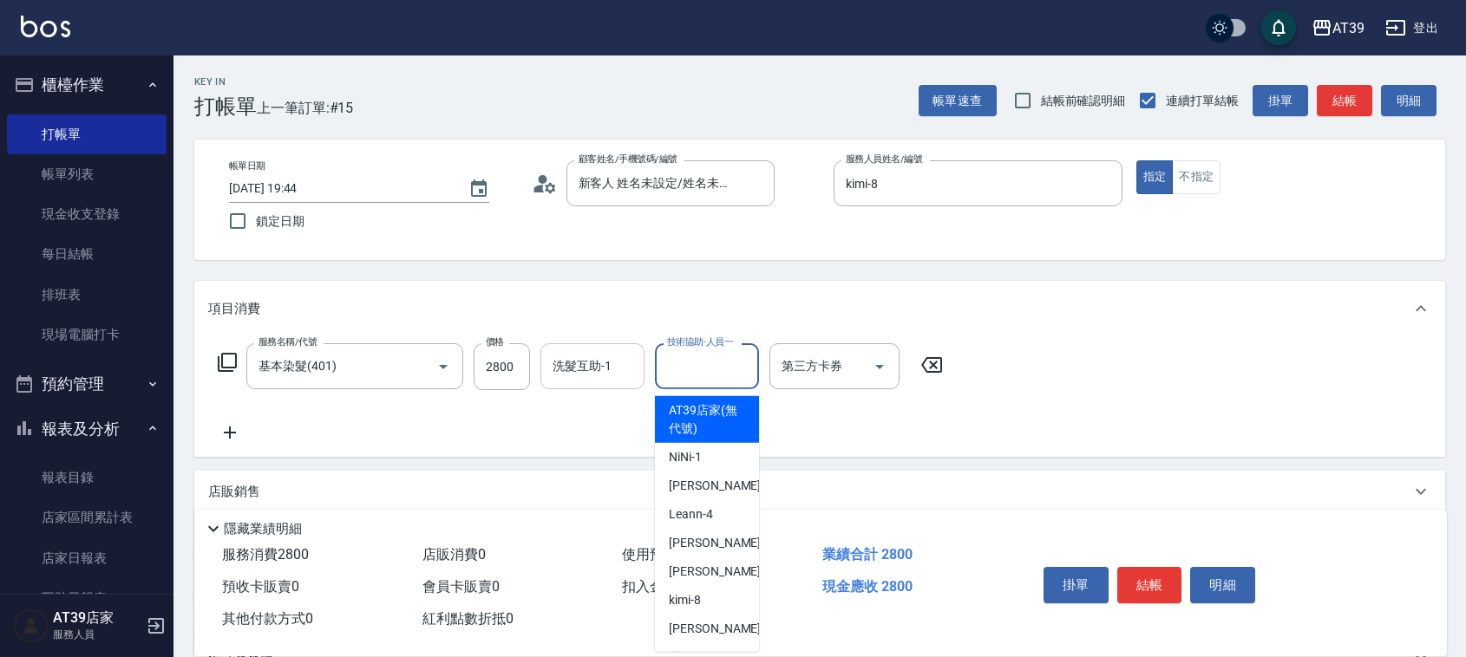
click at [577, 361] on div "洗髮互助-1 洗髮互助-1" at bounding box center [592, 366] width 104 height 46
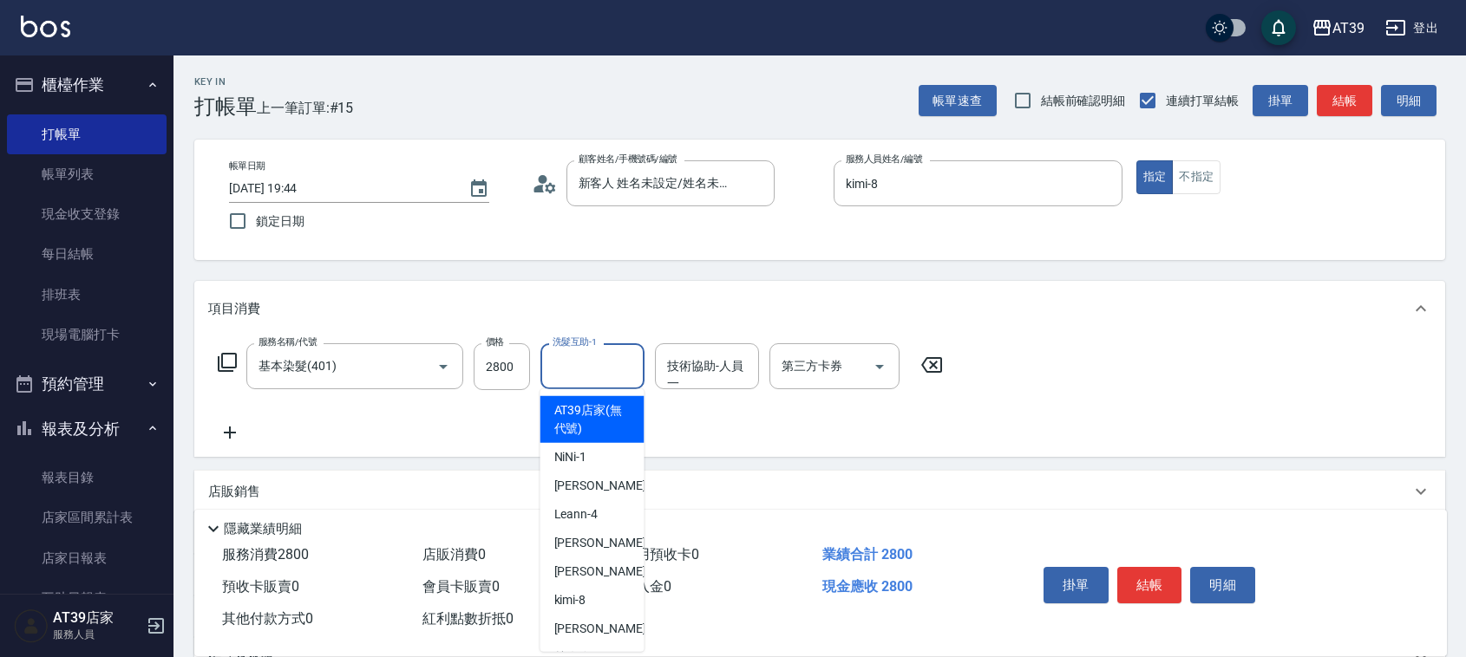
type input "2"
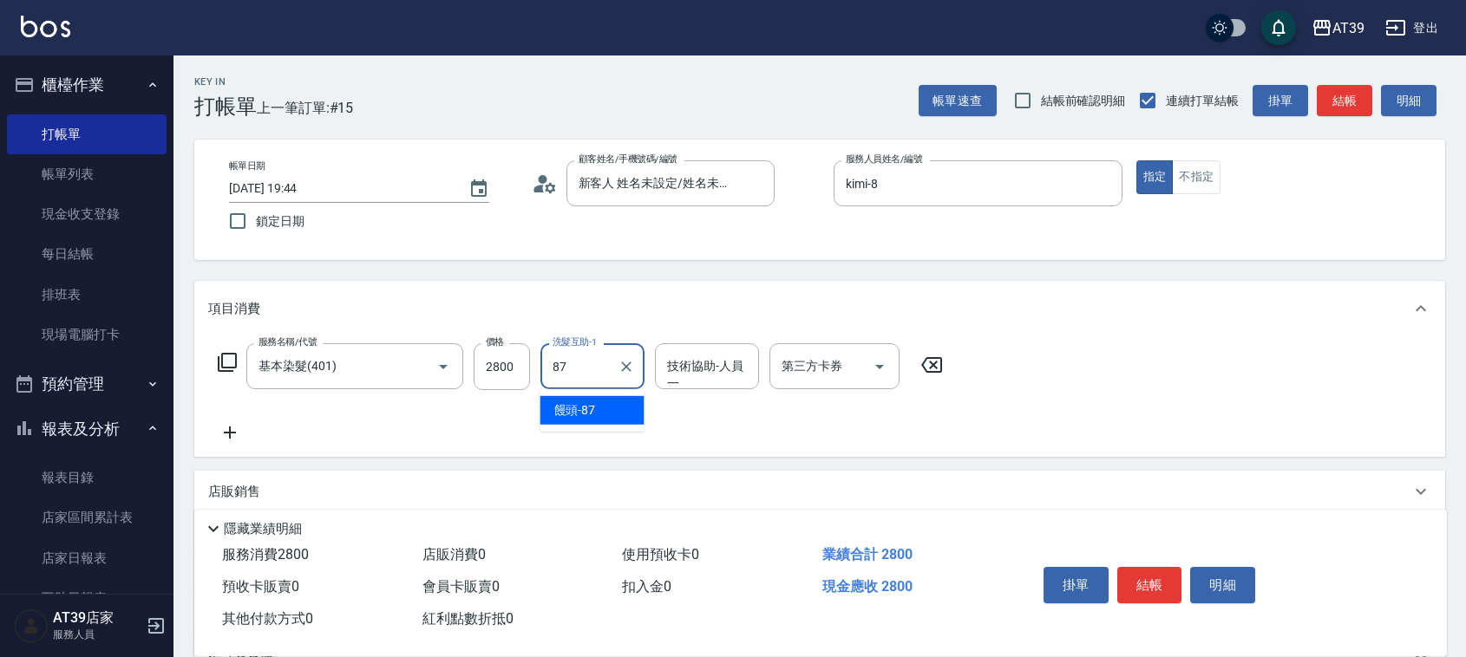
click at [577, 365] on input "87" at bounding box center [579, 366] width 62 height 30
click at [581, 400] on div "饅頭 -87" at bounding box center [592, 410] width 104 height 29
type input "饅頭-87"
click at [1348, 101] on button "結帳" at bounding box center [1343, 101] width 55 height 32
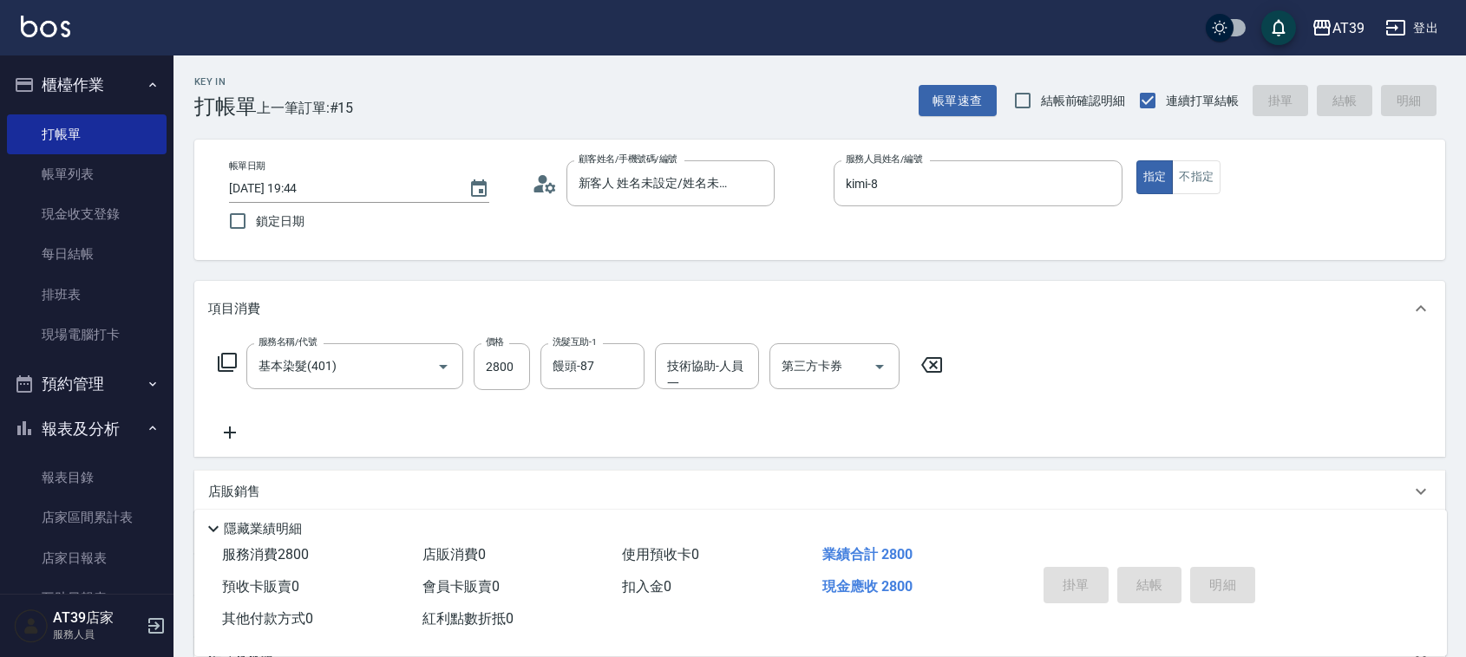
type input "[DATE] 19:45"
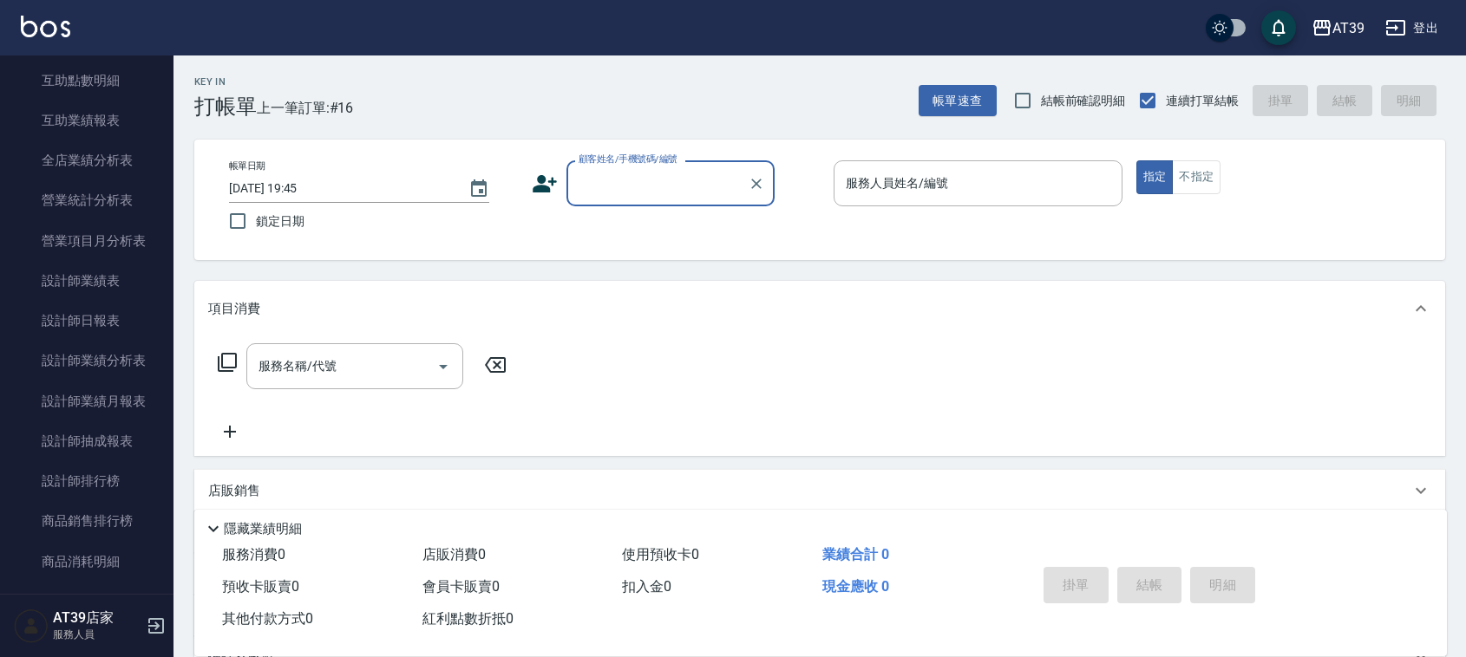
scroll to position [650, 0]
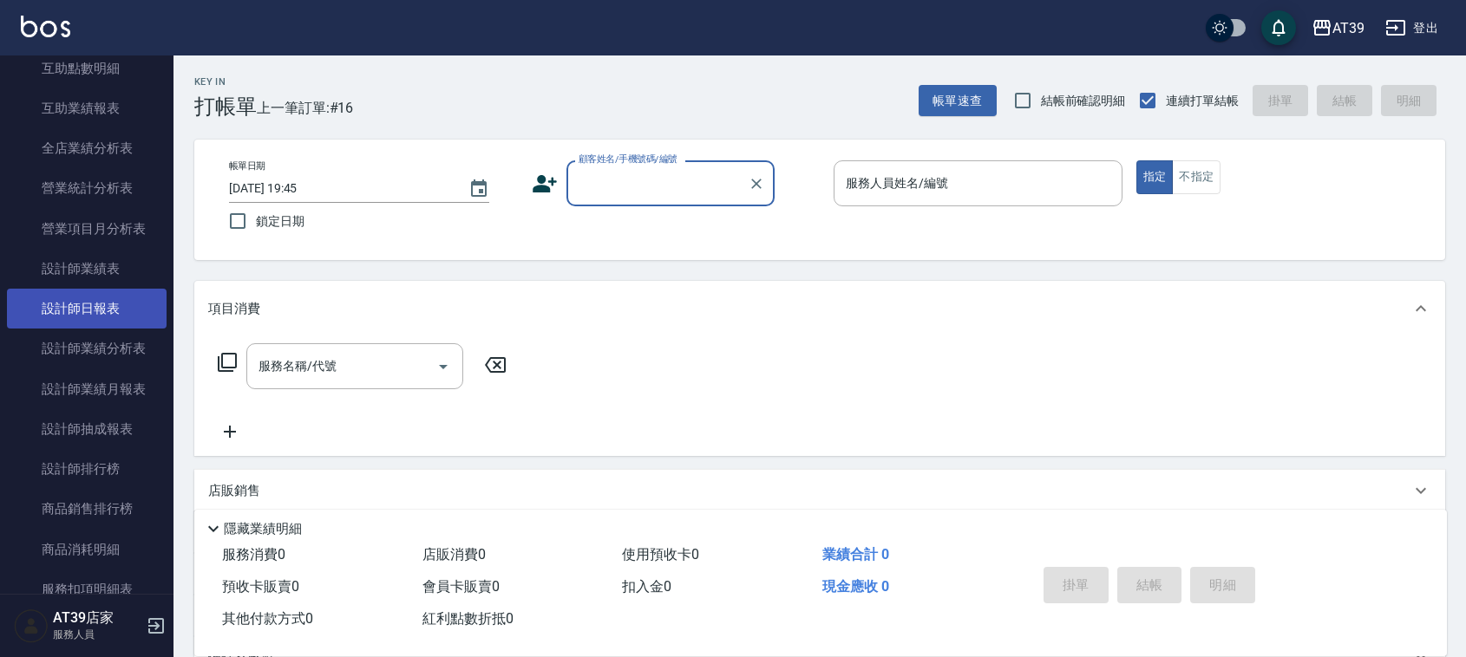
click at [102, 314] on link "設計師日報表" at bounding box center [87, 309] width 160 height 40
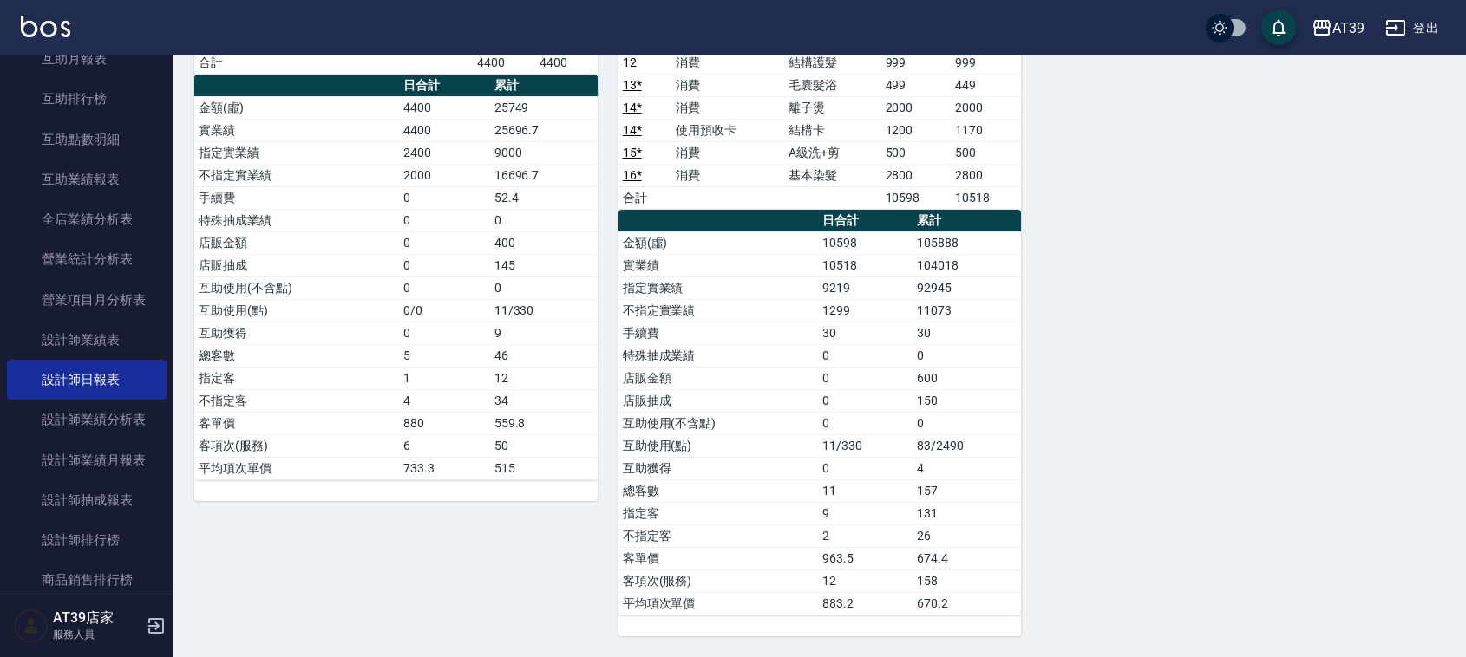
scroll to position [542, 0]
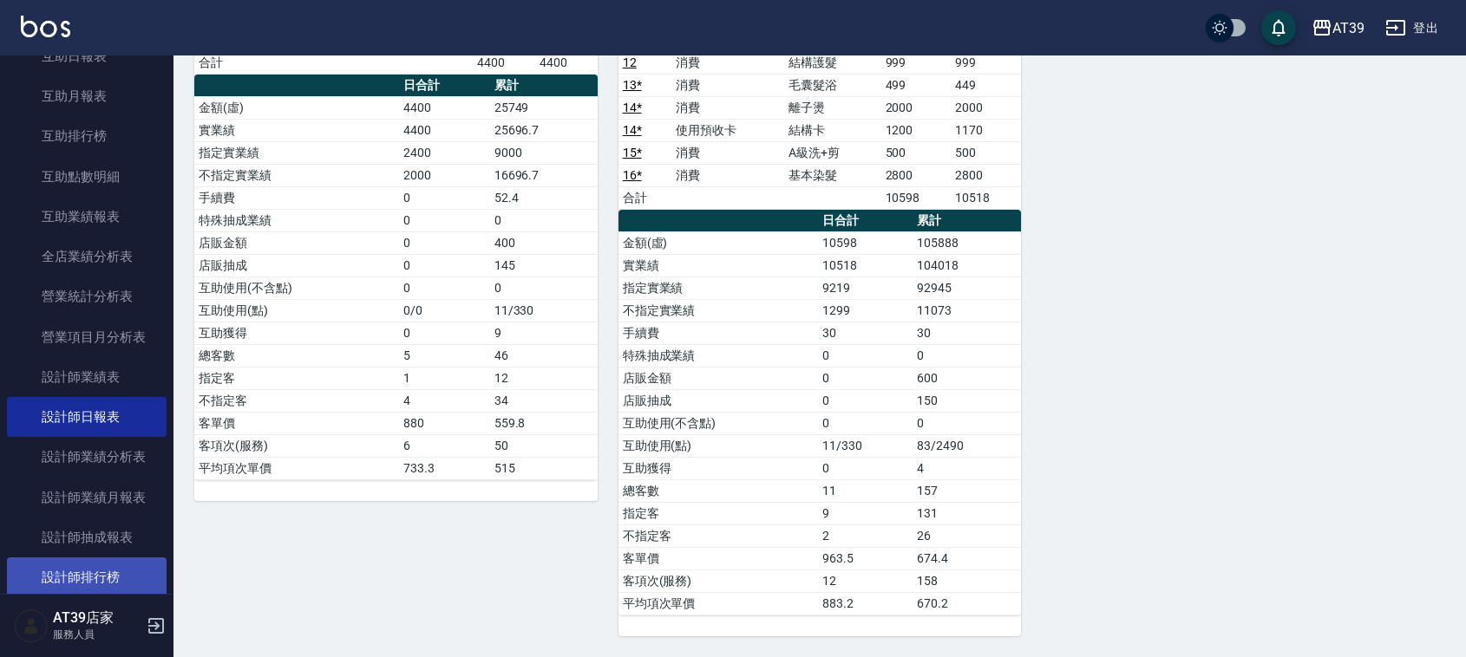
click at [108, 559] on link "設計師排行榜" at bounding box center [87, 578] width 160 height 40
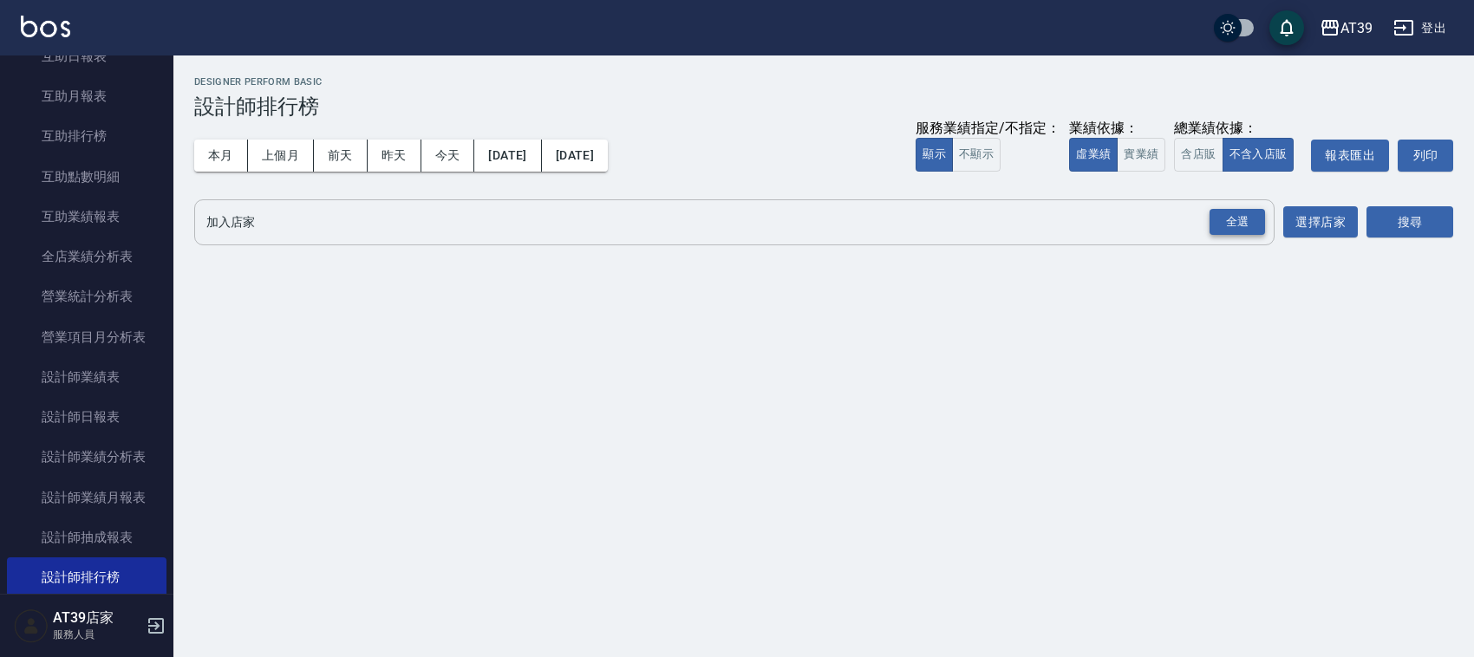
click at [1246, 219] on div "全選" at bounding box center [1237, 222] width 55 height 27
click at [1402, 224] on button "搜尋" at bounding box center [1410, 223] width 87 height 32
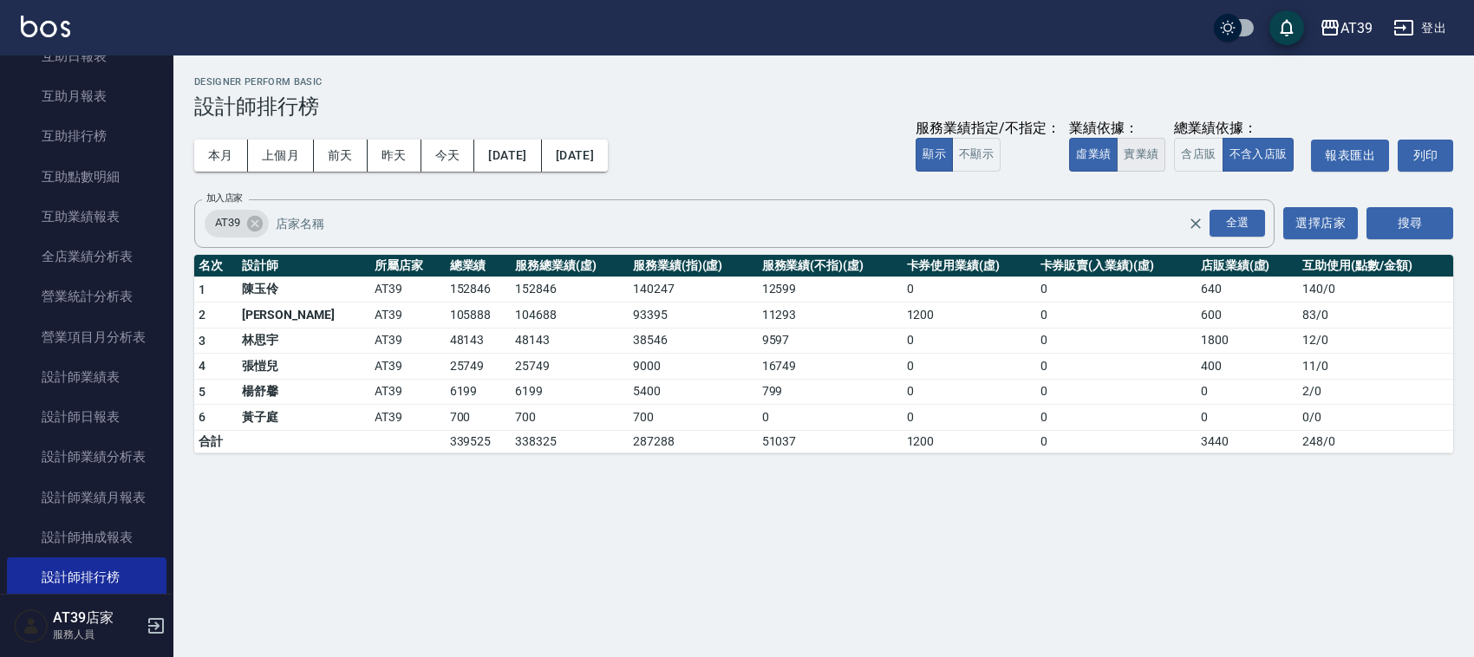
click at [1156, 153] on button "實業績" at bounding box center [1141, 155] width 49 height 34
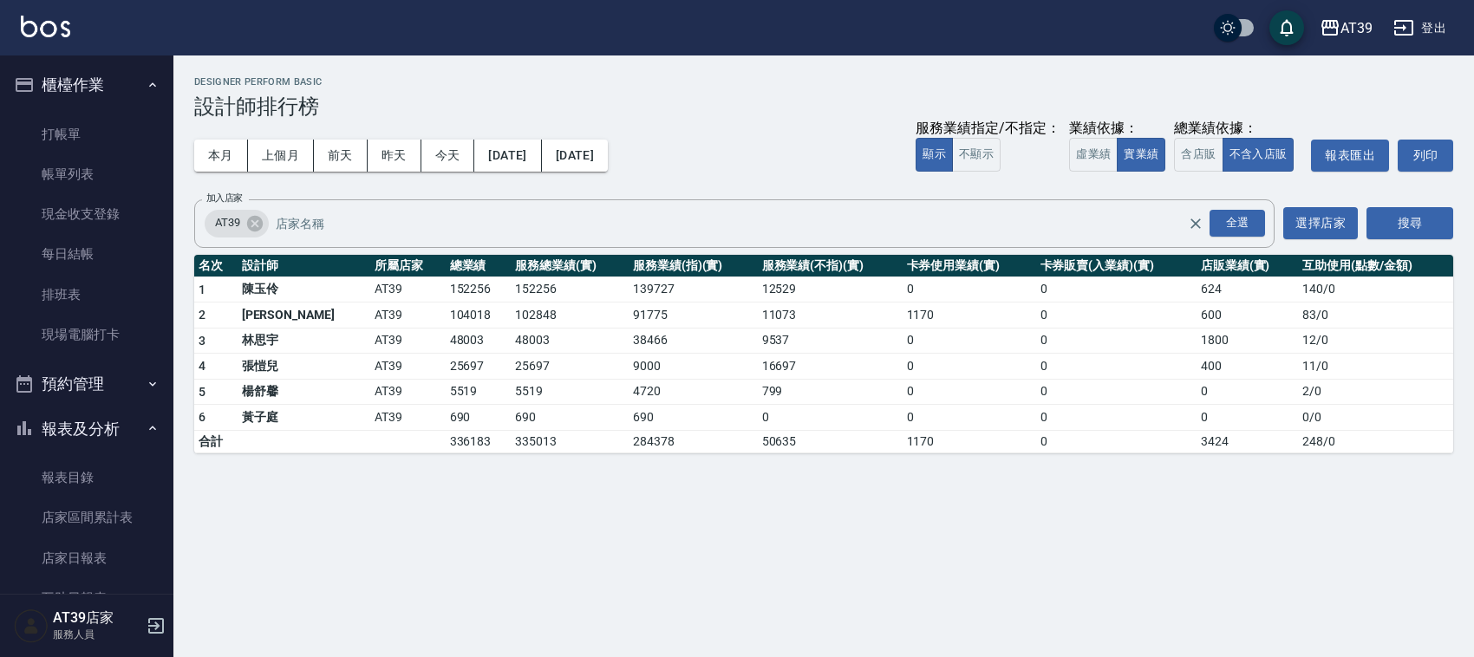
click at [50, 110] on ul "打帳單 帳單列表 現金收支登錄 每日結帳 排班表 現場電腦打卡" at bounding box center [87, 235] width 160 height 255
click at [63, 136] on link "打帳單" at bounding box center [87, 134] width 160 height 40
